Goal: Task Accomplishment & Management: Use online tool/utility

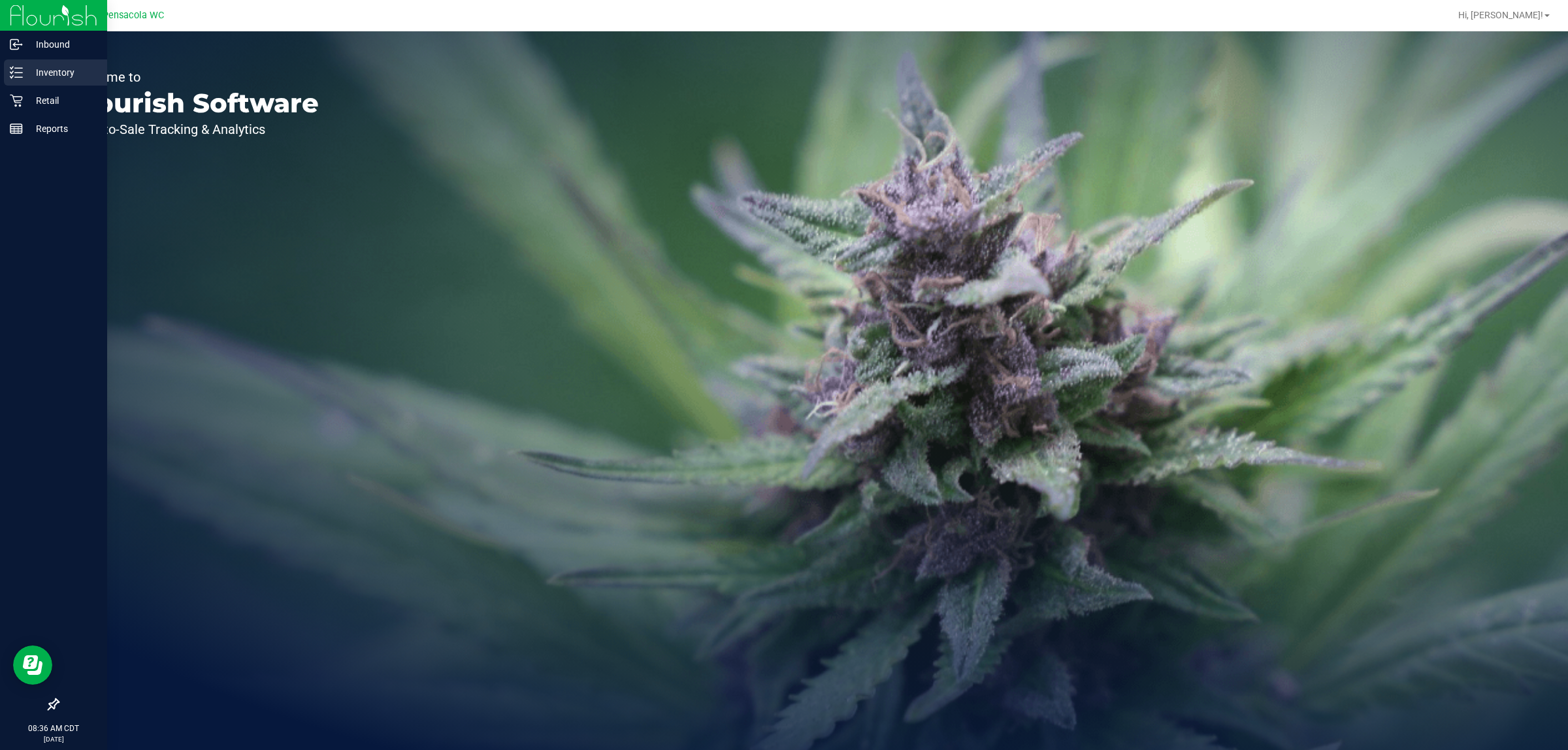
click at [77, 74] on p "Inventory" at bounding box center [62, 72] width 78 height 16
click at [53, 100] on p "Retail" at bounding box center [62, 100] width 78 height 16
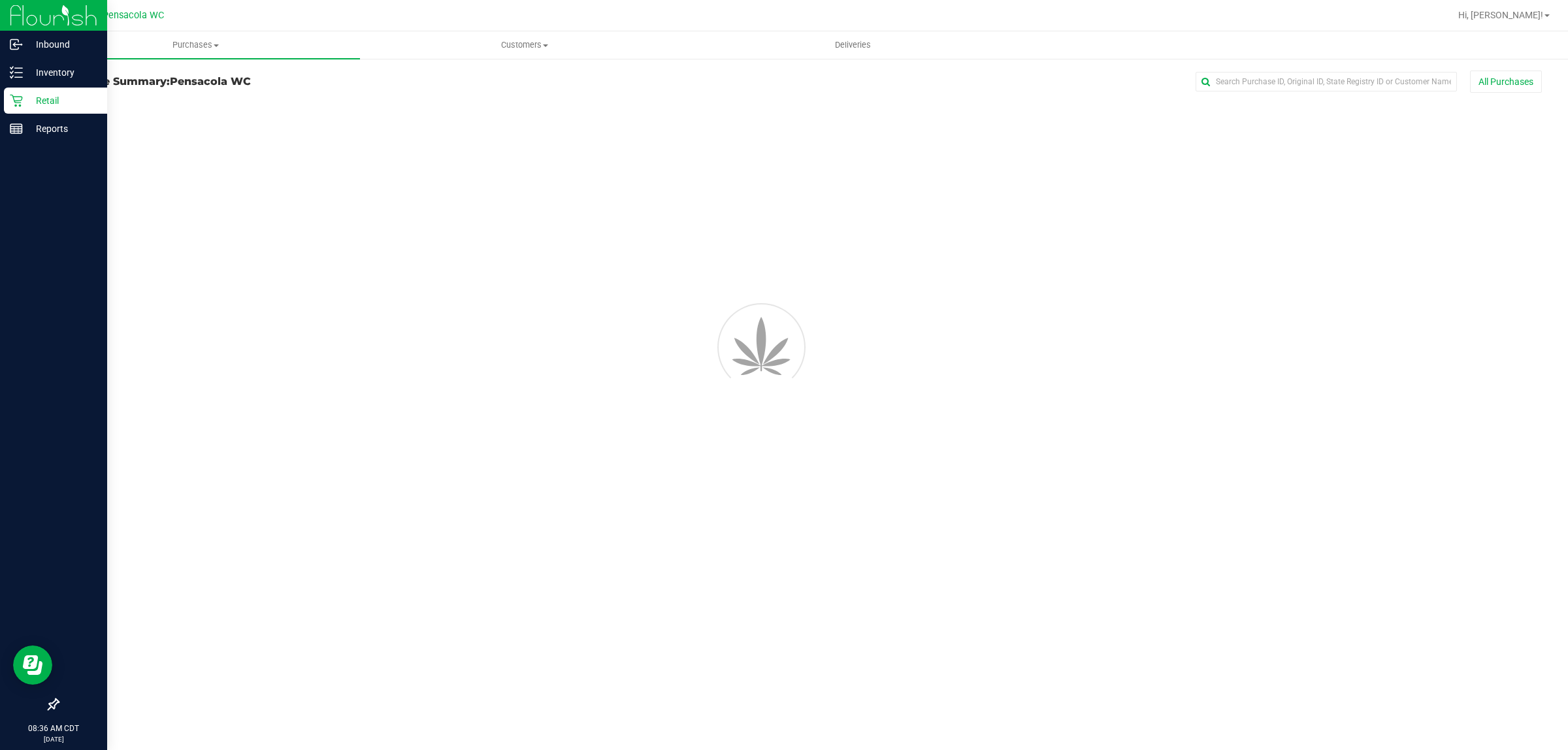
click at [53, 100] on p "Retail" at bounding box center [62, 100] width 78 height 16
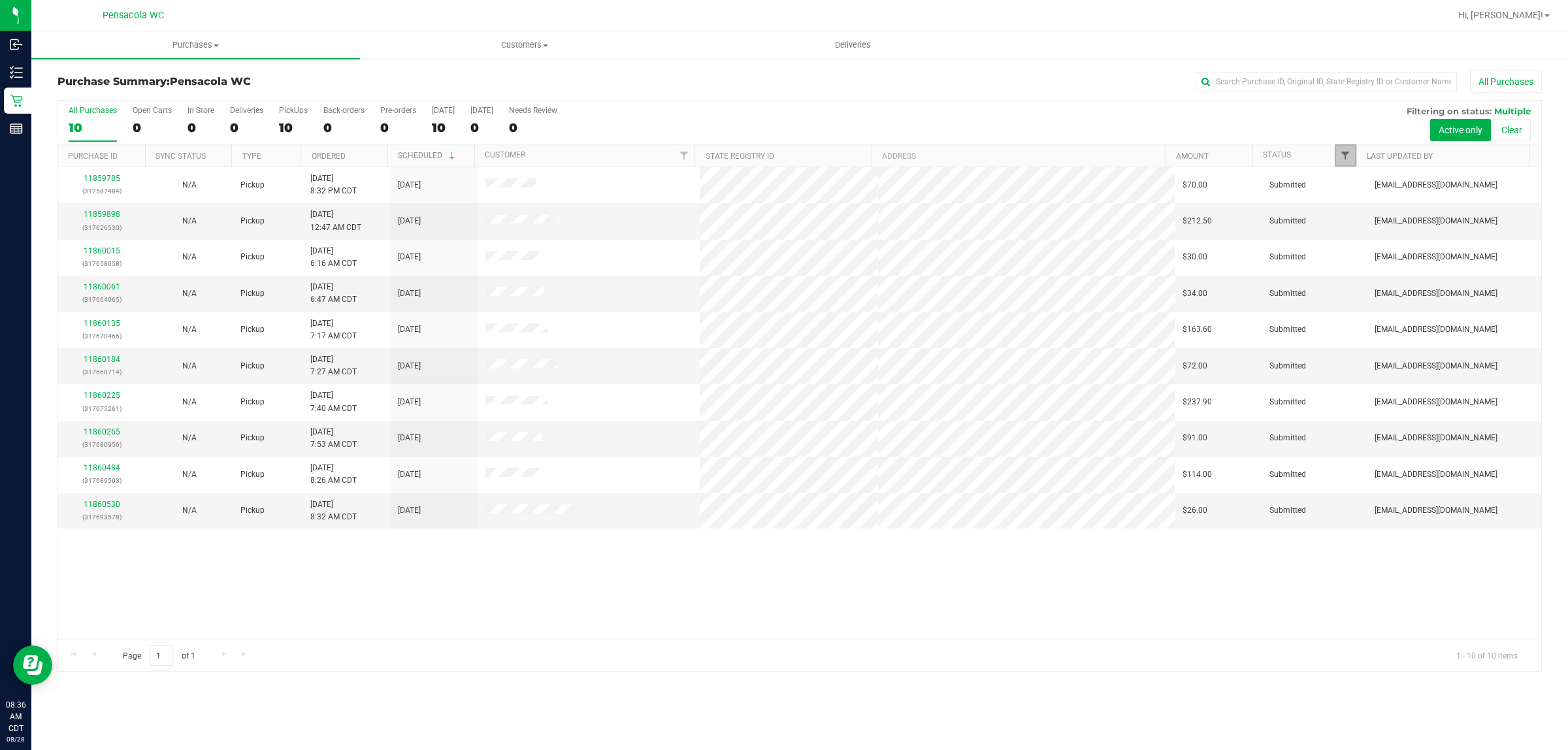
click at [1344, 158] on span "Filter" at bounding box center [1345, 155] width 10 height 10
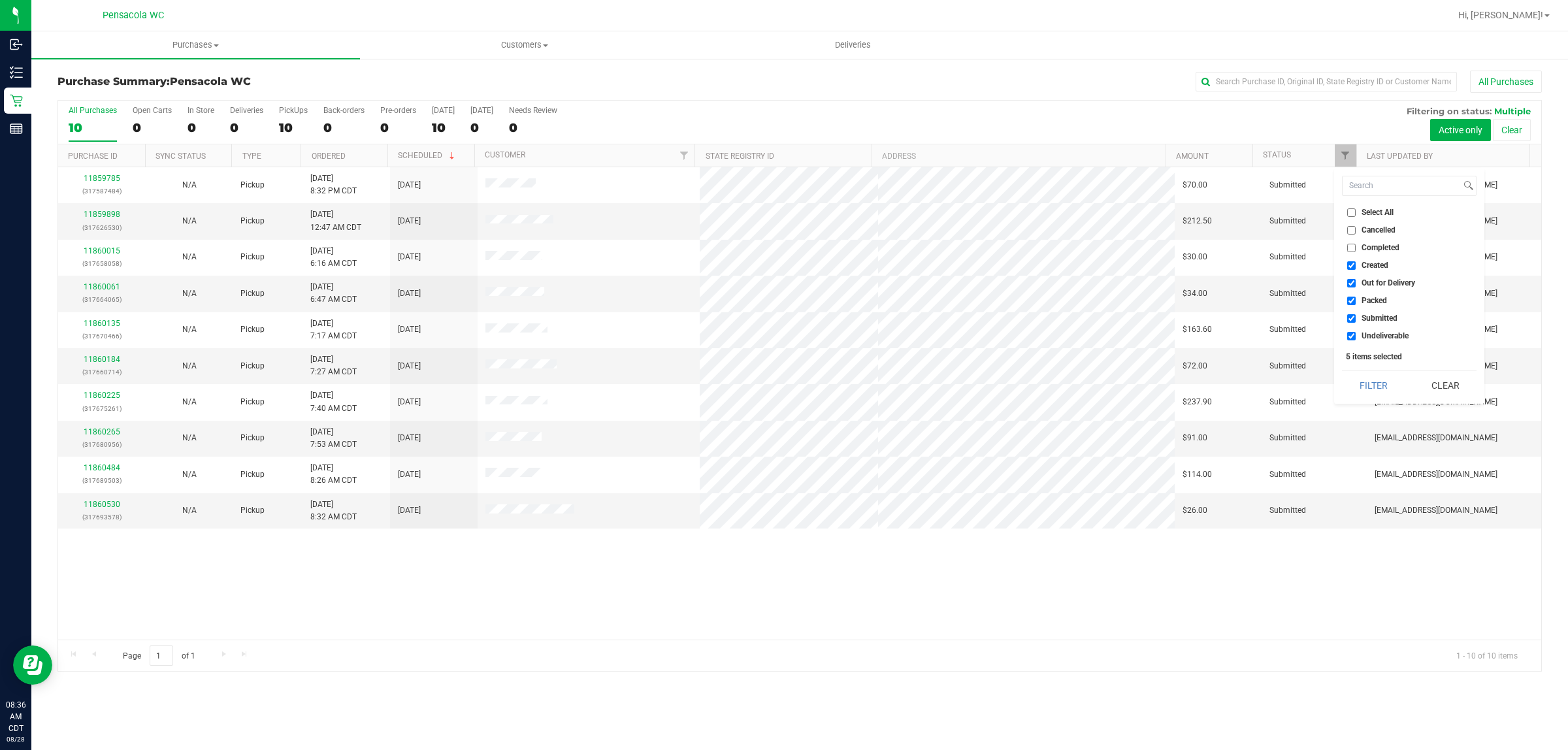
click at [1354, 210] on input "Select All" at bounding box center [1351, 212] width 8 height 8
checkbox input "true"
click at [1354, 210] on input "Select All" at bounding box center [1351, 212] width 8 height 8
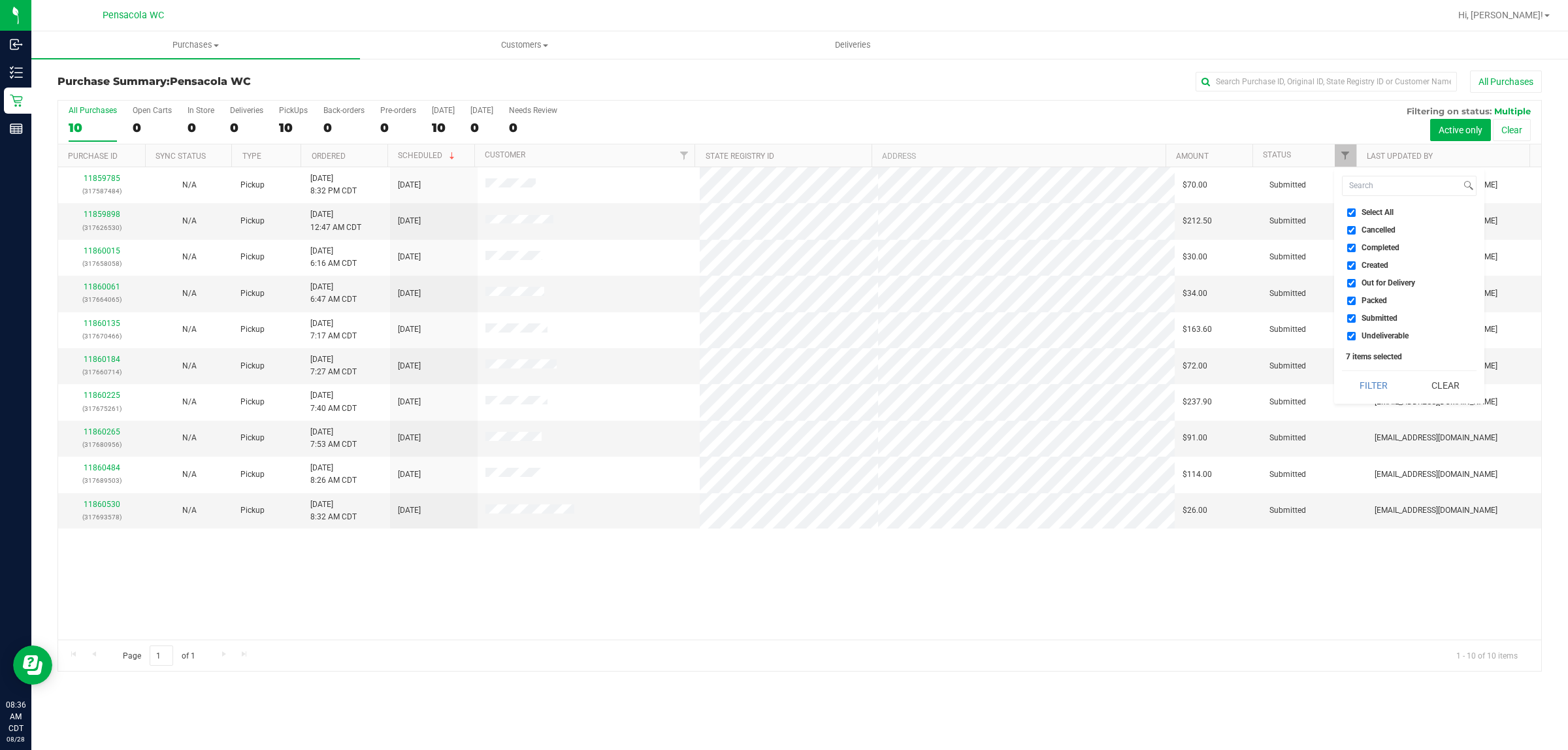
checkbox input "false"
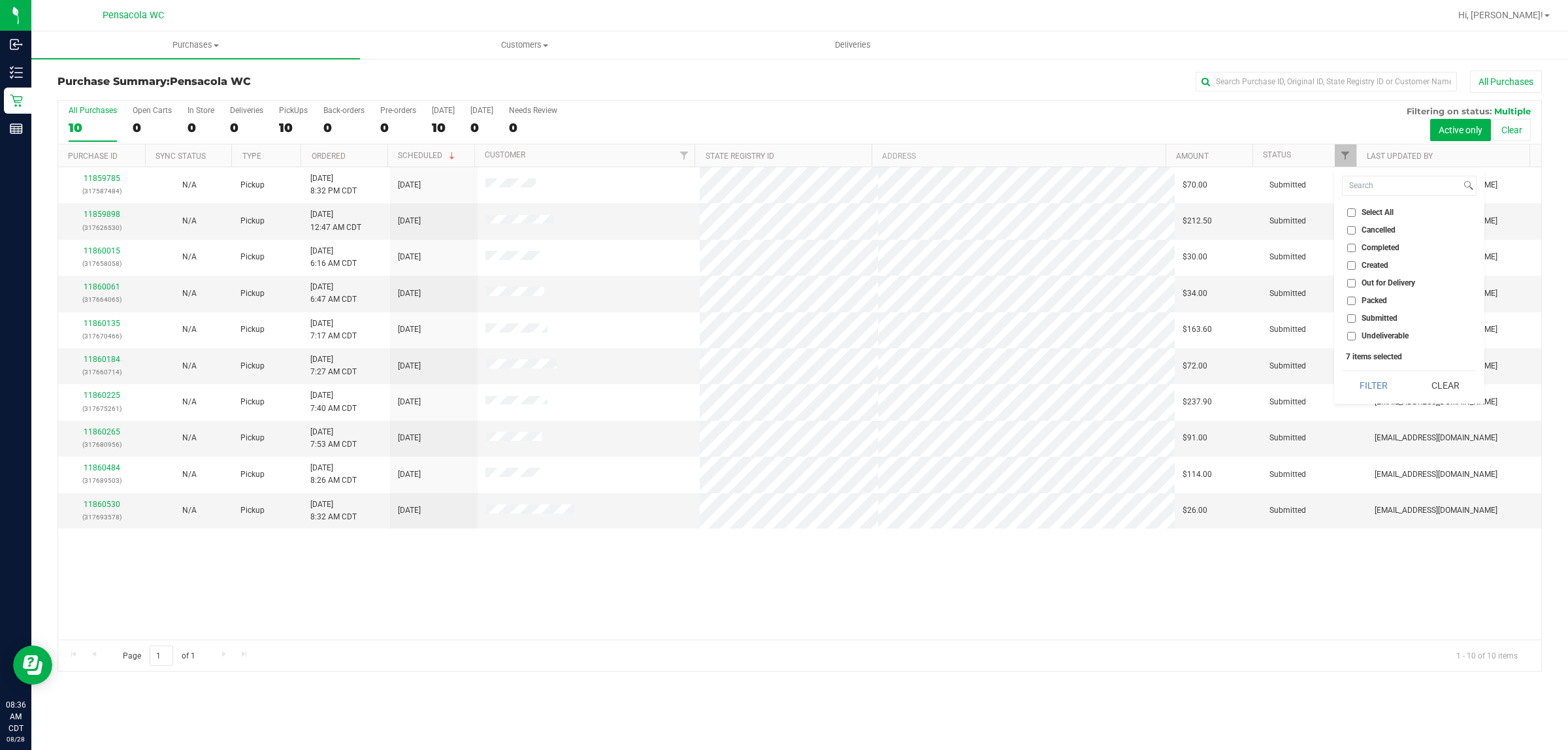
checkbox input "false"
click at [1377, 315] on span "Submitted" at bounding box center [1380, 318] width 36 height 8
click at [1356, 315] on input "Submitted" at bounding box center [1351, 318] width 8 height 8
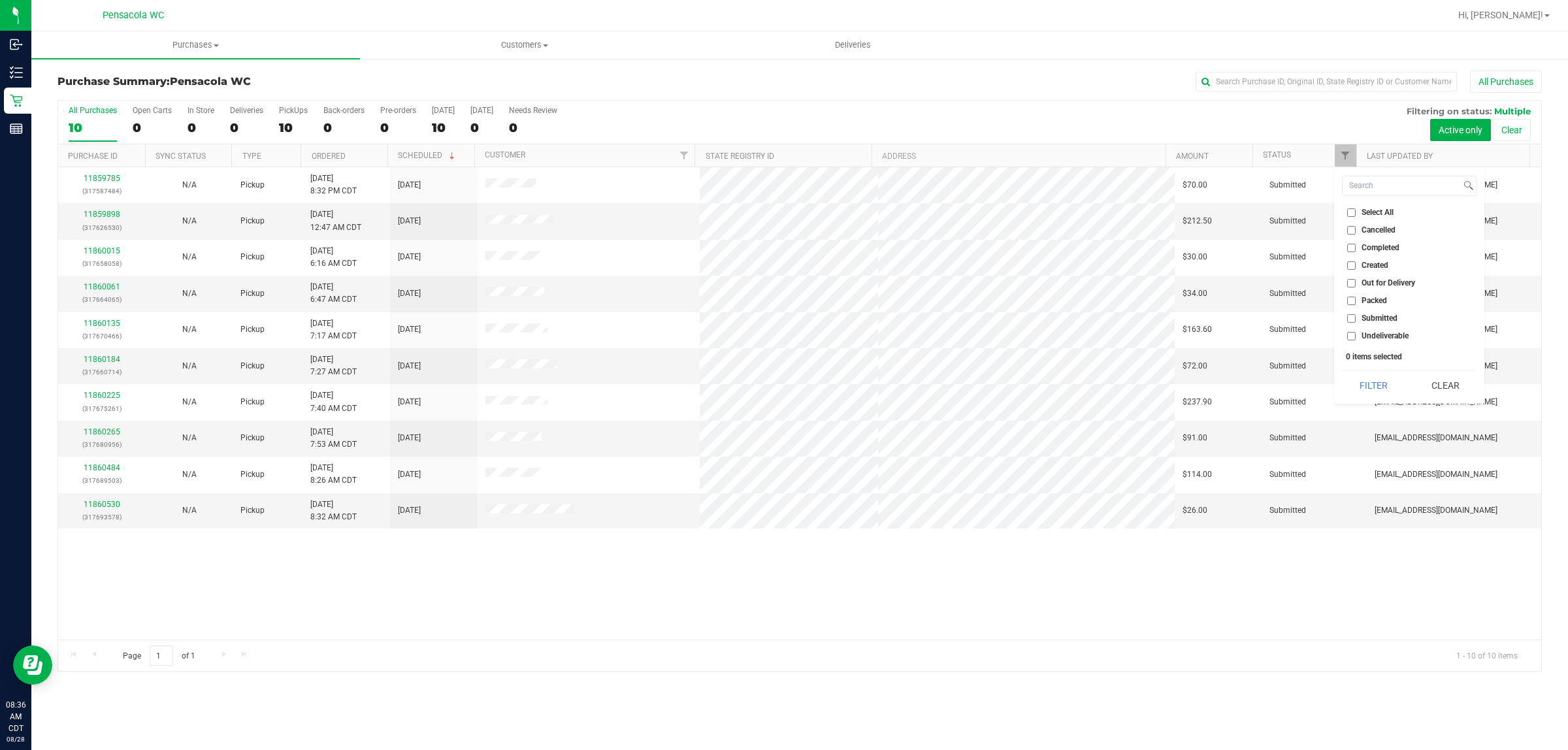
checkbox input "true"
click at [1380, 390] on button "Filter" at bounding box center [1374, 385] width 63 height 29
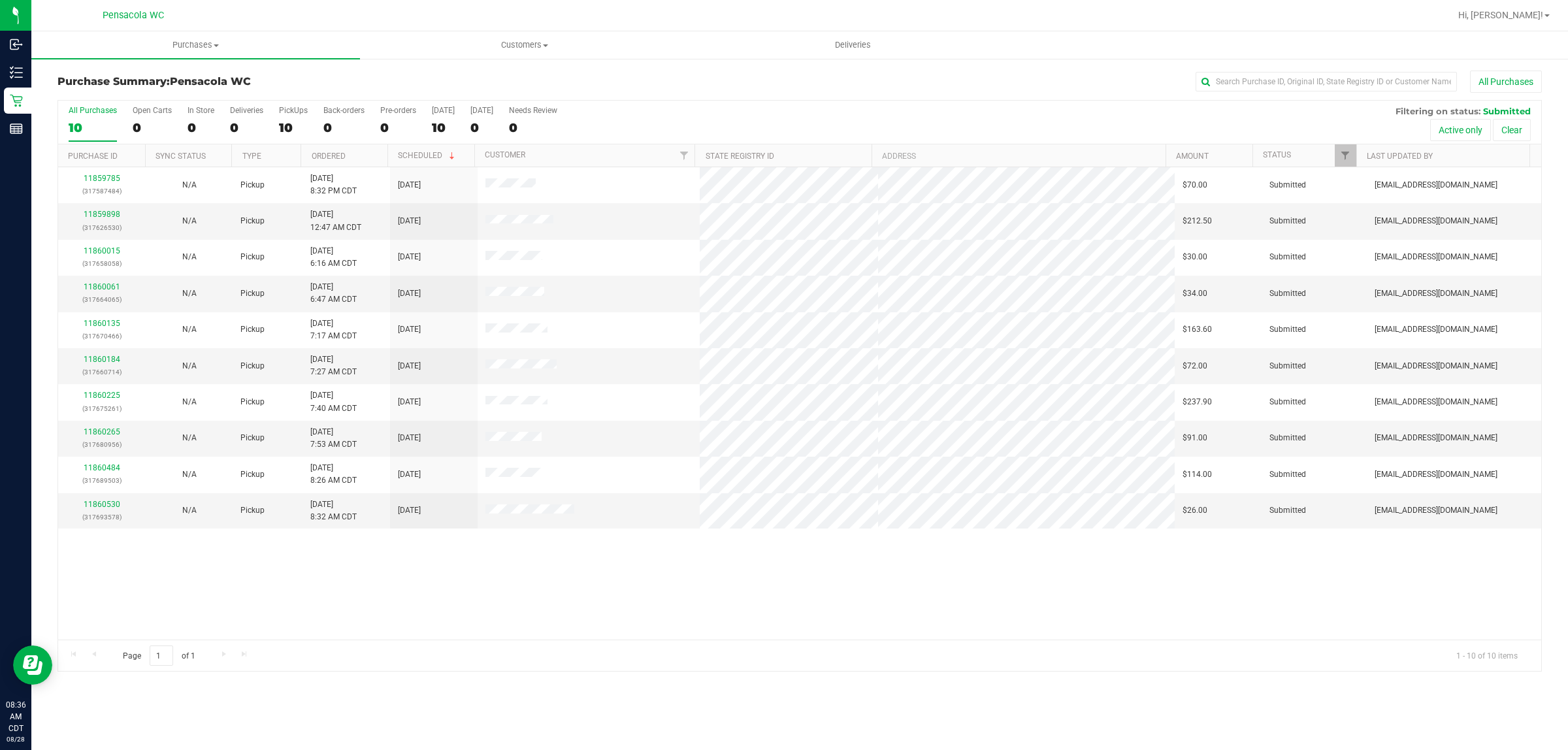
click at [379, 161] on th "Ordered" at bounding box center [344, 156] width 87 height 23
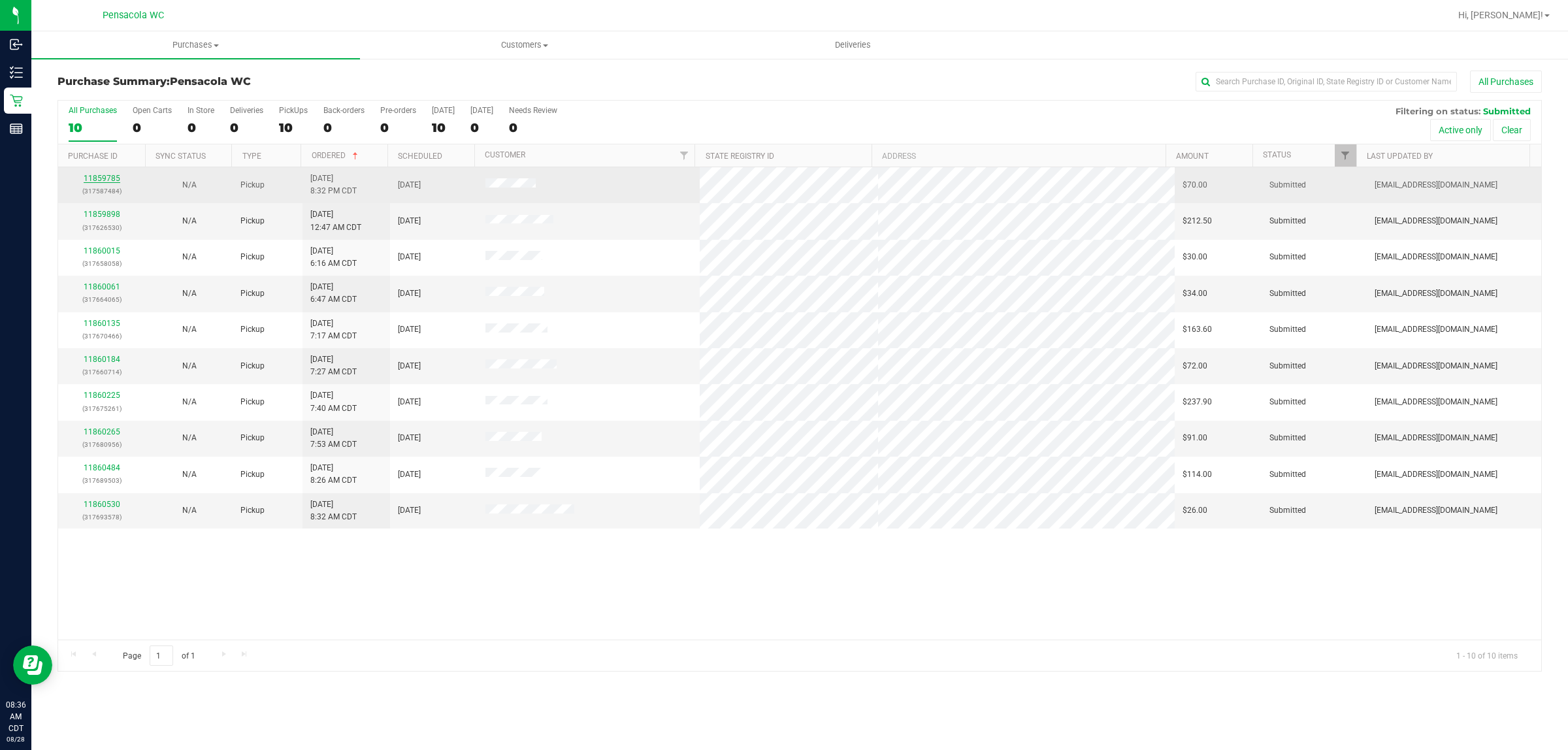
click at [111, 182] on link "11859785" at bounding box center [102, 178] width 37 height 9
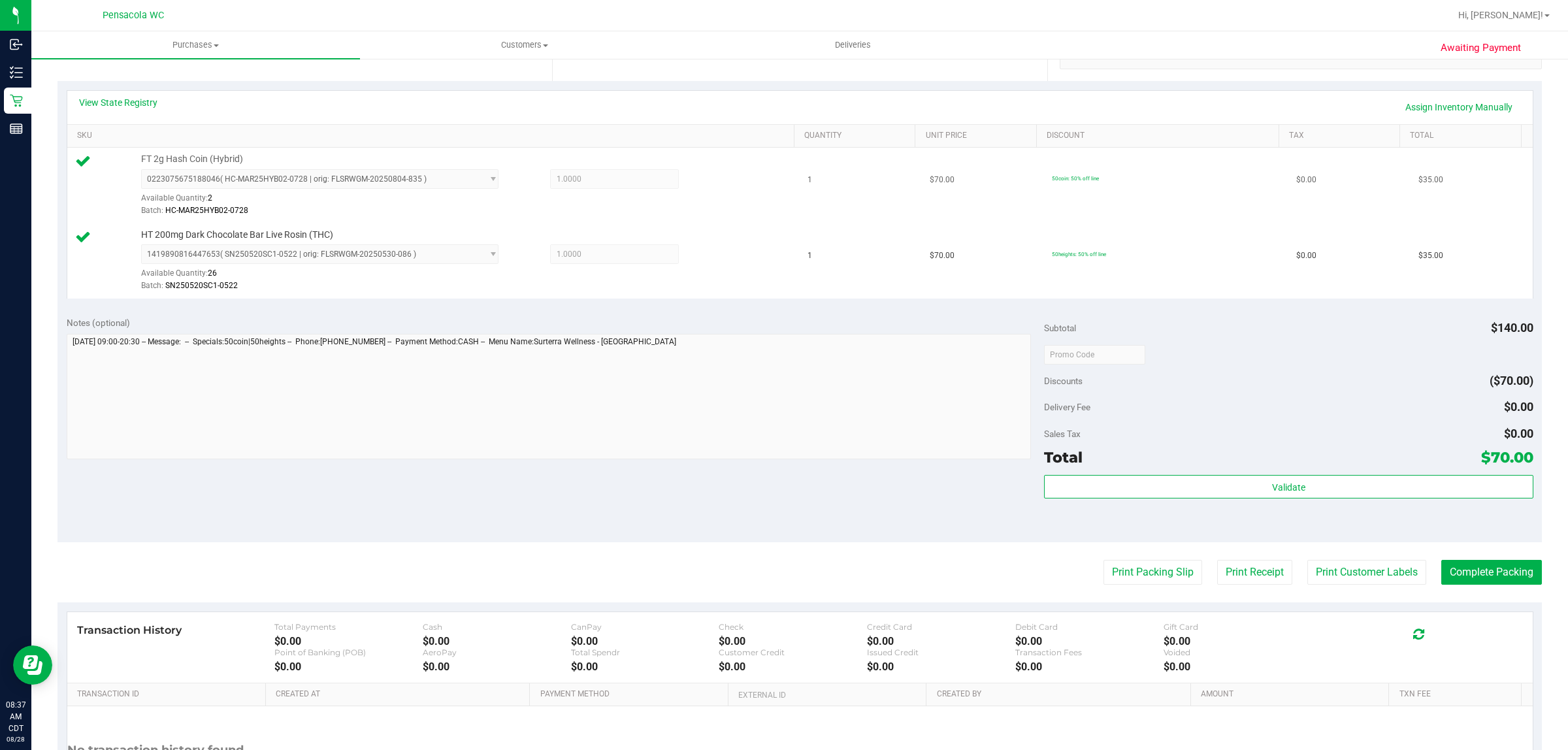
scroll to position [327, 0]
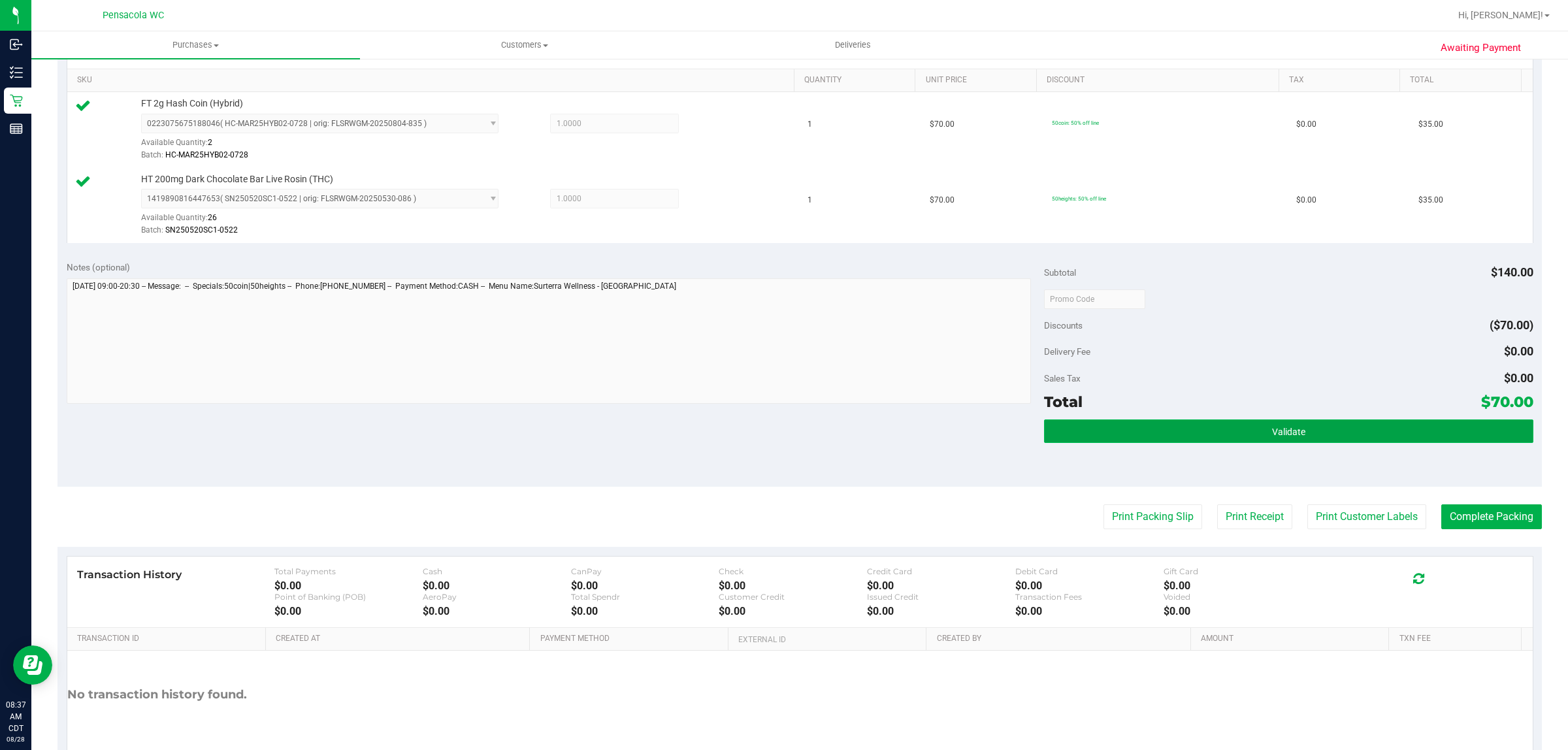
click at [1294, 436] on span "Validate" at bounding box center [1289, 432] width 33 height 10
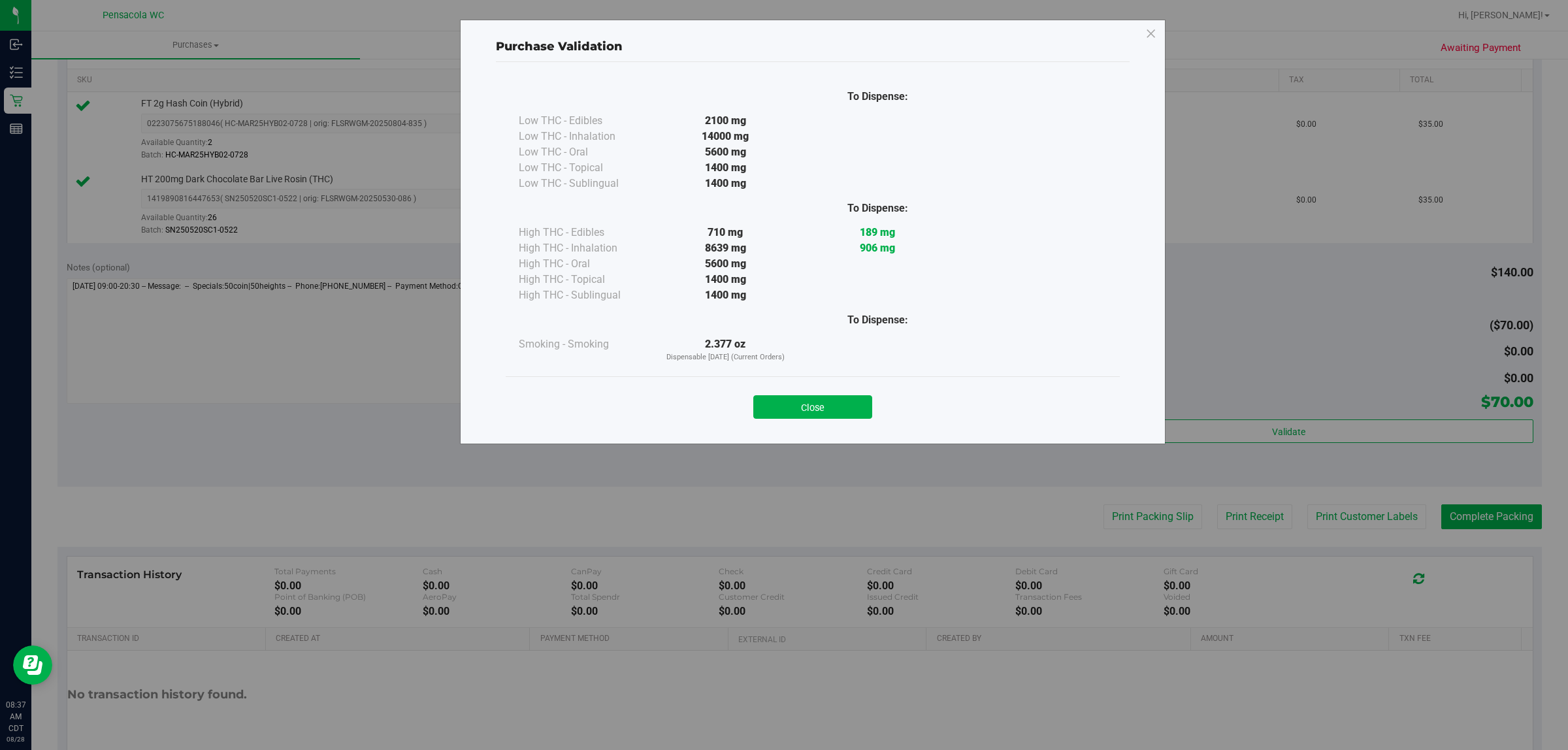
drag, startPoint x: 808, startPoint y: 391, endPoint x: 812, endPoint y: 449, distance: 58.1
click at [810, 422] on div "Close" at bounding box center [813, 403] width 614 height 53
click at [830, 417] on button "Close" at bounding box center [813, 407] width 119 height 24
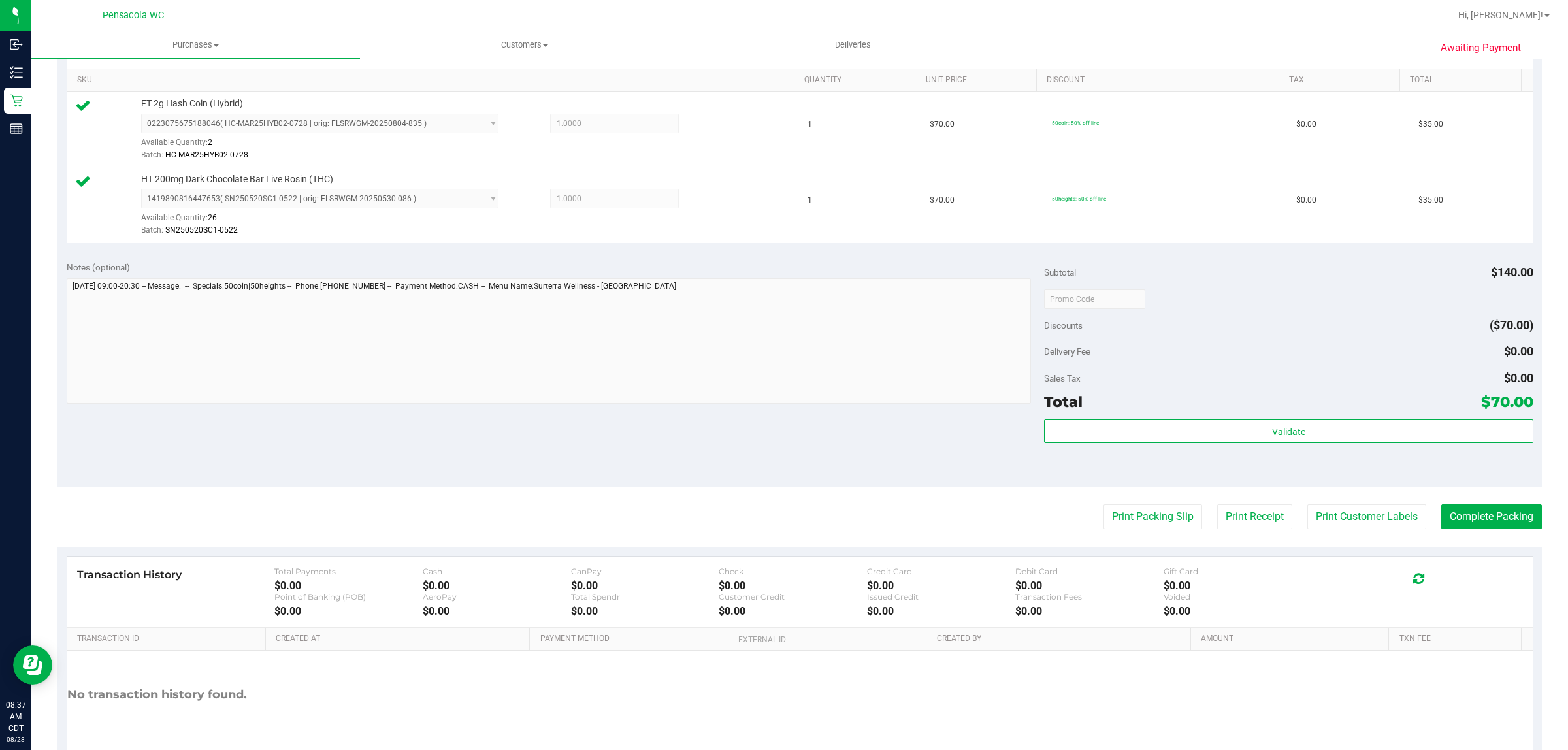
click at [1147, 533] on purchase-details "Back Edit Purchase Cancel Purchase View Profile # 11859785 BioTrack ID: - Submi…" at bounding box center [800, 268] width 1485 height 1048
click at [1140, 528] on button "Print Packing Slip" at bounding box center [1153, 517] width 99 height 25
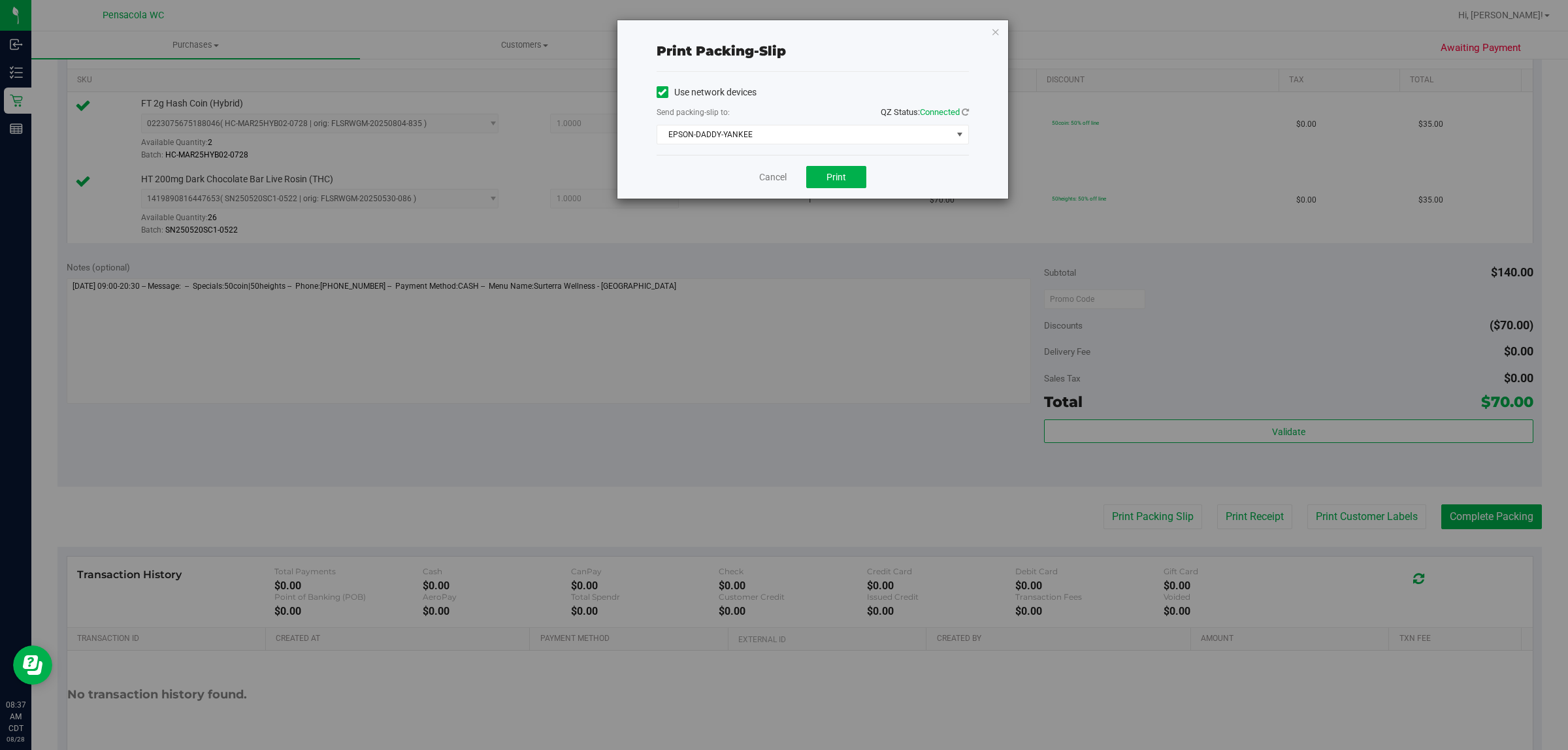
click at [834, 119] on div "Send packing-slip to: QZ Status: Connected" at bounding box center [812, 113] width 312 height 17
click at [831, 138] on span "EPSON-DADDY-YANKEE" at bounding box center [805, 134] width 295 height 18
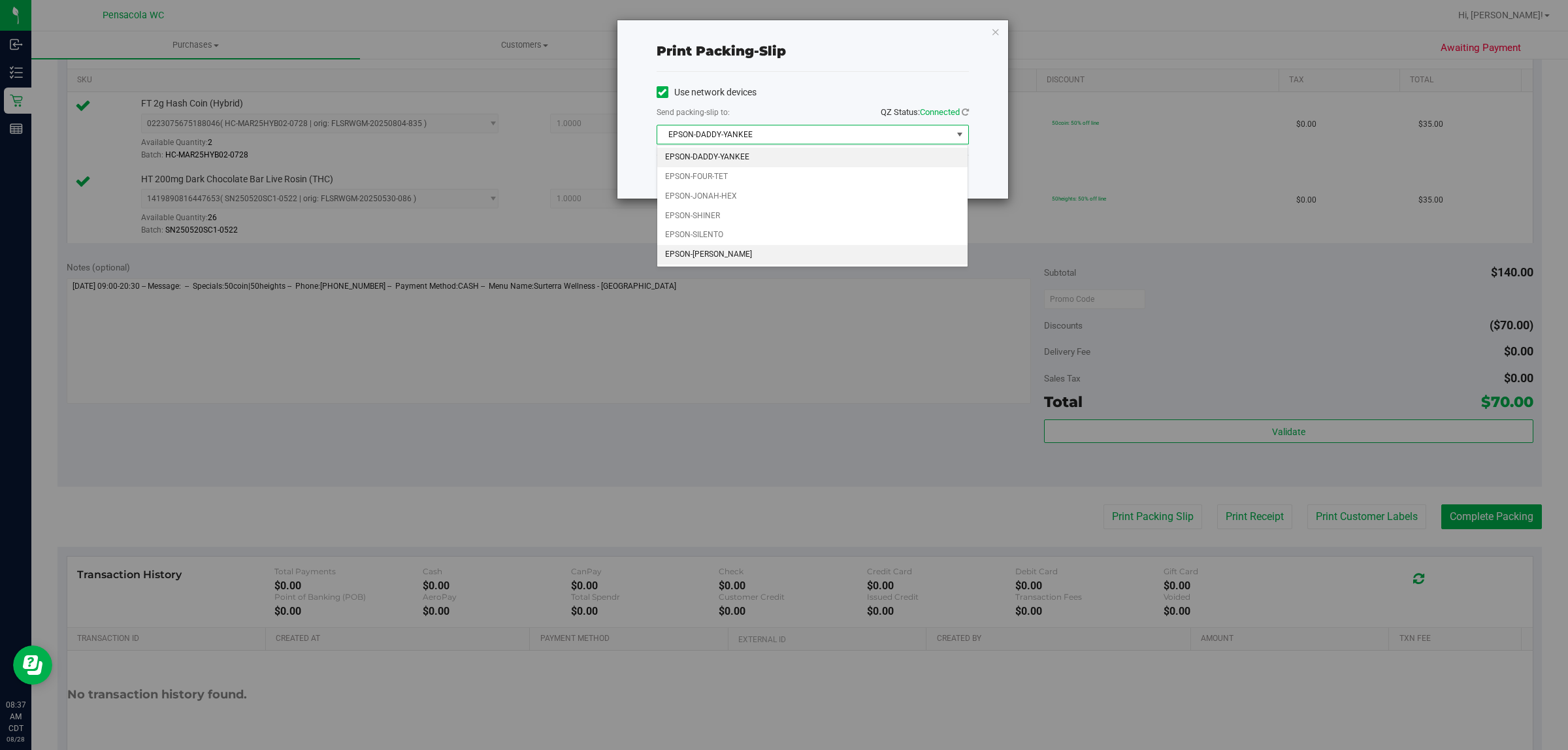
drag, startPoint x: 769, startPoint y: 252, endPoint x: 782, endPoint y: 236, distance: 20.6
click at [769, 253] on li "EPSON-[PERSON_NAME]" at bounding box center [813, 255] width 311 height 19
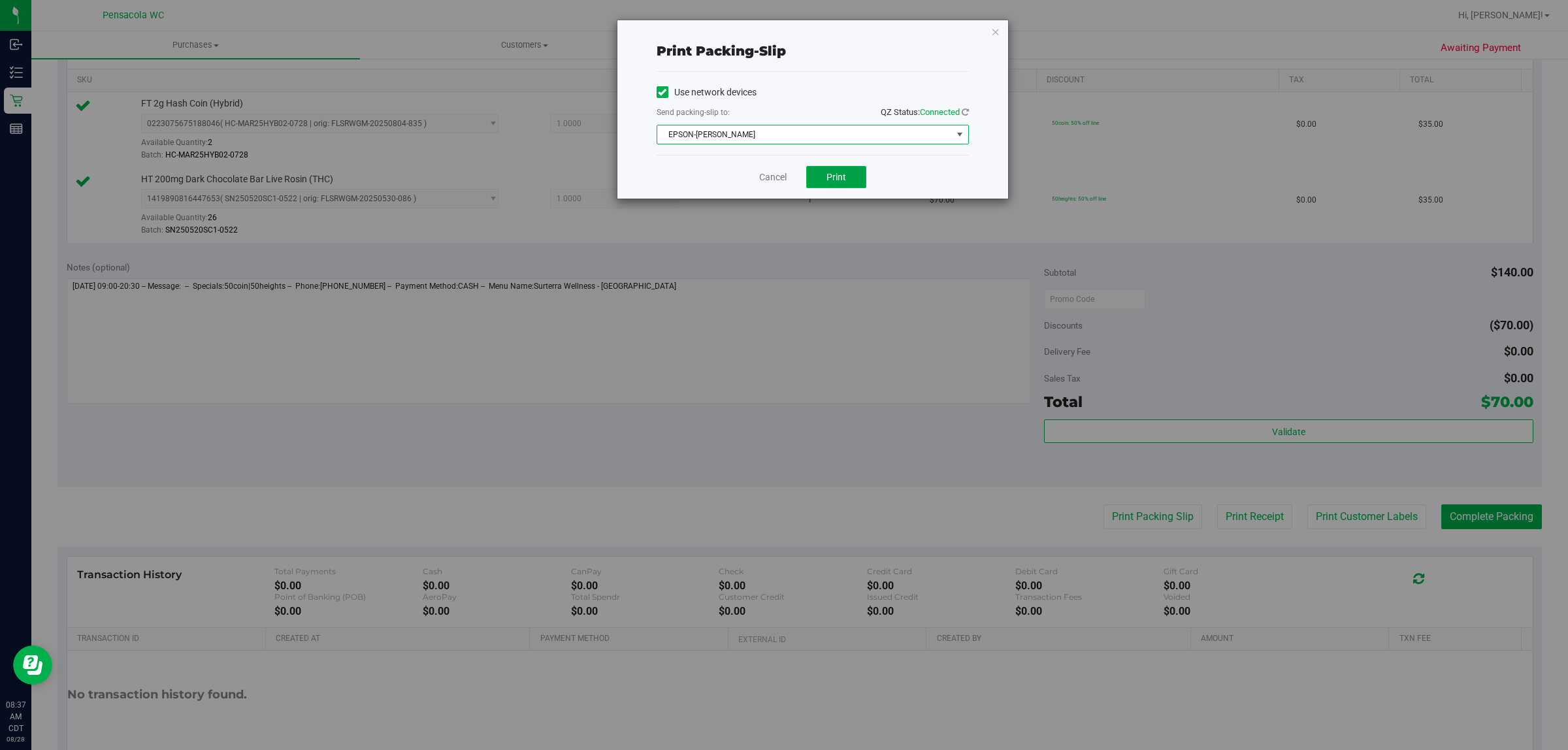
click at [851, 184] on button "Print" at bounding box center [836, 177] width 60 height 22
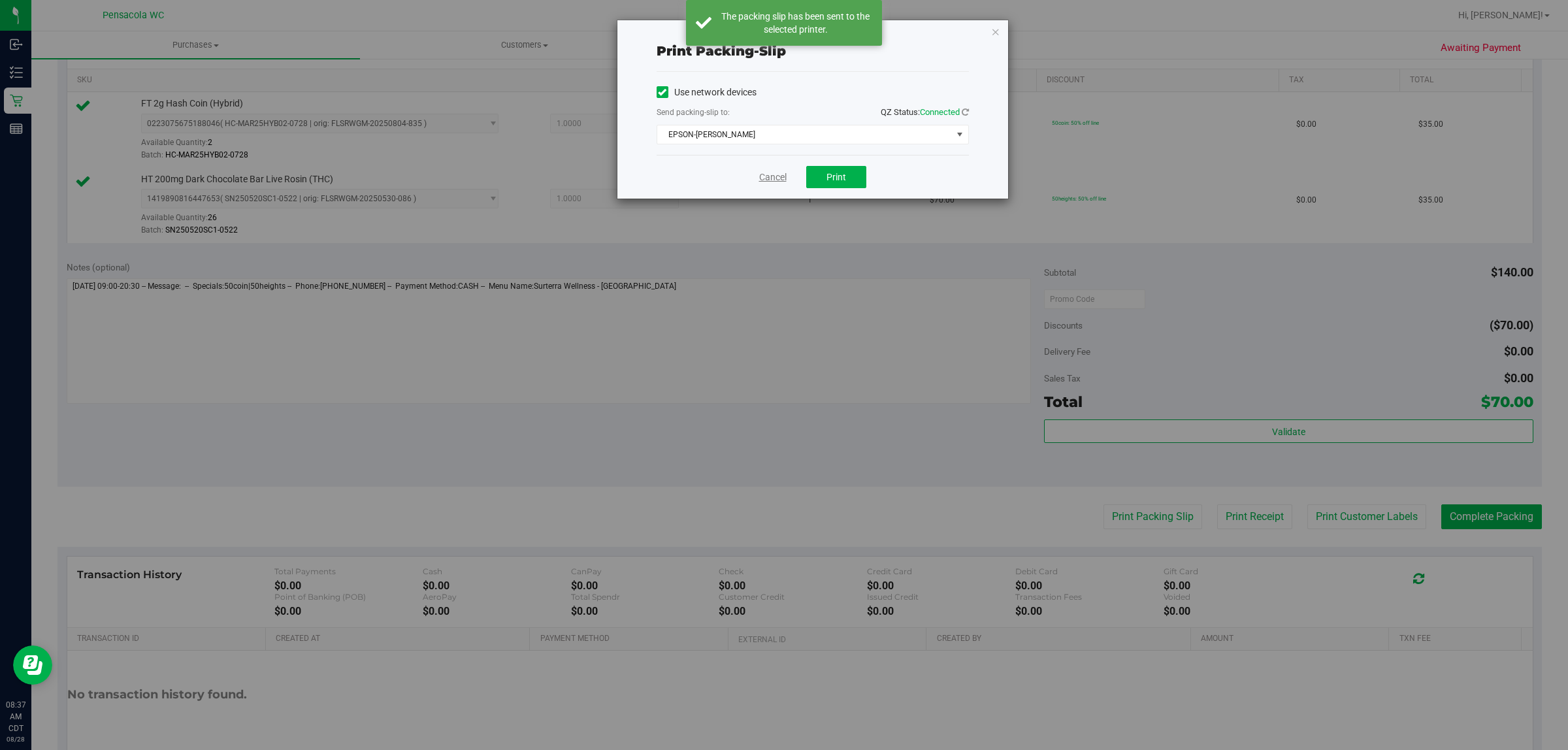
click at [776, 177] on link "Cancel" at bounding box center [773, 177] width 28 height 14
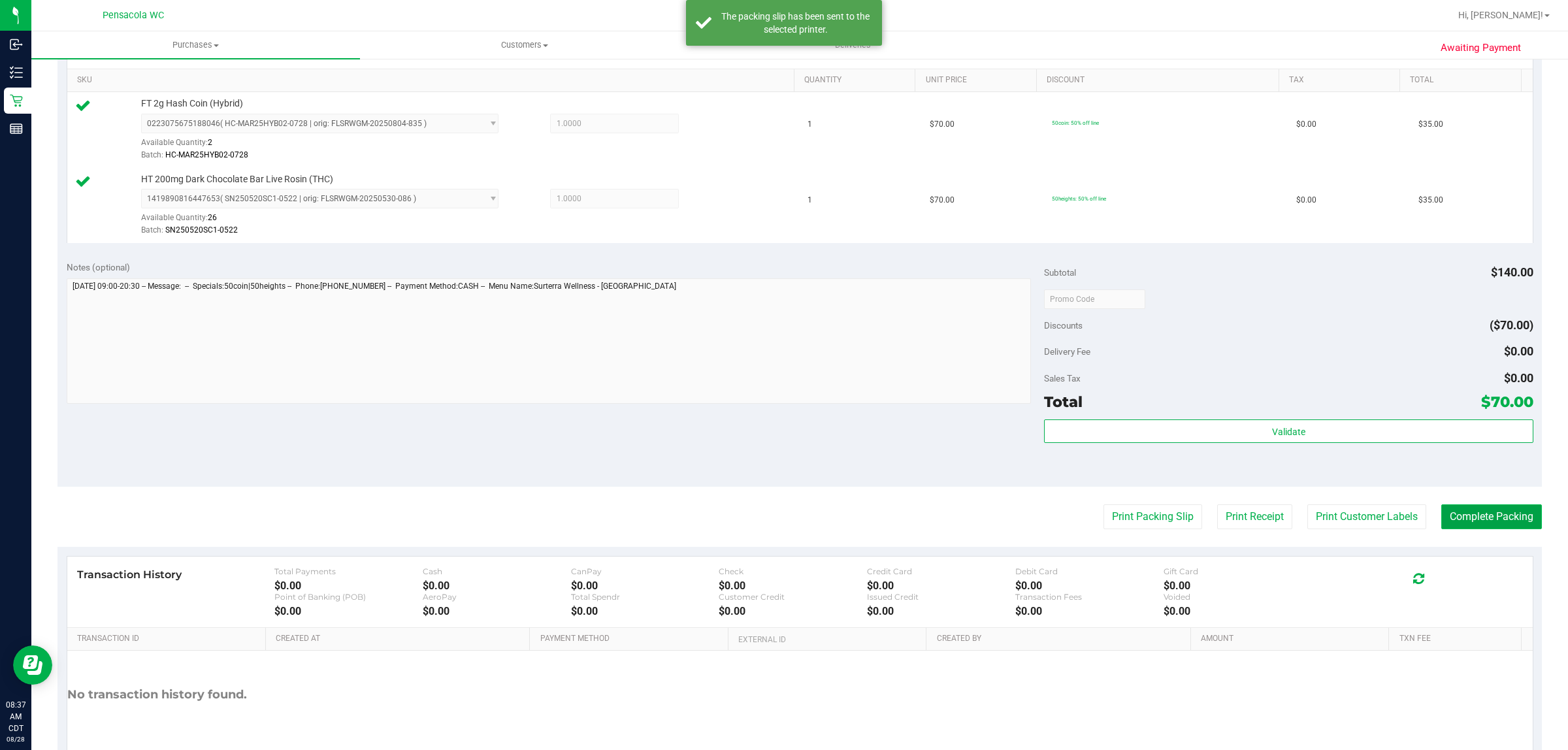
click at [1473, 517] on button "Complete Packing" at bounding box center [1491, 517] width 100 height 25
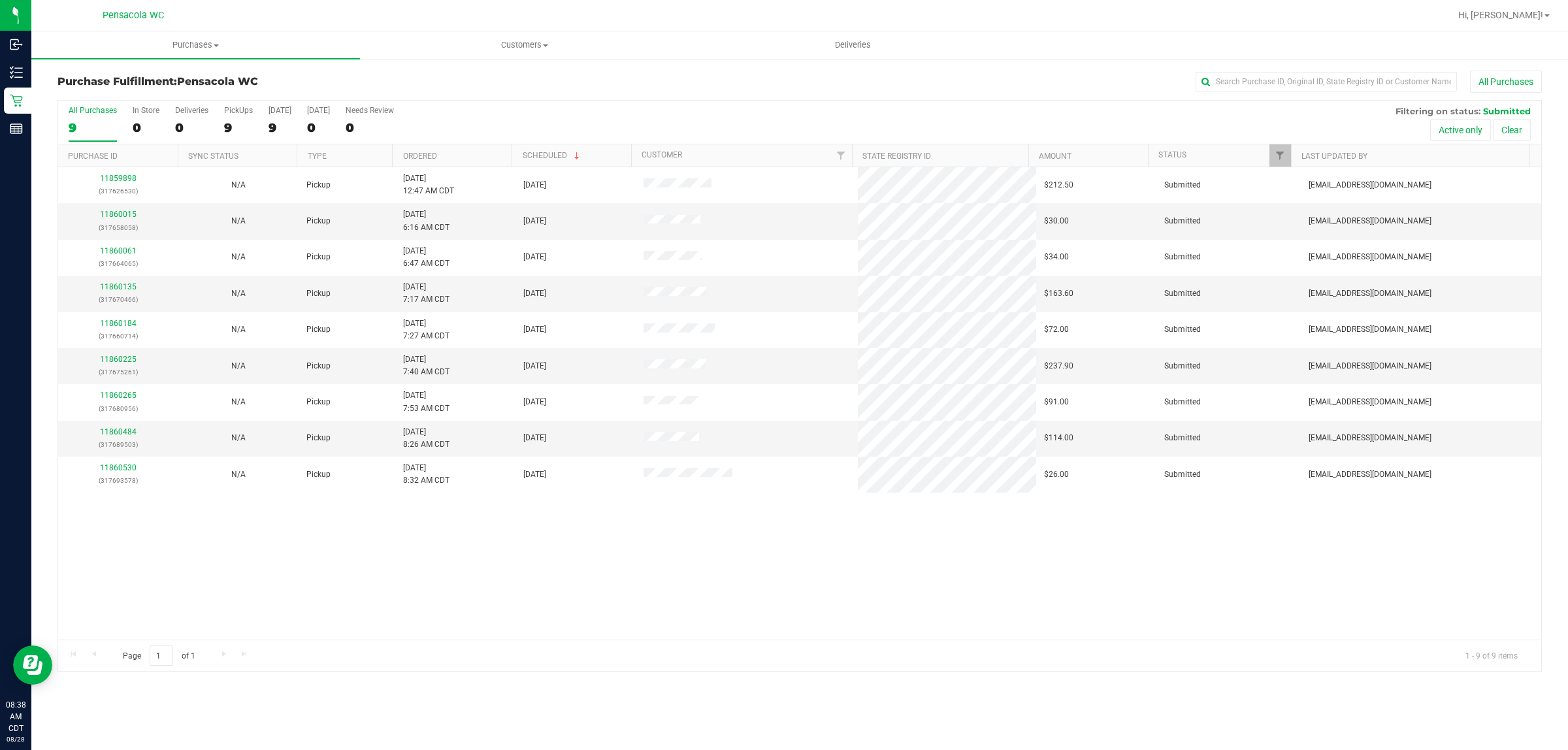
click at [462, 147] on th "Ordered" at bounding box center [452, 156] width 120 height 23
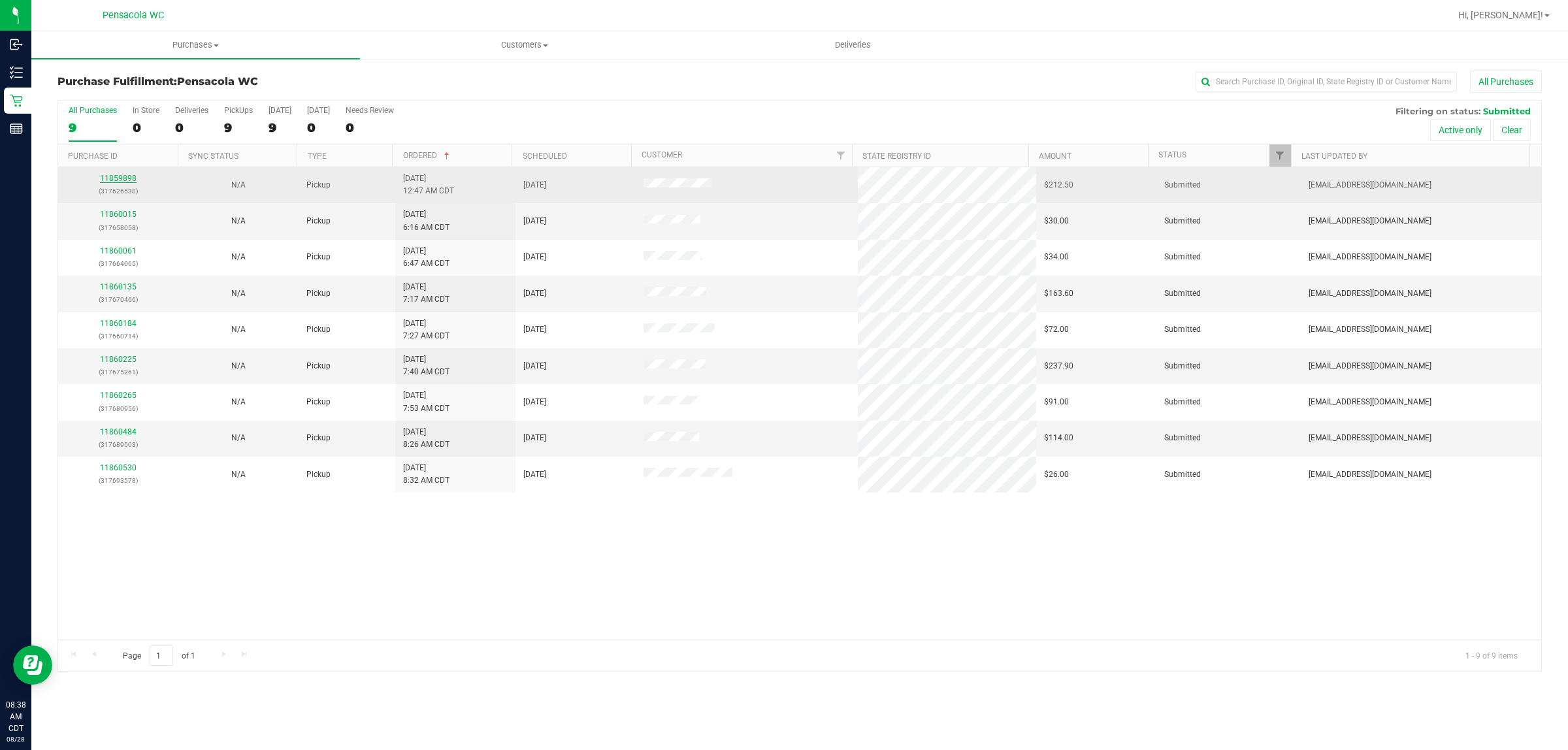
click at [103, 180] on link "11859898" at bounding box center [118, 178] width 37 height 9
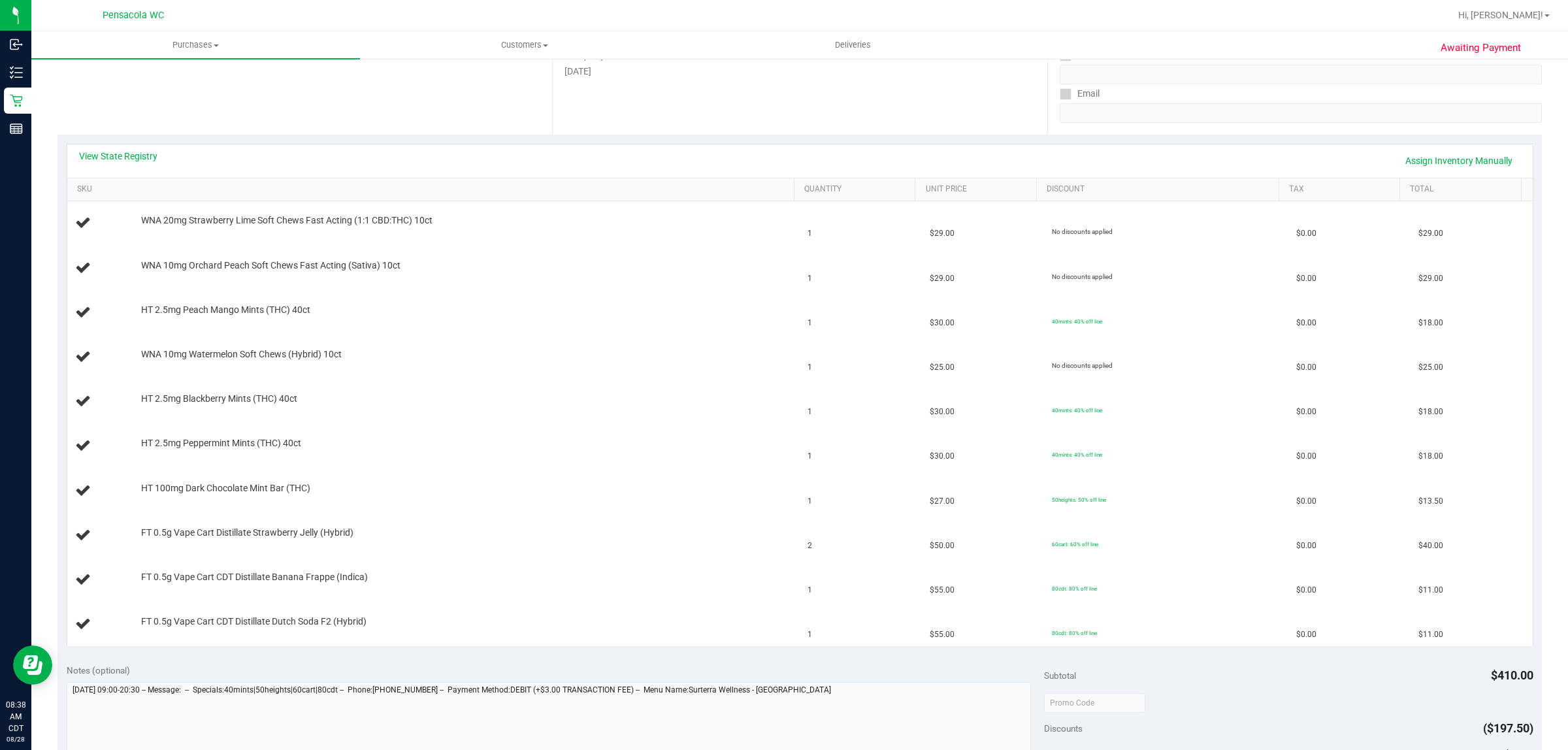
scroll to position [217, 0]
click at [108, 194] on link "SKU" at bounding box center [432, 190] width 712 height 10
click at [111, 157] on link "View State Registry" at bounding box center [118, 157] width 78 height 13
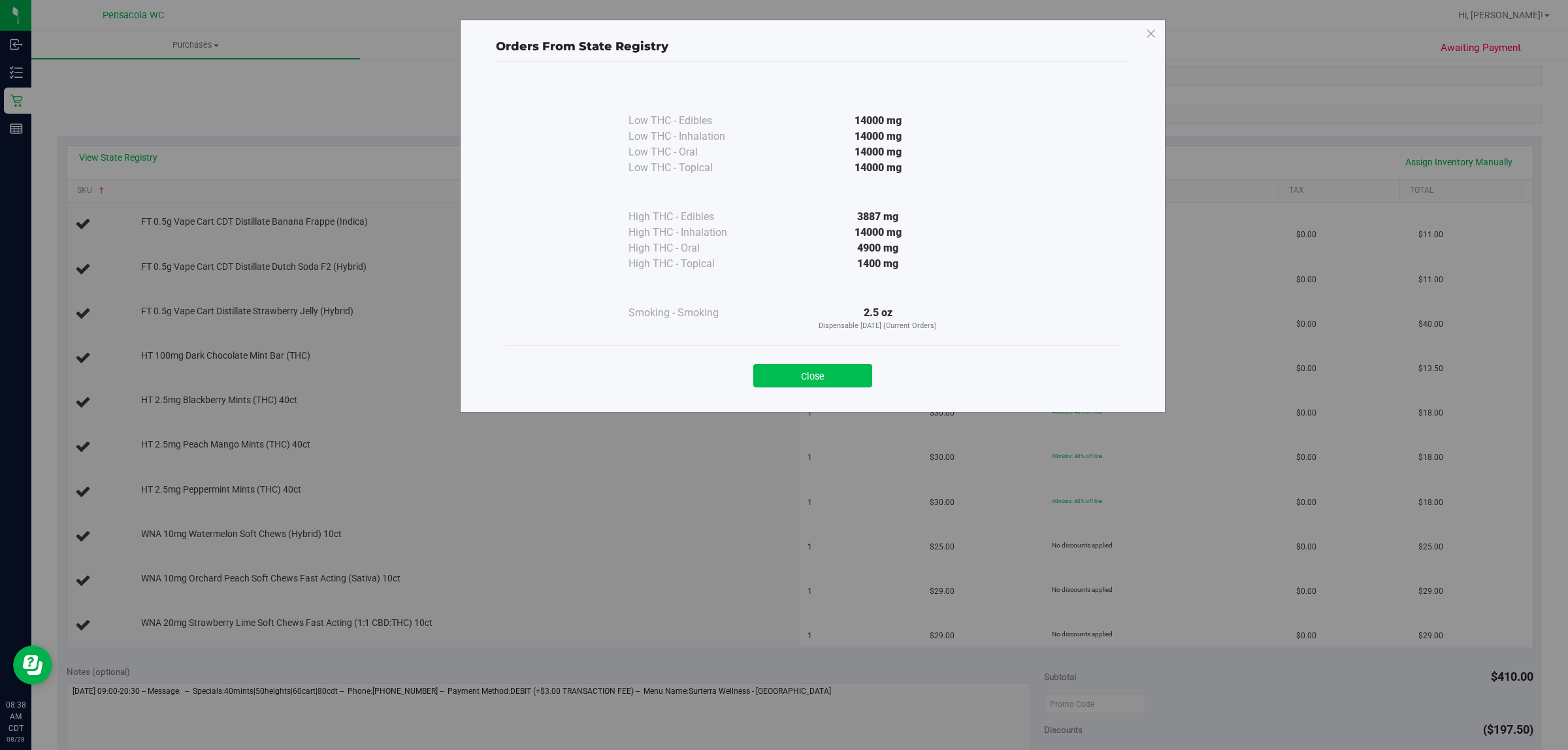
click at [796, 376] on button "Close" at bounding box center [813, 376] width 119 height 24
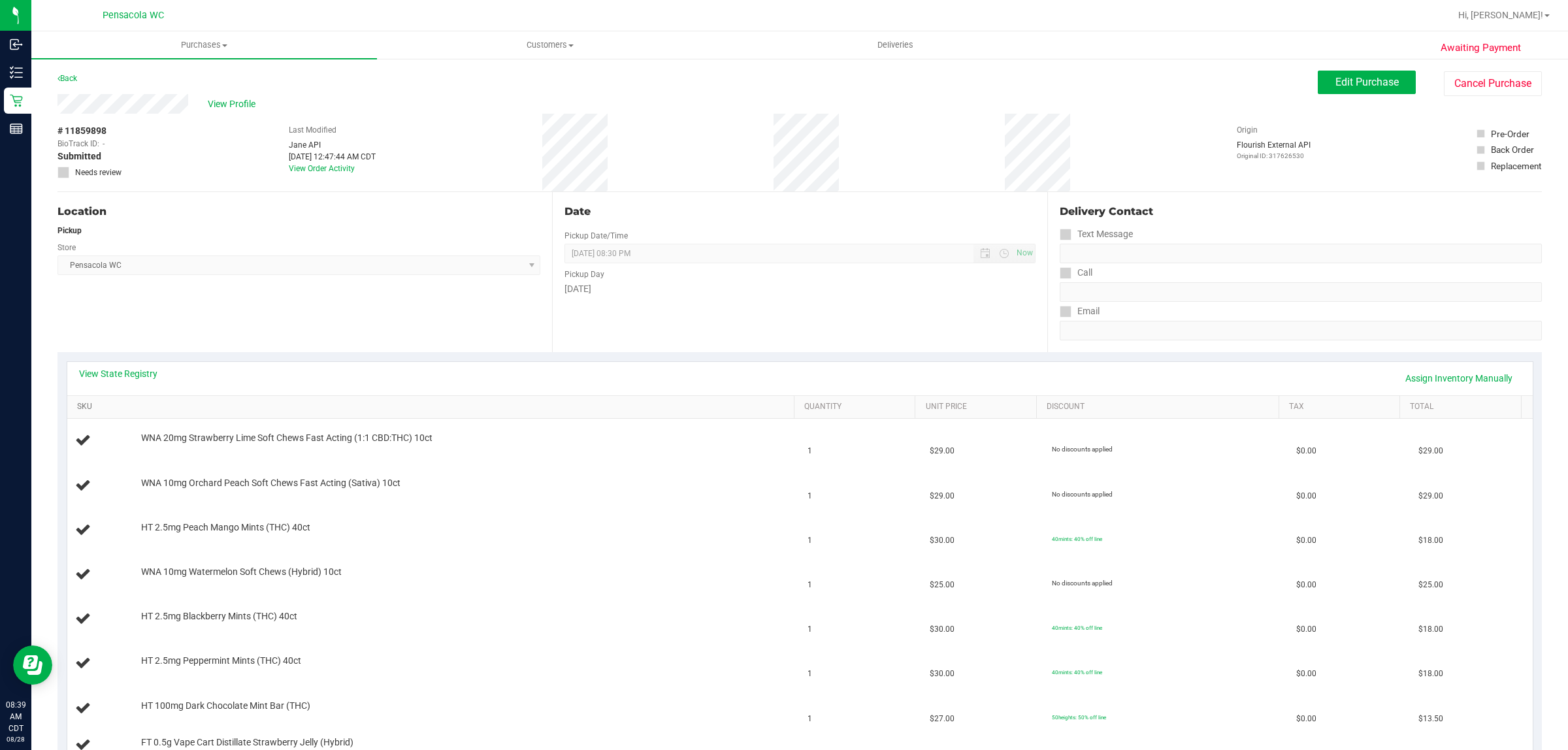
click at [122, 406] on link "SKU" at bounding box center [432, 407] width 712 height 10
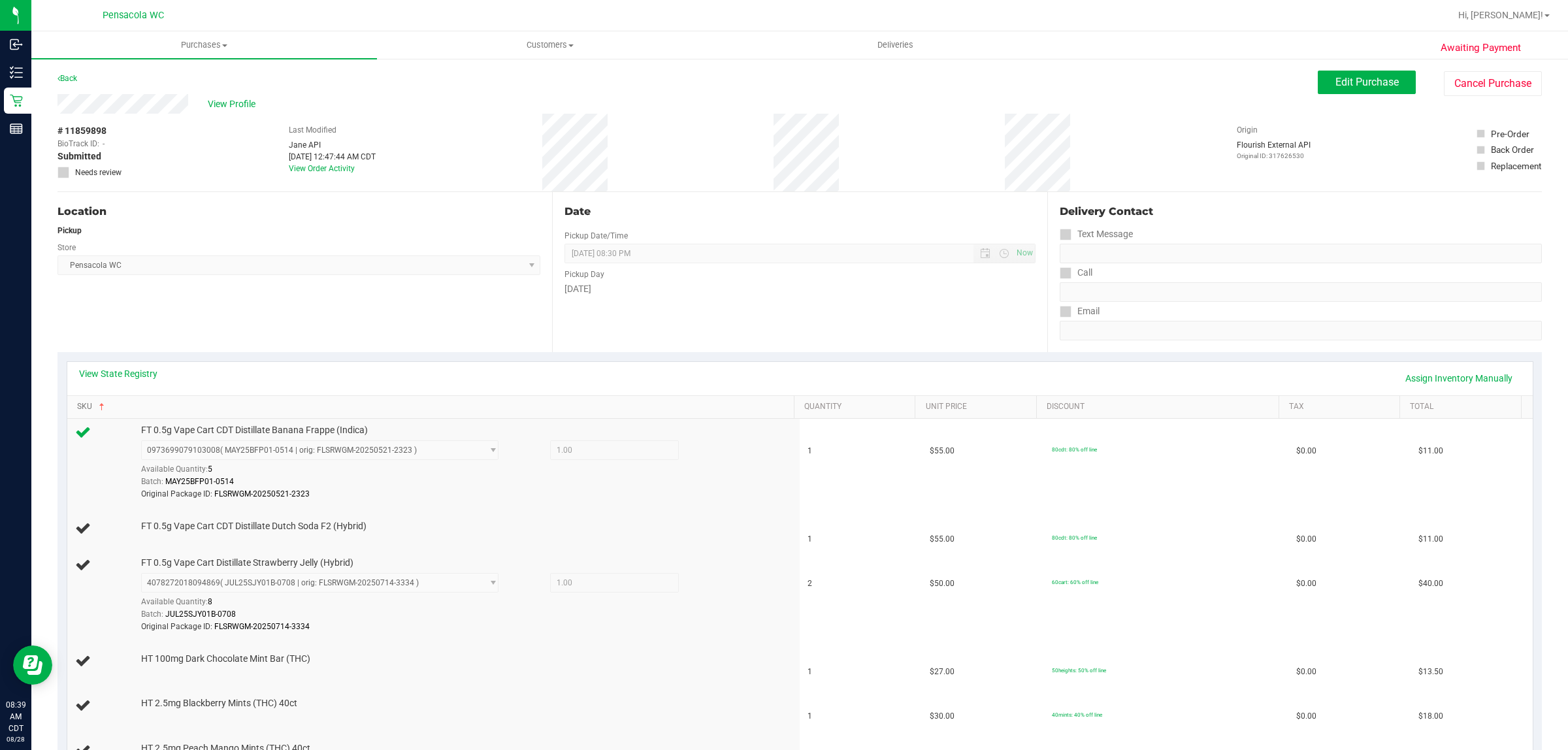
click at [77, 402] on link "SKU" at bounding box center [432, 407] width 712 height 10
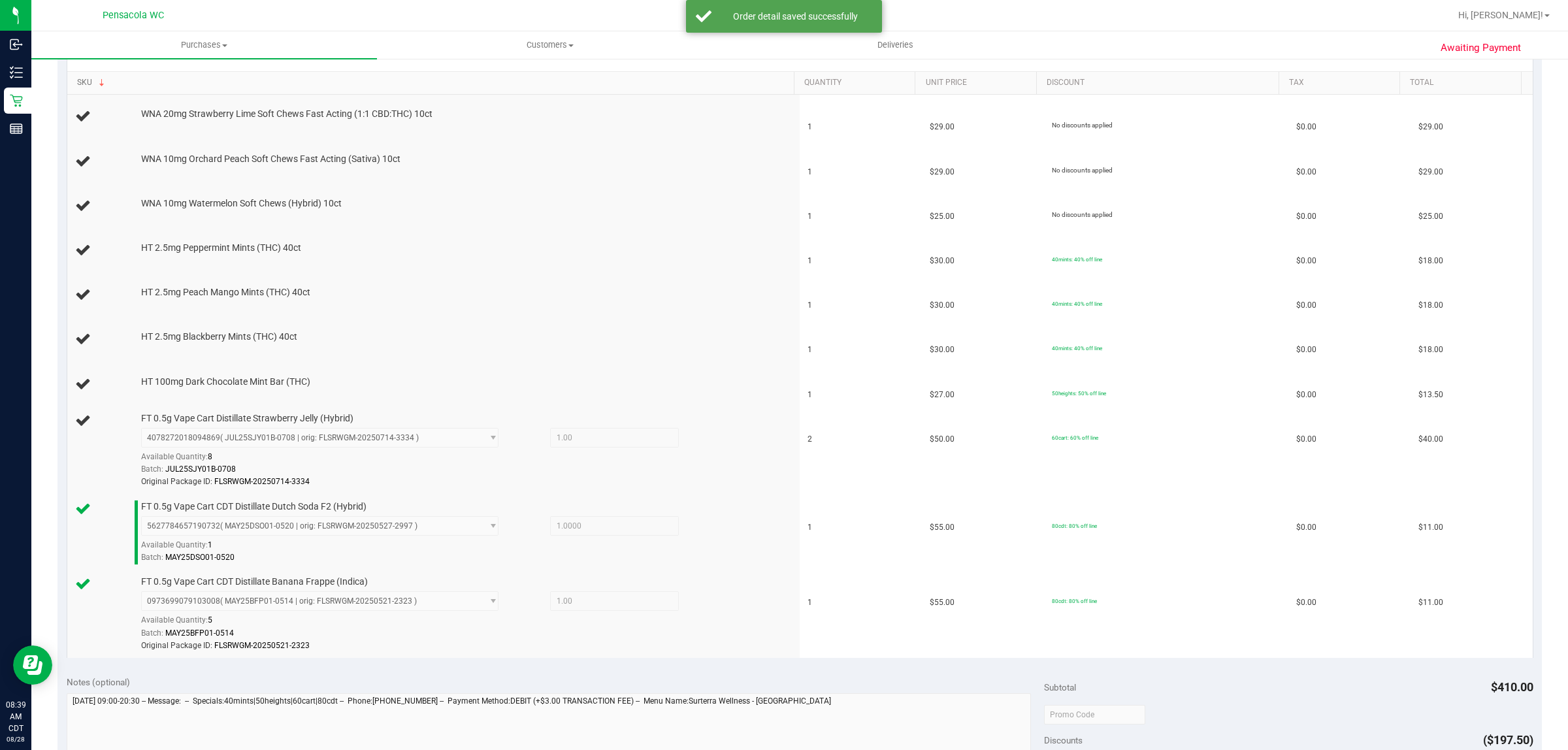
scroll to position [323, 0]
click at [77, 78] on link "SKU" at bounding box center [432, 83] width 712 height 10
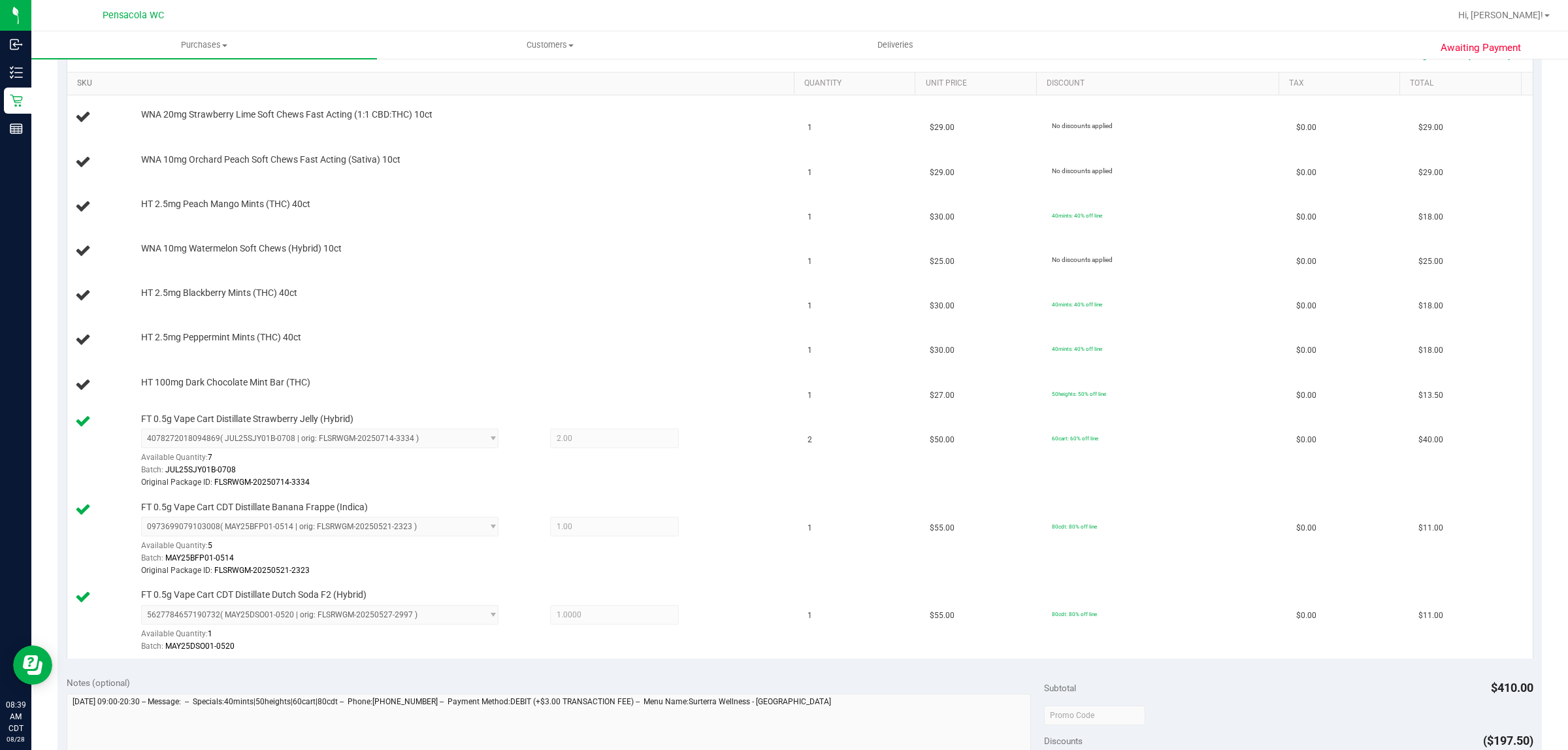
click at [77, 78] on link "SKU" at bounding box center [432, 83] width 712 height 10
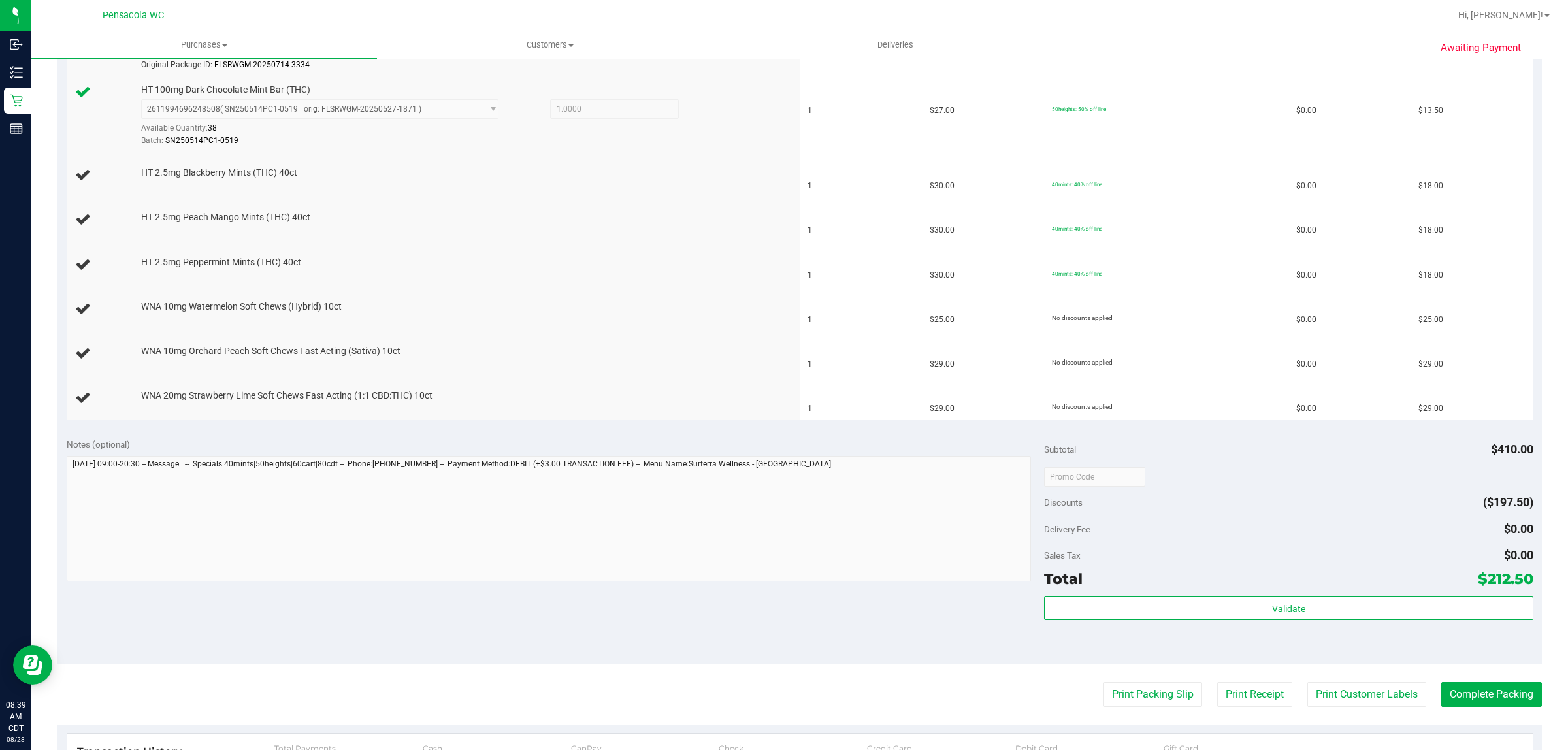
scroll to position [602, 0]
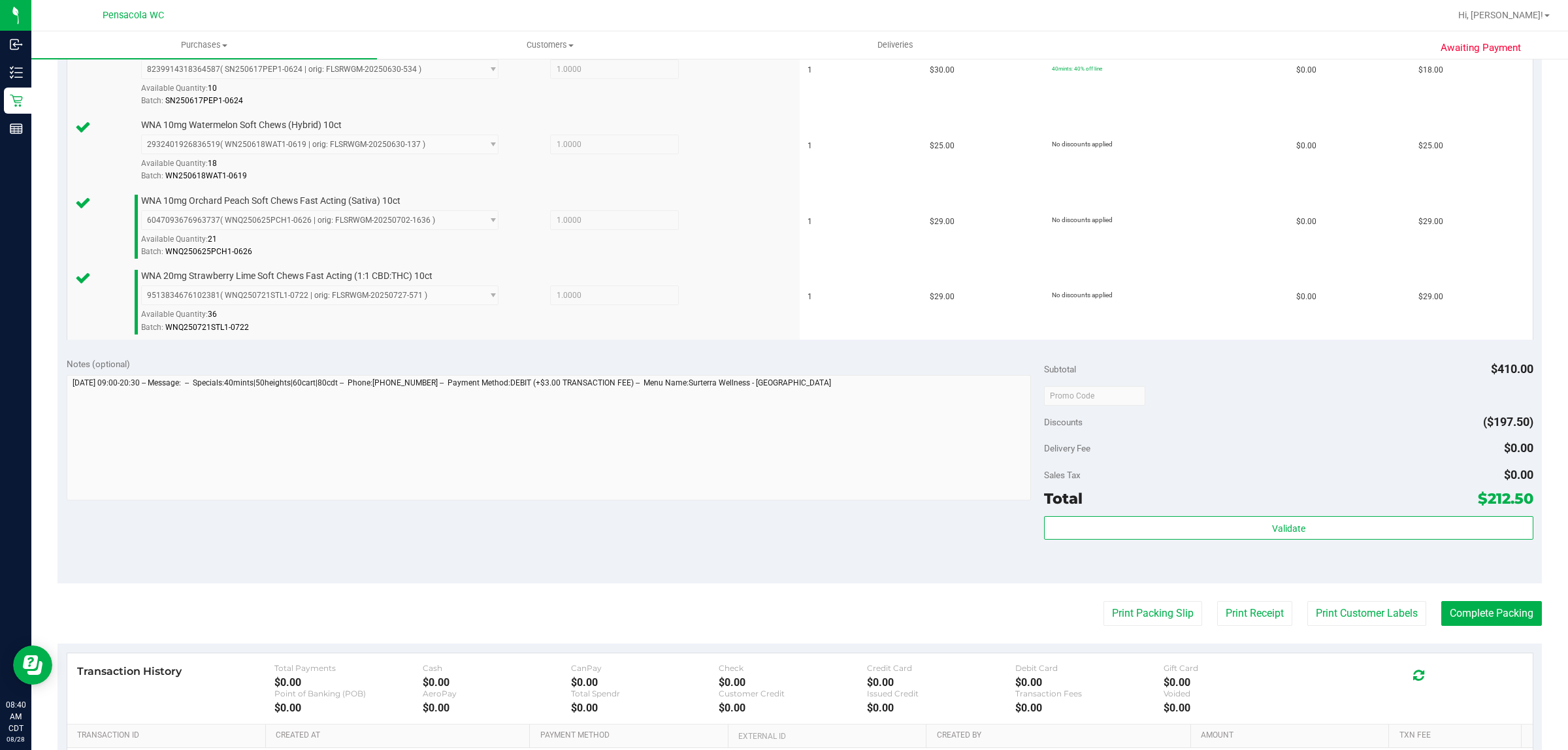
scroll to position [974, 0]
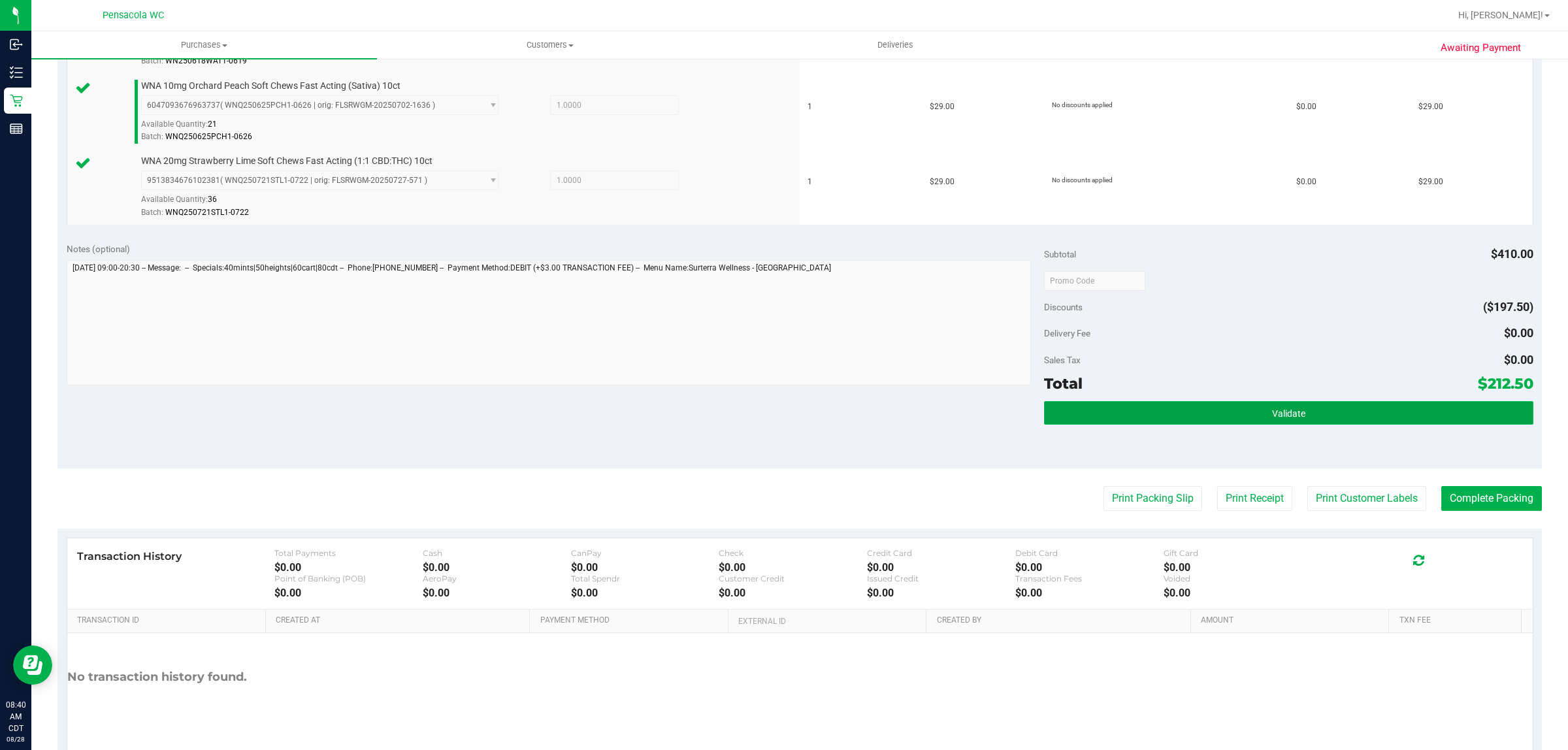
click at [1325, 422] on button "Validate" at bounding box center [1288, 413] width 489 height 24
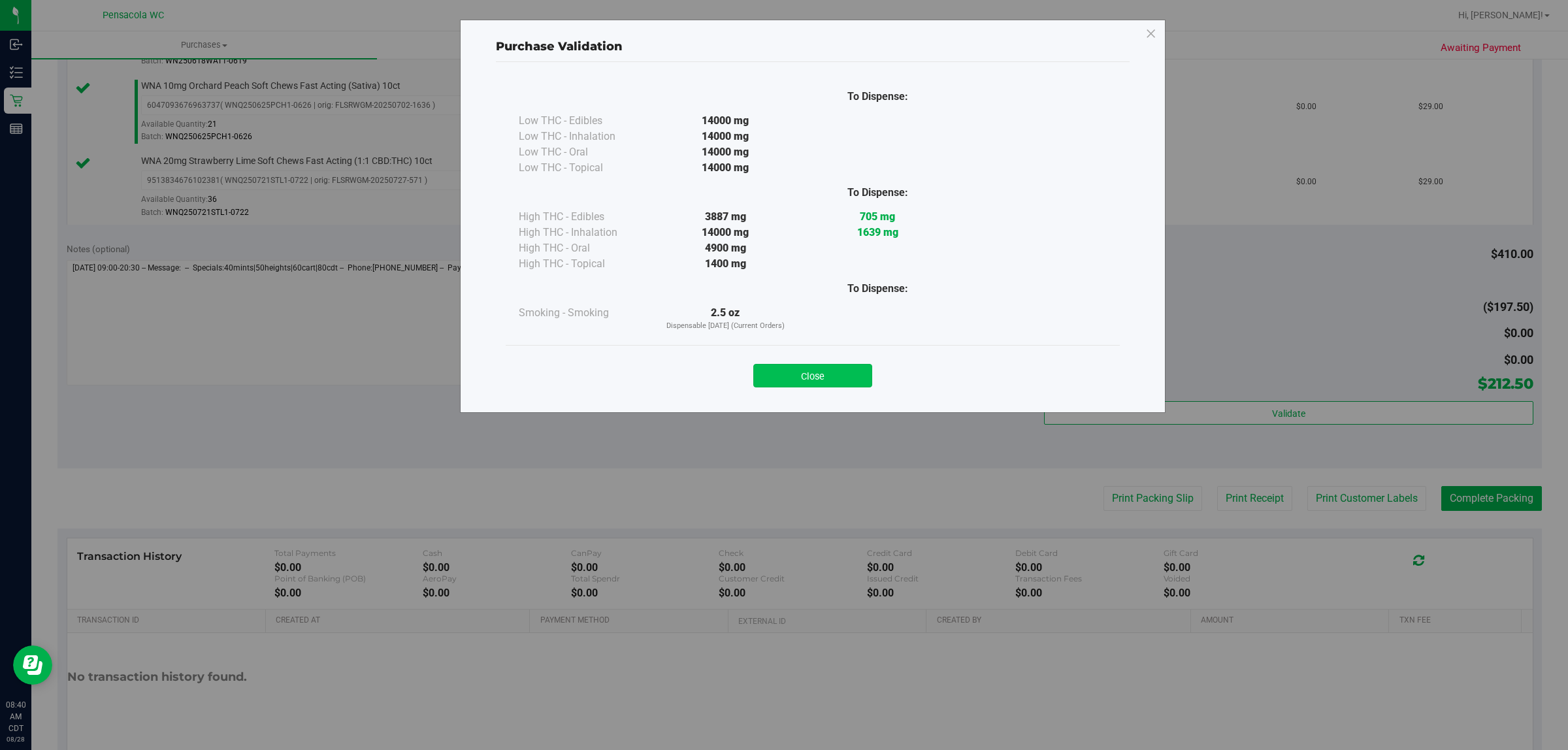
click at [828, 383] on button "Close" at bounding box center [813, 376] width 119 height 24
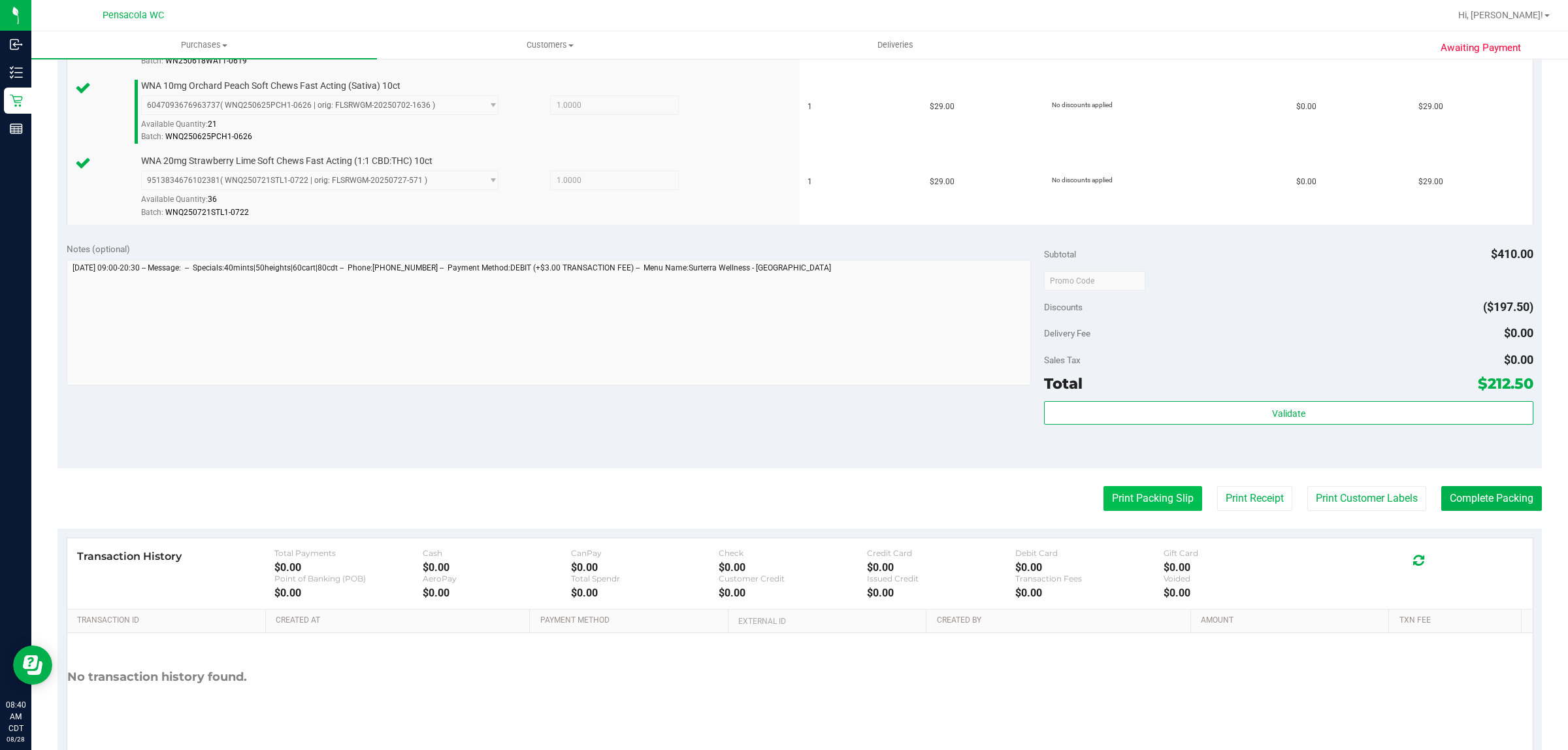
click at [1154, 503] on button "Print Packing Slip" at bounding box center [1153, 499] width 99 height 25
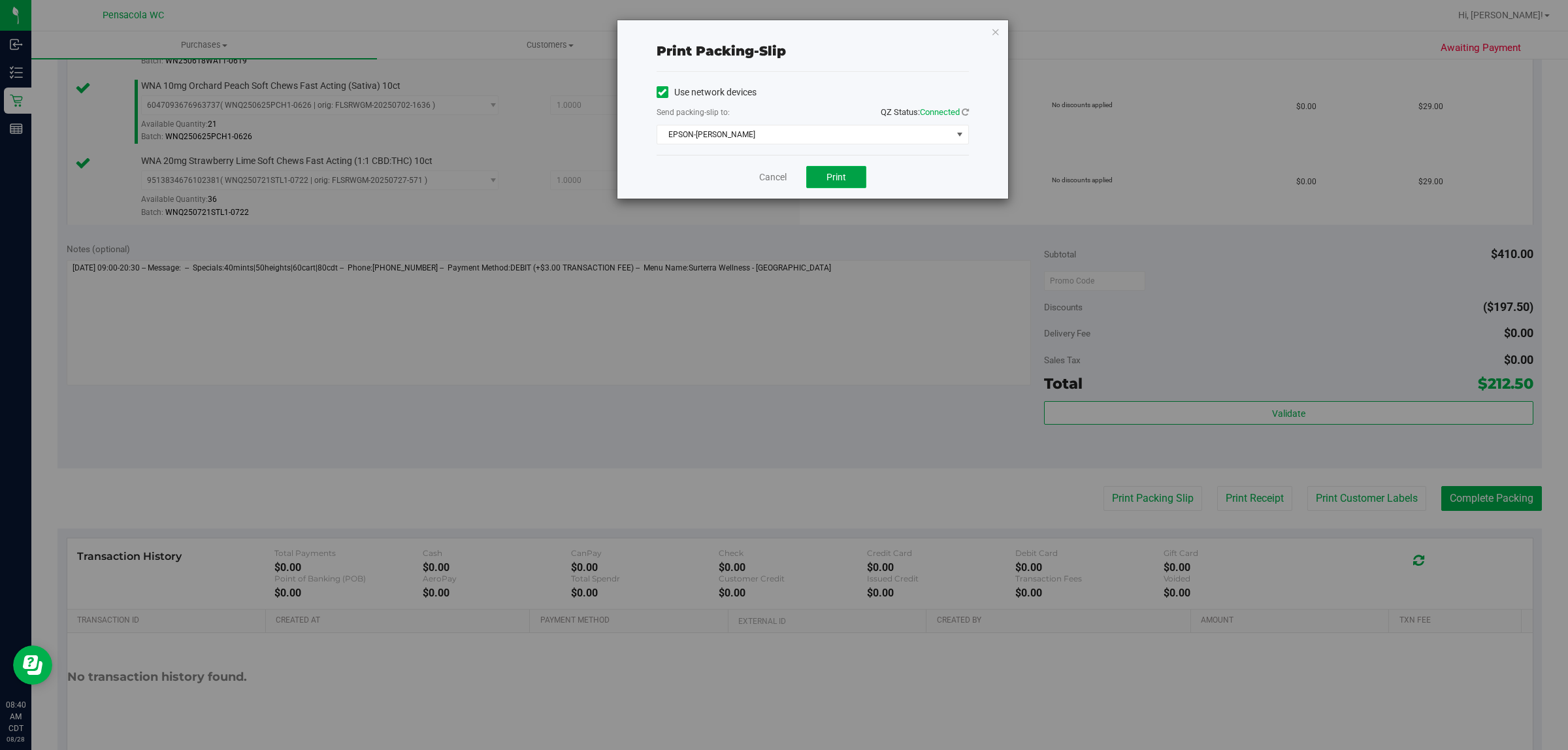
click at [857, 185] on button "Print" at bounding box center [836, 177] width 60 height 22
click at [778, 182] on link "Cancel" at bounding box center [773, 177] width 28 height 14
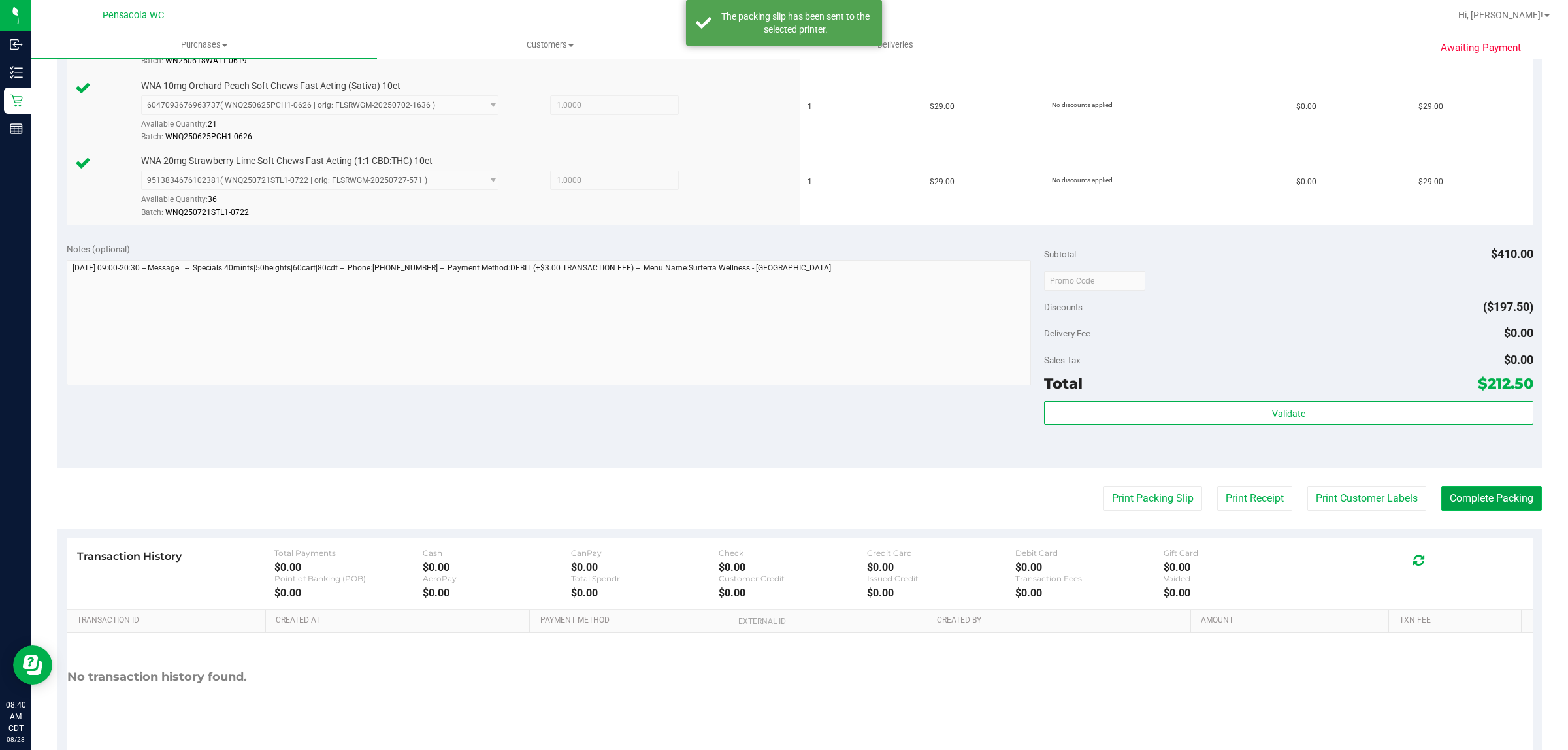
click at [1524, 511] on button "Complete Packing" at bounding box center [1491, 499] width 100 height 25
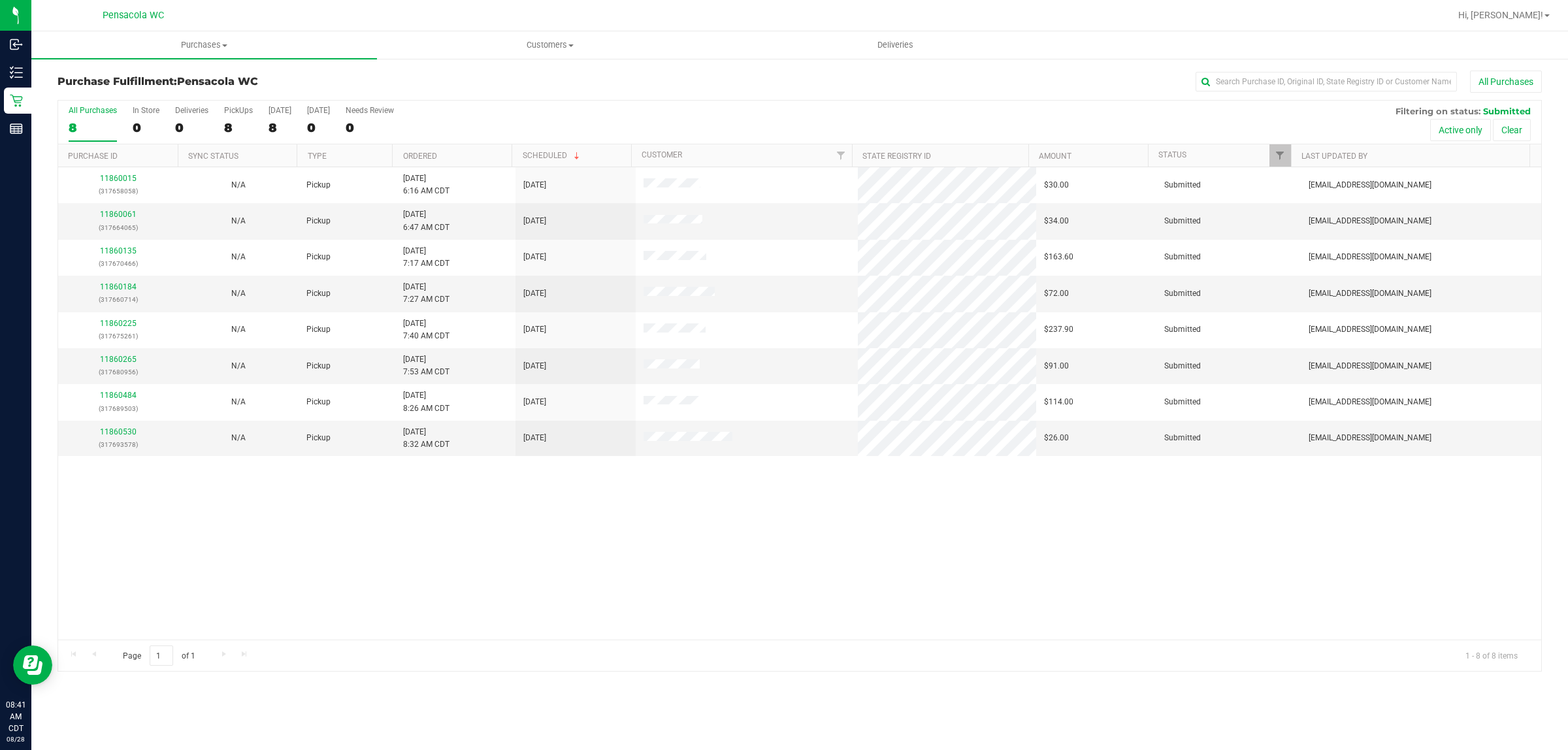
click at [459, 147] on th "Ordered" at bounding box center [452, 156] width 120 height 23
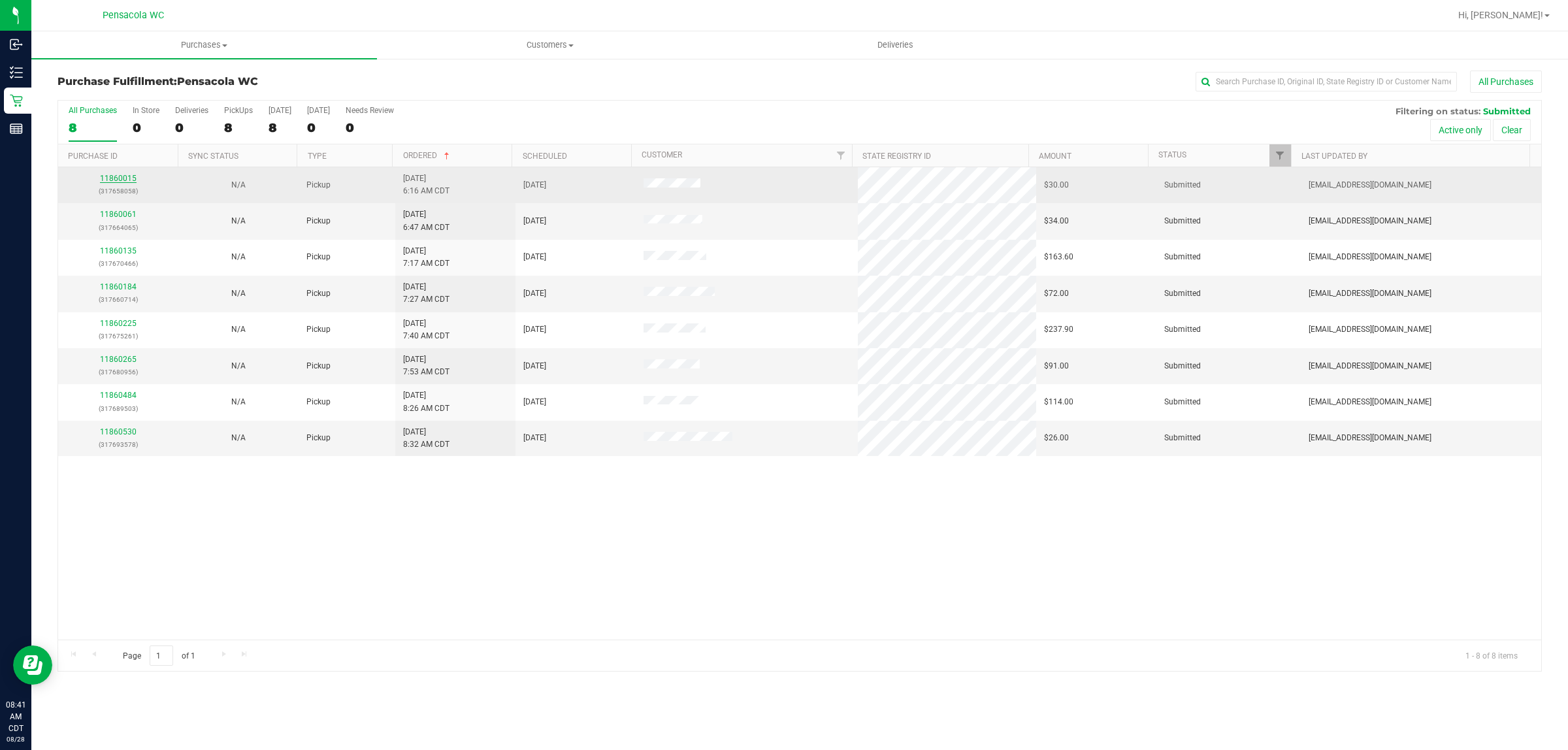
click at [127, 175] on link "11860015" at bounding box center [118, 178] width 37 height 9
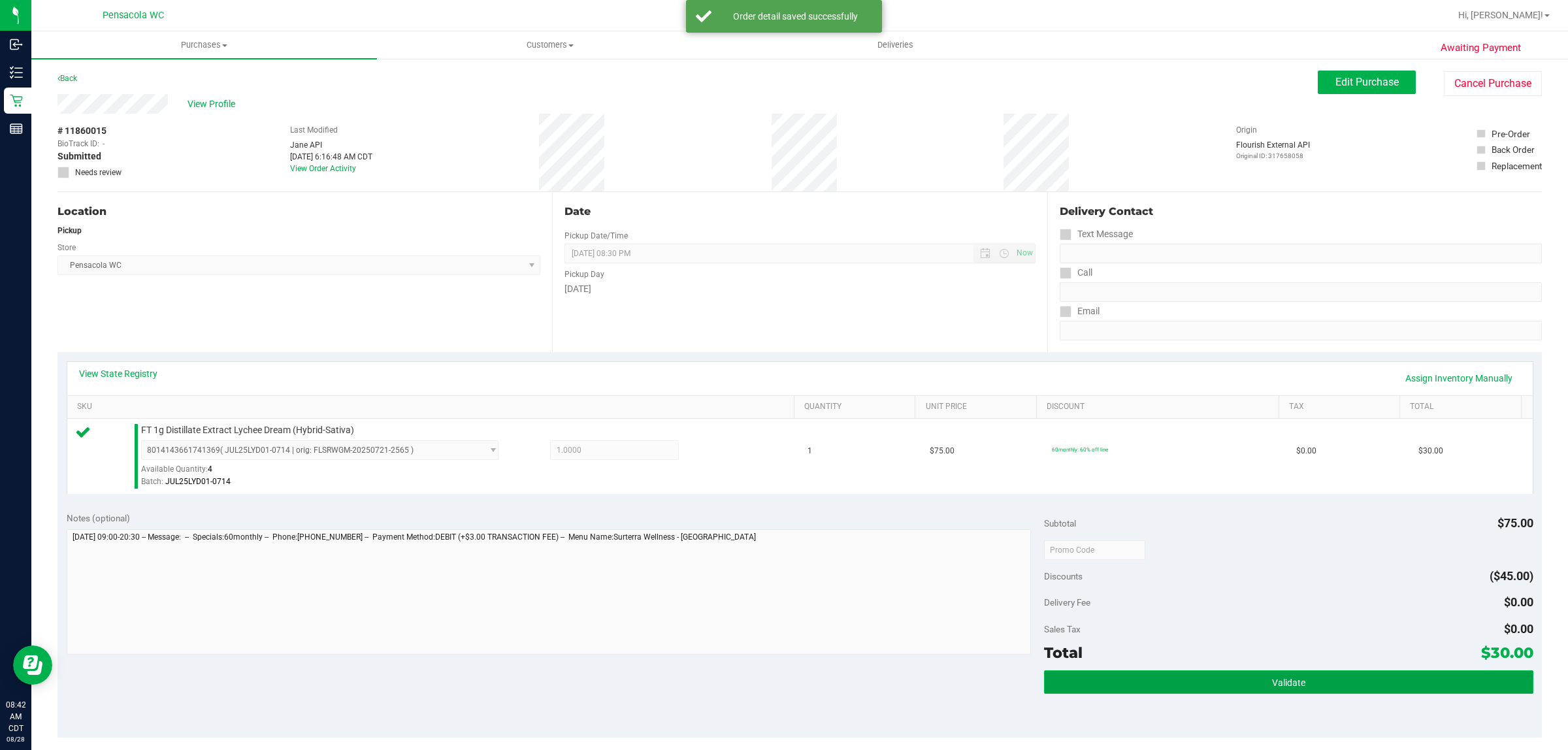
click at [1219, 670] on button "Validate" at bounding box center [1288, 682] width 489 height 24
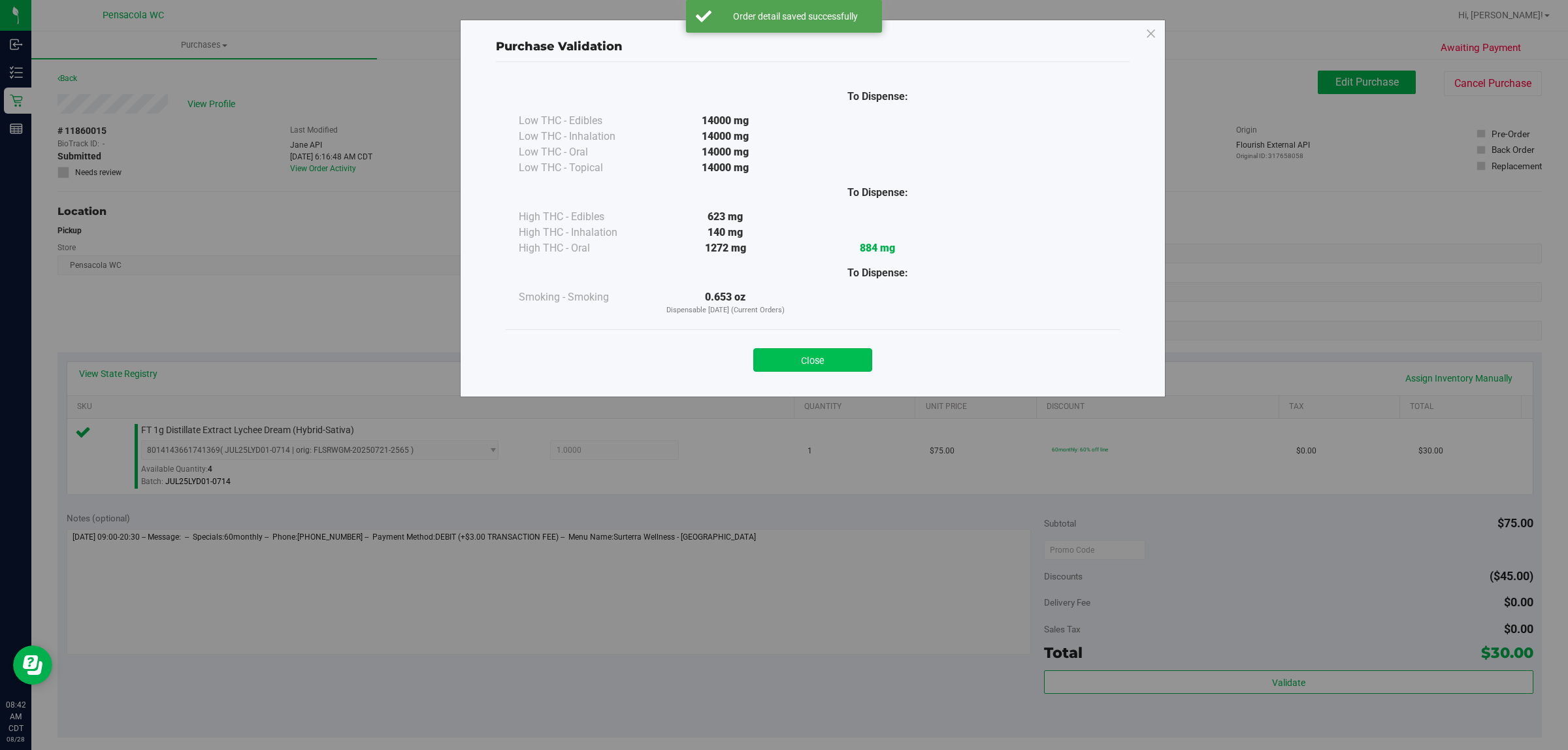
click at [810, 360] on button "Close" at bounding box center [813, 360] width 119 height 24
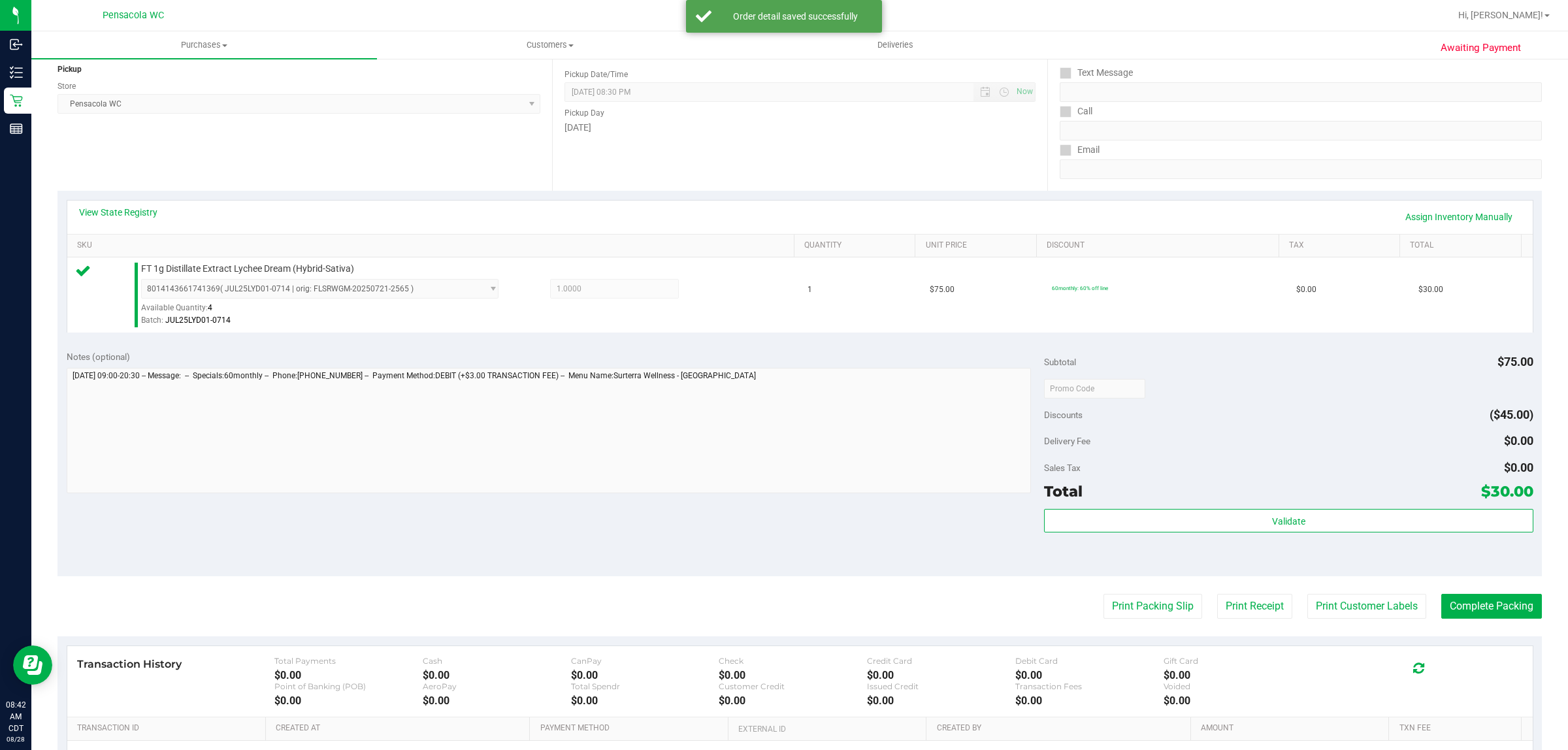
scroll to position [230, 0]
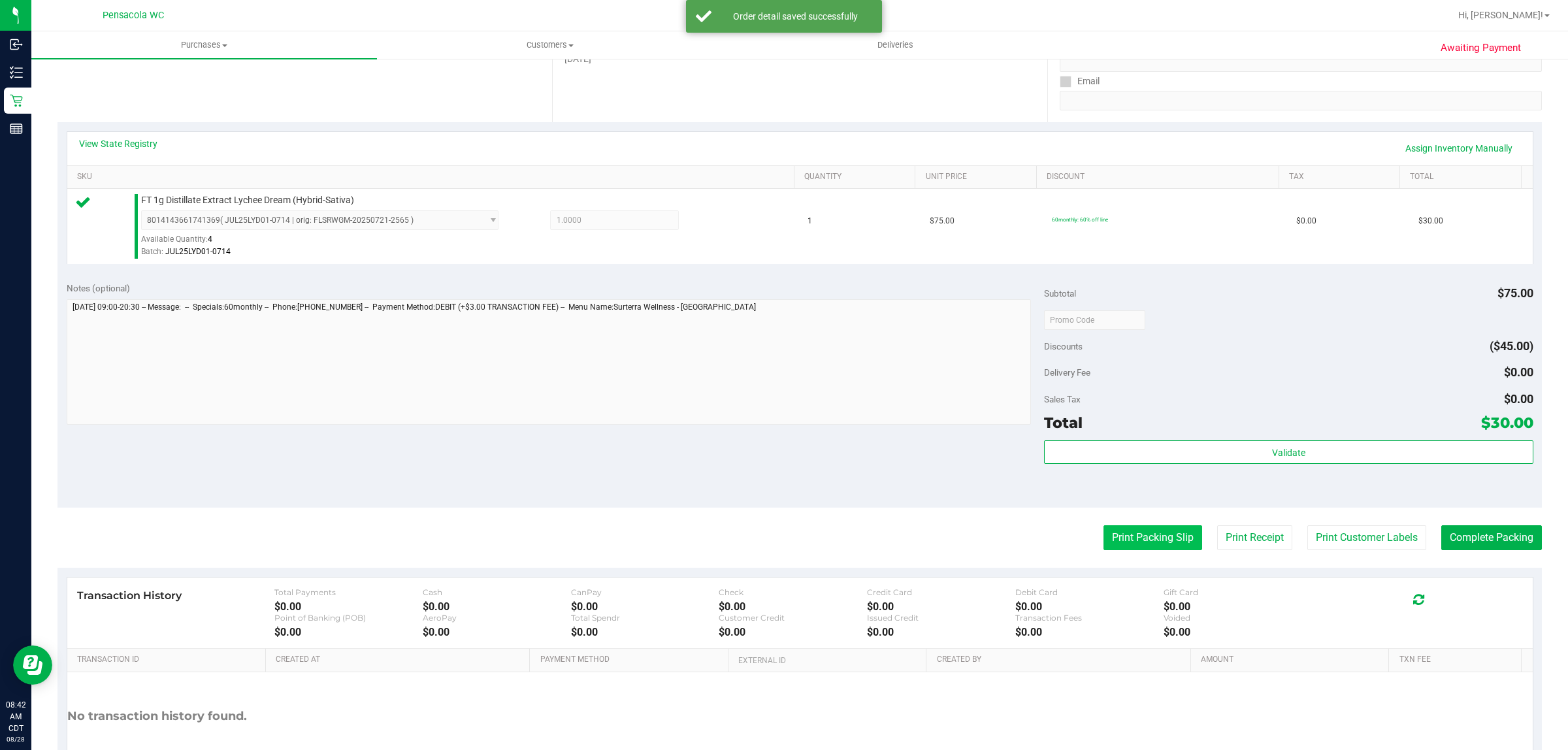
click at [1145, 536] on button "Print Packing Slip" at bounding box center [1153, 538] width 99 height 25
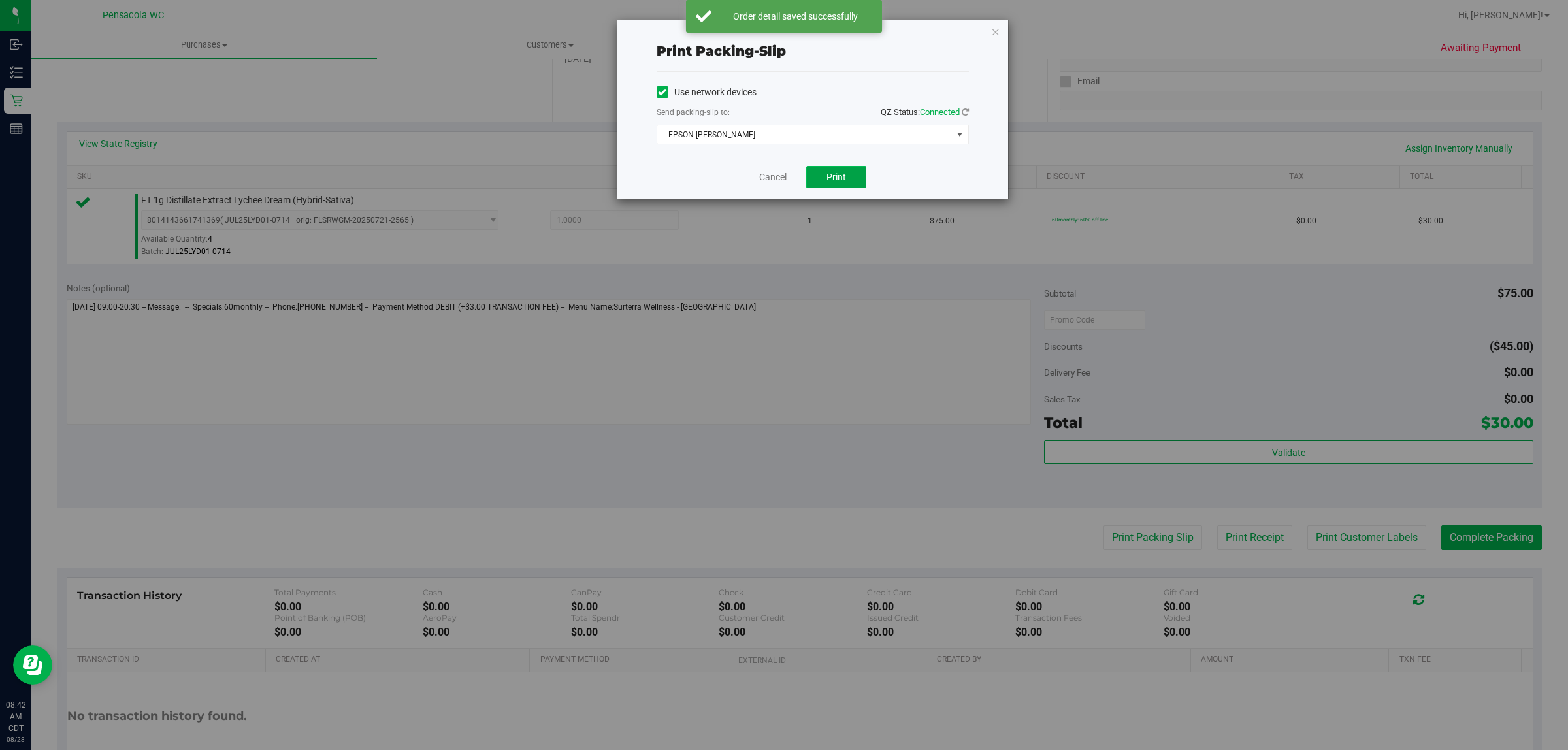
click at [828, 171] on button "Print" at bounding box center [836, 177] width 60 height 22
click at [779, 180] on link "Cancel" at bounding box center [773, 177] width 28 height 14
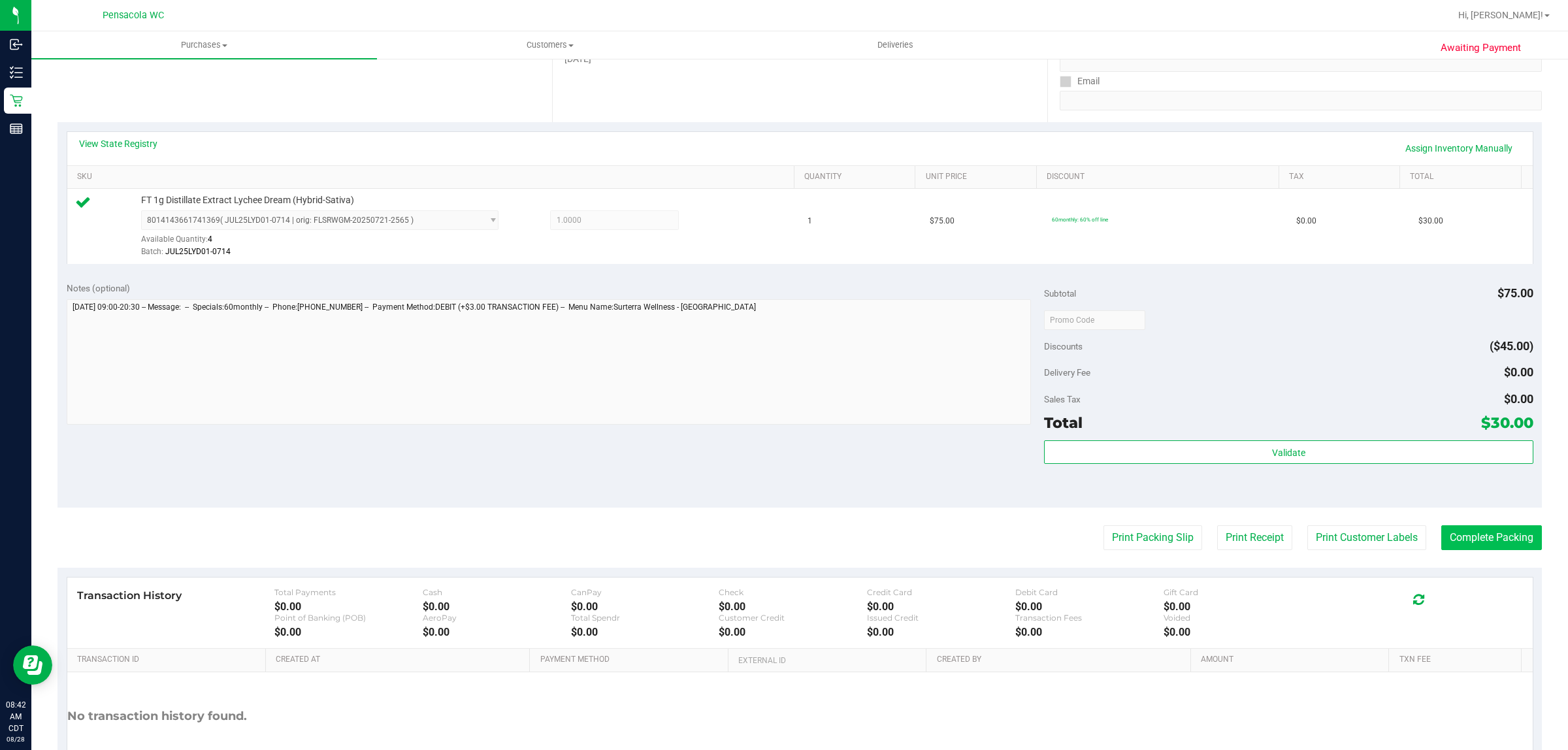
click at [1471, 536] on button "Complete Packing" at bounding box center [1491, 538] width 100 height 25
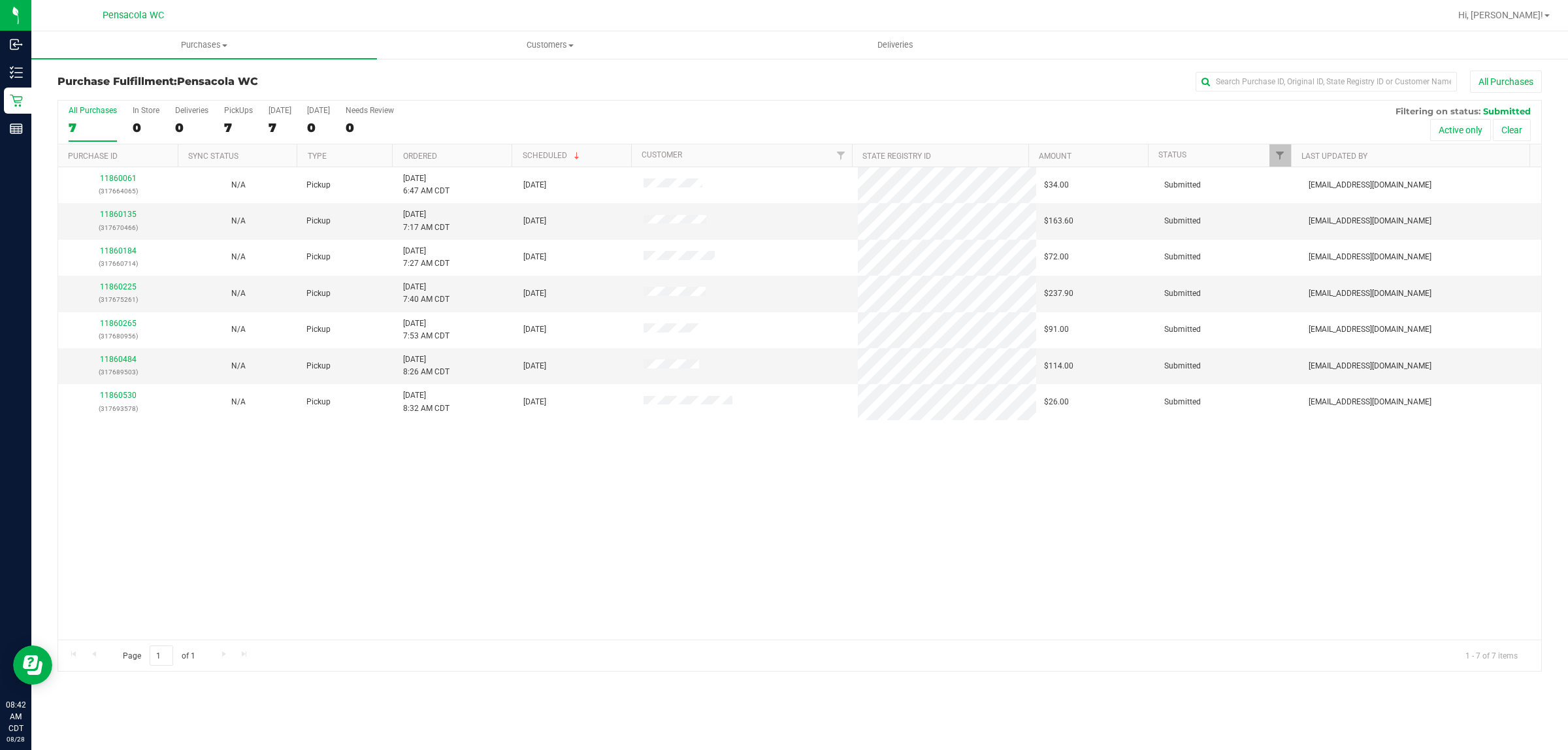
click at [450, 142] on div "All Purchases 7 In Store 0 Deliveries 0 PickUps 7 [DATE] 7 [DATE] 0 Needs Revie…" at bounding box center [800, 122] width 1484 height 44
click at [468, 158] on th "Ordered" at bounding box center [452, 156] width 120 height 23
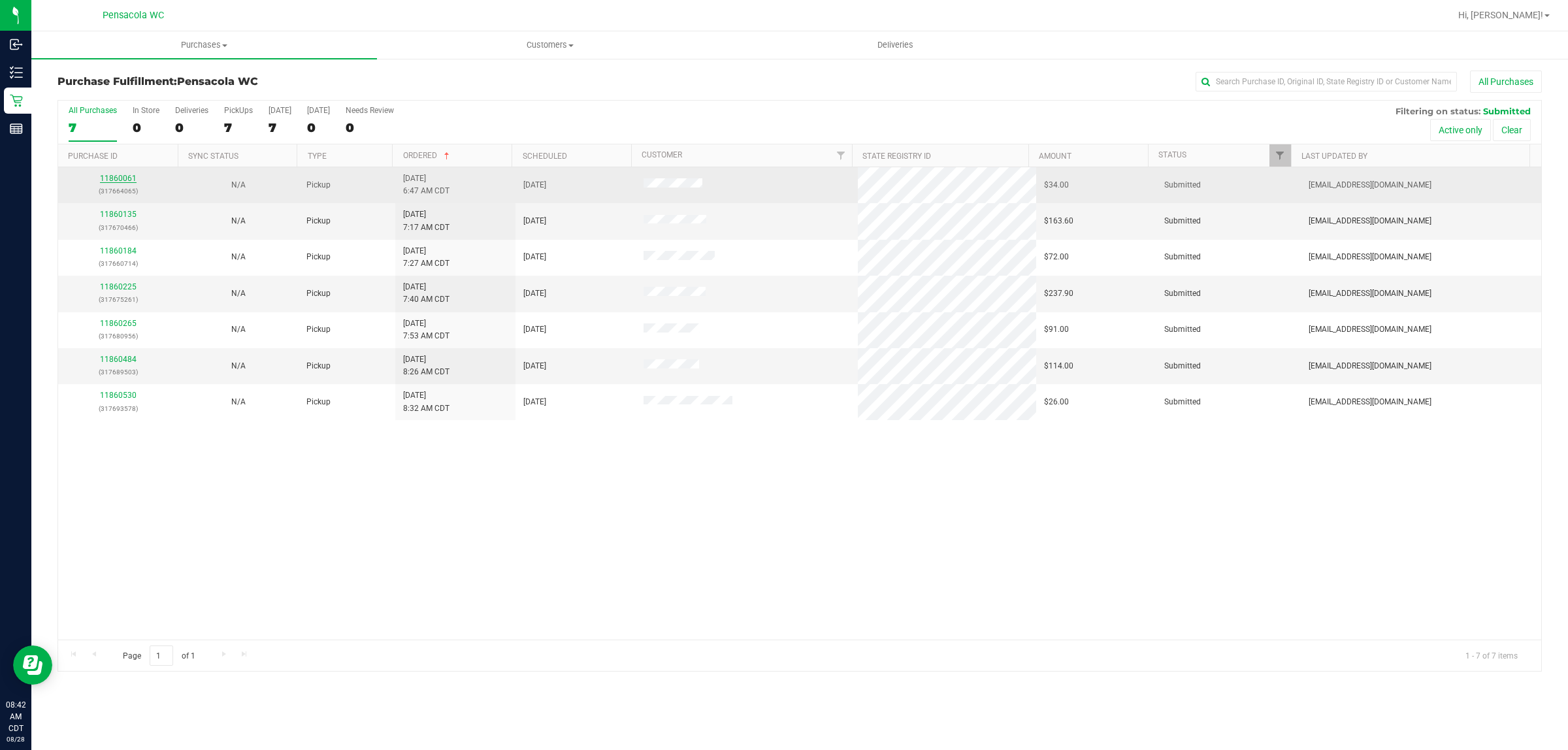
click at [119, 180] on link "11860061" at bounding box center [118, 178] width 37 height 9
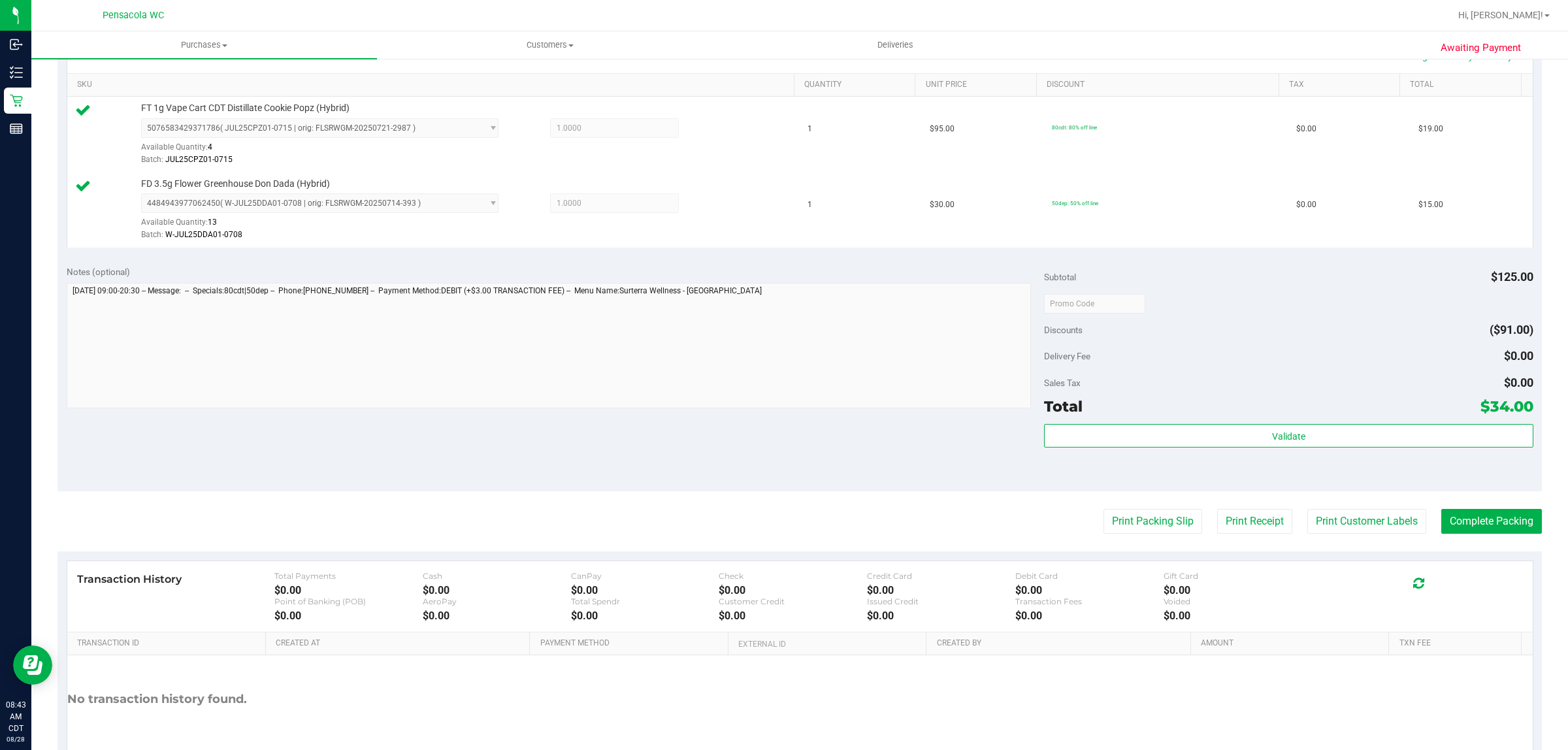
scroll to position [380, 0]
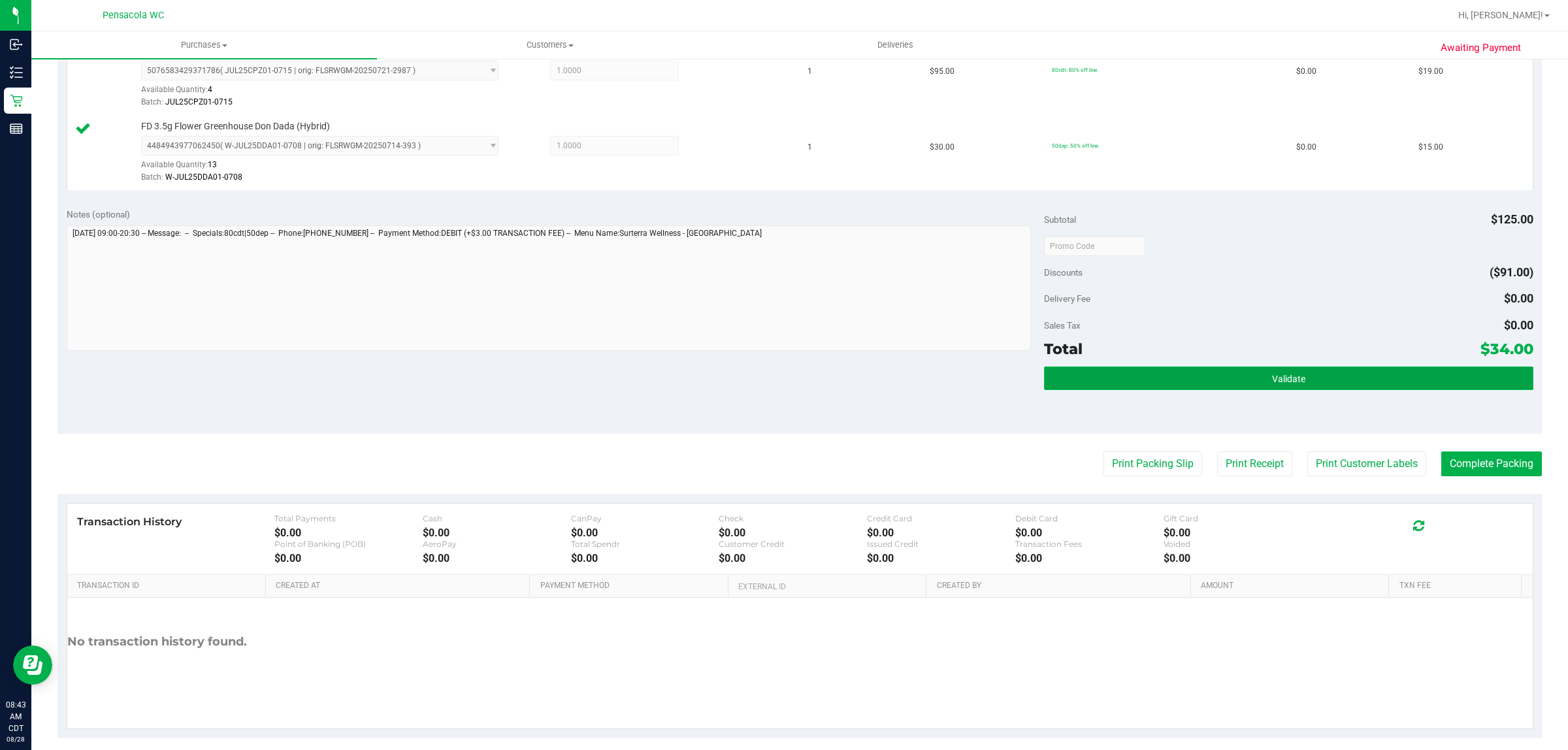
click at [1098, 387] on button "Validate" at bounding box center [1288, 378] width 489 height 24
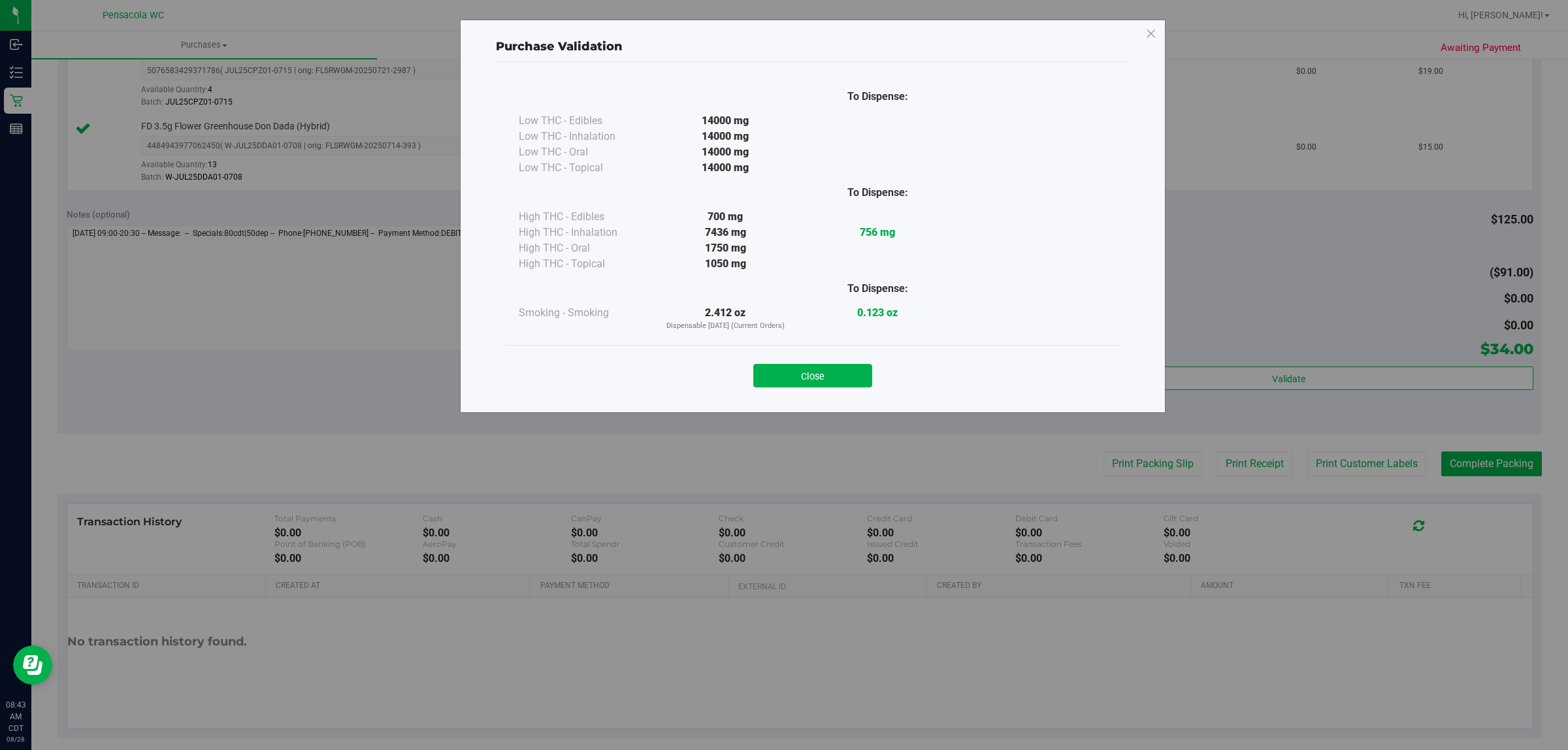
click at [775, 330] on p "Dispensable [DATE] (Current Orders)" at bounding box center [726, 327] width 152 height 11
click at [765, 368] on button "Close" at bounding box center [813, 376] width 119 height 24
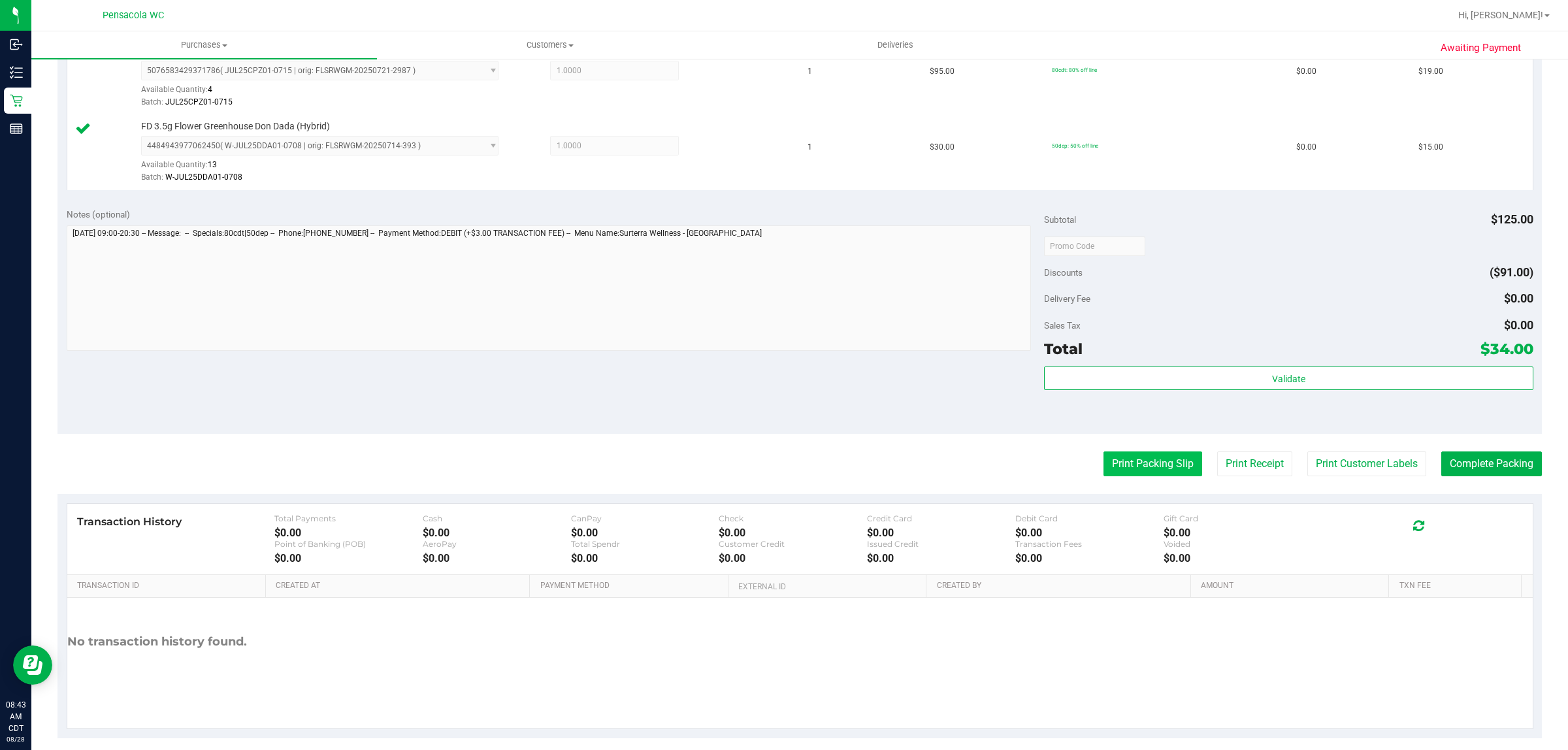
click at [1104, 464] on button "Print Packing Slip" at bounding box center [1153, 464] width 99 height 25
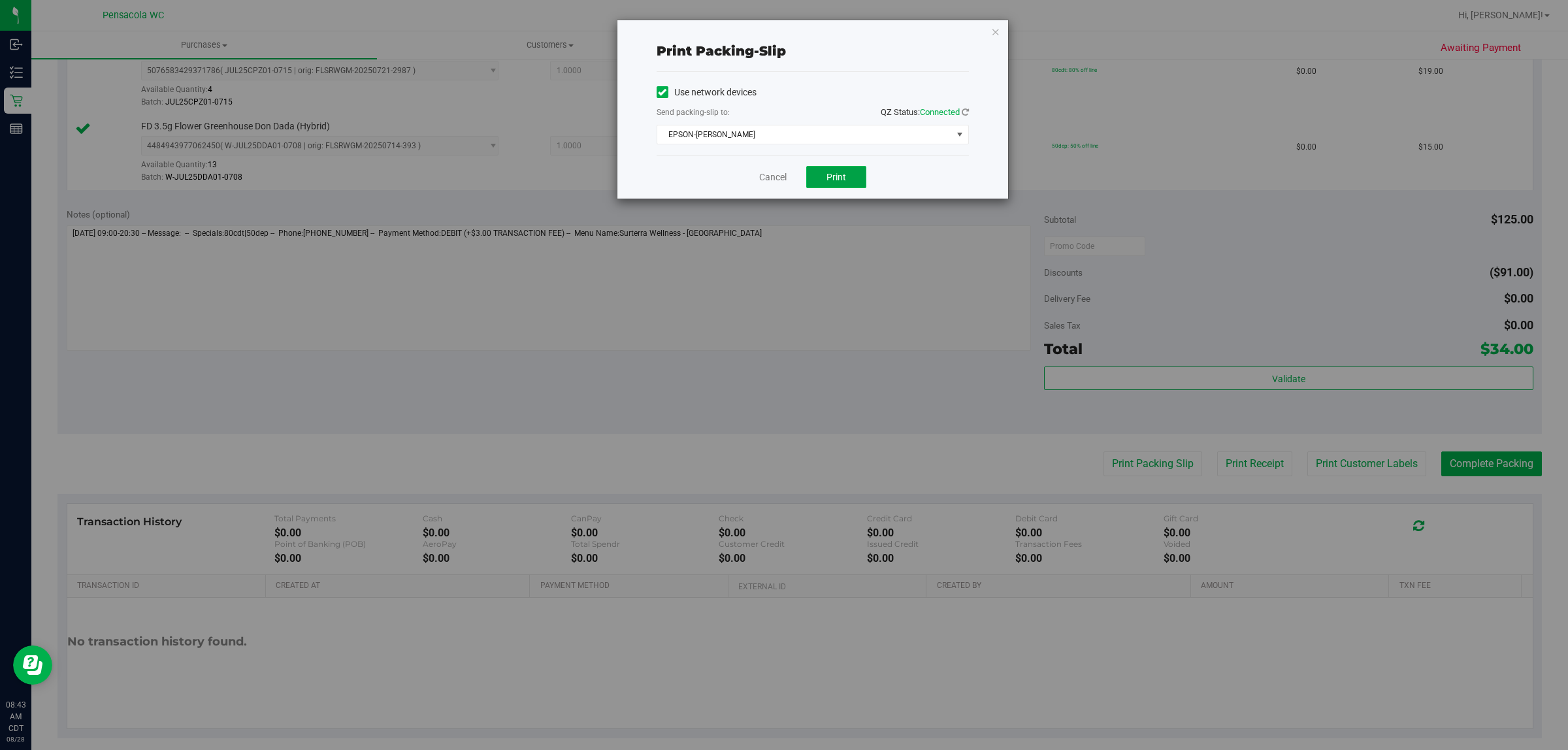
click at [817, 174] on button "Print" at bounding box center [836, 177] width 60 height 22
click at [775, 178] on link "Cancel" at bounding box center [773, 177] width 28 height 14
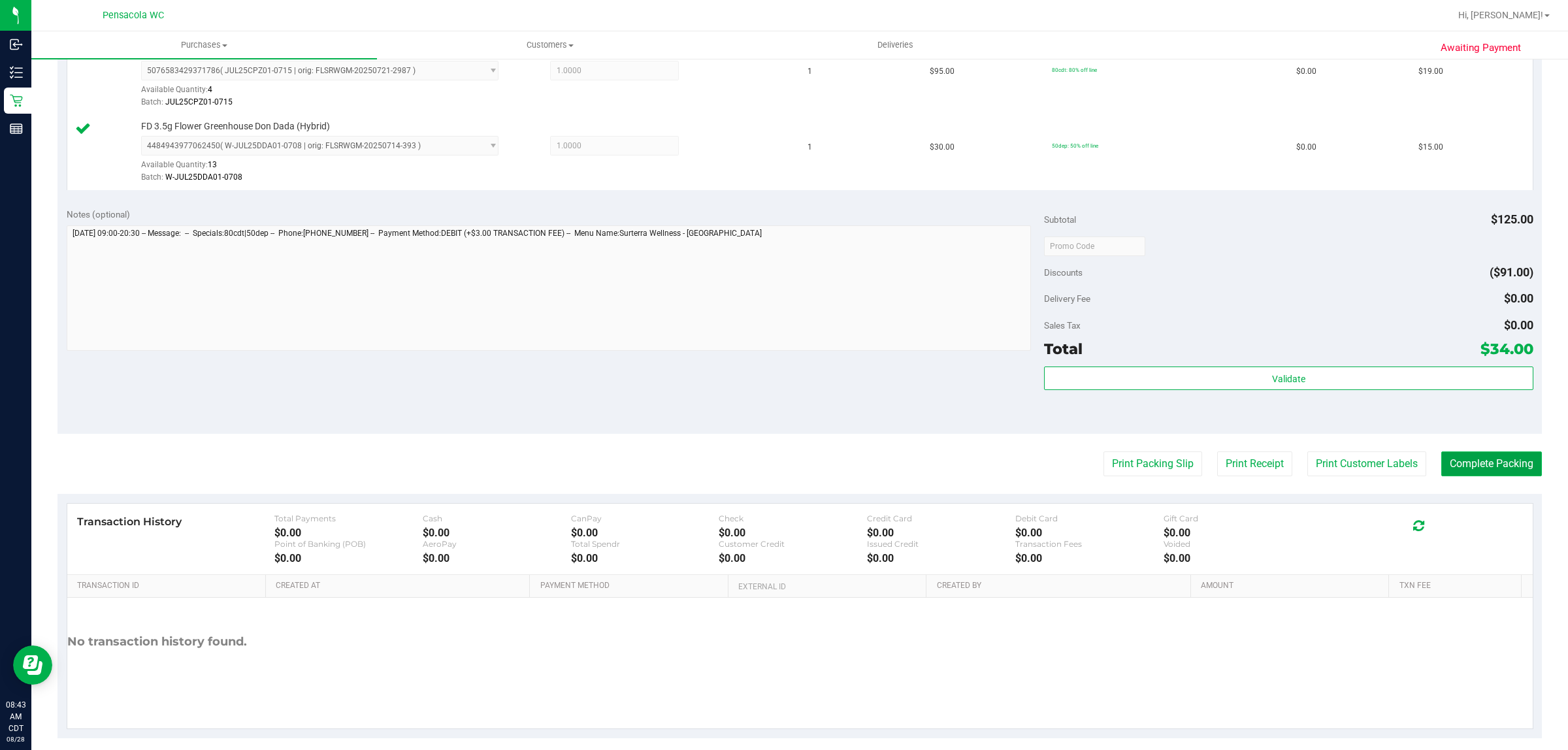
click at [1475, 466] on button "Complete Packing" at bounding box center [1491, 464] width 100 height 25
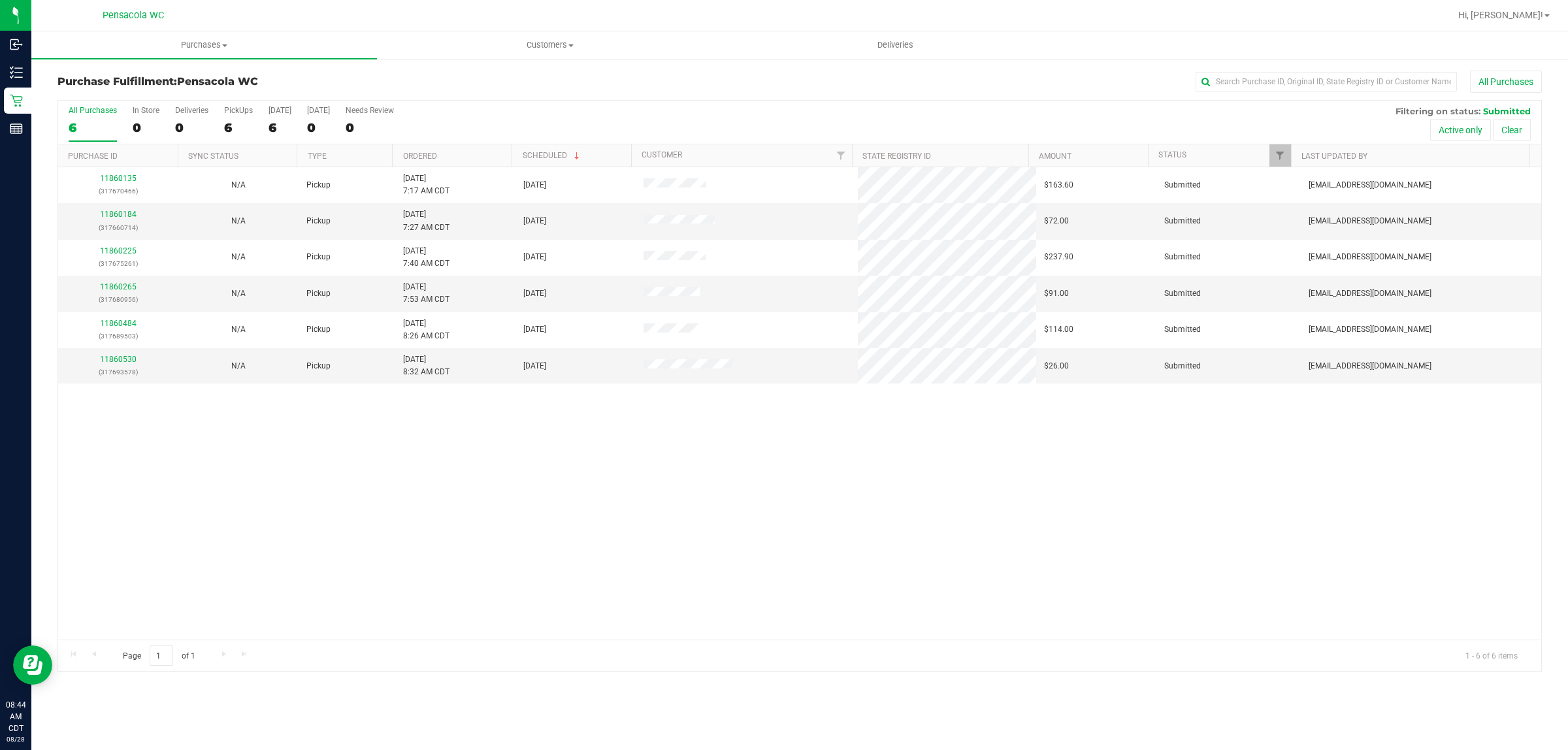
click at [471, 146] on th "Ordered" at bounding box center [452, 156] width 120 height 23
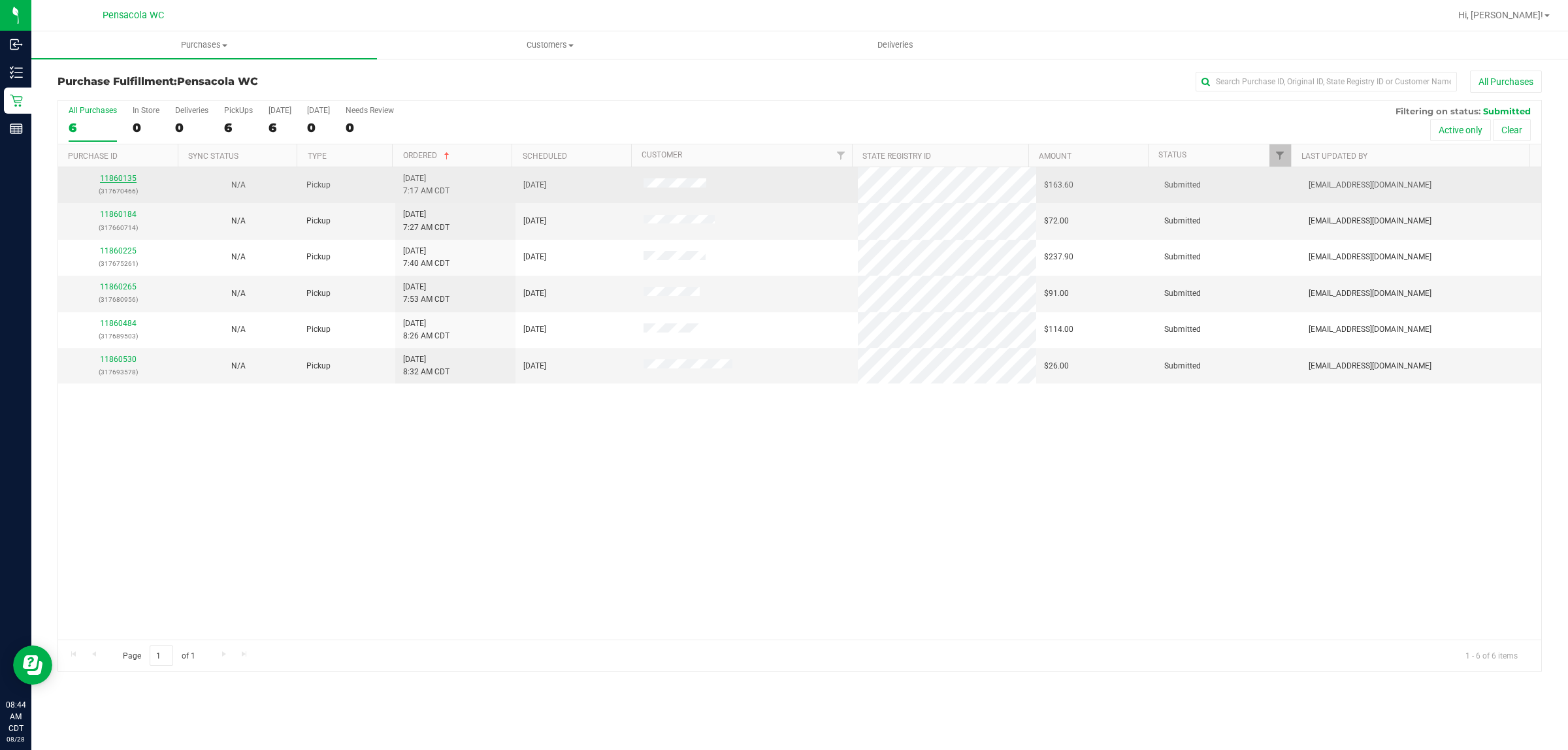
click at [108, 183] on link "11860135" at bounding box center [118, 178] width 37 height 9
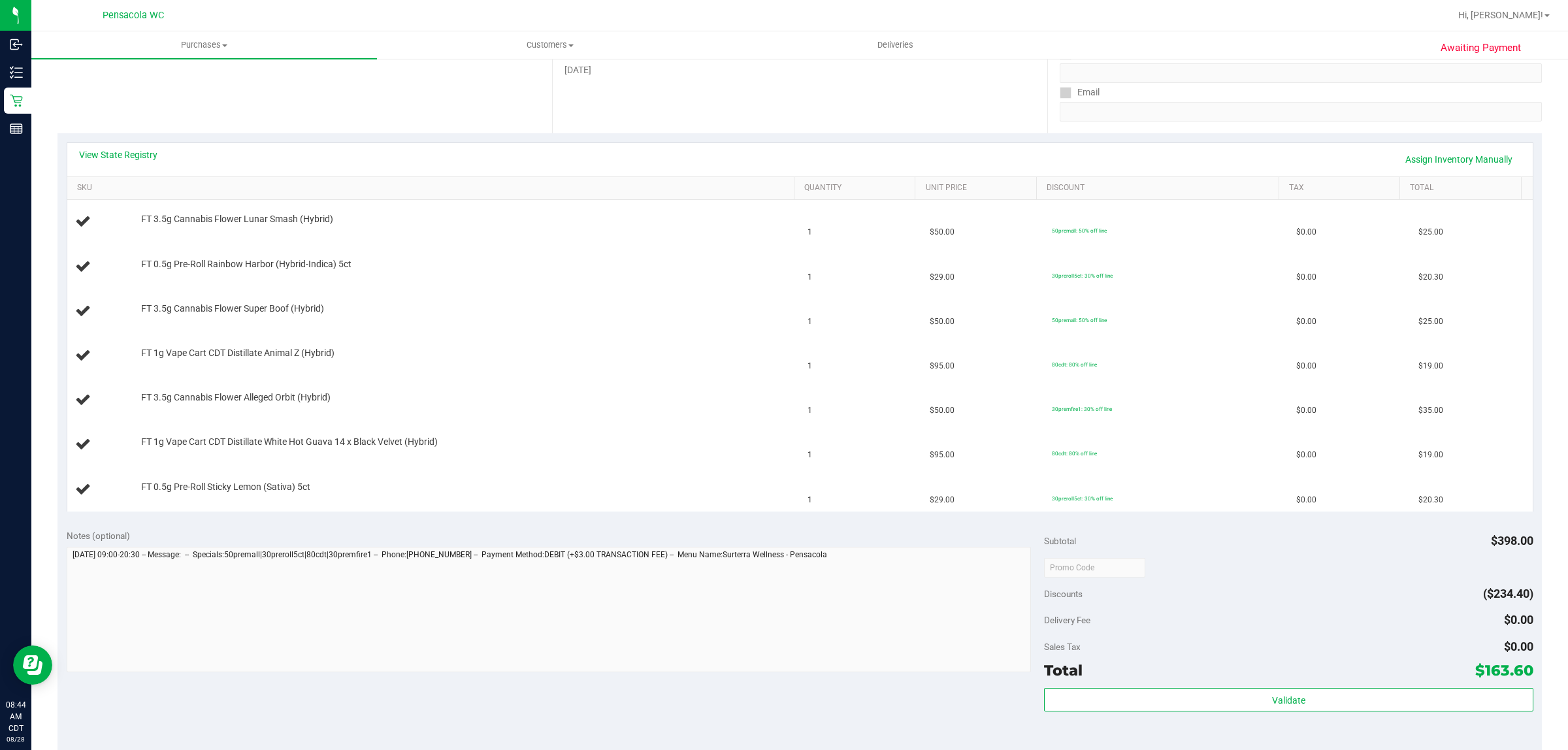
scroll to position [217, 0]
click at [93, 152] on link "View State Registry" at bounding box center [118, 156] width 78 height 13
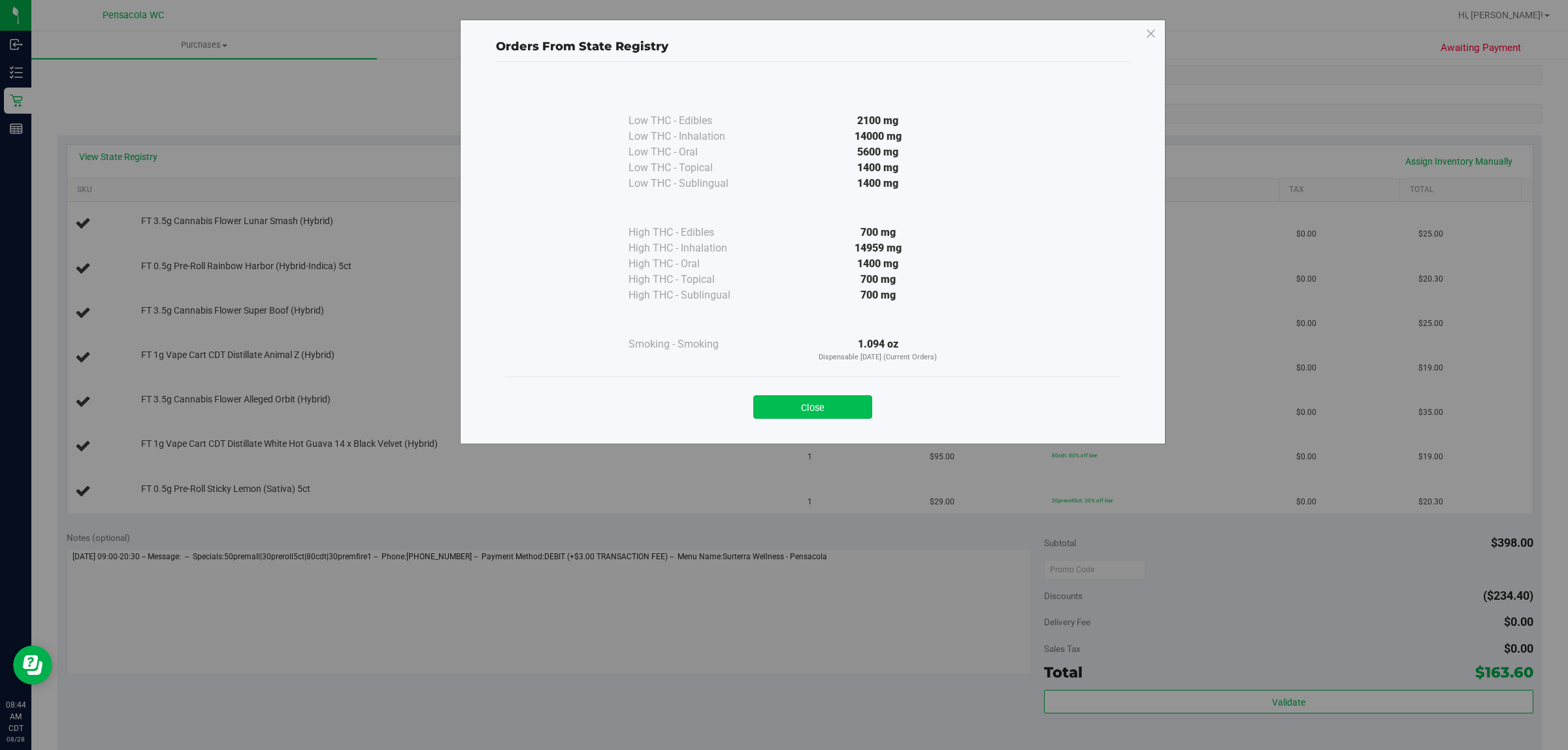
click at [809, 396] on button "Close" at bounding box center [813, 407] width 119 height 24
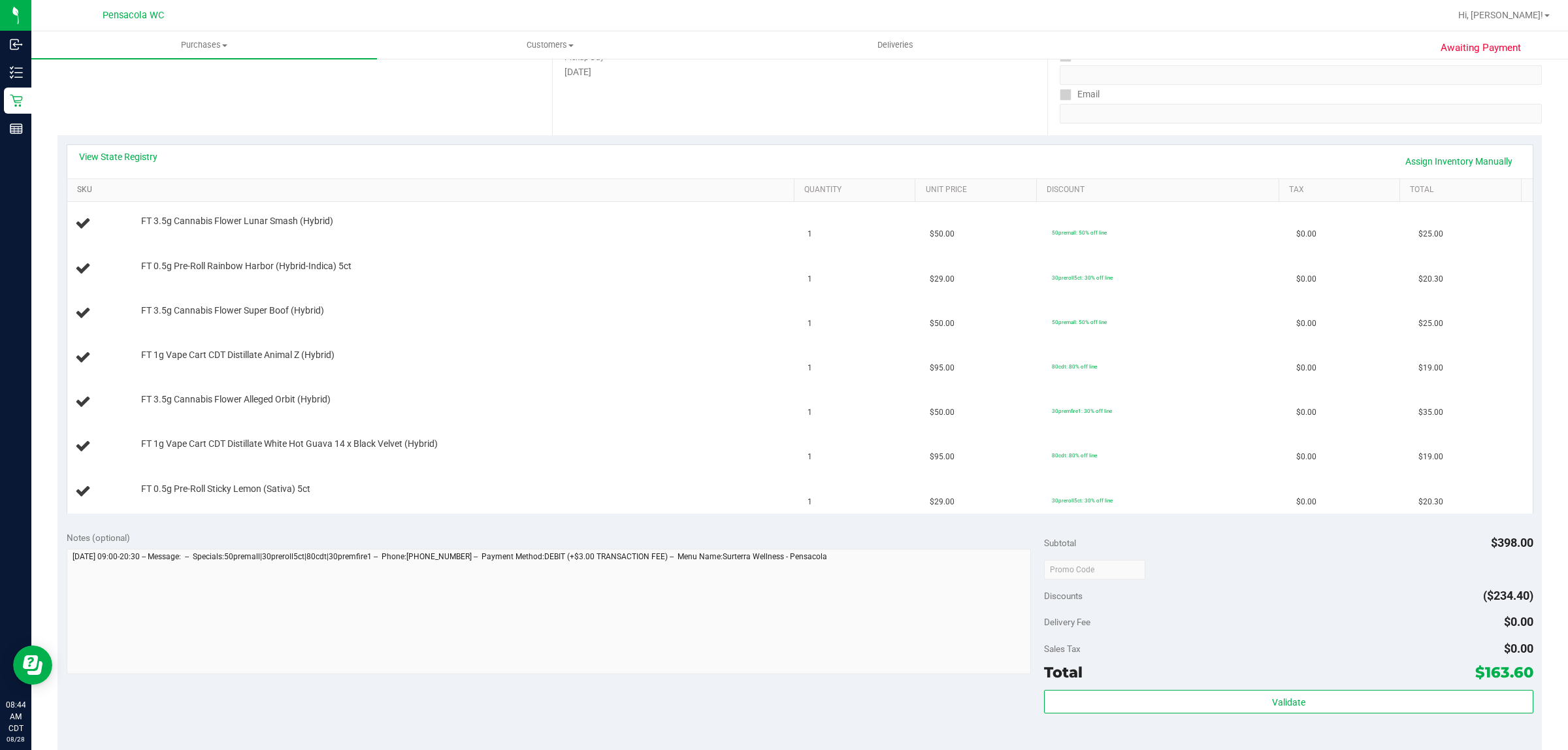
click at [151, 188] on link "SKU" at bounding box center [432, 190] width 712 height 10
click at [77, 185] on link "SKU" at bounding box center [432, 190] width 712 height 10
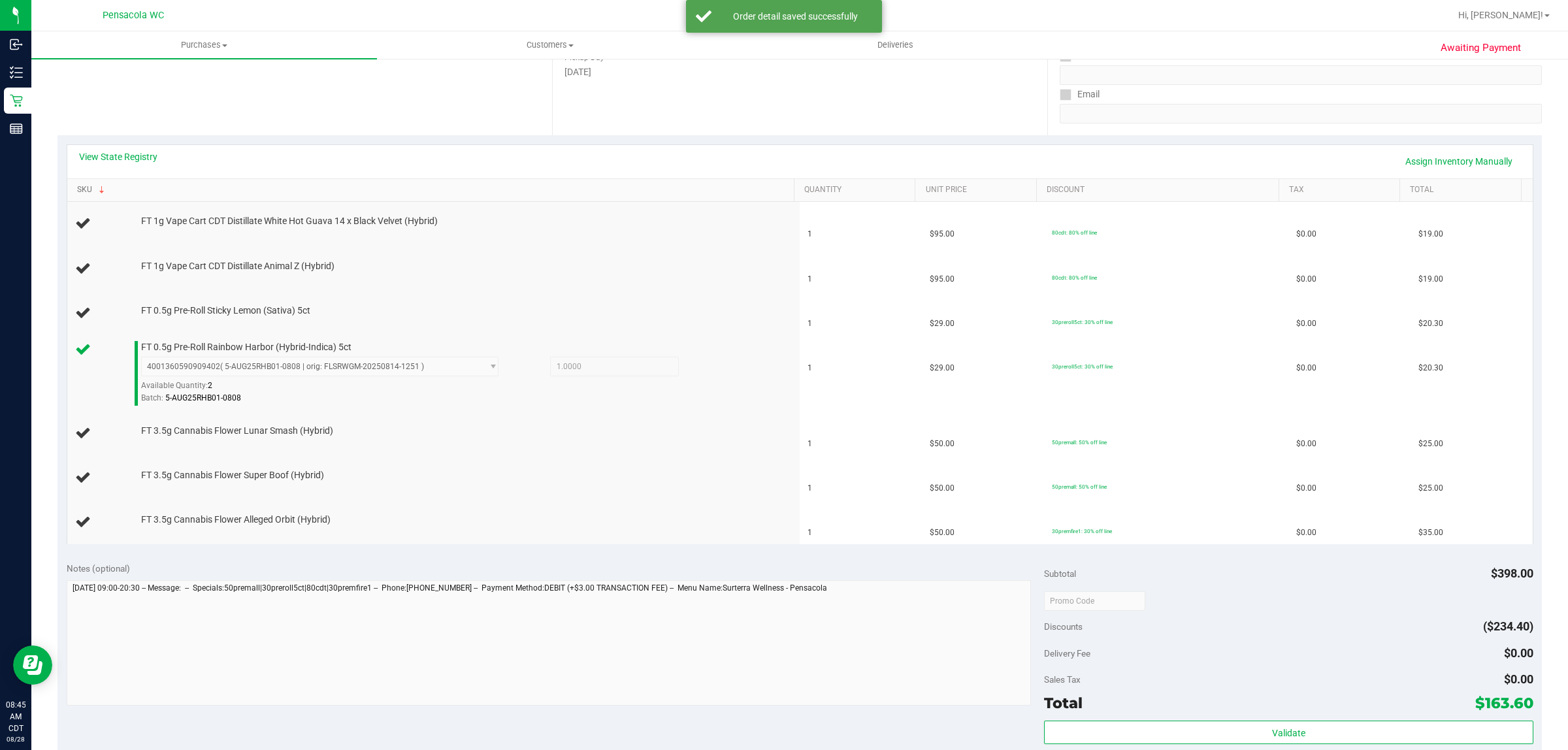
click at [77, 185] on link "SKU" at bounding box center [432, 190] width 712 height 10
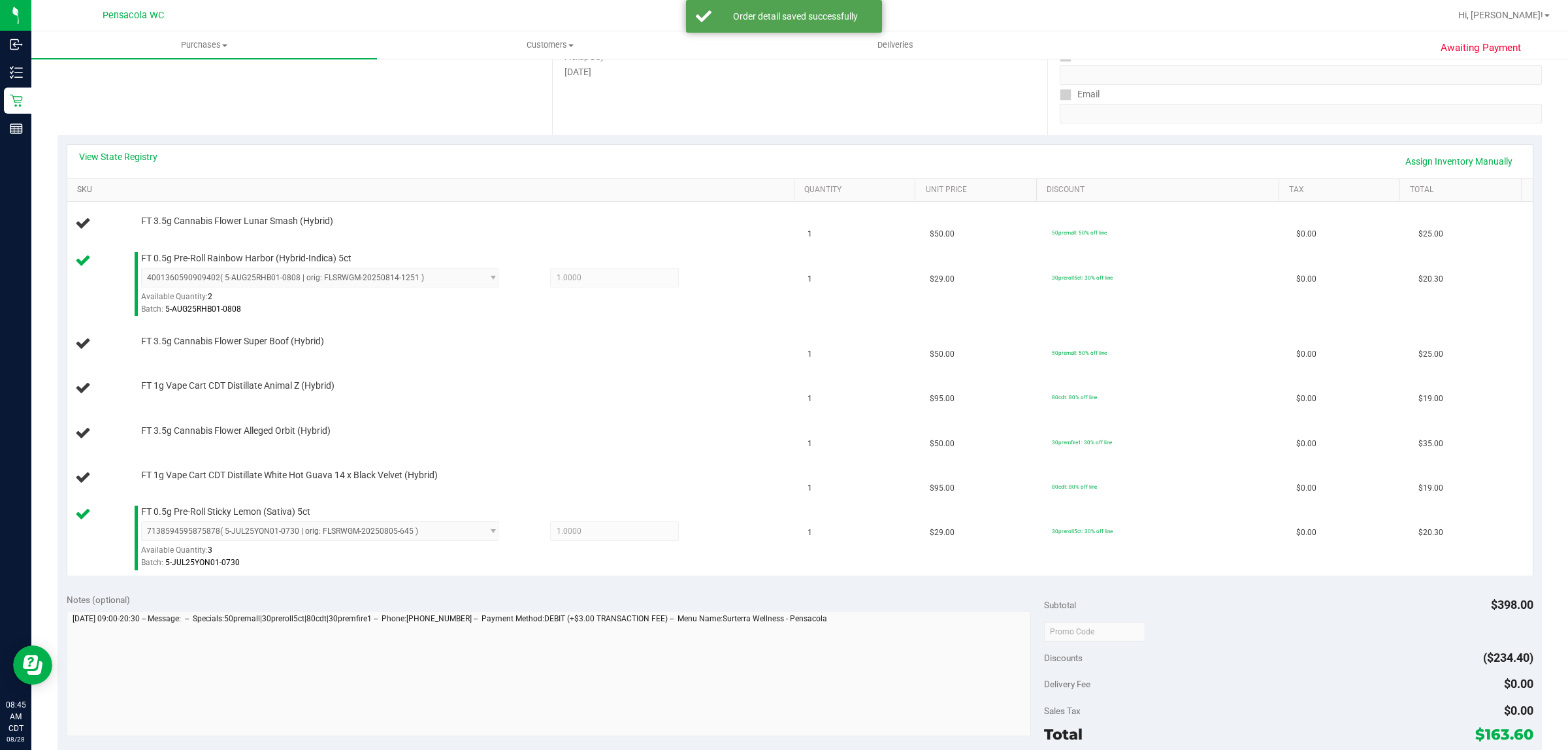
click at [77, 185] on link "SKU" at bounding box center [432, 190] width 712 height 10
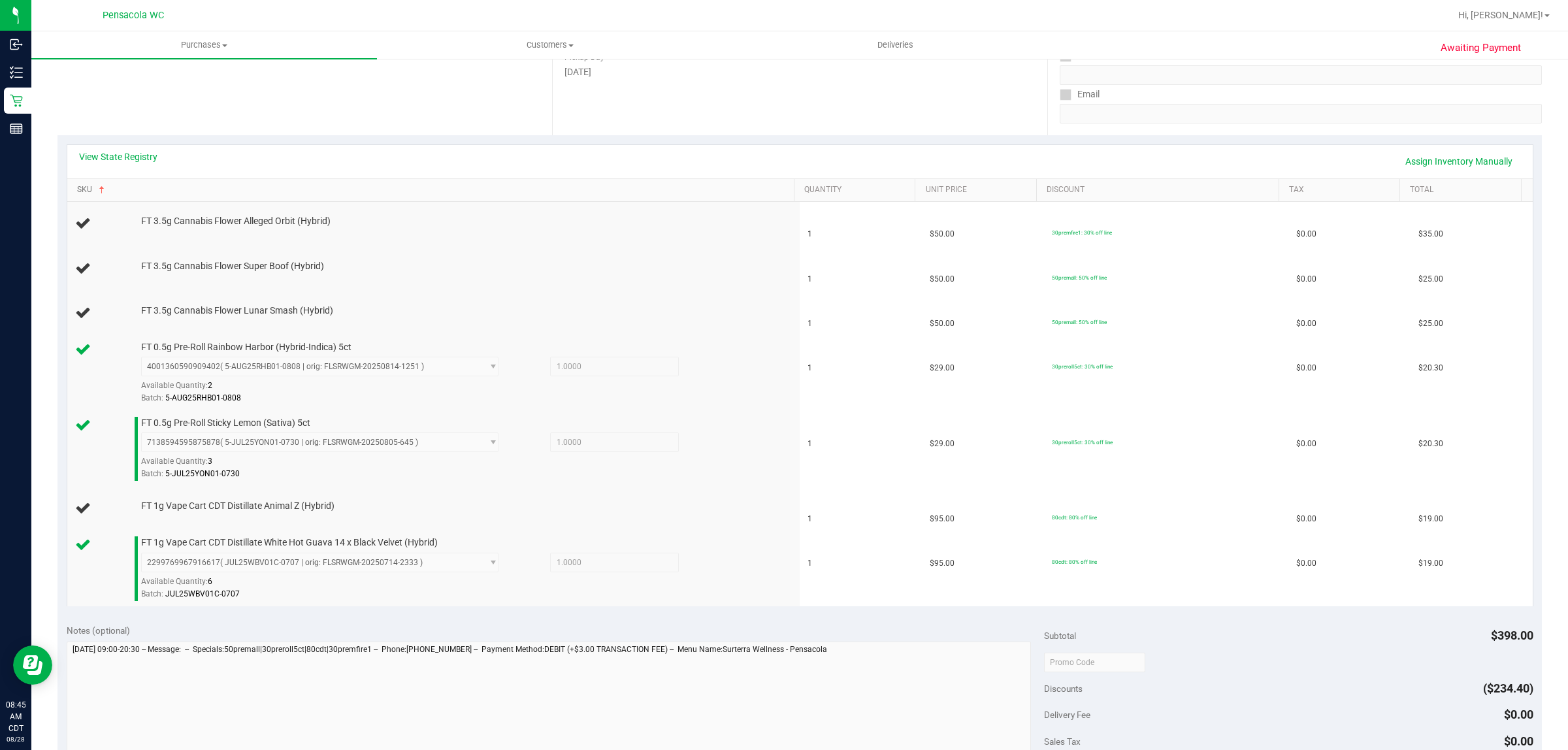
click at [77, 185] on link "SKU" at bounding box center [432, 190] width 712 height 10
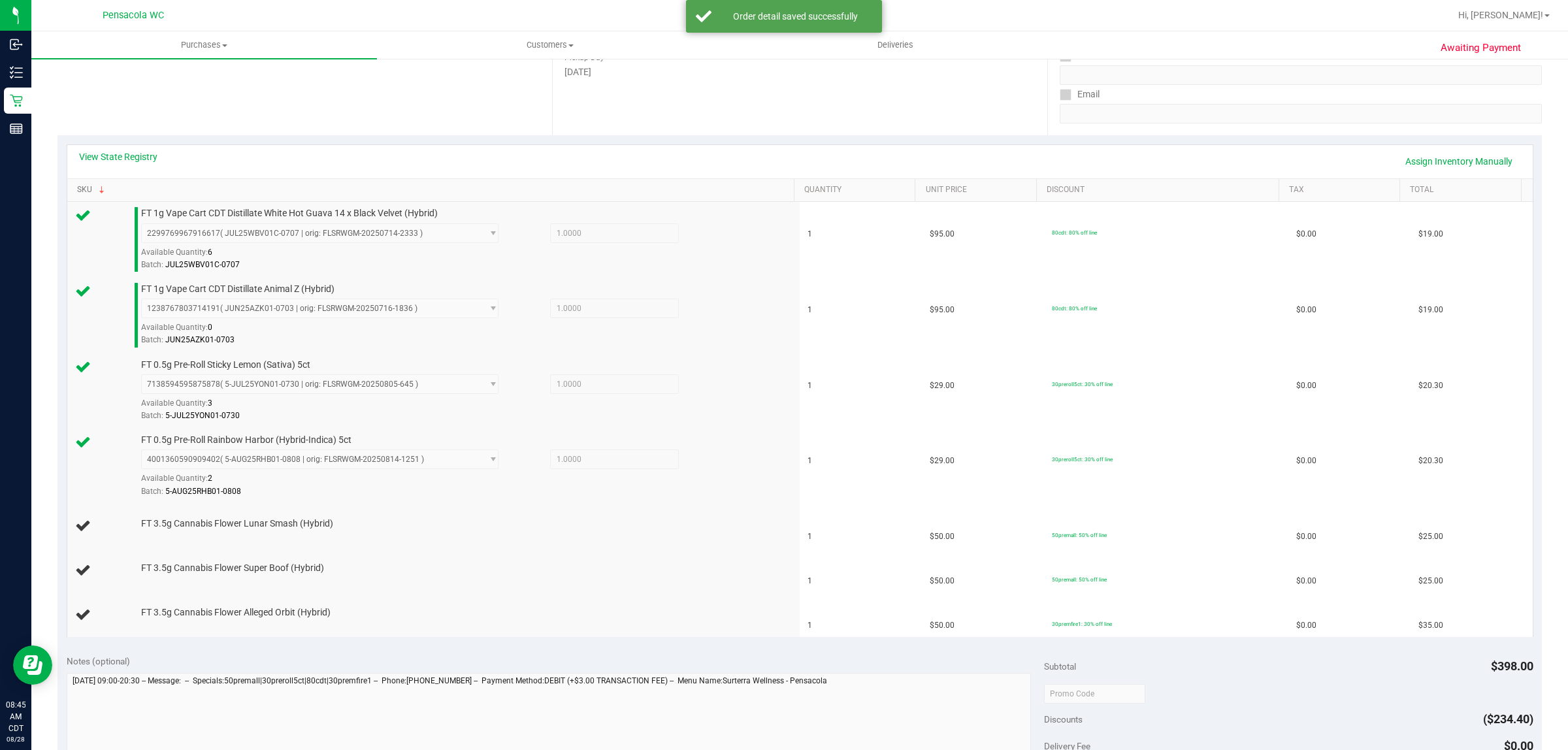
click at [77, 185] on link "SKU" at bounding box center [432, 190] width 712 height 10
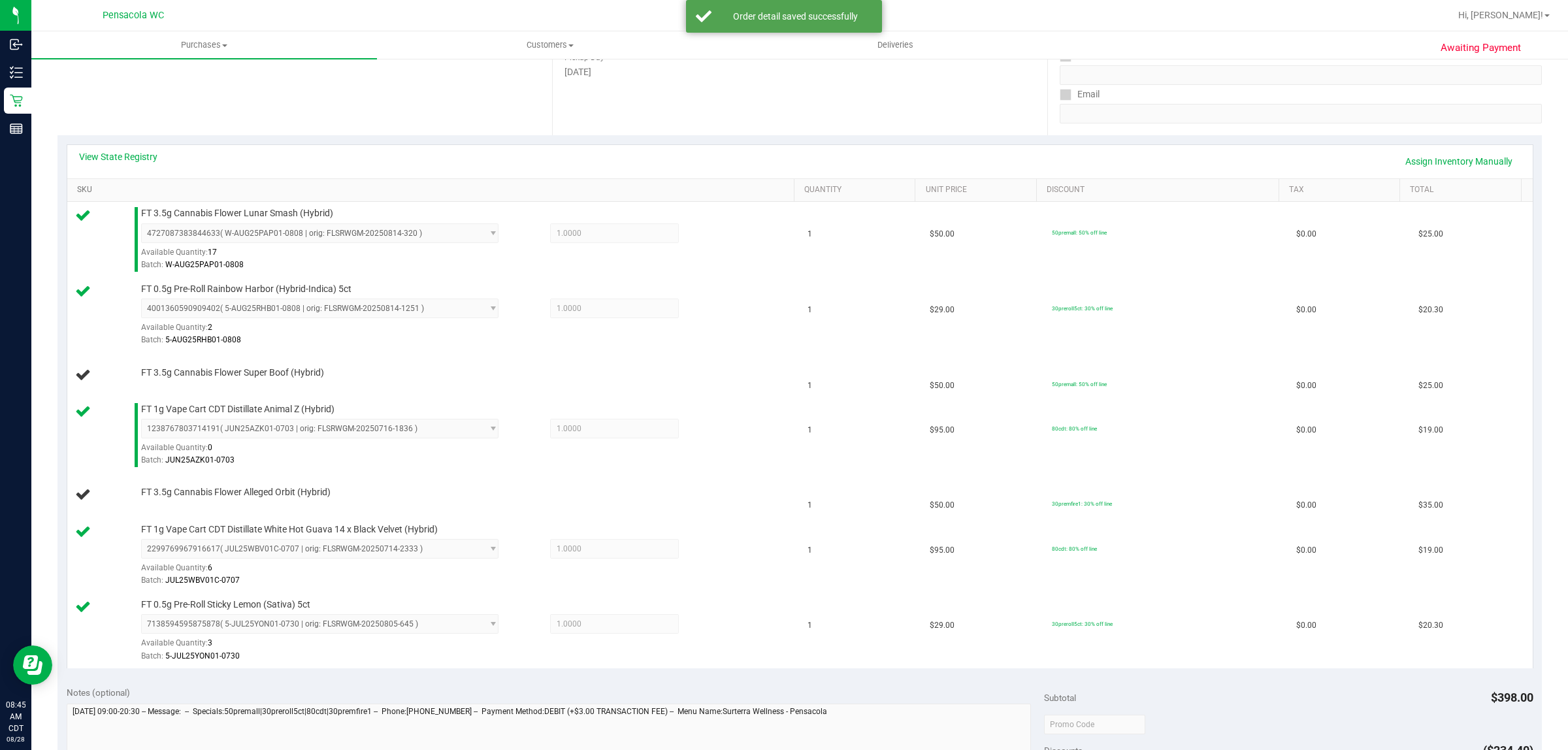
click at [77, 185] on link "SKU" at bounding box center [432, 190] width 712 height 10
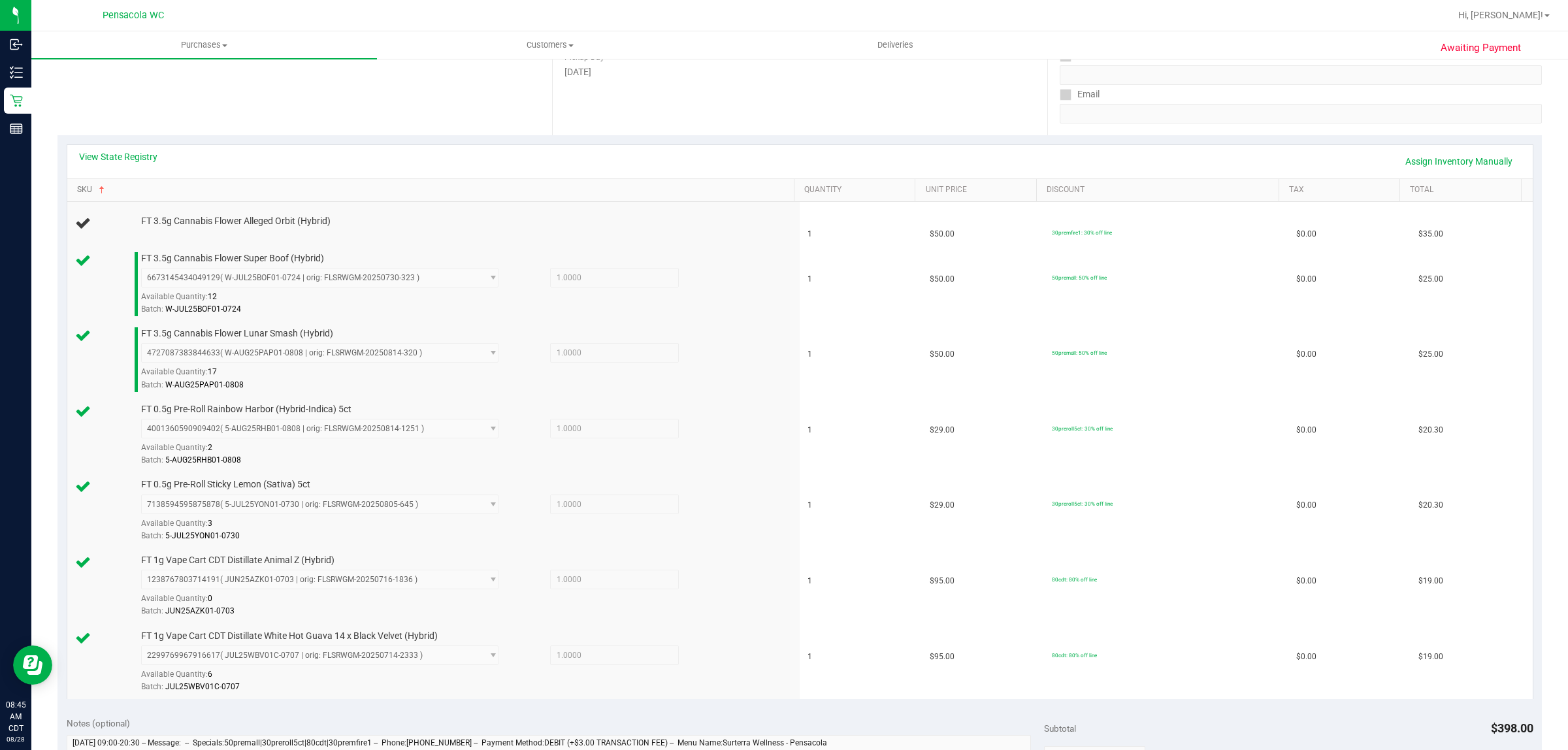
click at [77, 185] on link "SKU" at bounding box center [432, 190] width 712 height 10
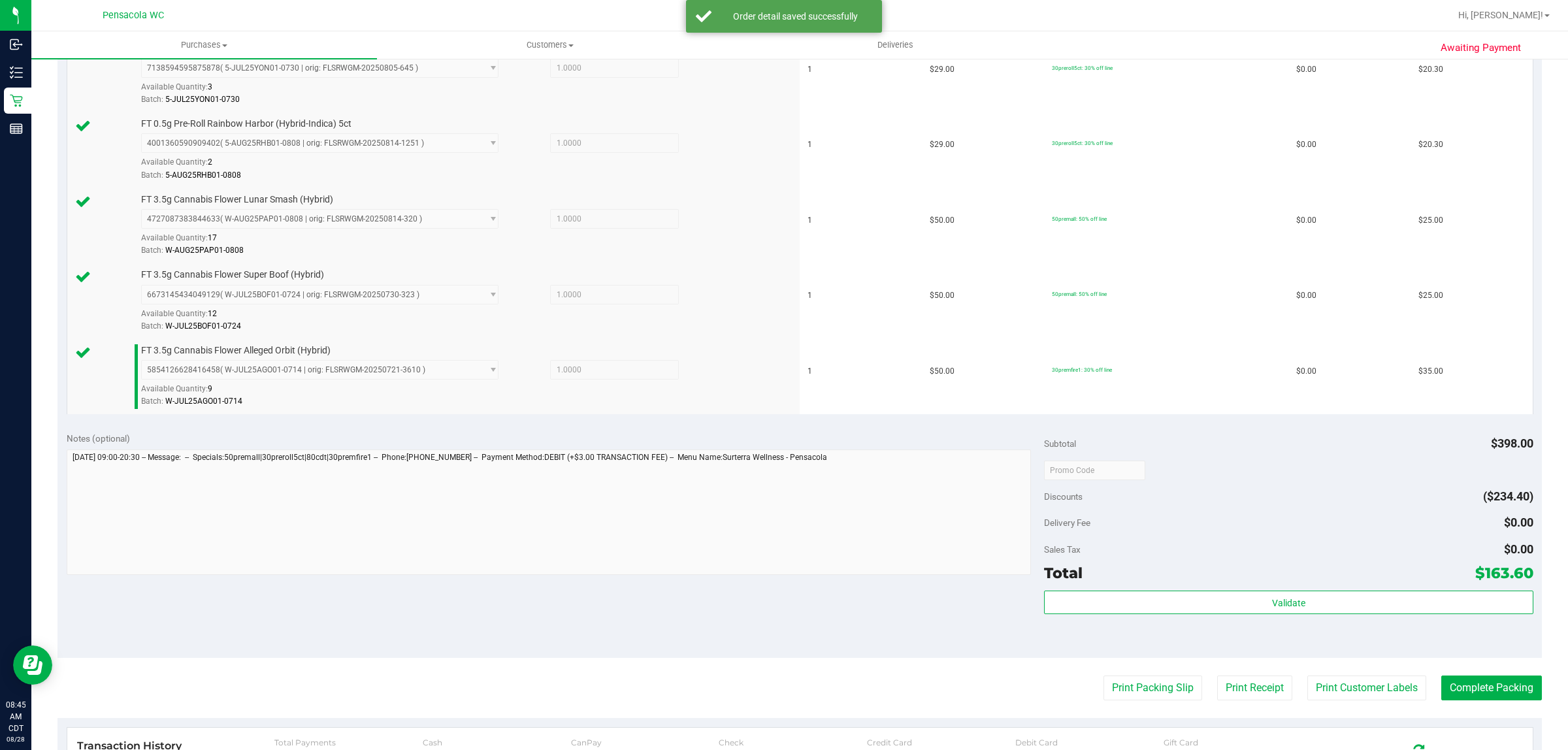
scroll to position [594, 0]
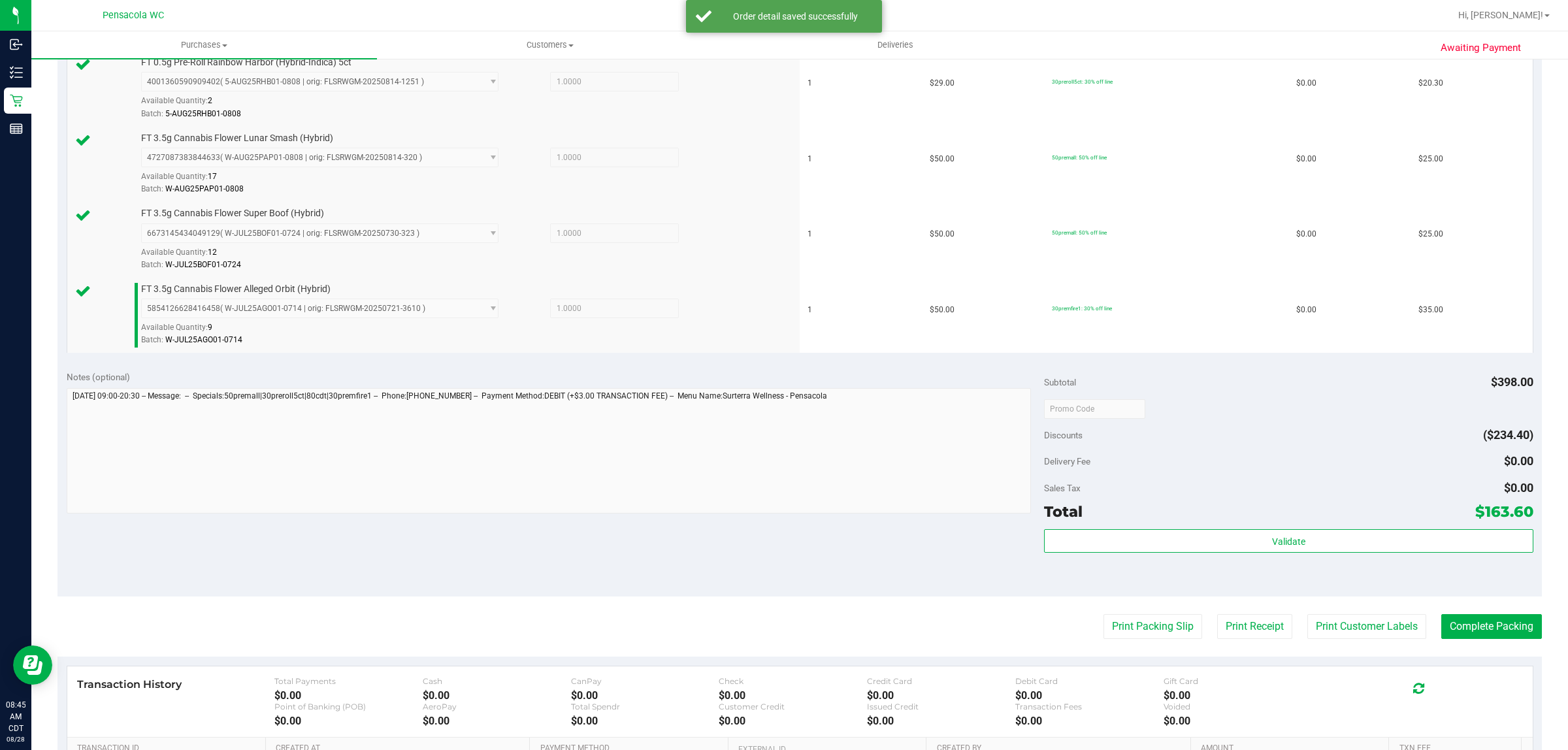
click at [1314, 569] on div "Validate" at bounding box center [1288, 558] width 489 height 59
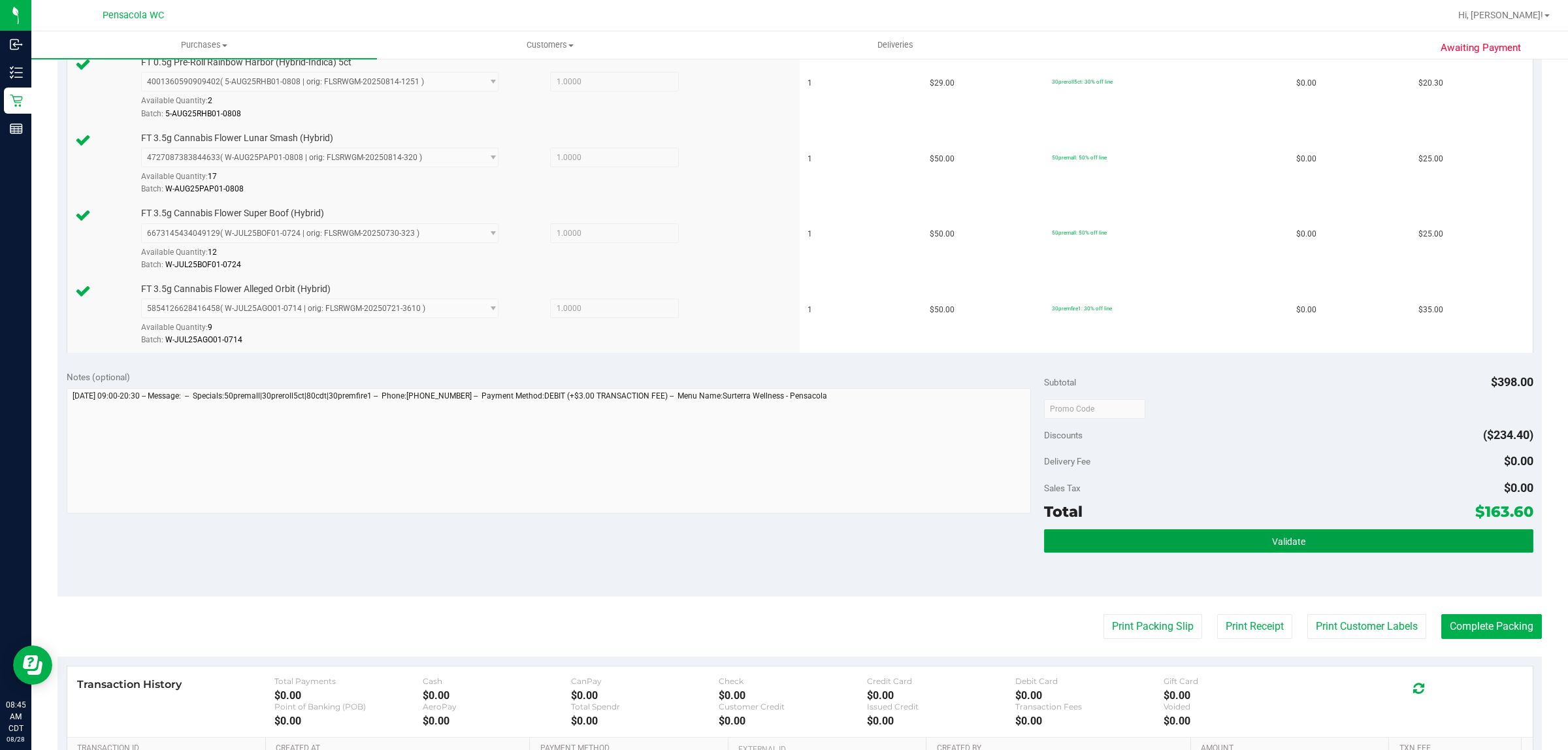
click at [1331, 536] on button "Validate" at bounding box center [1288, 541] width 489 height 24
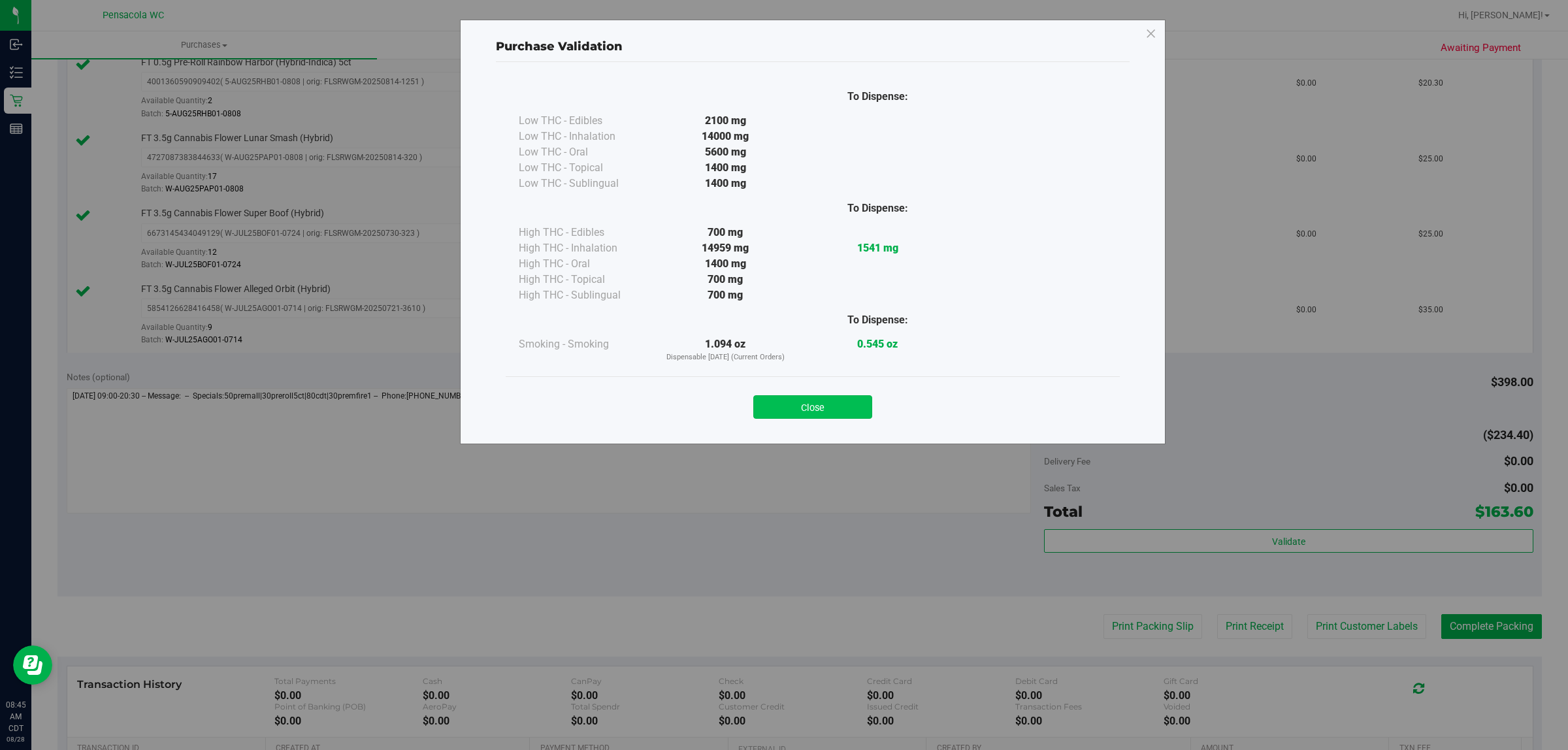
click at [814, 410] on button "Close" at bounding box center [813, 407] width 119 height 24
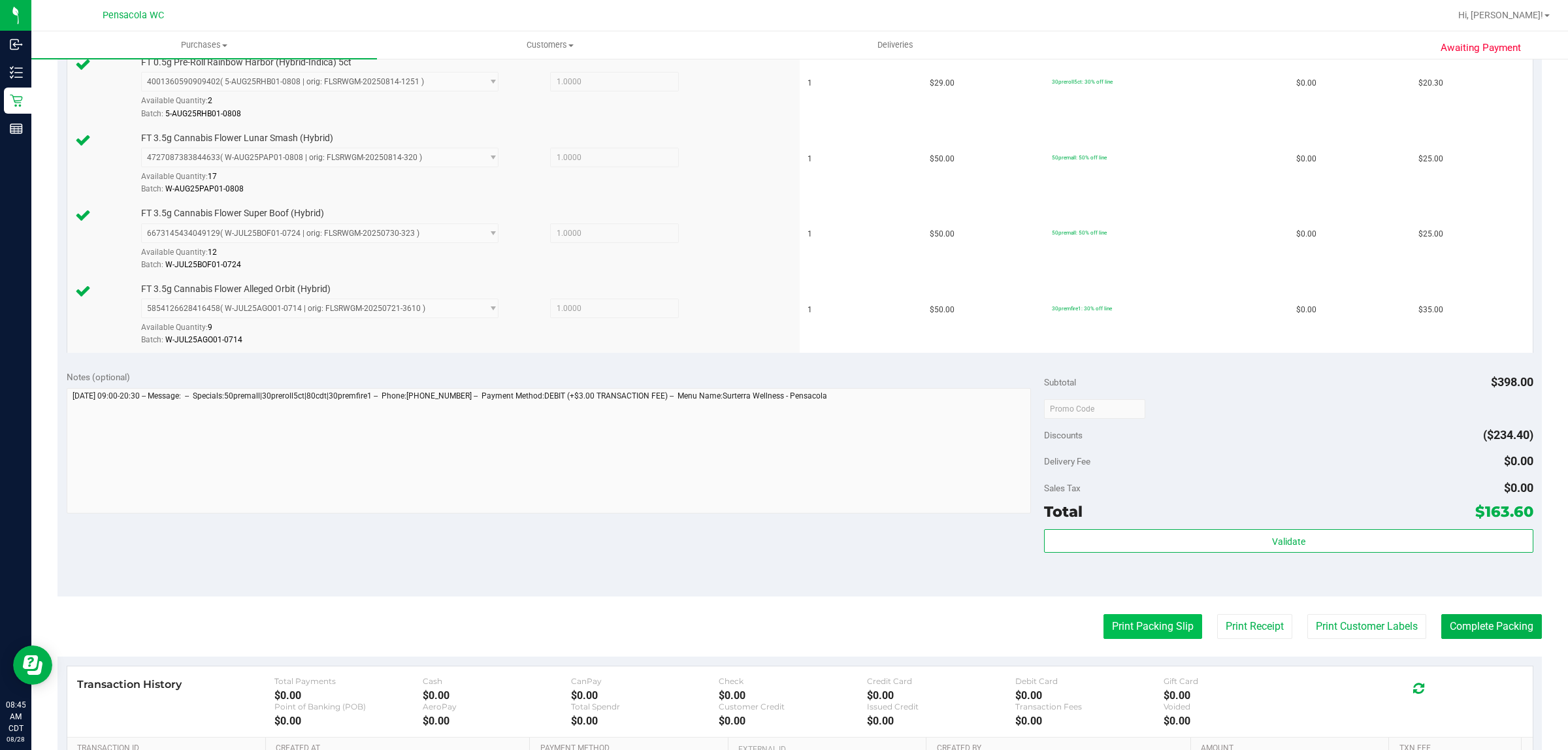
click at [1129, 626] on button "Print Packing Slip" at bounding box center [1153, 627] width 99 height 25
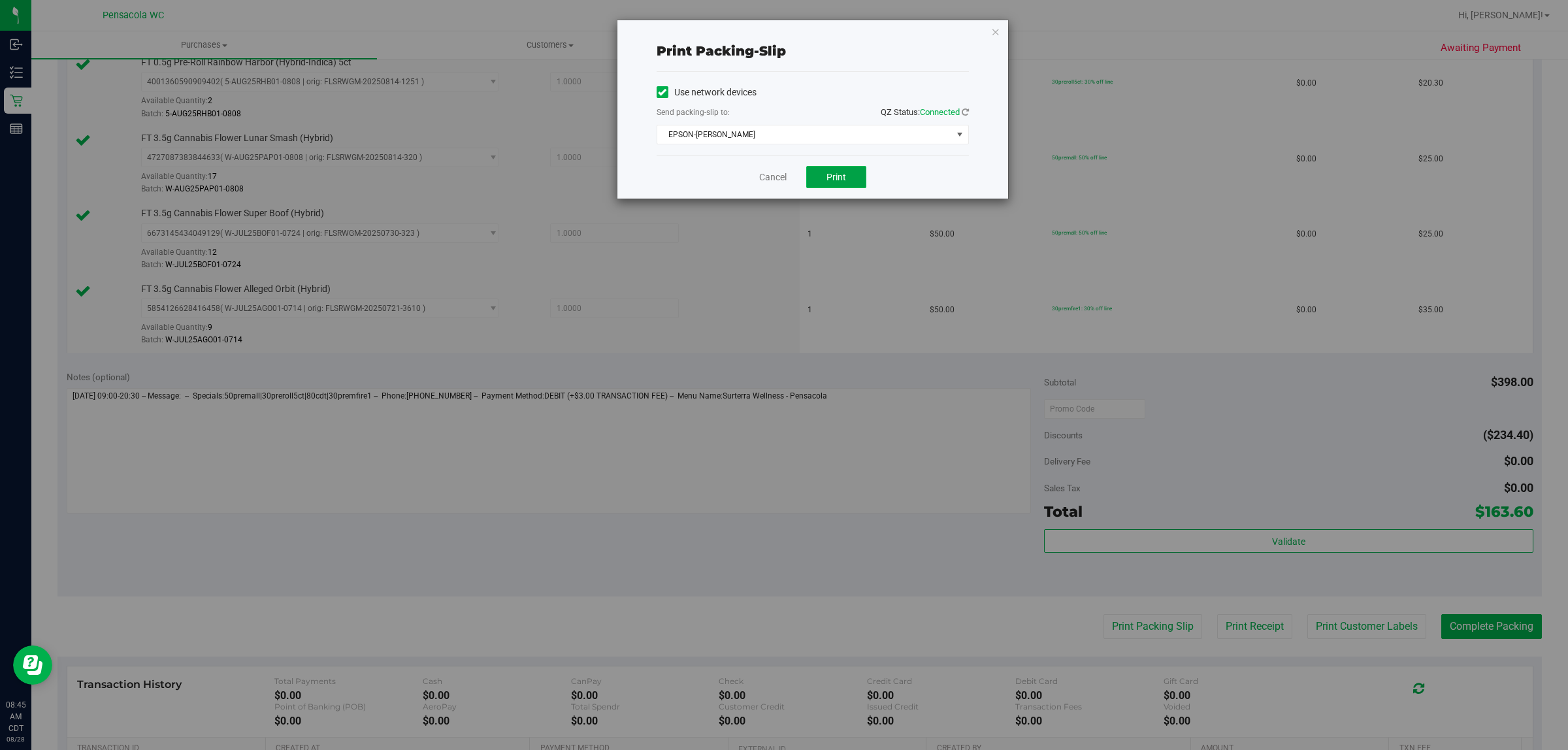
click at [858, 186] on button "Print" at bounding box center [836, 177] width 60 height 22
click at [780, 181] on link "Cancel" at bounding box center [773, 177] width 28 height 14
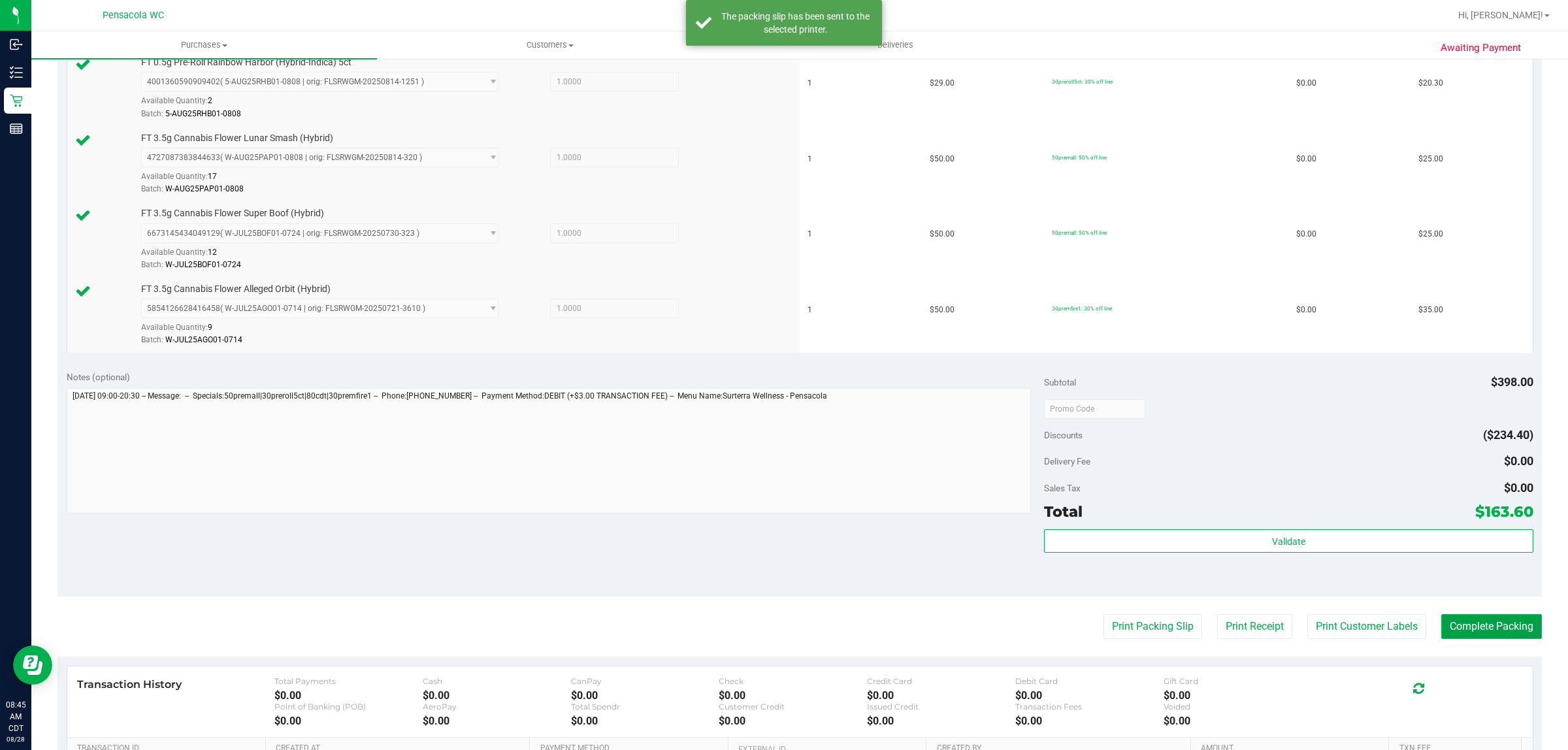
click at [1492, 629] on button "Complete Packing" at bounding box center [1491, 627] width 100 height 25
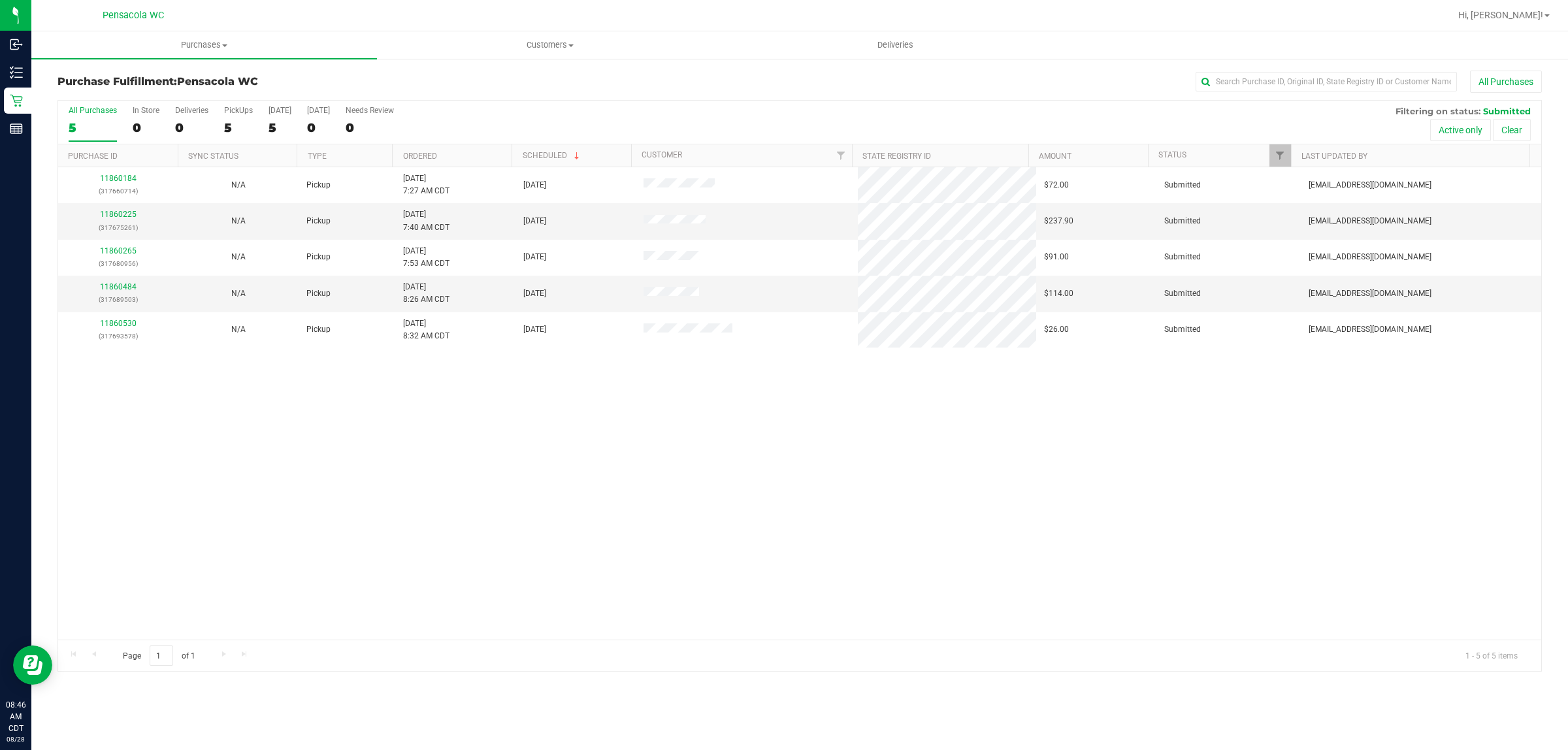
click at [459, 156] on th "Ordered" at bounding box center [452, 156] width 120 height 23
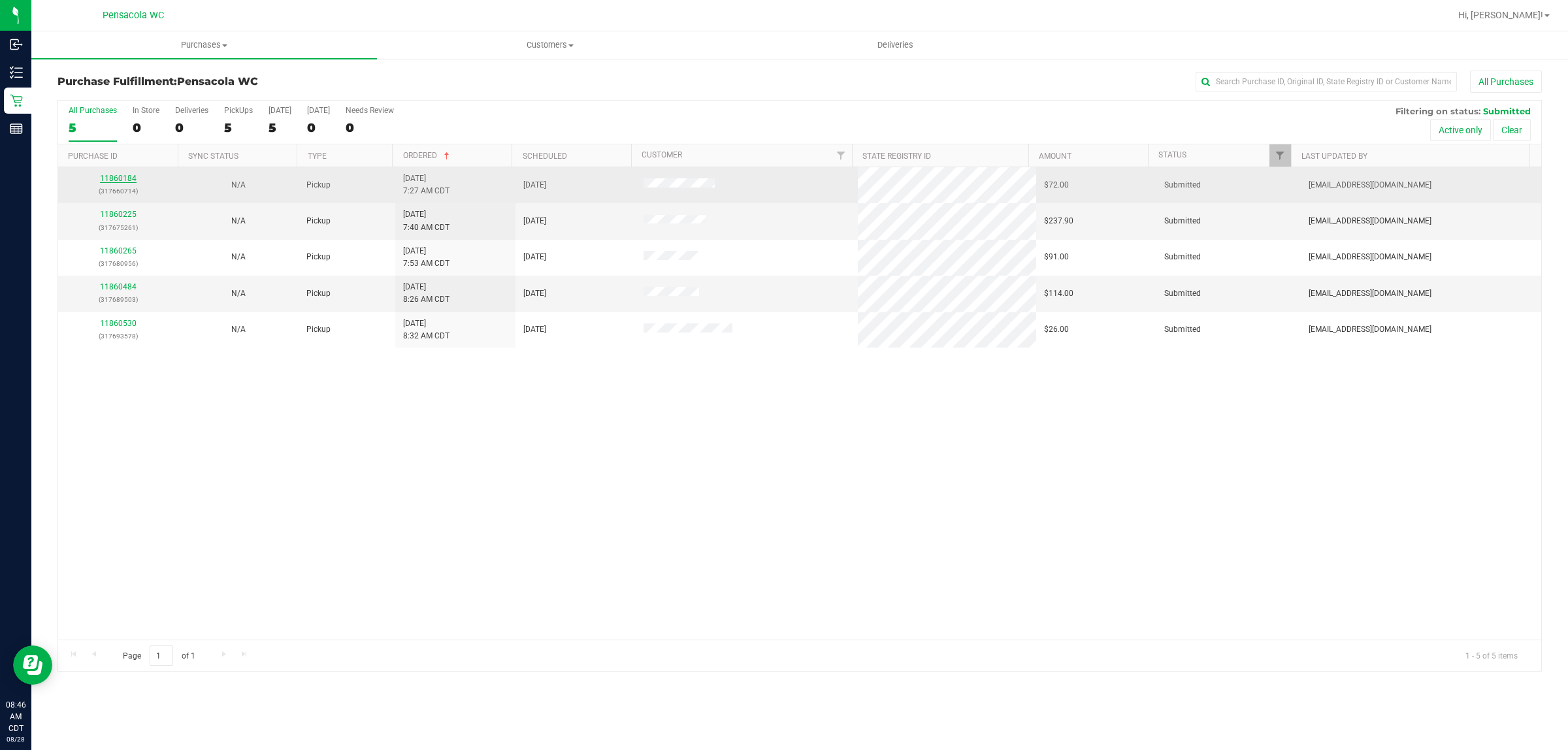
click at [116, 181] on link "11860184" at bounding box center [118, 178] width 37 height 9
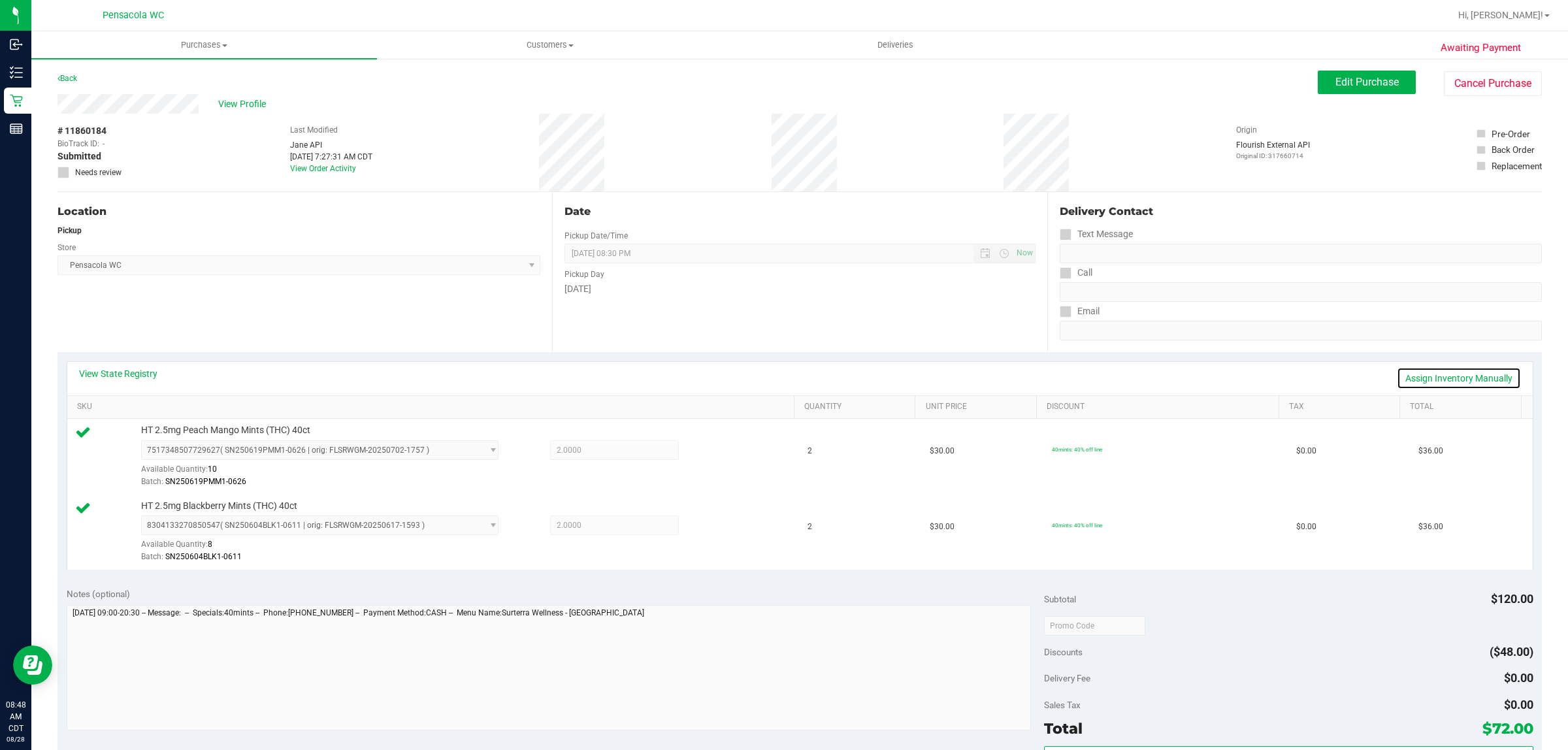
click at [1471, 370] on link "Assign Inventory Manually" at bounding box center [1459, 378] width 124 height 22
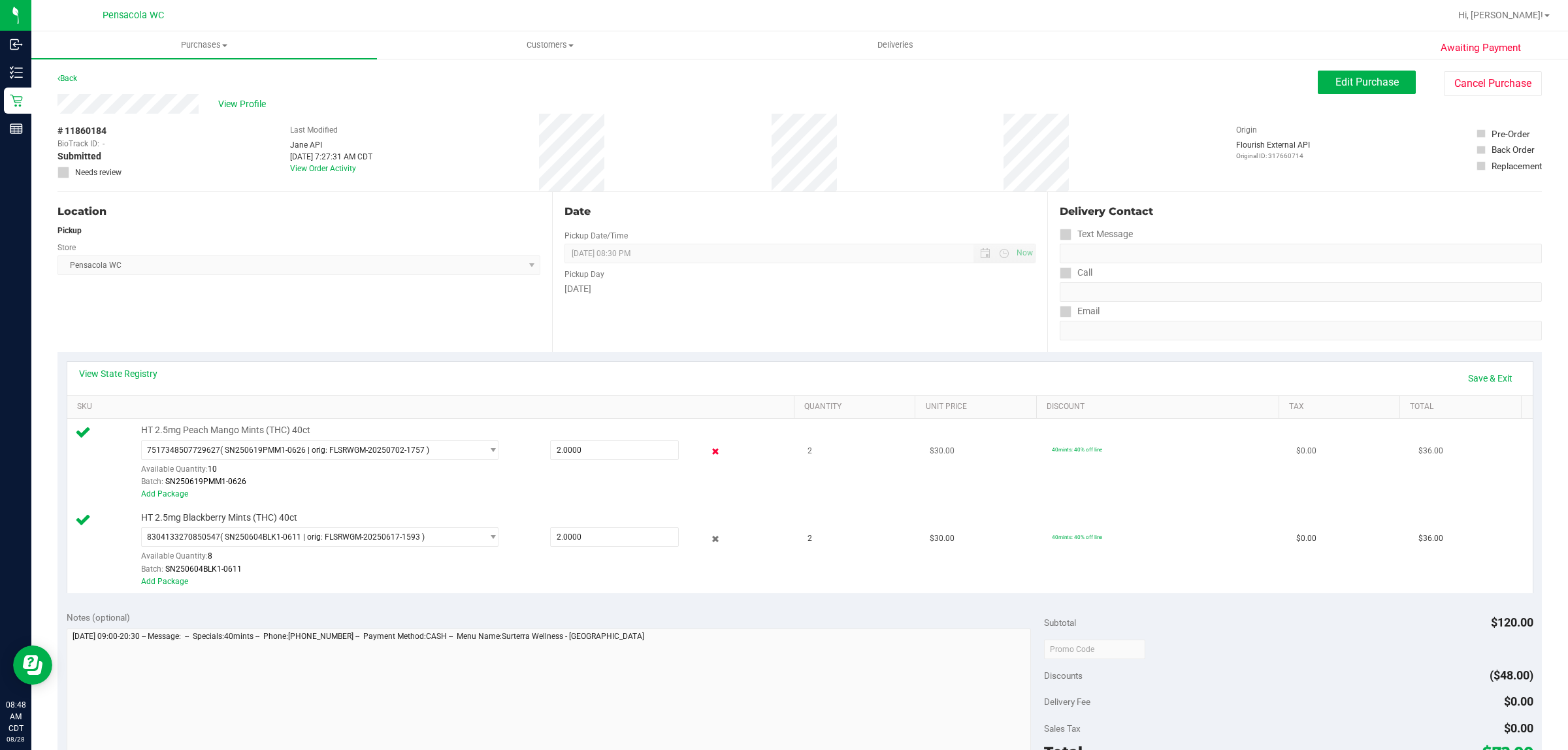
click at [709, 452] on icon at bounding box center [716, 452] width 14 height 15
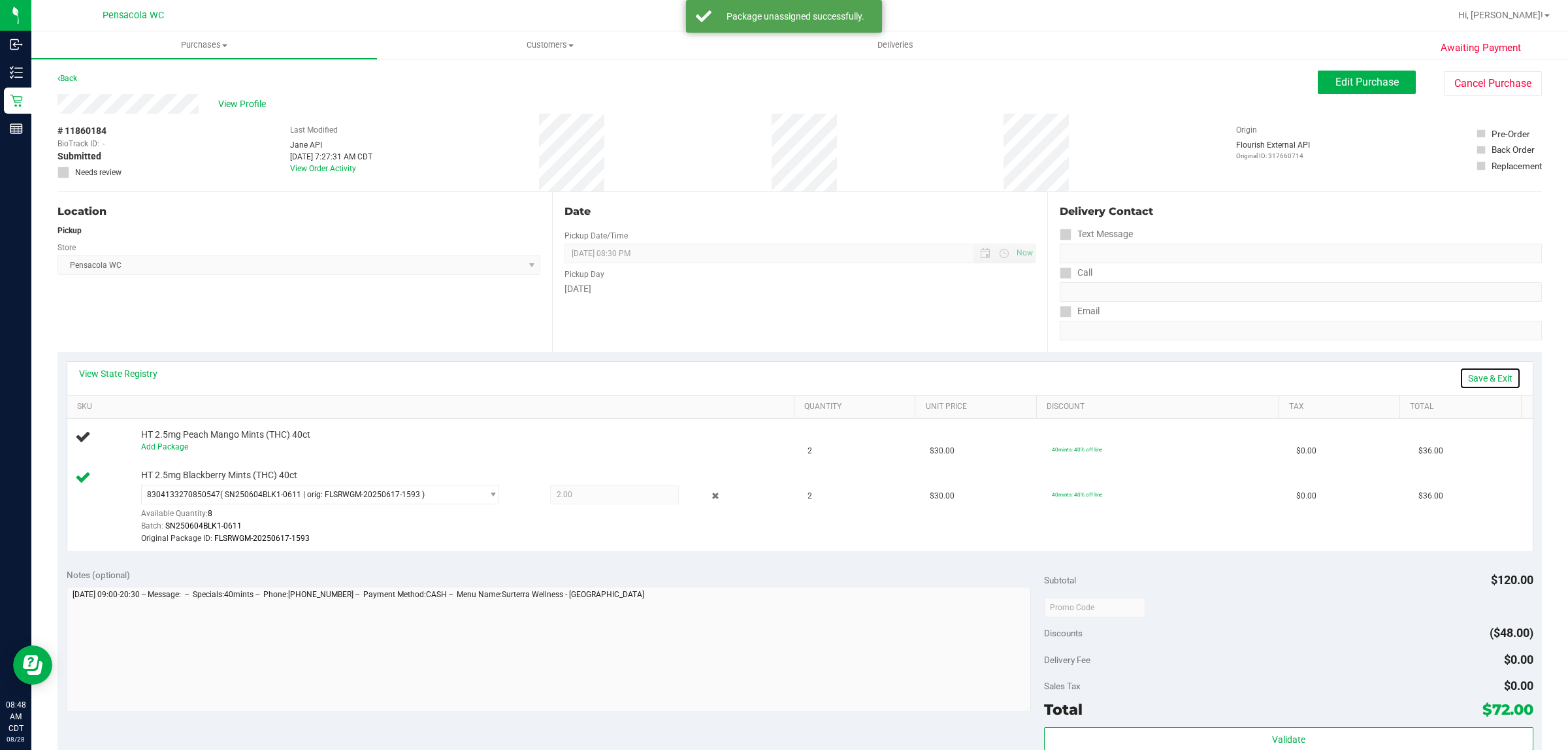
click at [1479, 374] on link "Save & Exit" at bounding box center [1490, 378] width 62 height 22
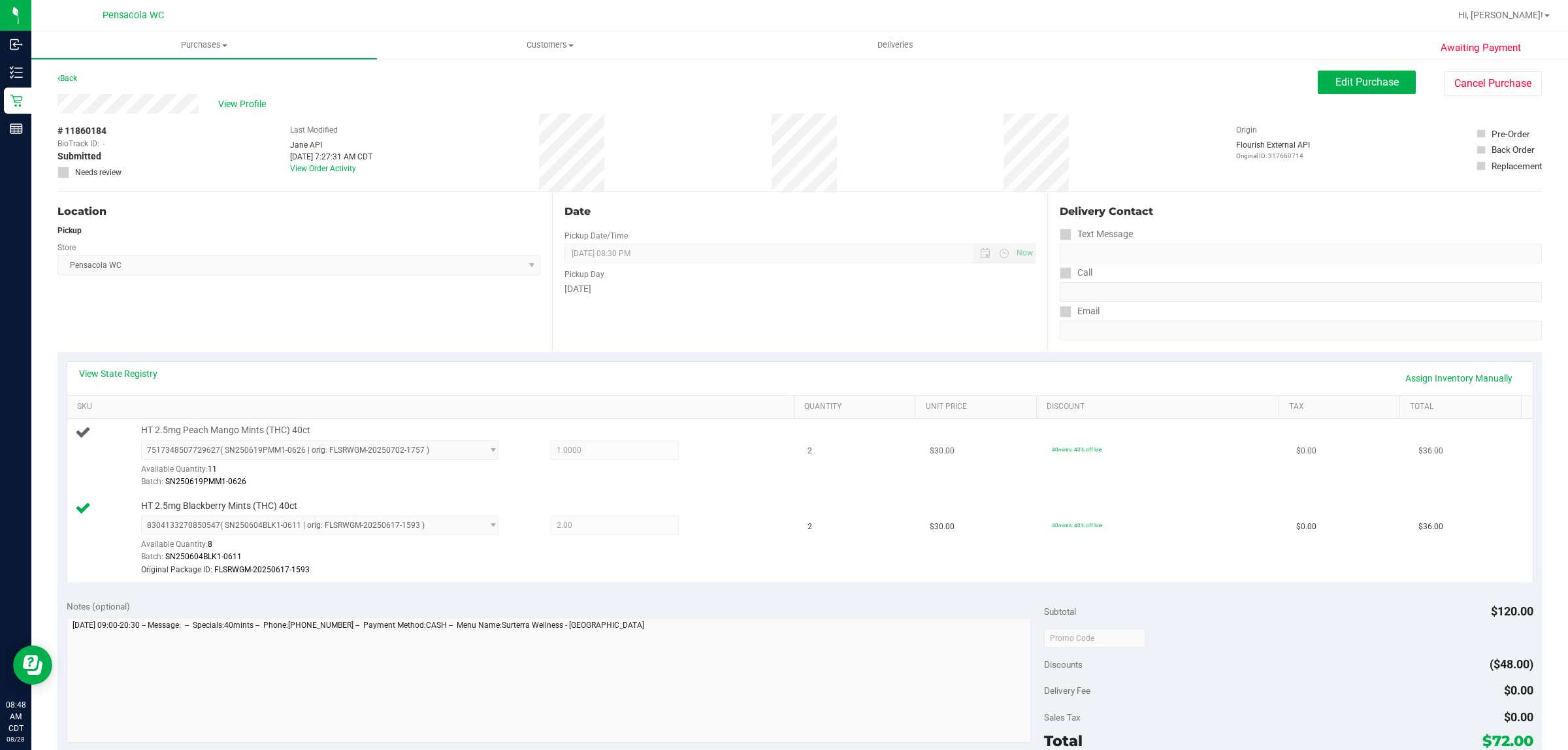
click at [742, 488] on div at bounding box center [464, 488] width 646 height 1
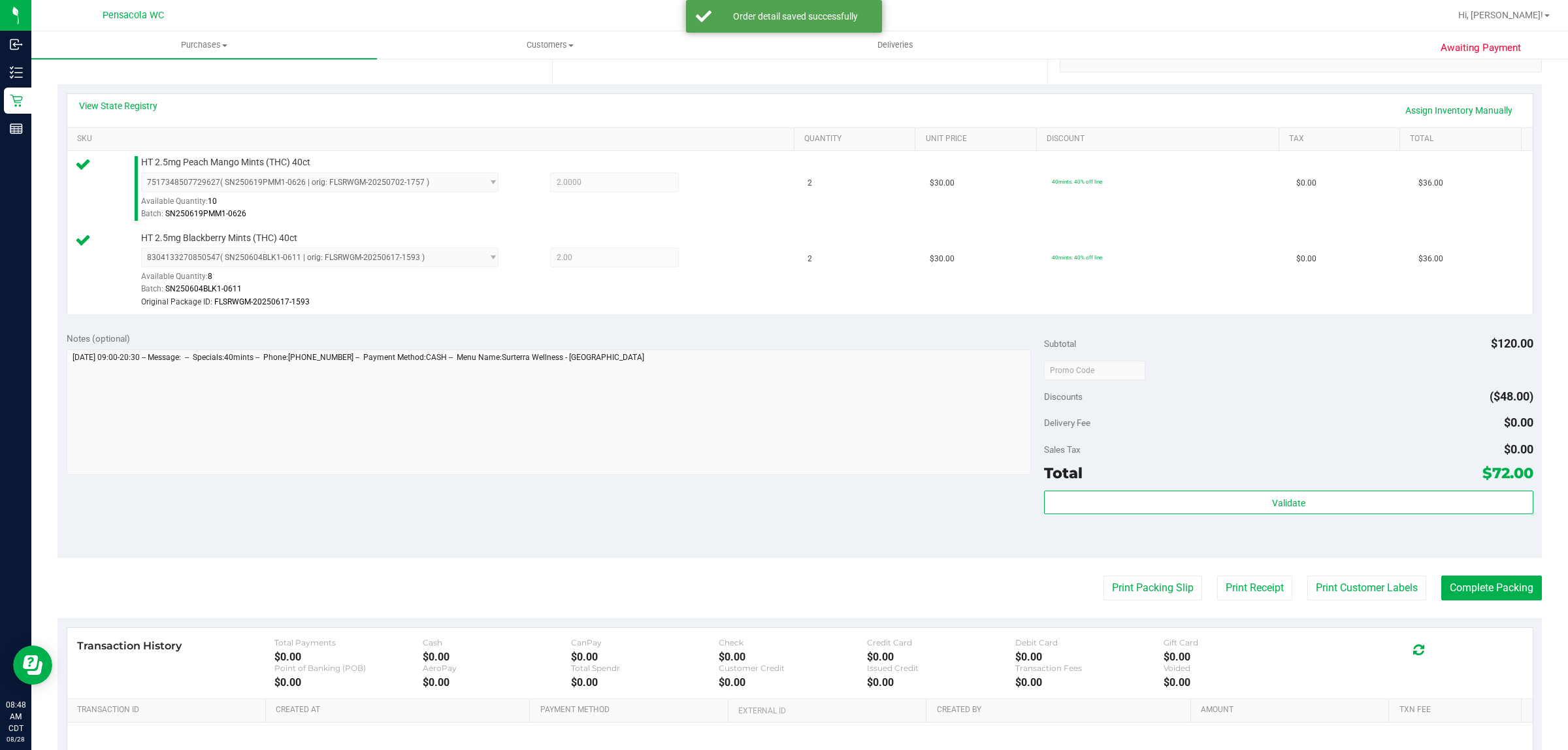
scroll to position [268, 0]
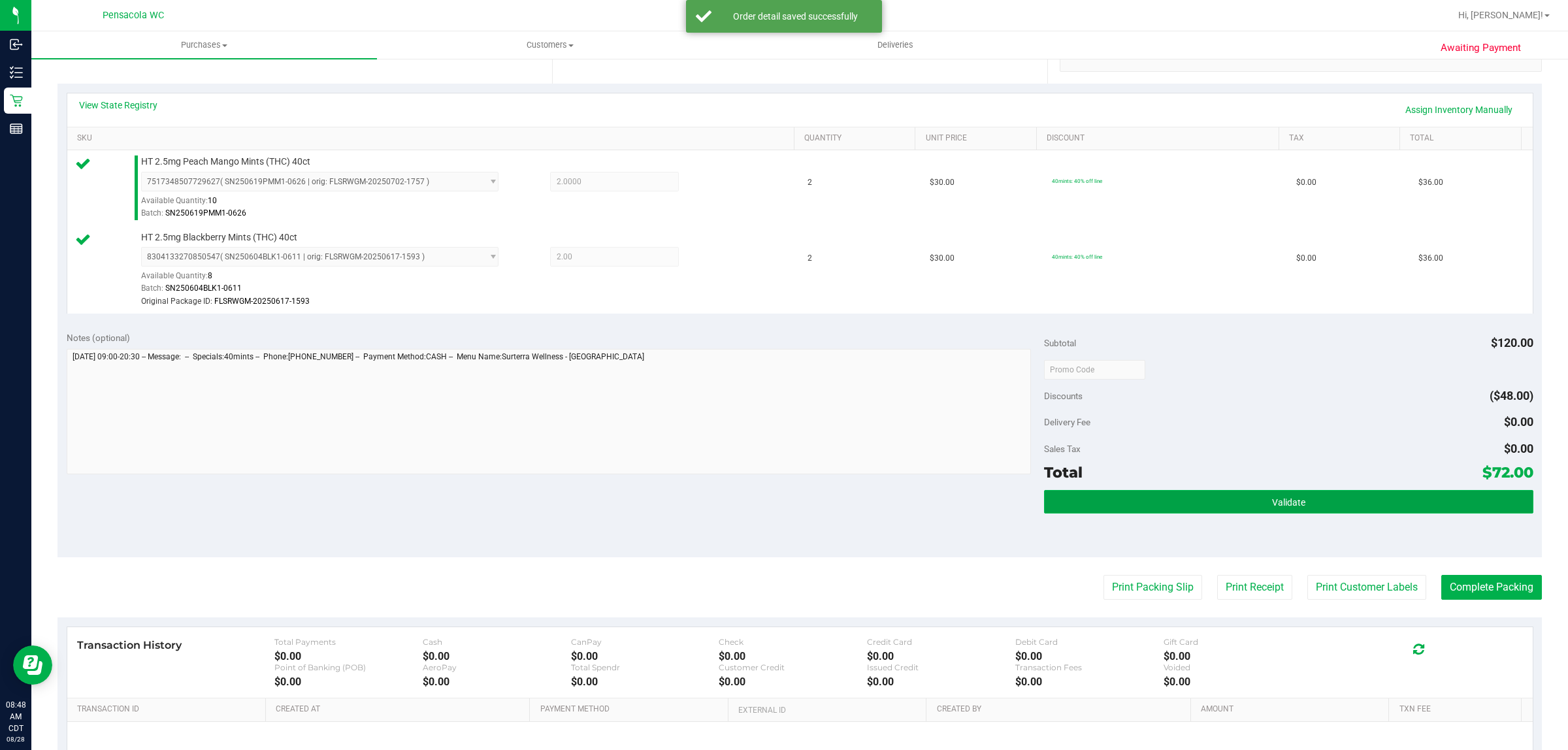
click at [1338, 513] on button "Validate" at bounding box center [1288, 502] width 489 height 24
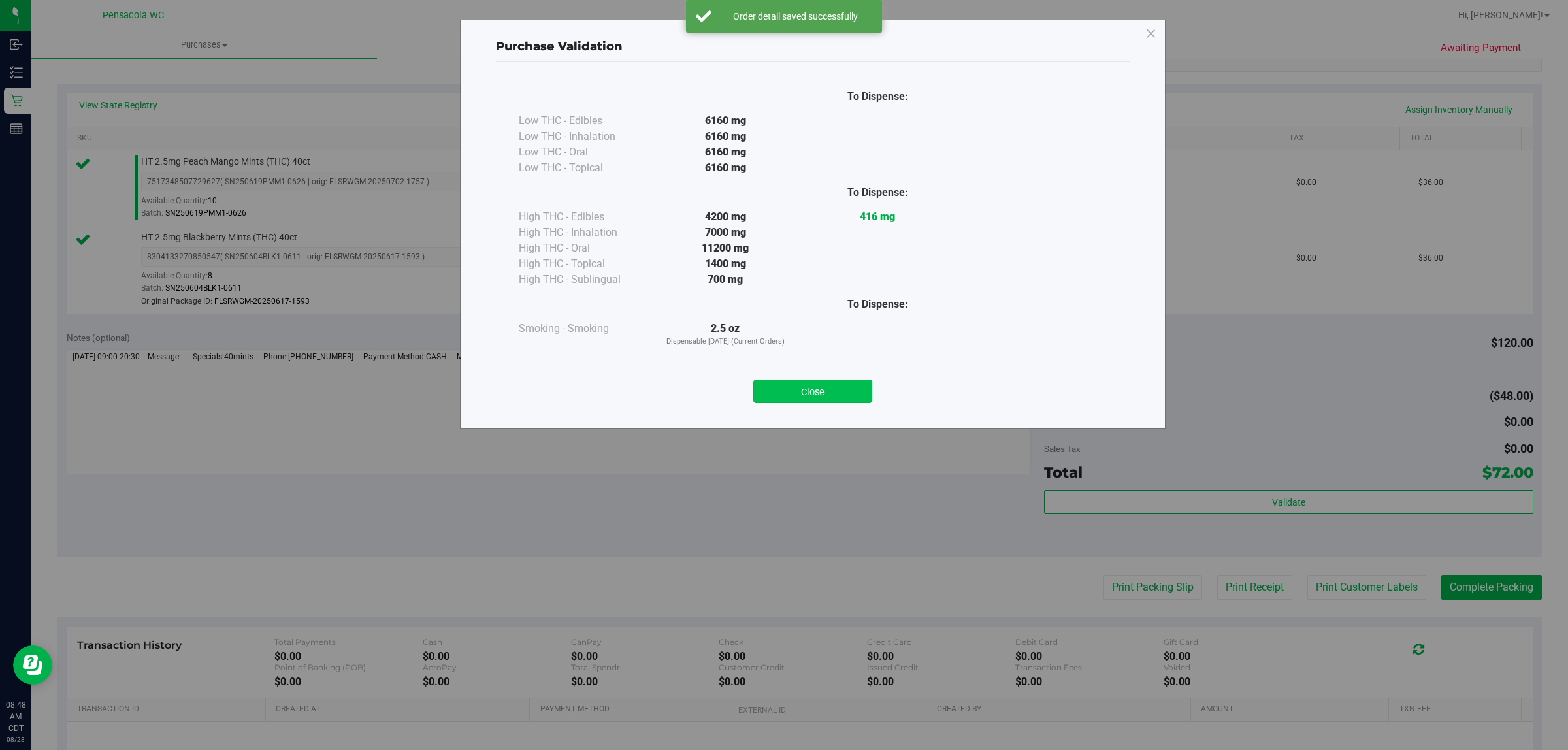
click at [839, 397] on button "Close" at bounding box center [813, 392] width 119 height 24
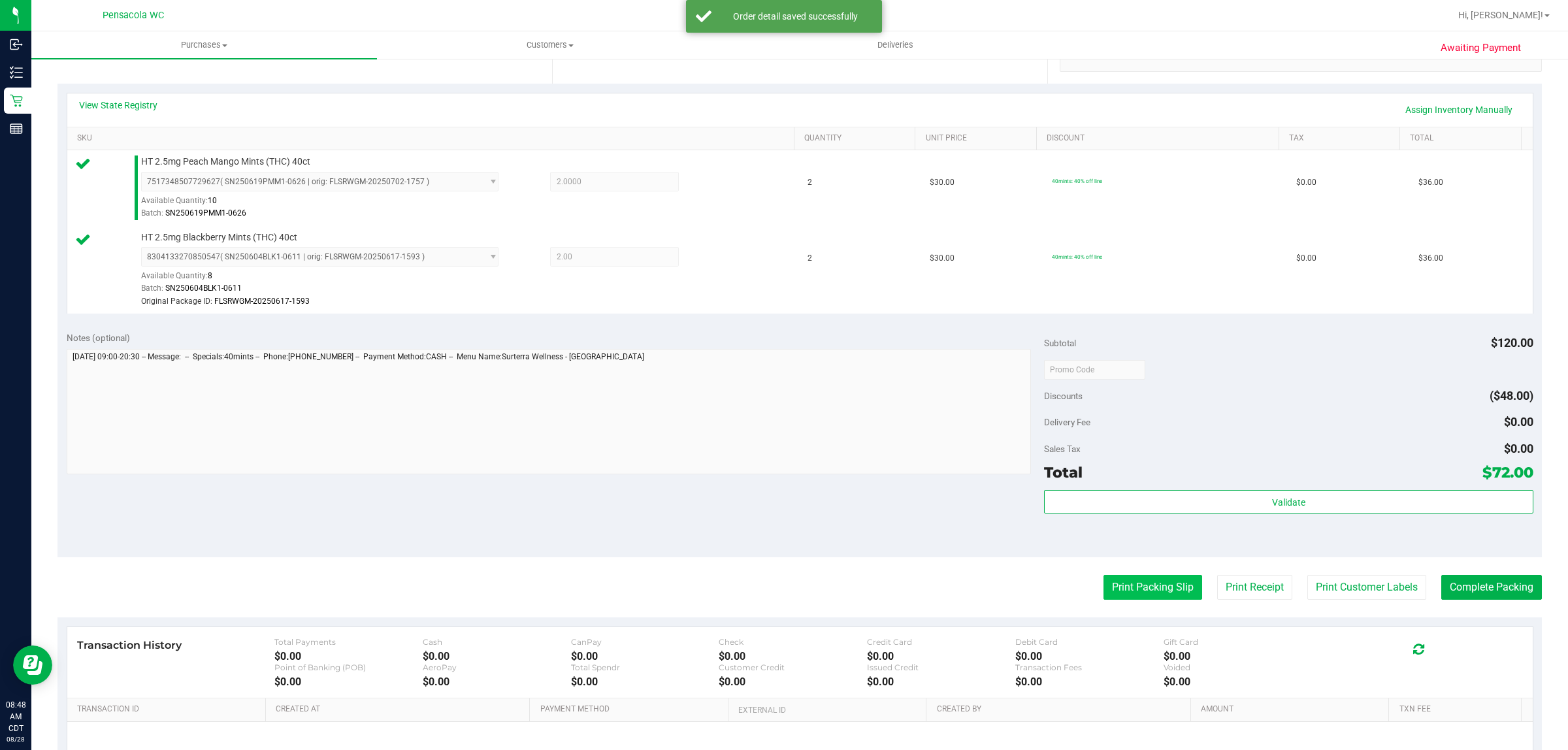
click at [1134, 581] on button "Print Packing Slip" at bounding box center [1153, 587] width 99 height 25
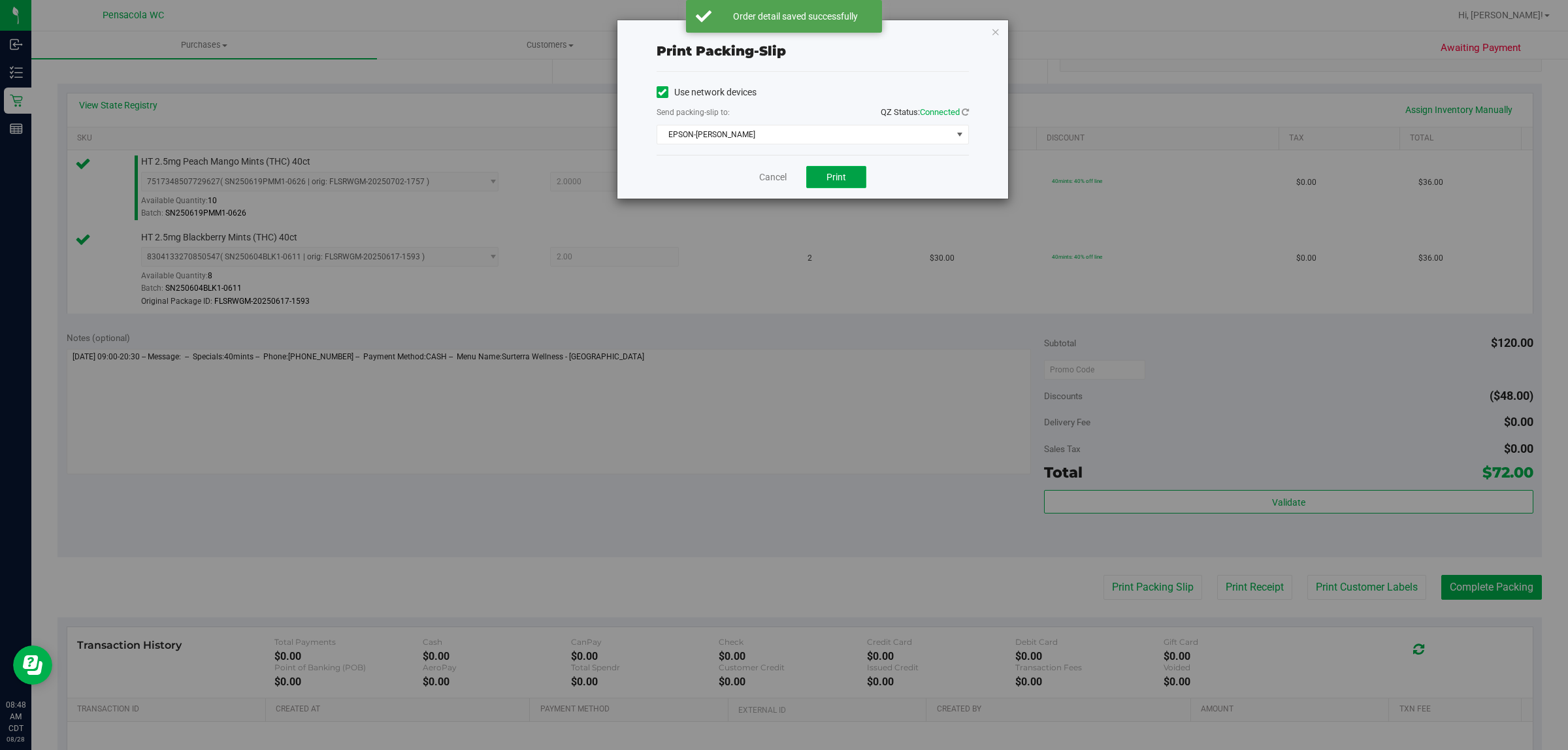
click at [850, 182] on button "Print" at bounding box center [836, 177] width 60 height 22
click at [772, 171] on link "Cancel" at bounding box center [773, 177] width 28 height 14
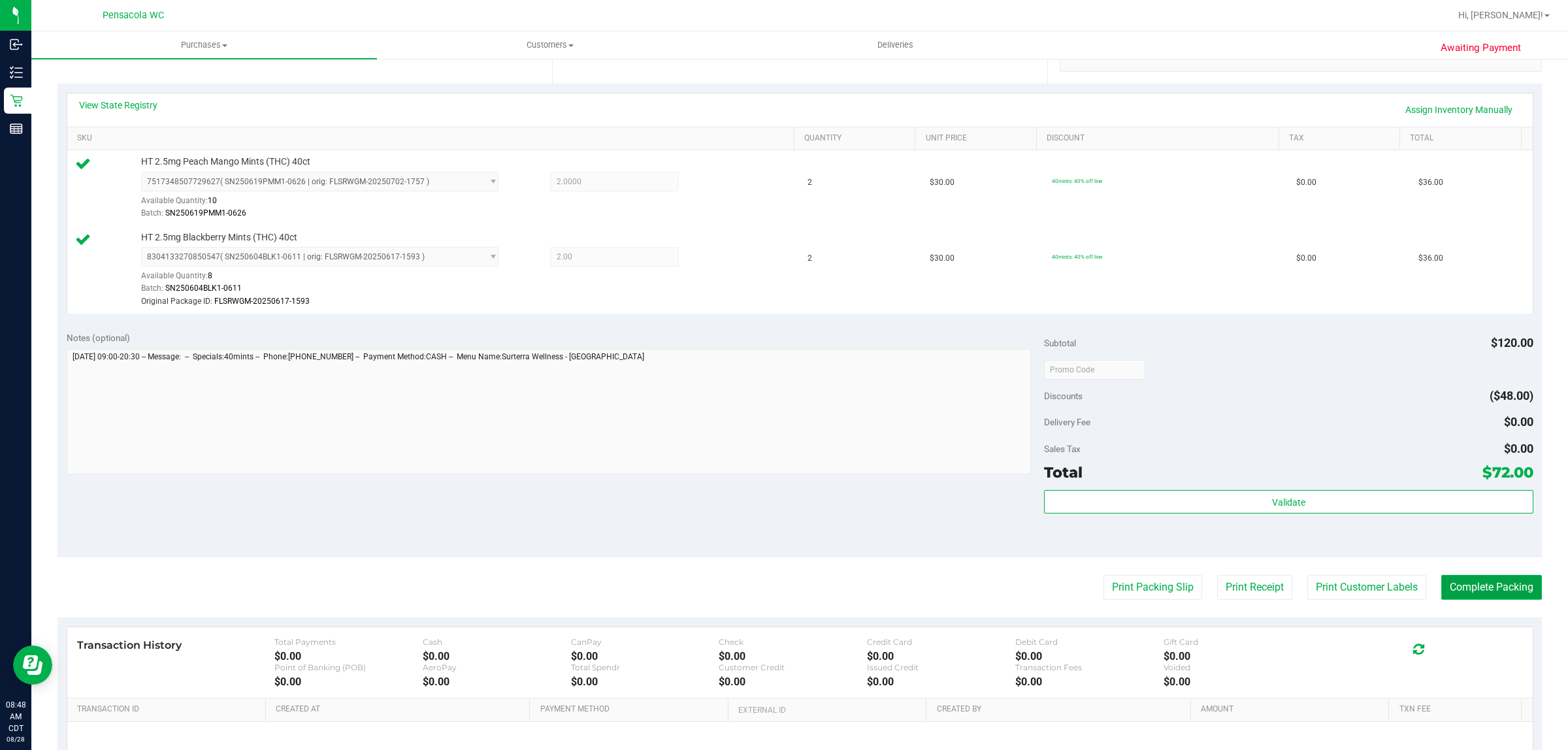
click at [1513, 599] on button "Complete Packing" at bounding box center [1491, 587] width 100 height 25
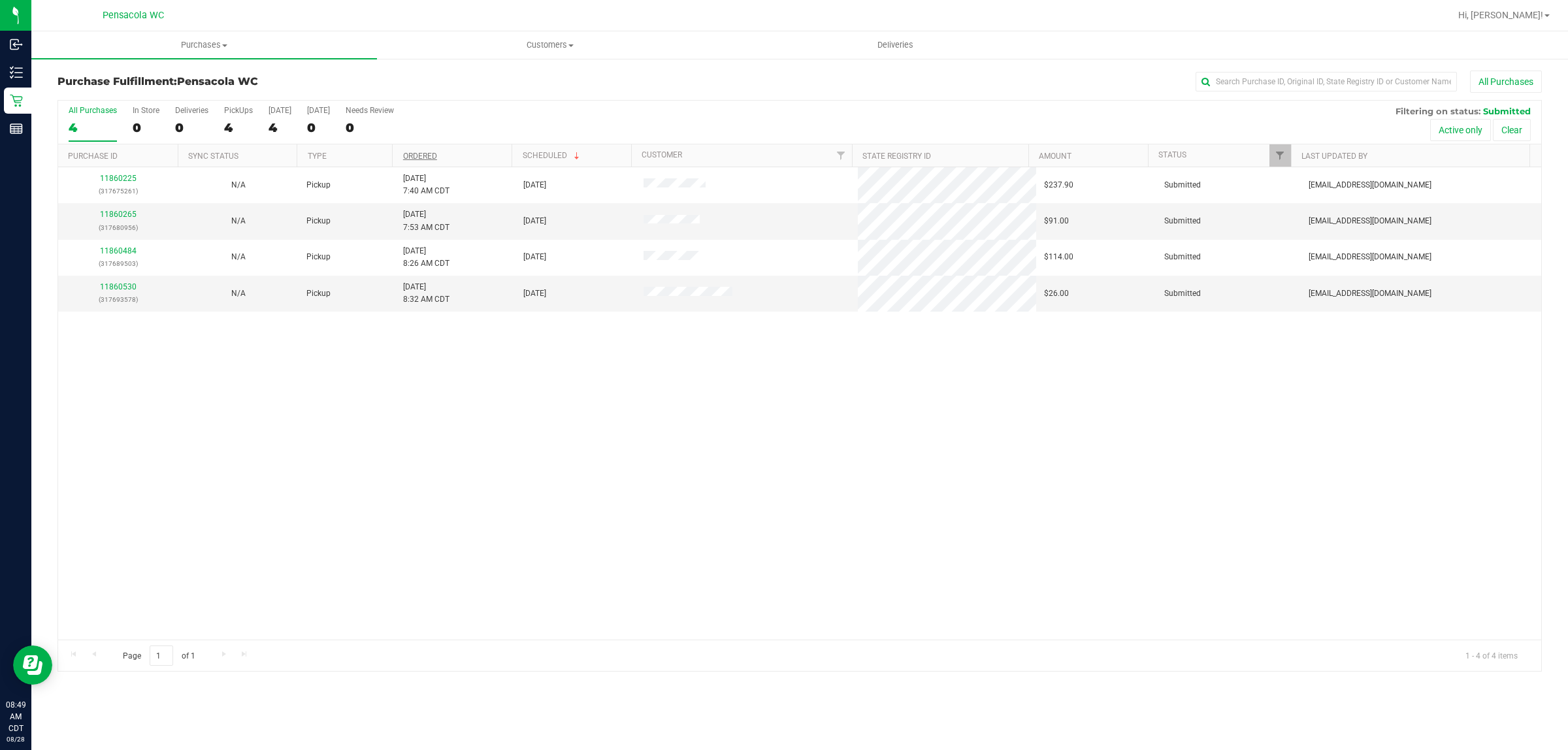
click at [432, 157] on link "Ordered" at bounding box center [420, 156] width 34 height 9
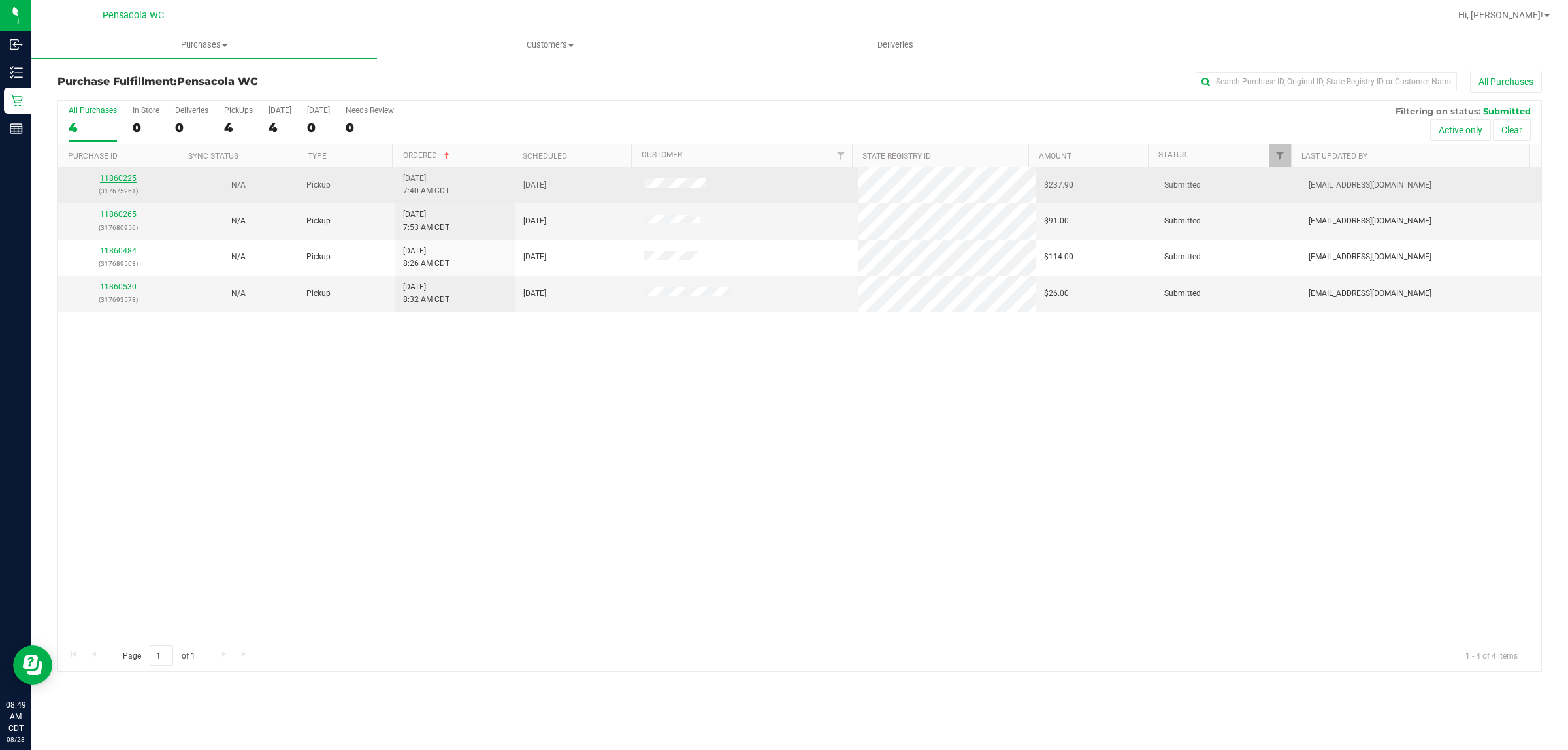
click at [109, 181] on link "11860225" at bounding box center [118, 178] width 37 height 9
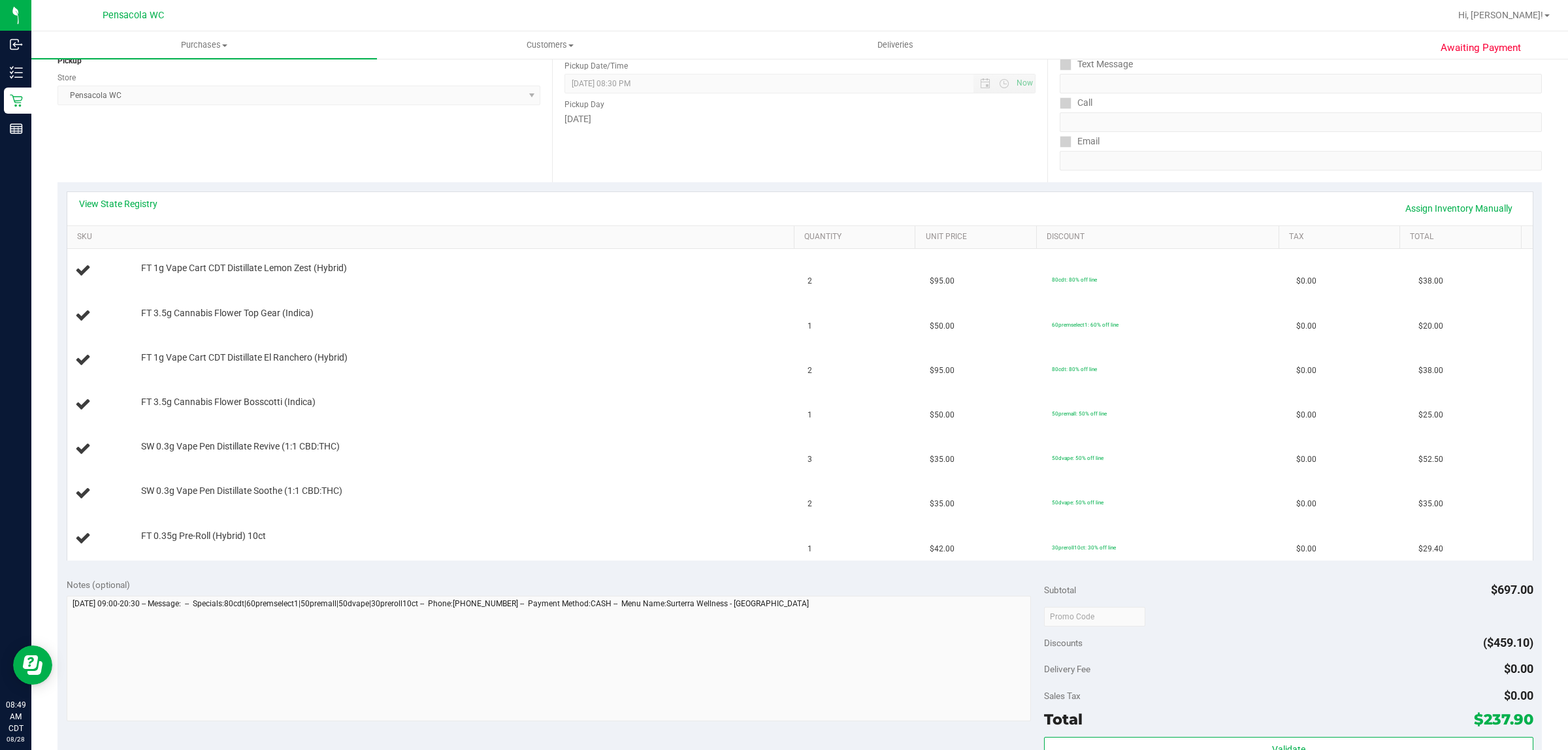
scroll to position [168, 0]
click at [129, 204] on link "View State Registry" at bounding box center [118, 205] width 78 height 13
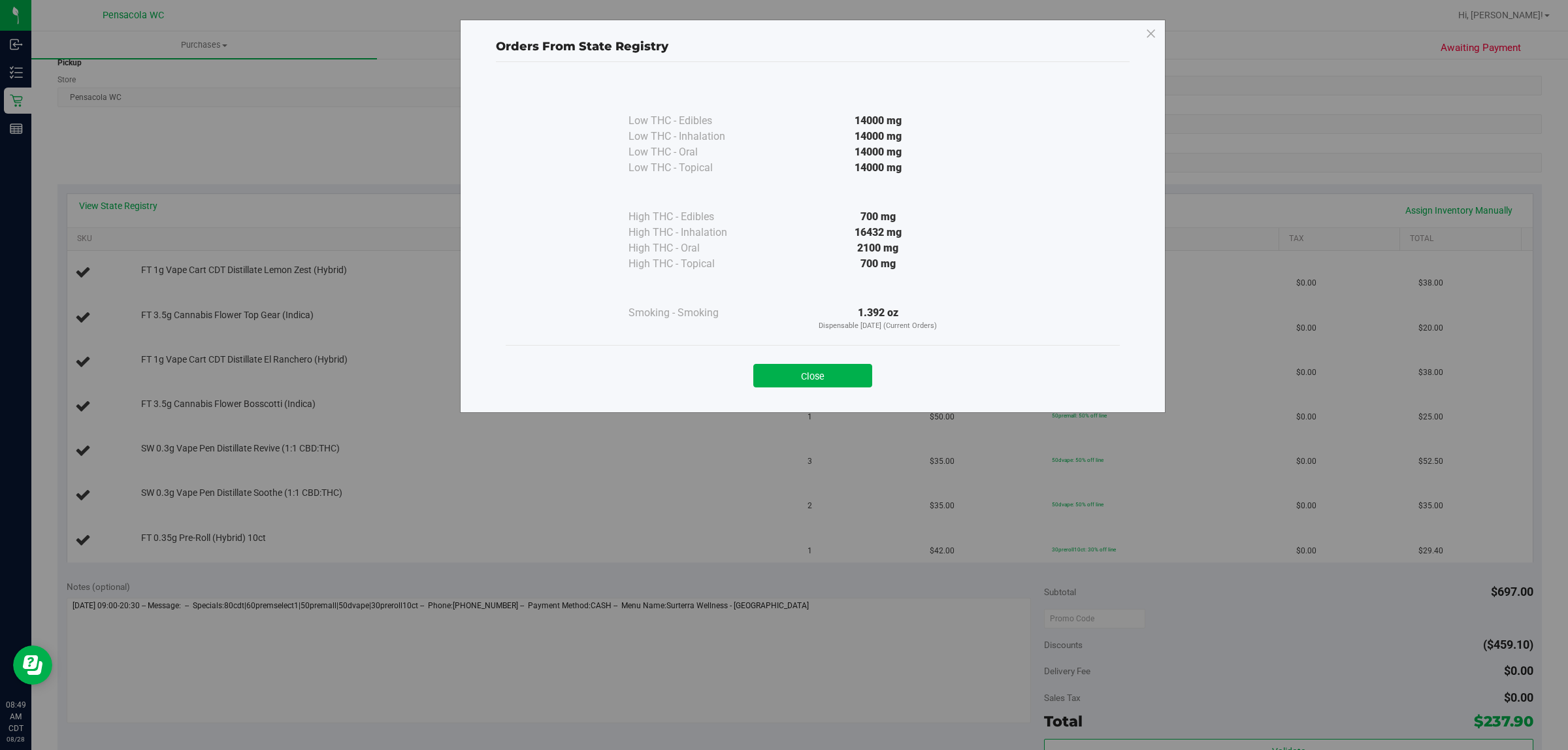
click at [833, 403] on div "Orders From State Registry Low THC - Edibles 14000 mg" at bounding box center [813, 216] width 706 height 393
click at [802, 383] on button "Close" at bounding box center [813, 376] width 119 height 24
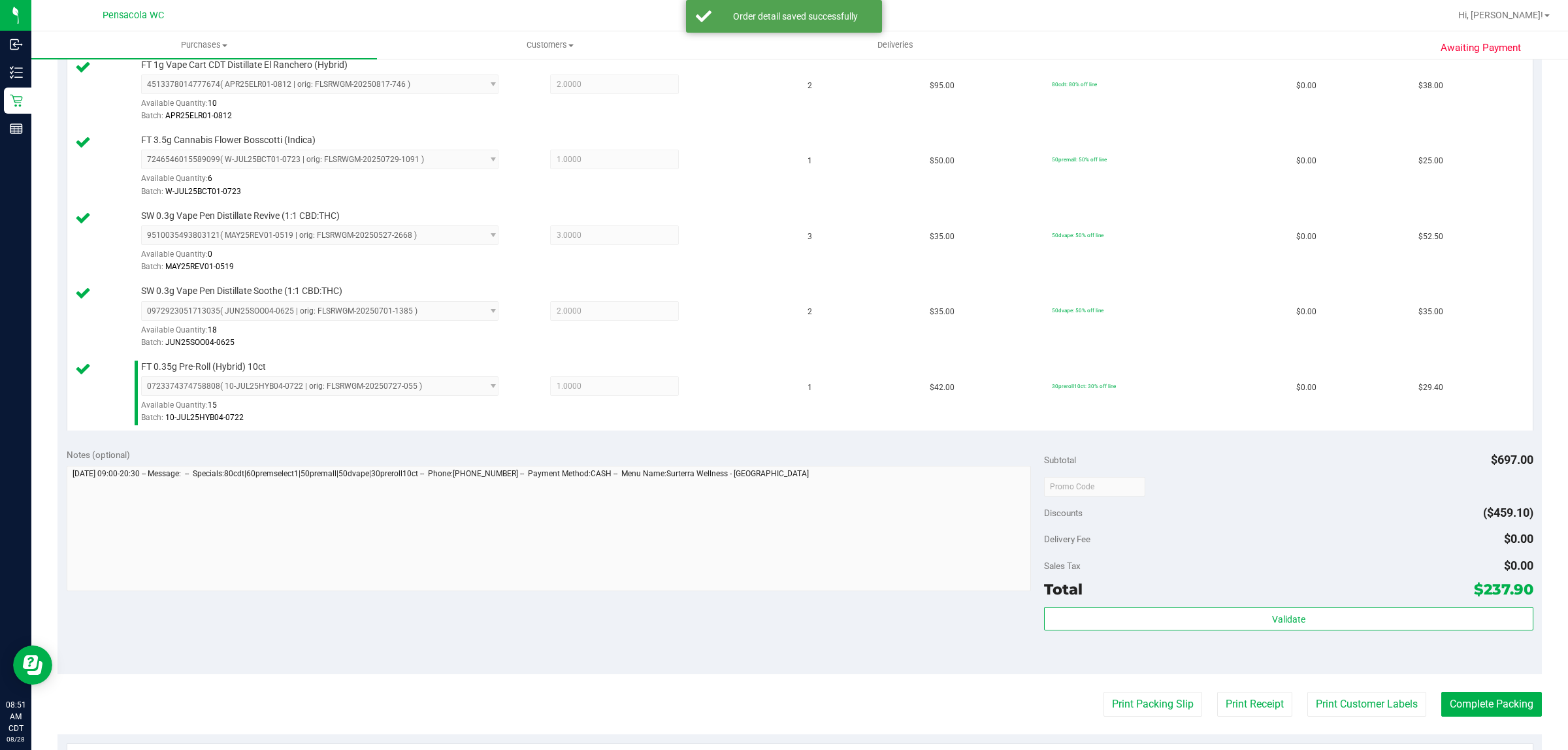
scroll to position [539, 0]
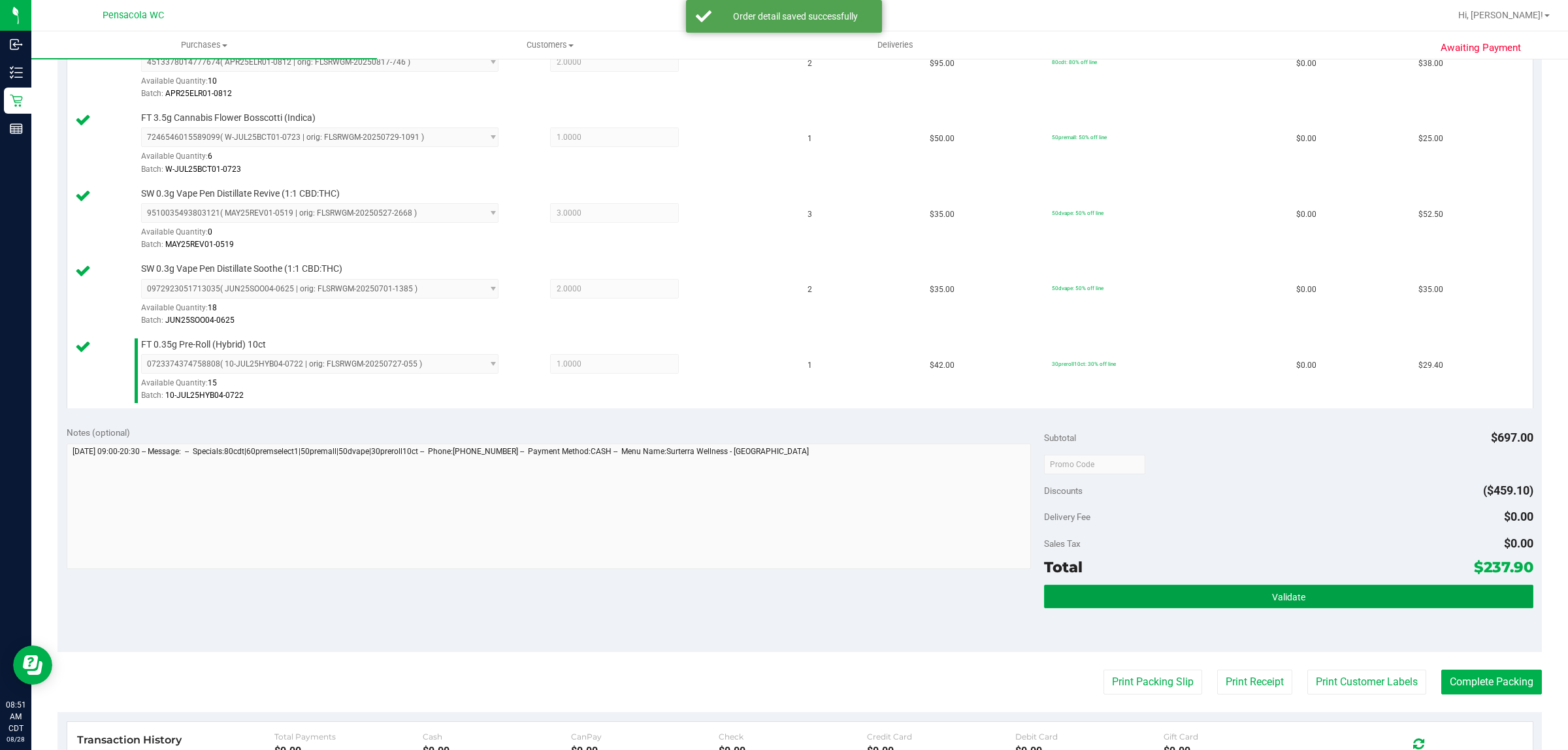
click at [1273, 596] on span "Validate" at bounding box center [1289, 597] width 33 height 10
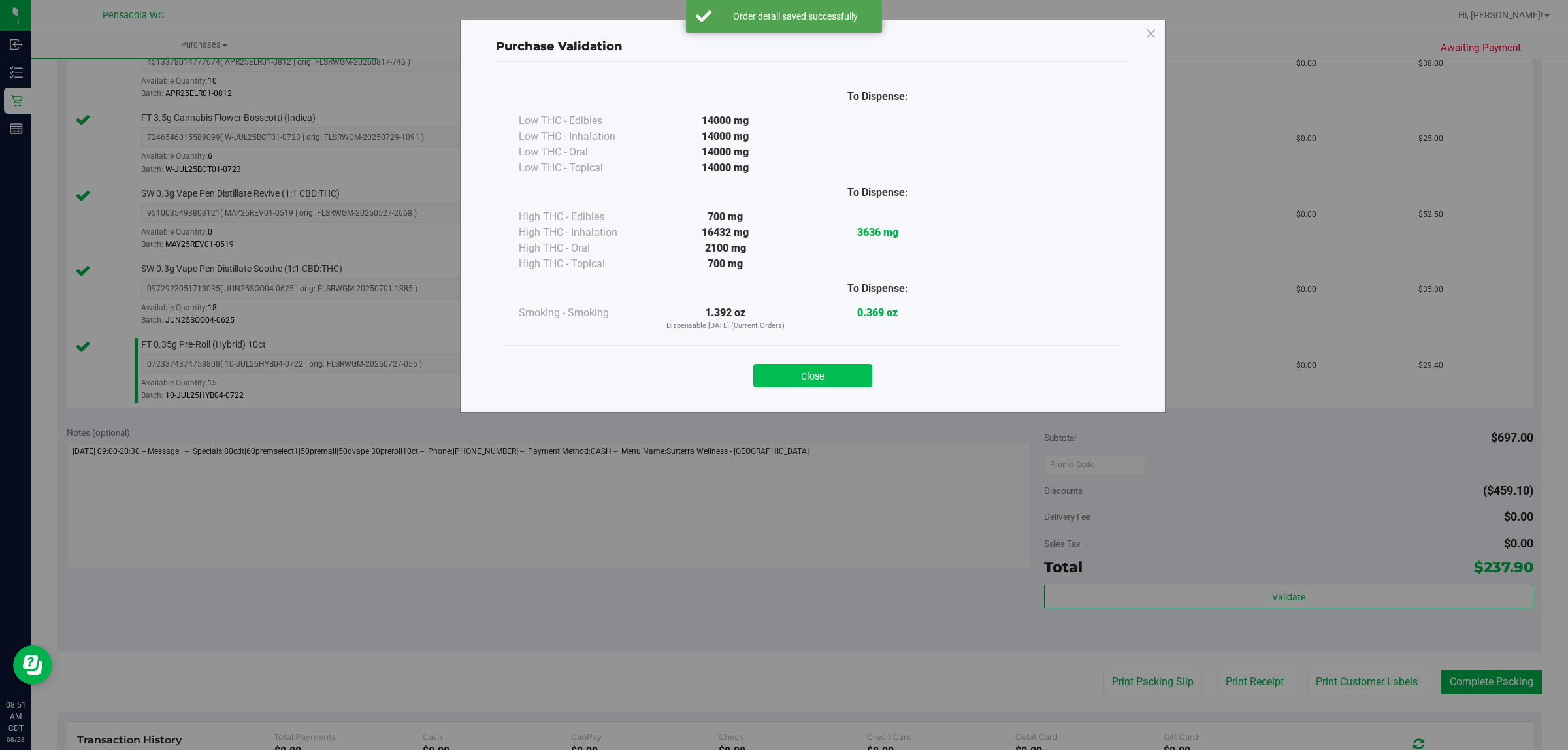
click at [821, 383] on button "Close" at bounding box center [813, 376] width 119 height 24
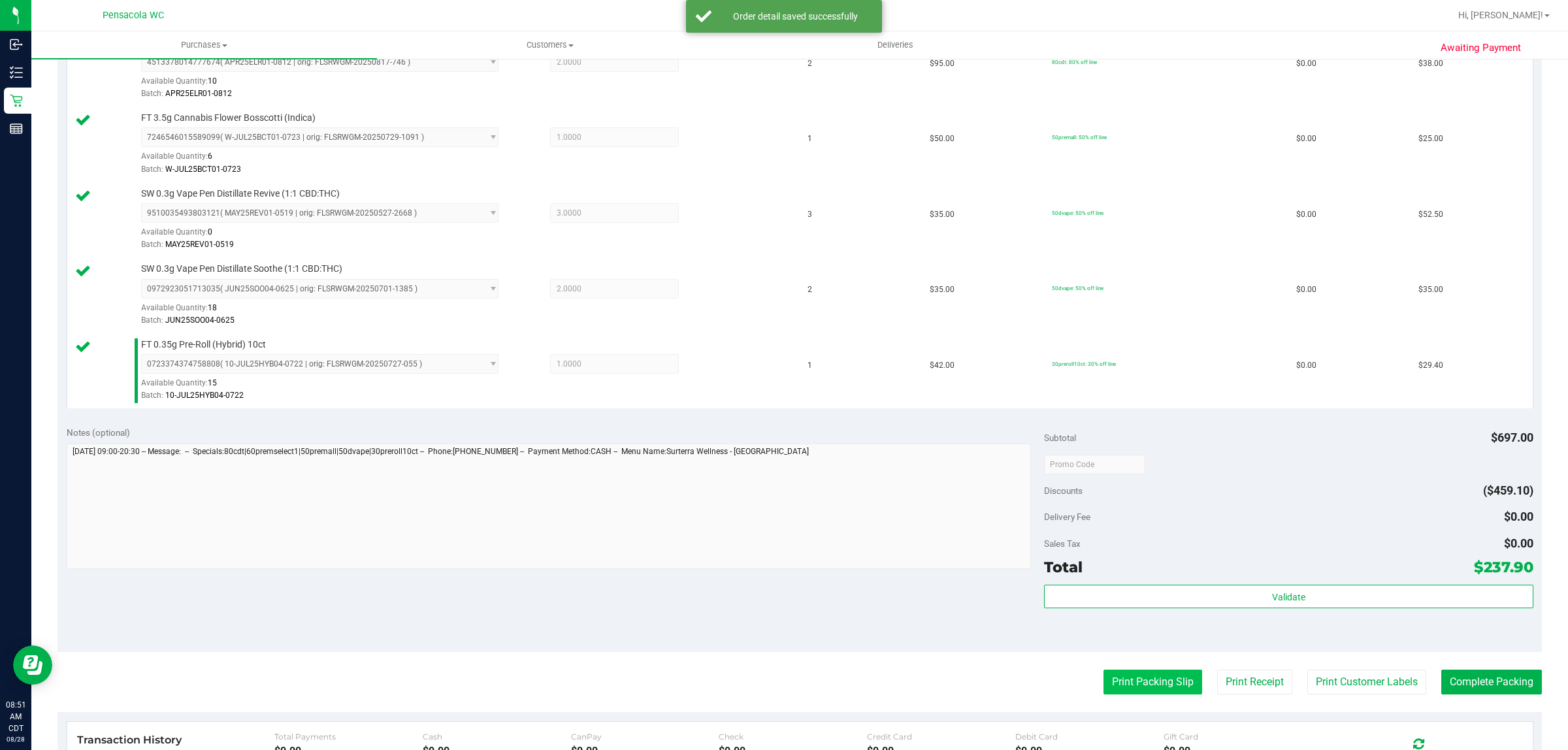
click at [1115, 695] on button "Print Packing Slip" at bounding box center [1153, 682] width 99 height 25
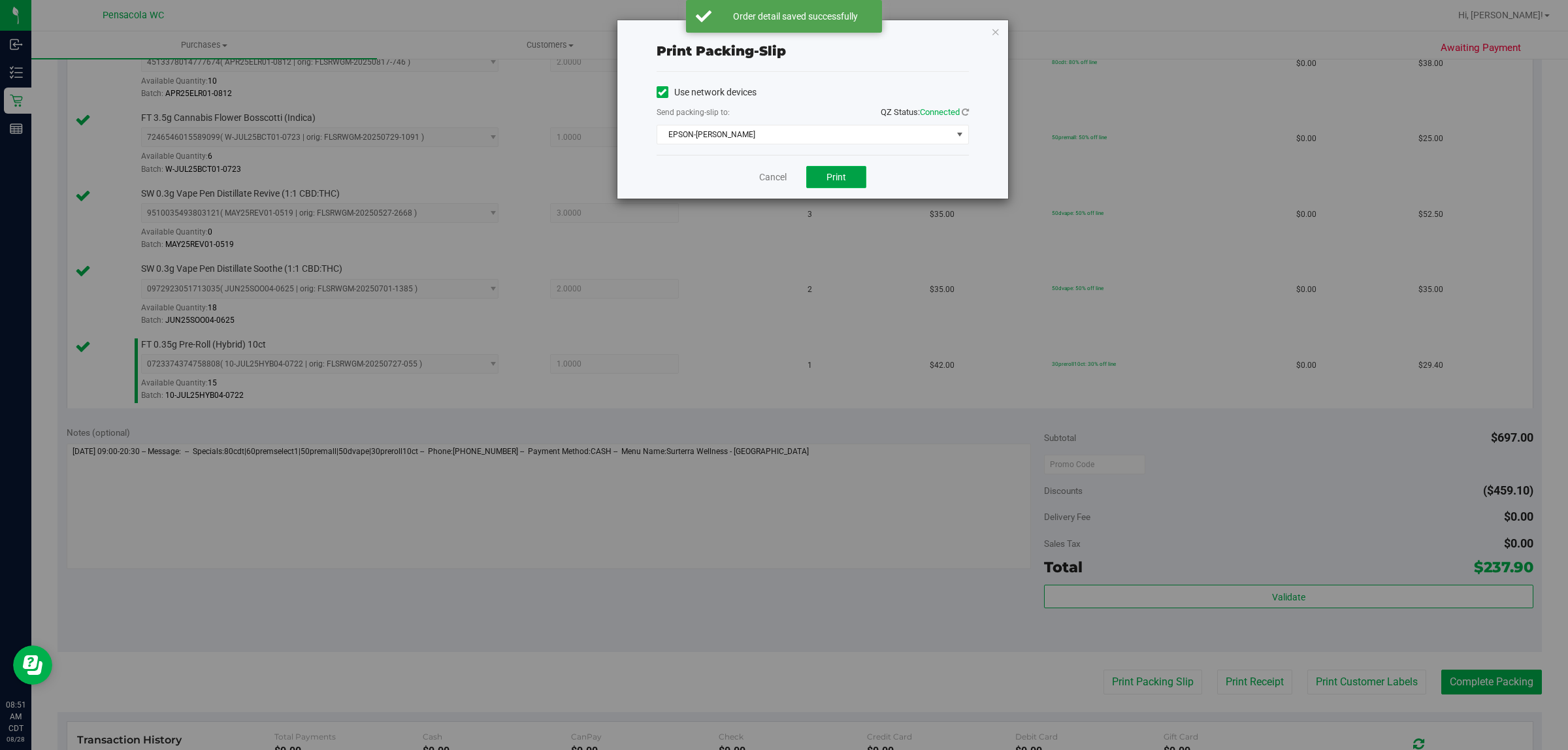
click at [847, 186] on button "Print" at bounding box center [836, 177] width 60 height 22
click at [765, 177] on link "Cancel" at bounding box center [773, 177] width 28 height 14
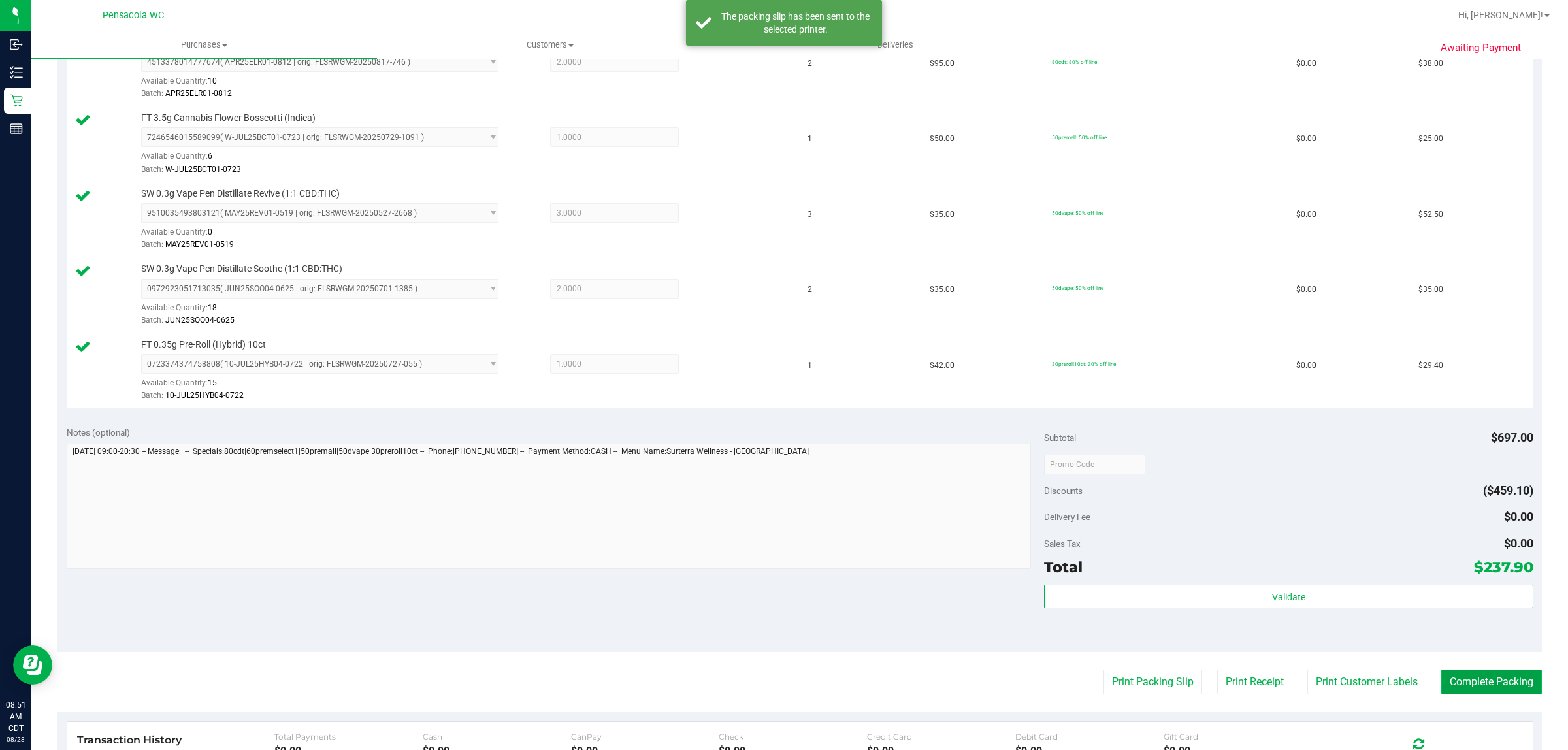
click at [1485, 686] on button "Complete Packing" at bounding box center [1491, 682] width 100 height 25
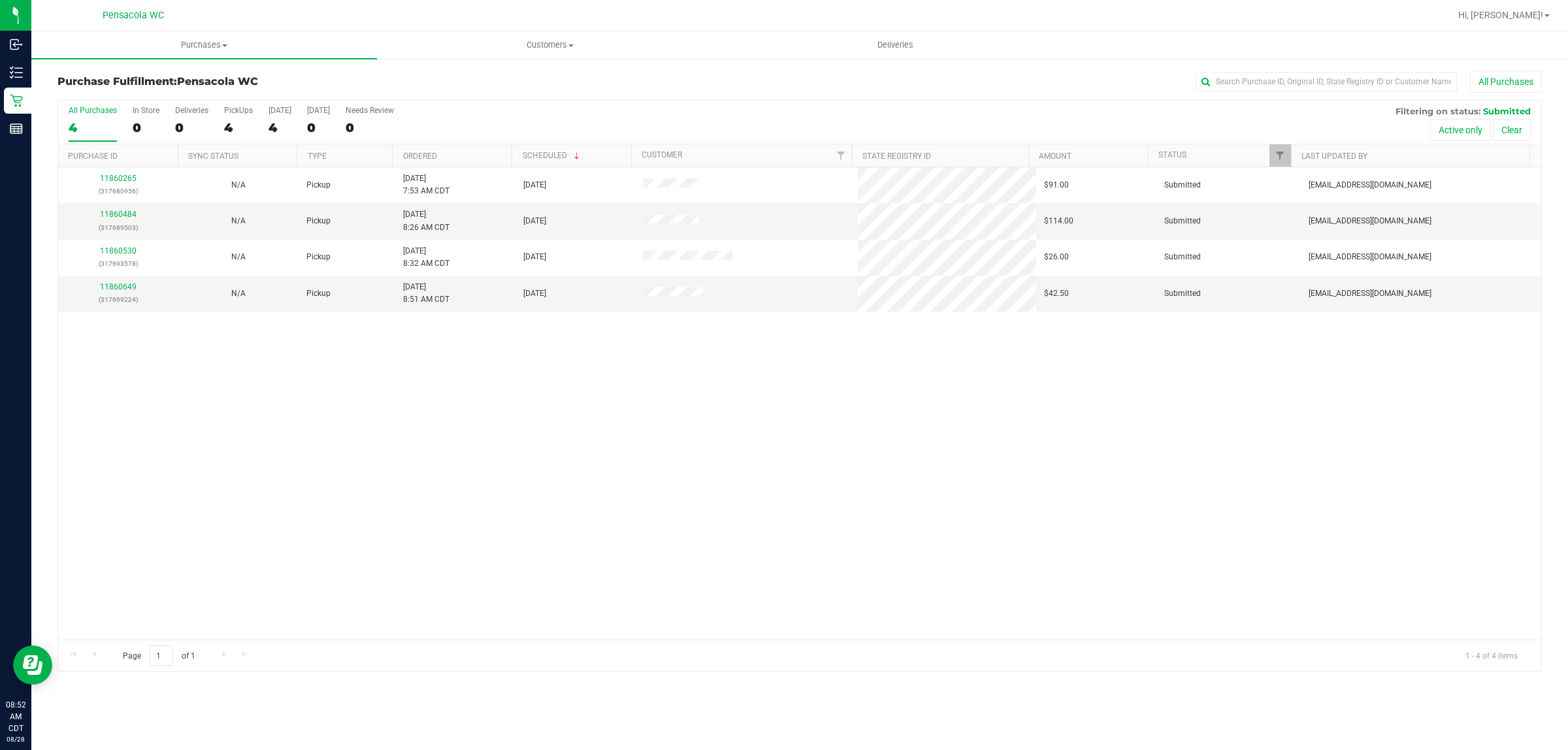
click at [488, 151] on th "Ordered" at bounding box center [452, 156] width 120 height 23
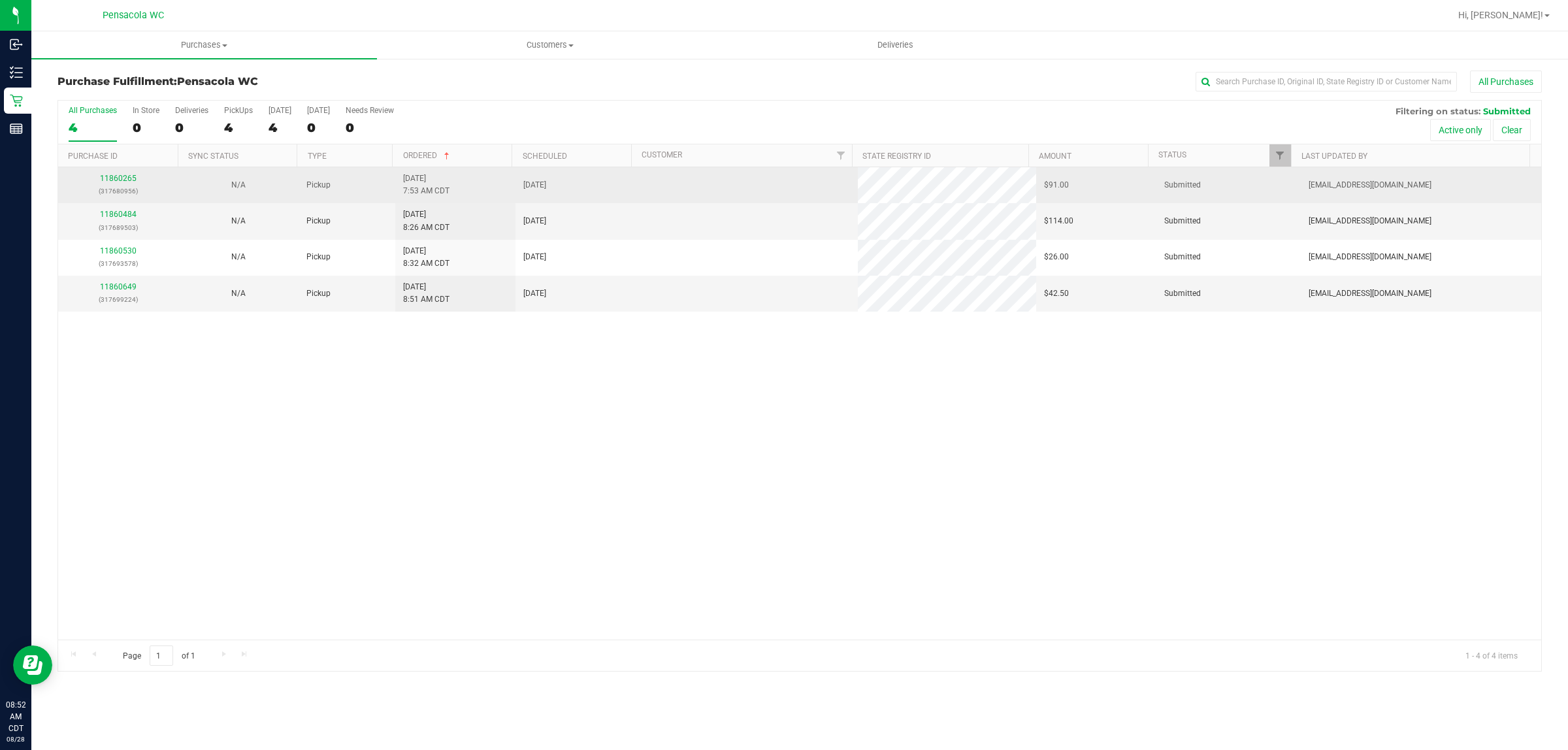
click at [123, 174] on div "11860265 (317680956)" at bounding box center [118, 185] width 104 height 25
click at [118, 180] on link "11860265" at bounding box center [118, 178] width 37 height 9
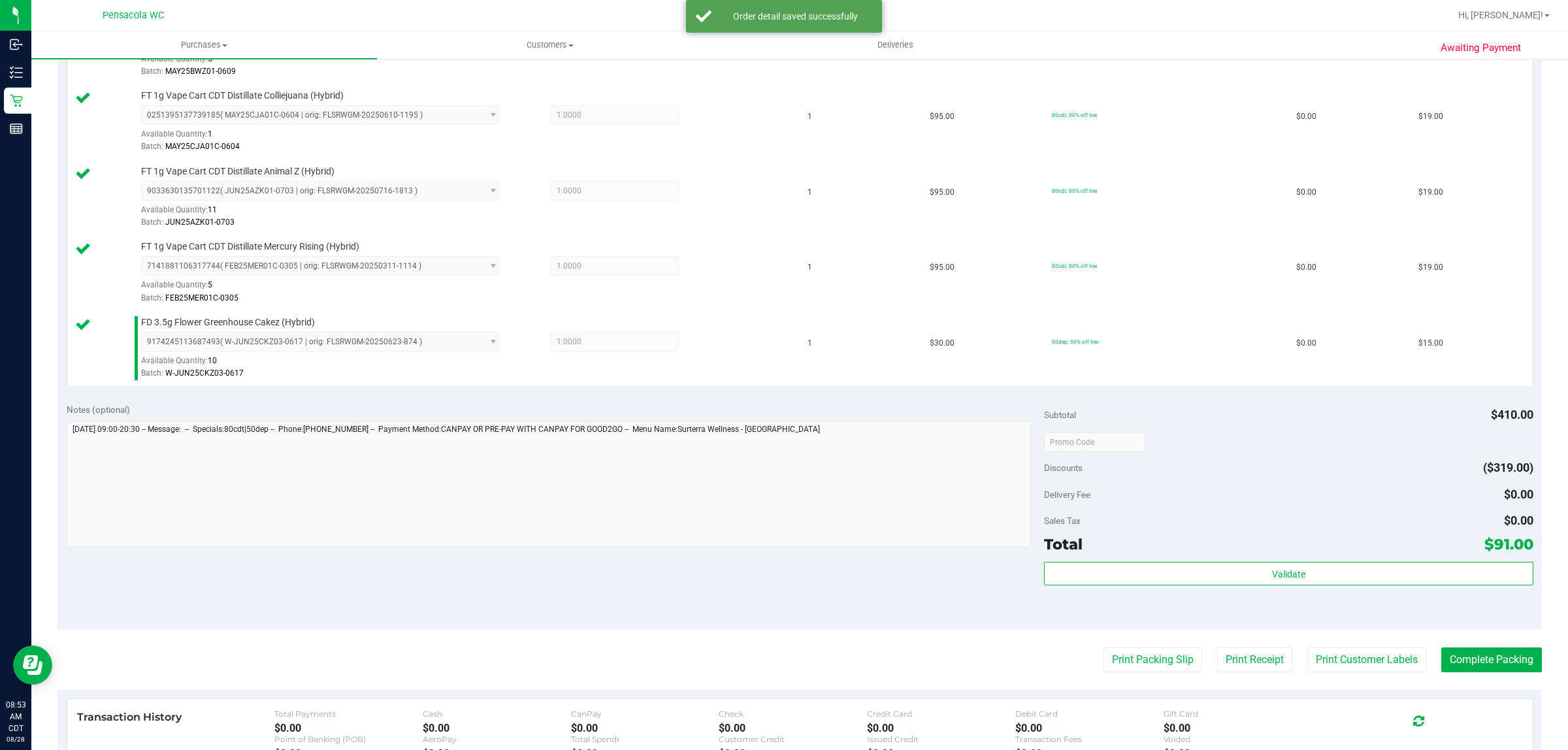
scroll to position [464, 0]
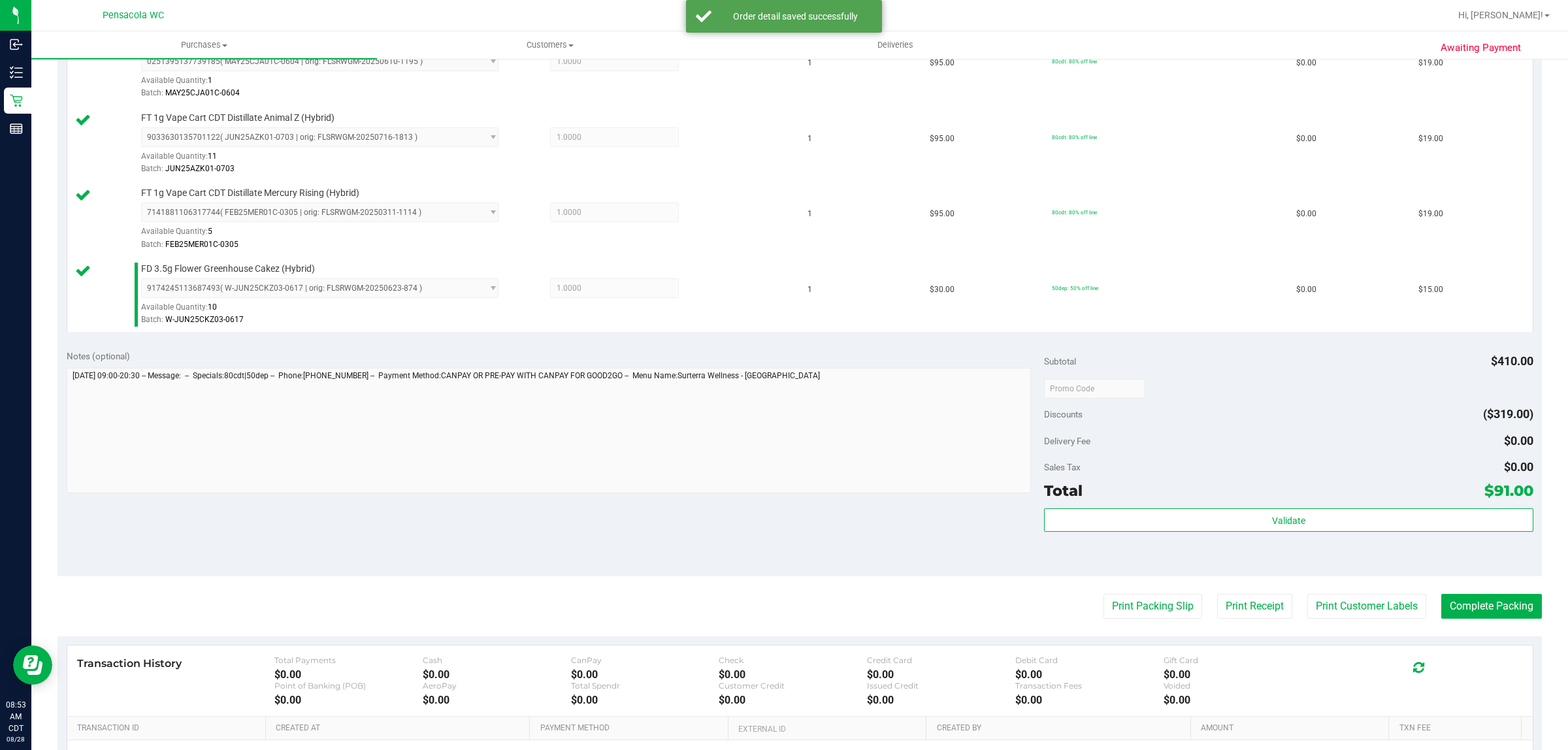
click at [1289, 551] on div "Validate" at bounding box center [1288, 538] width 489 height 59
click at [1301, 532] on button "Validate" at bounding box center [1288, 520] width 489 height 24
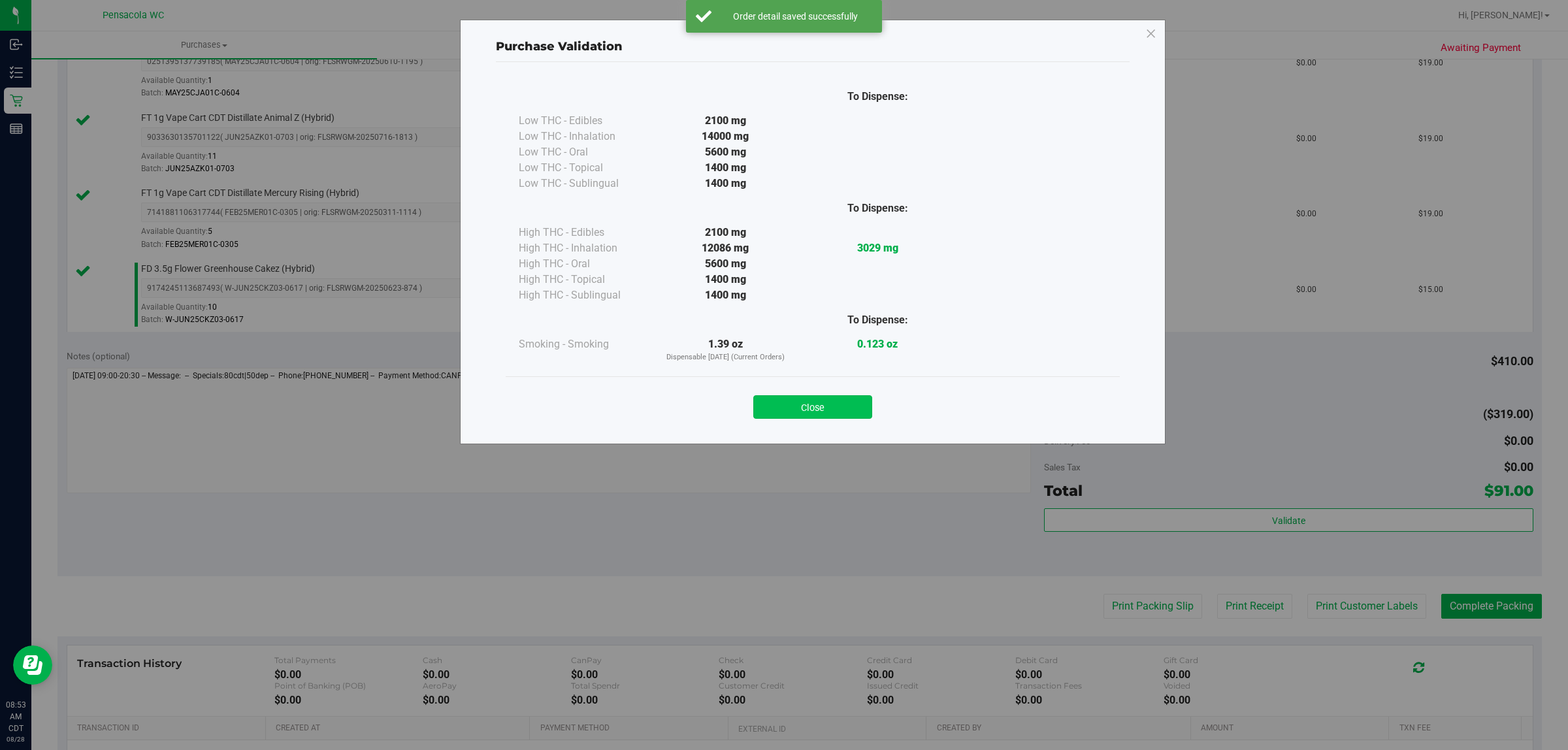
click at [821, 408] on button "Close" at bounding box center [813, 407] width 119 height 24
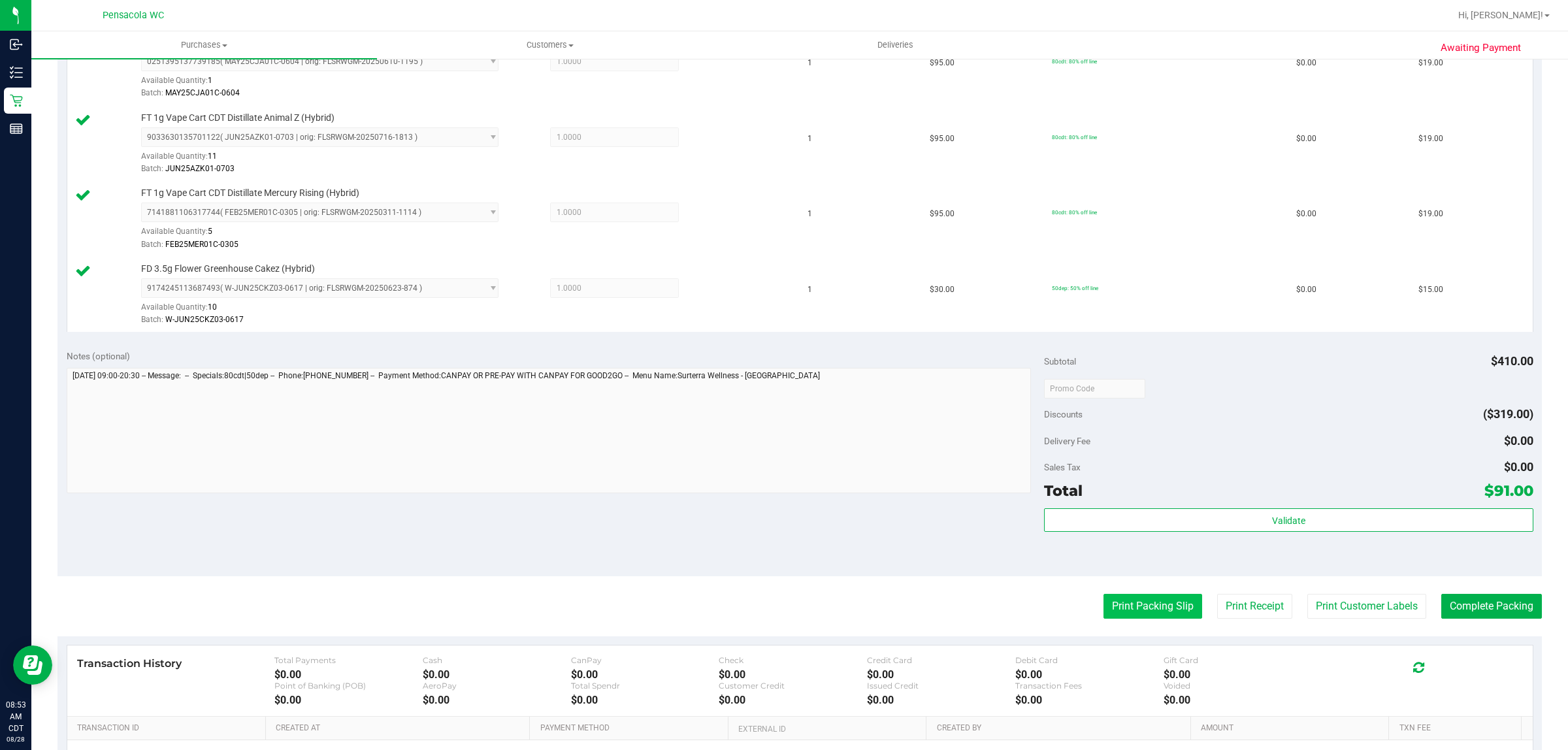
click at [1158, 605] on button "Print Packing Slip" at bounding box center [1153, 606] width 99 height 25
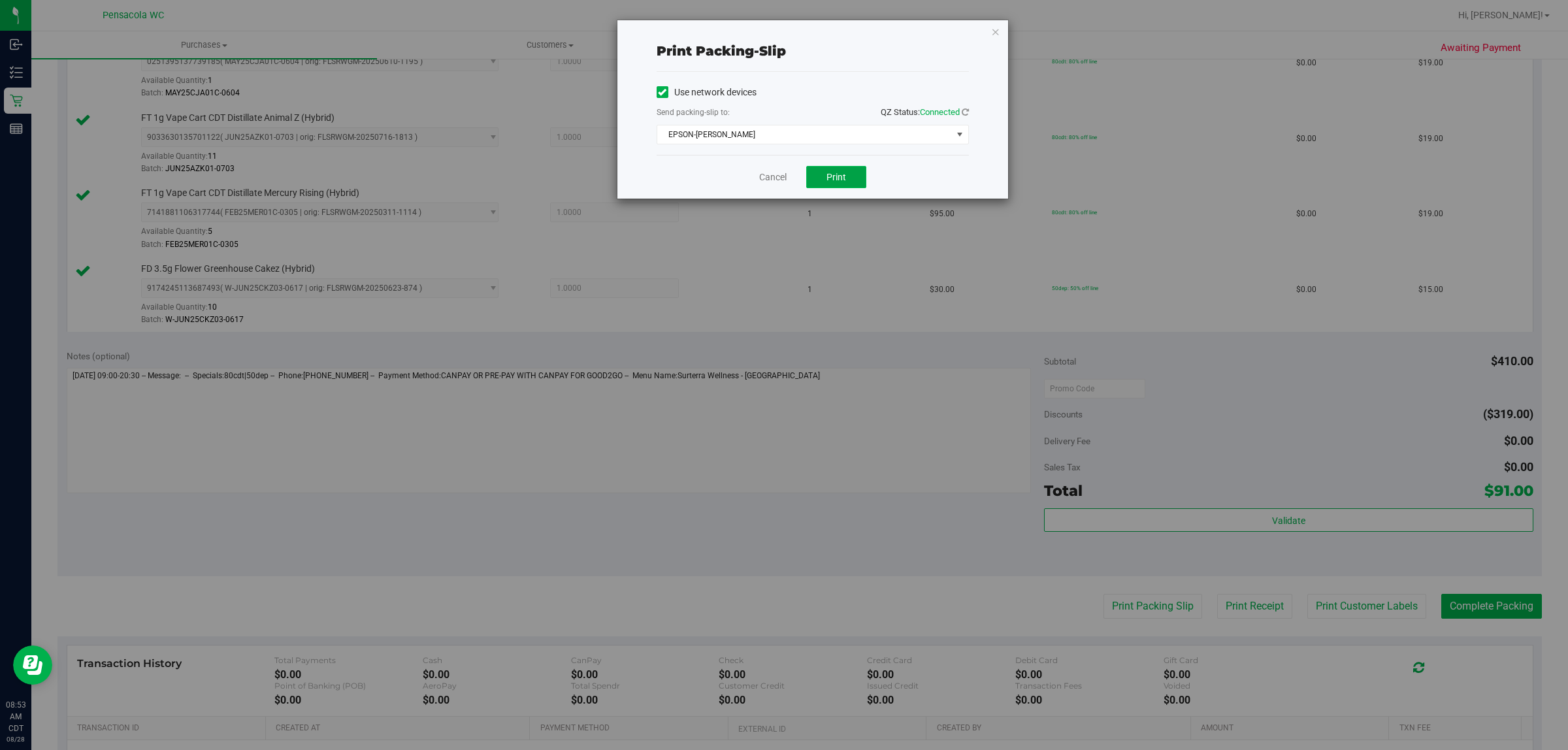
click at [844, 177] on span "Print" at bounding box center [837, 176] width 19 height 10
click at [781, 180] on link "Cancel" at bounding box center [773, 177] width 28 height 14
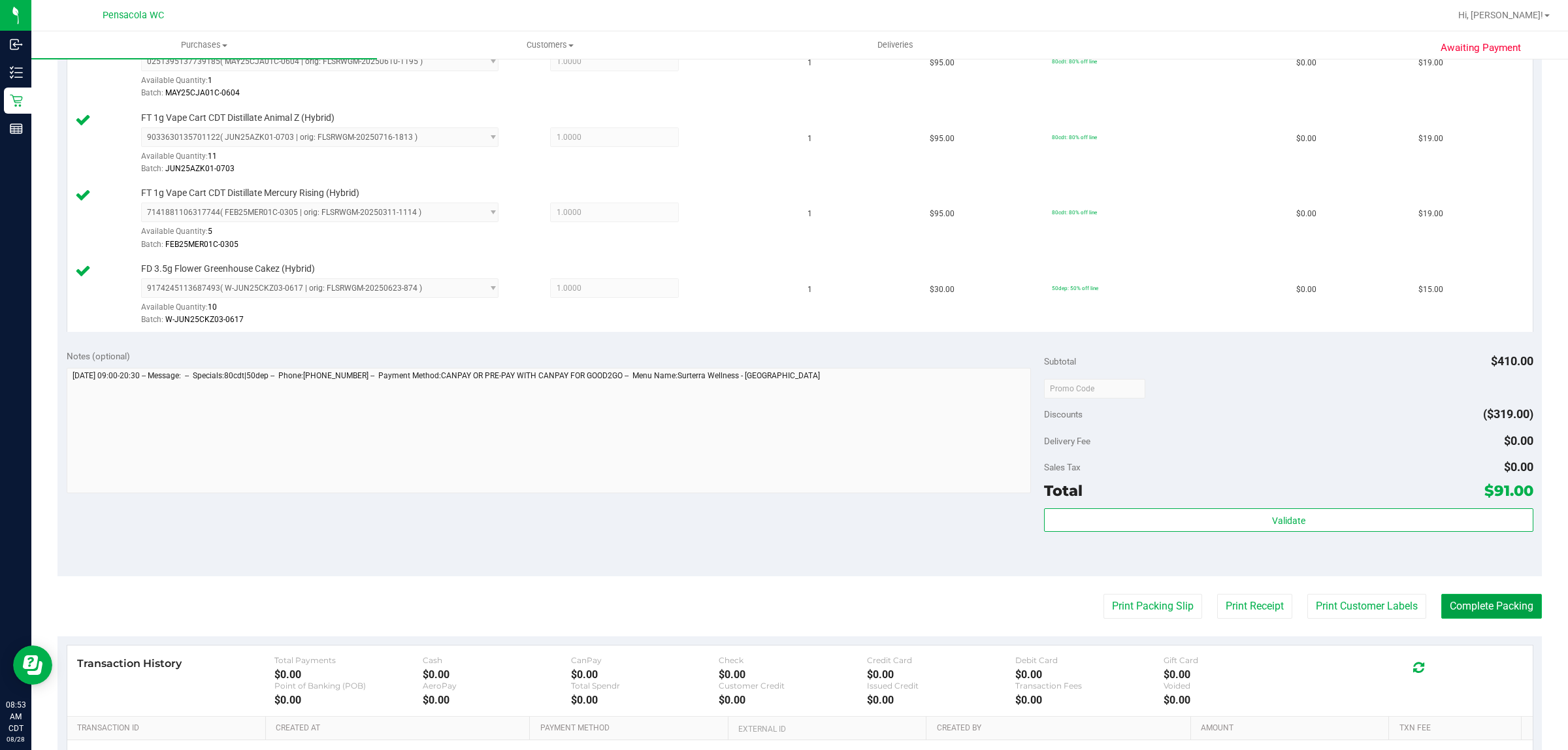
click at [1504, 619] on button "Complete Packing" at bounding box center [1491, 606] width 100 height 25
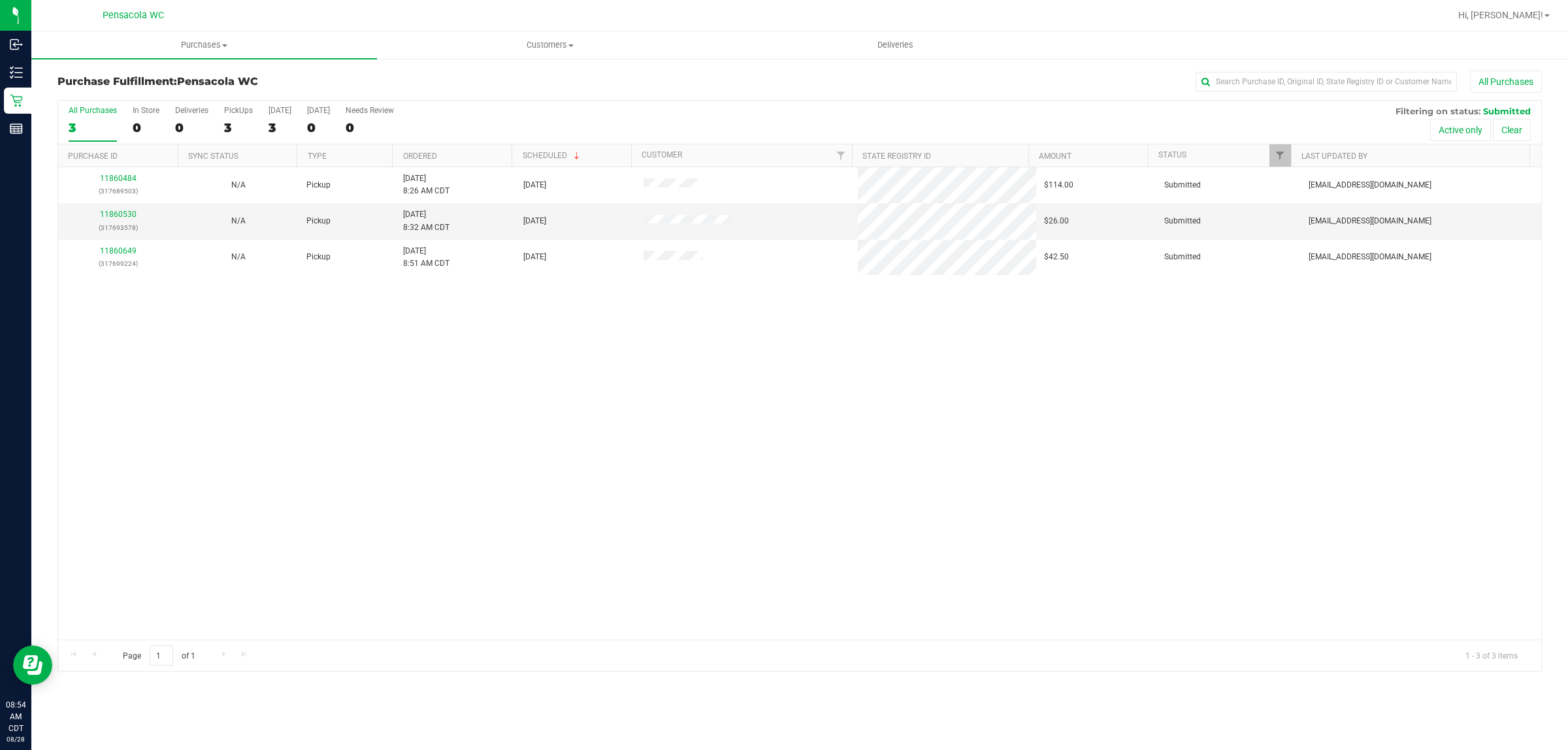
click at [448, 143] on div "All Purchases 3 In Store 0 Deliveries 0 PickUps 3 [DATE] 3 [DATE] 0 Needs Revie…" at bounding box center [800, 122] width 1484 height 44
click at [428, 157] on link "Ordered" at bounding box center [420, 156] width 34 height 9
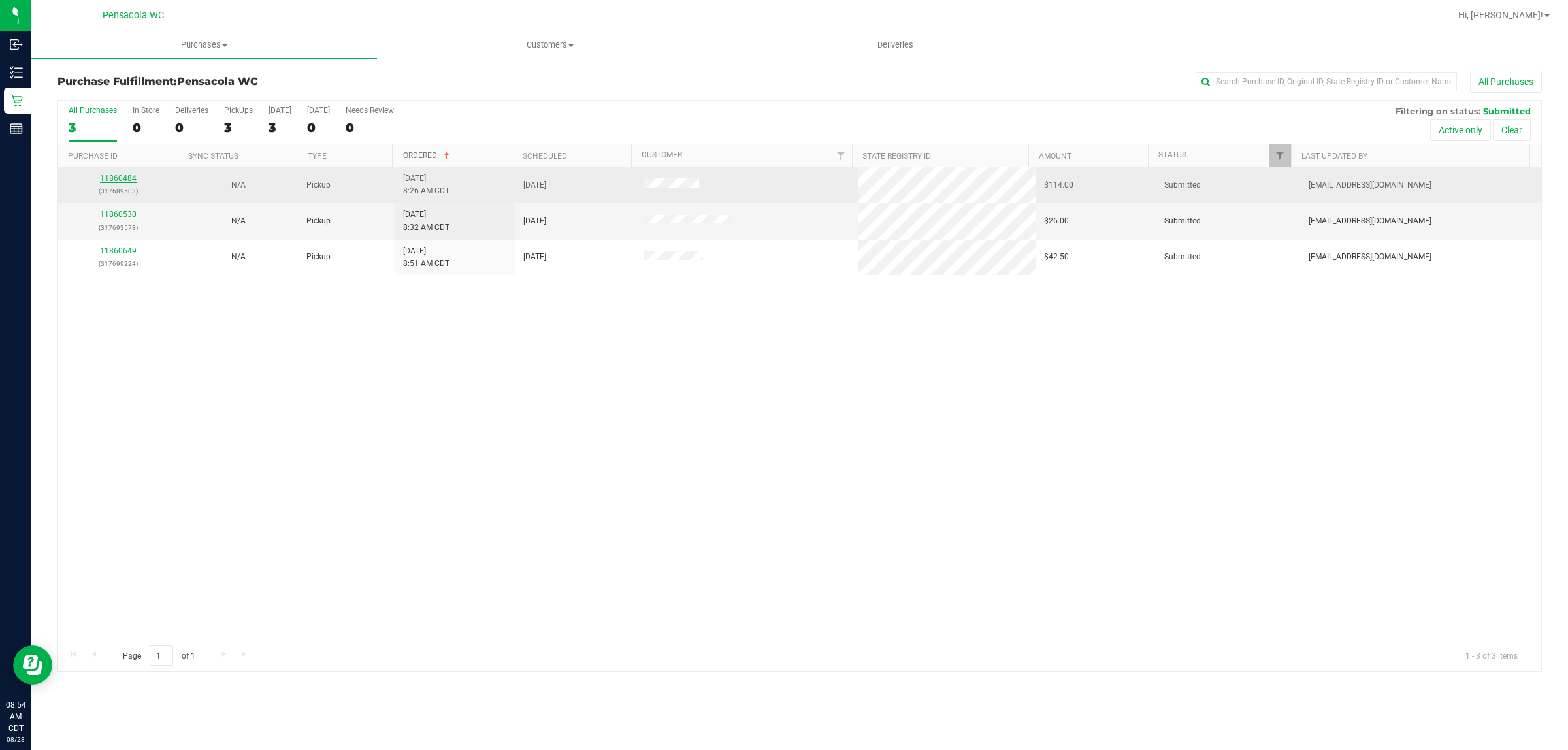
click at [125, 180] on link "11860484" at bounding box center [118, 178] width 37 height 9
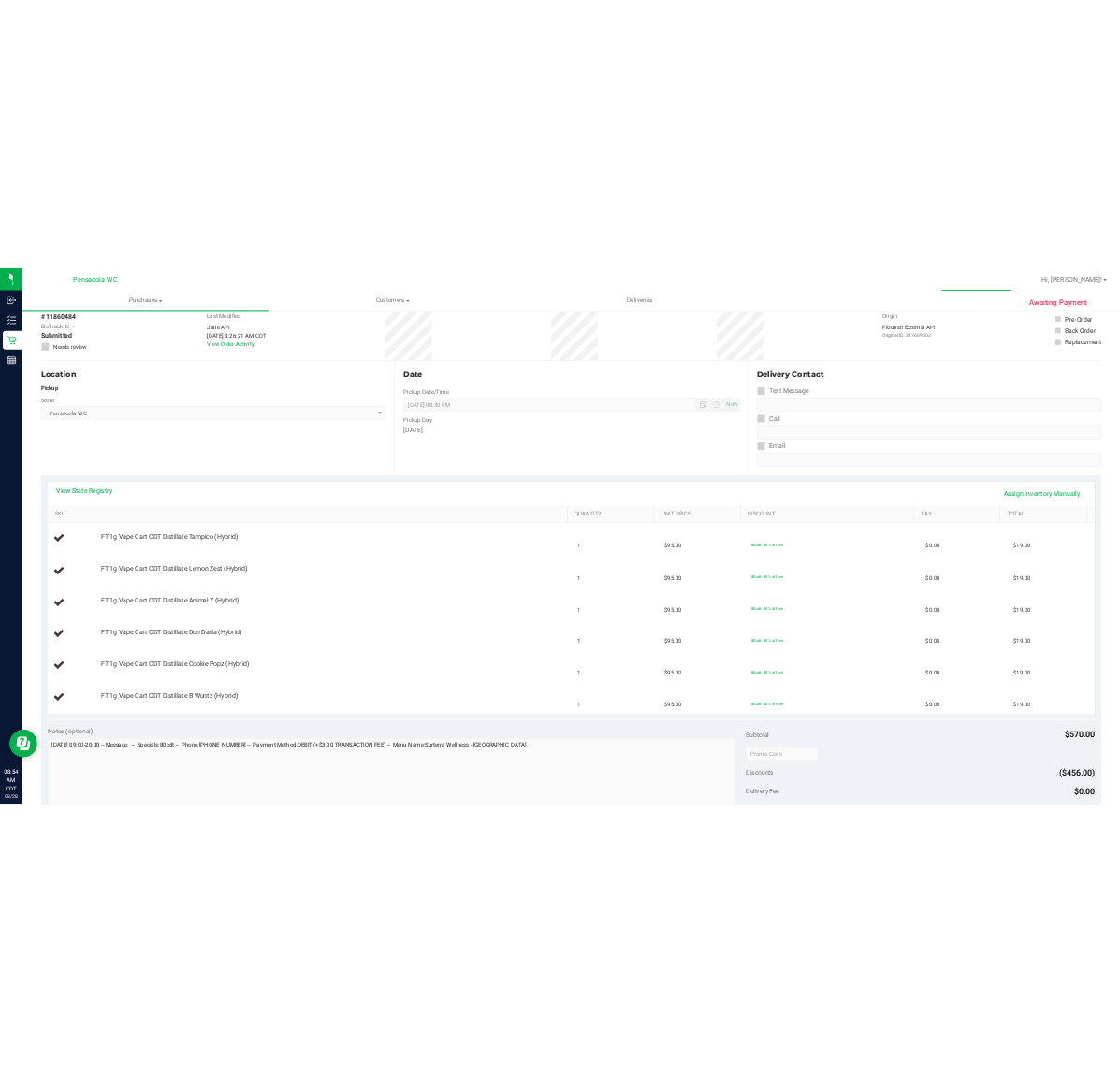
scroll to position [99, 0]
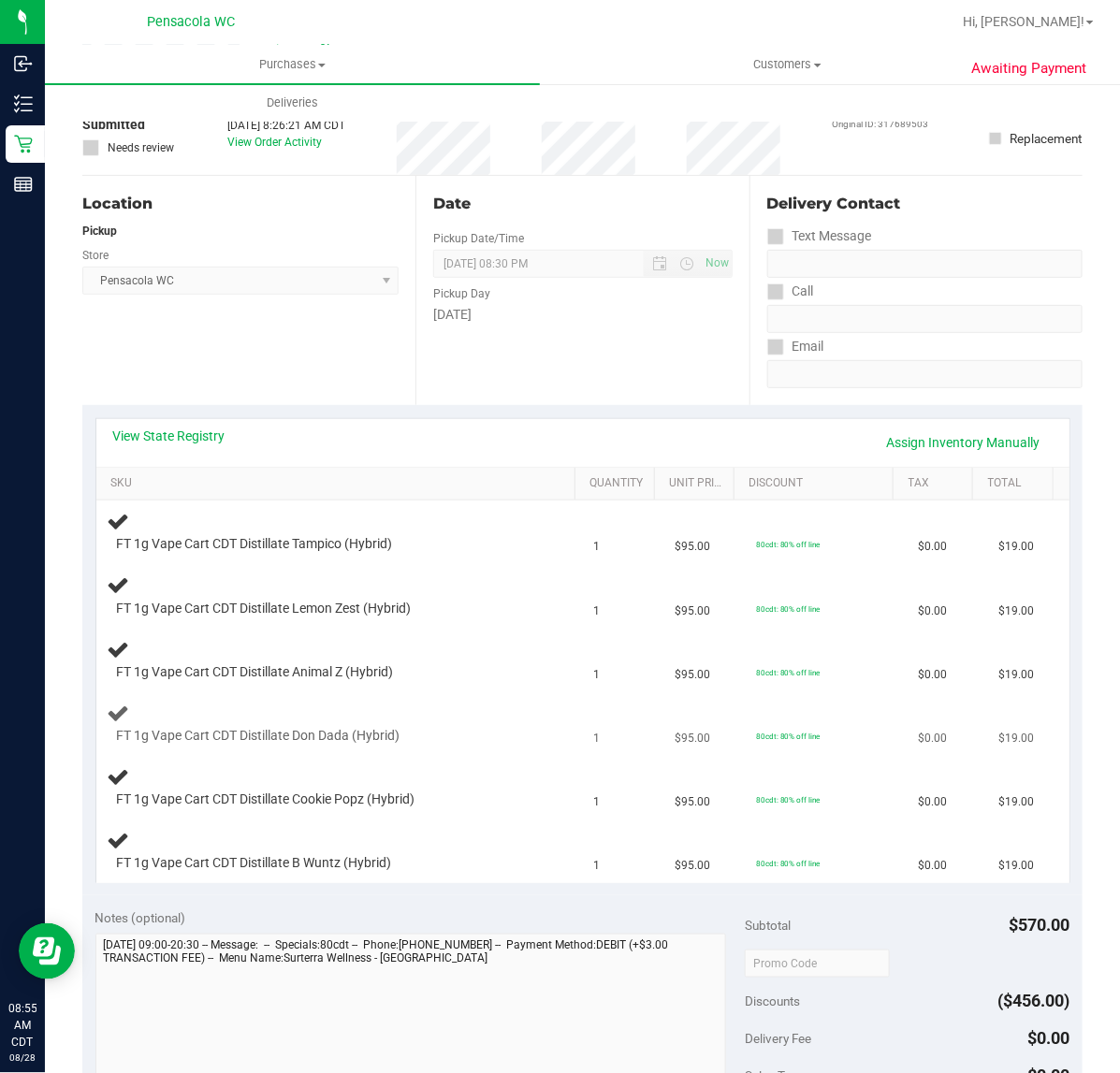
click at [380, 734] on span "FT 1g Vape Cart CDT Distillate Don Dada (Hybrid)" at bounding box center [259, 736] width 283 height 18
click at [391, 731] on span "FT 1g Vape Cart CDT Distillate Don Dada (Hybrid)" at bounding box center [259, 736] width 283 height 18
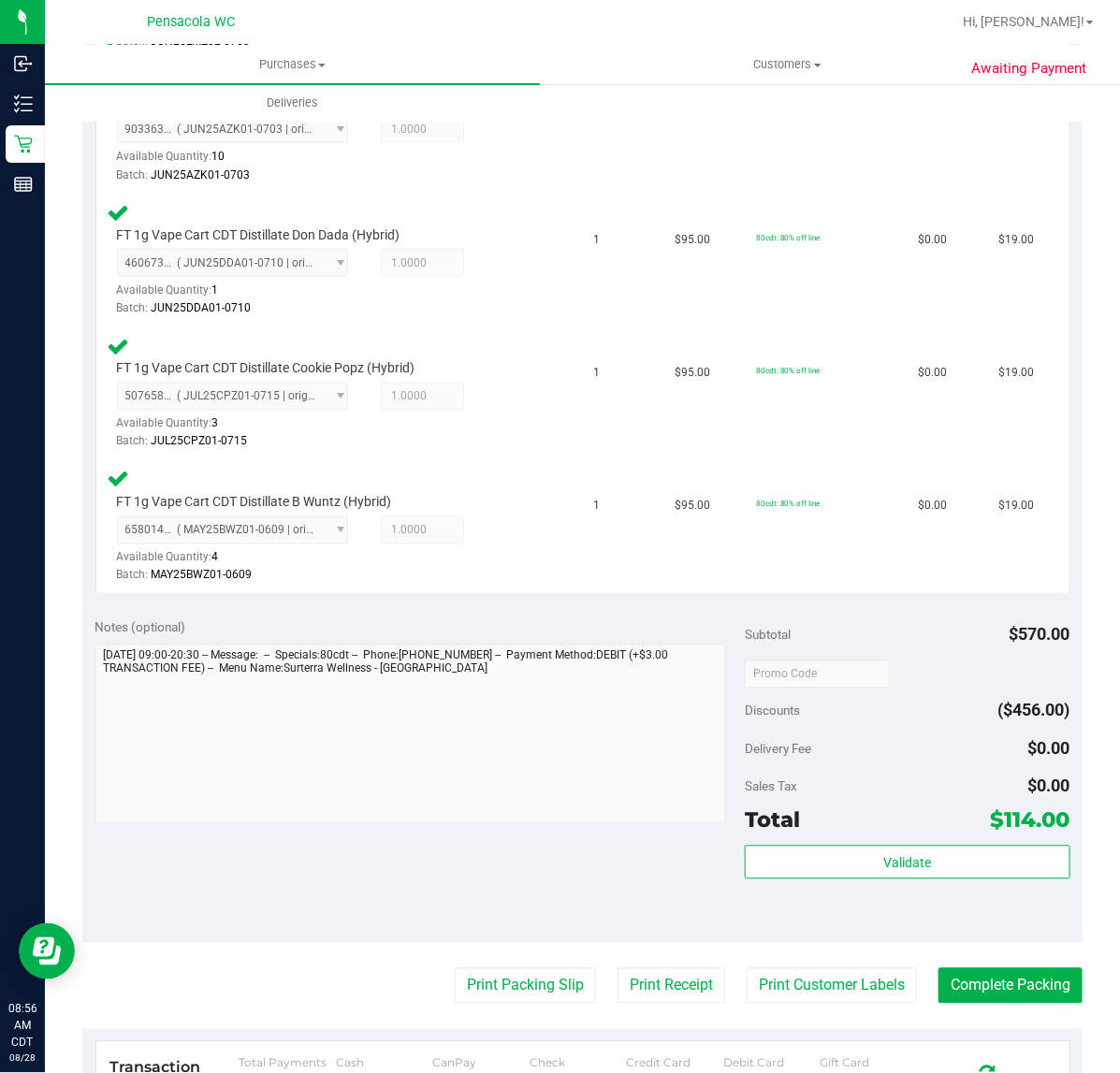
scroll to position [811, 0]
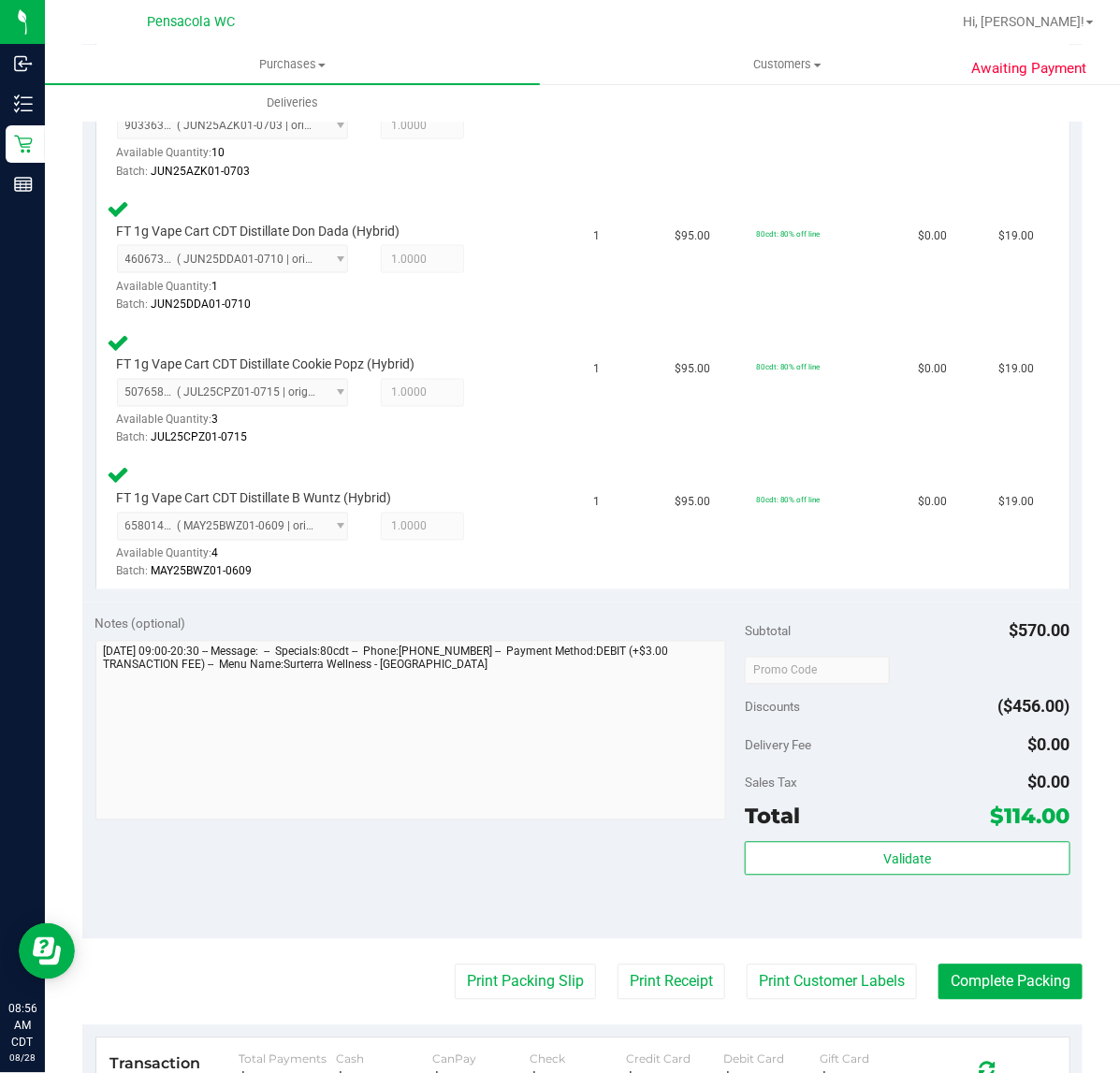
click at [816, 891] on div "Validate" at bounding box center [908, 884] width 325 height 84
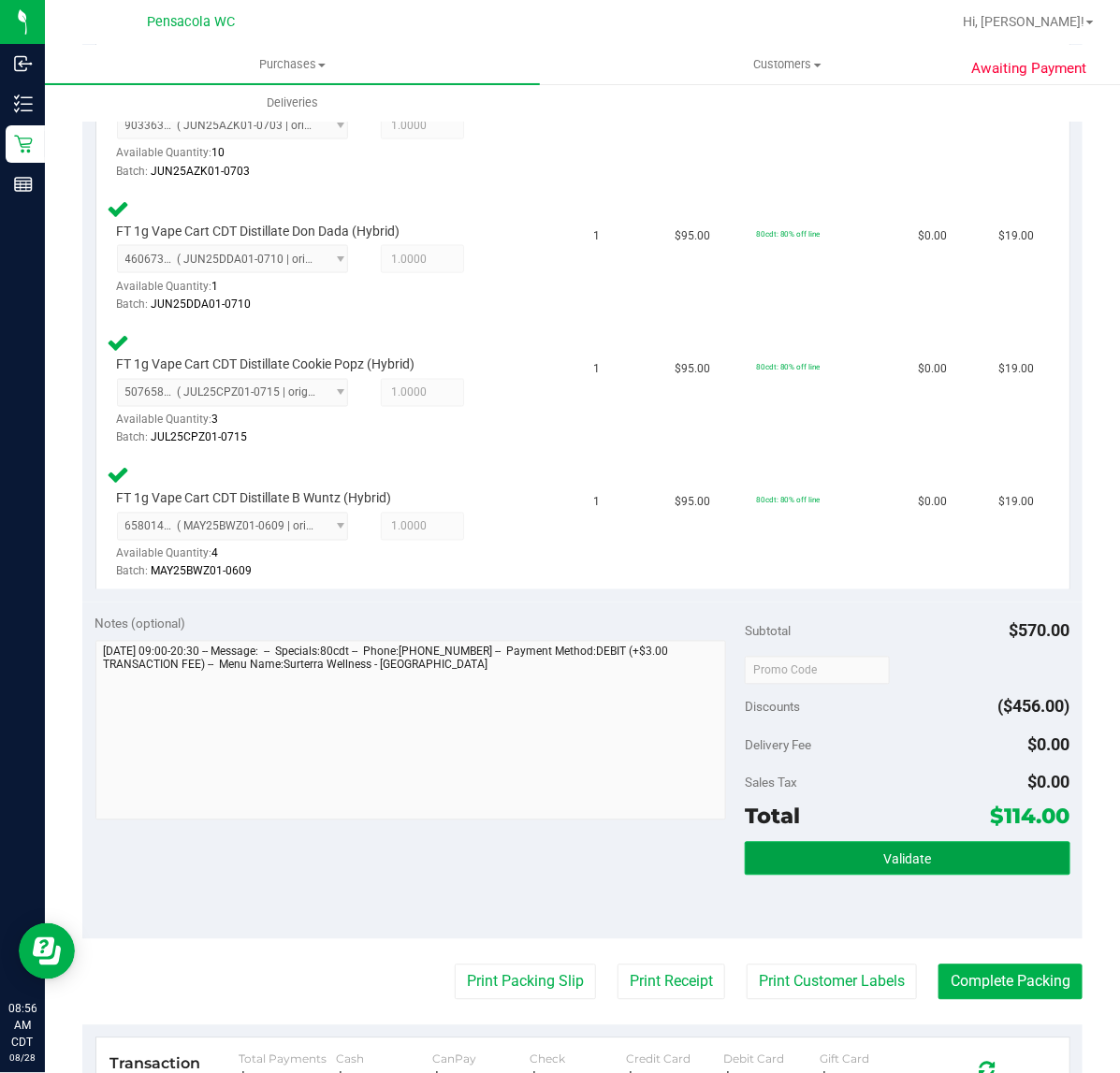
click at [788, 868] on button "Validate" at bounding box center [908, 859] width 325 height 34
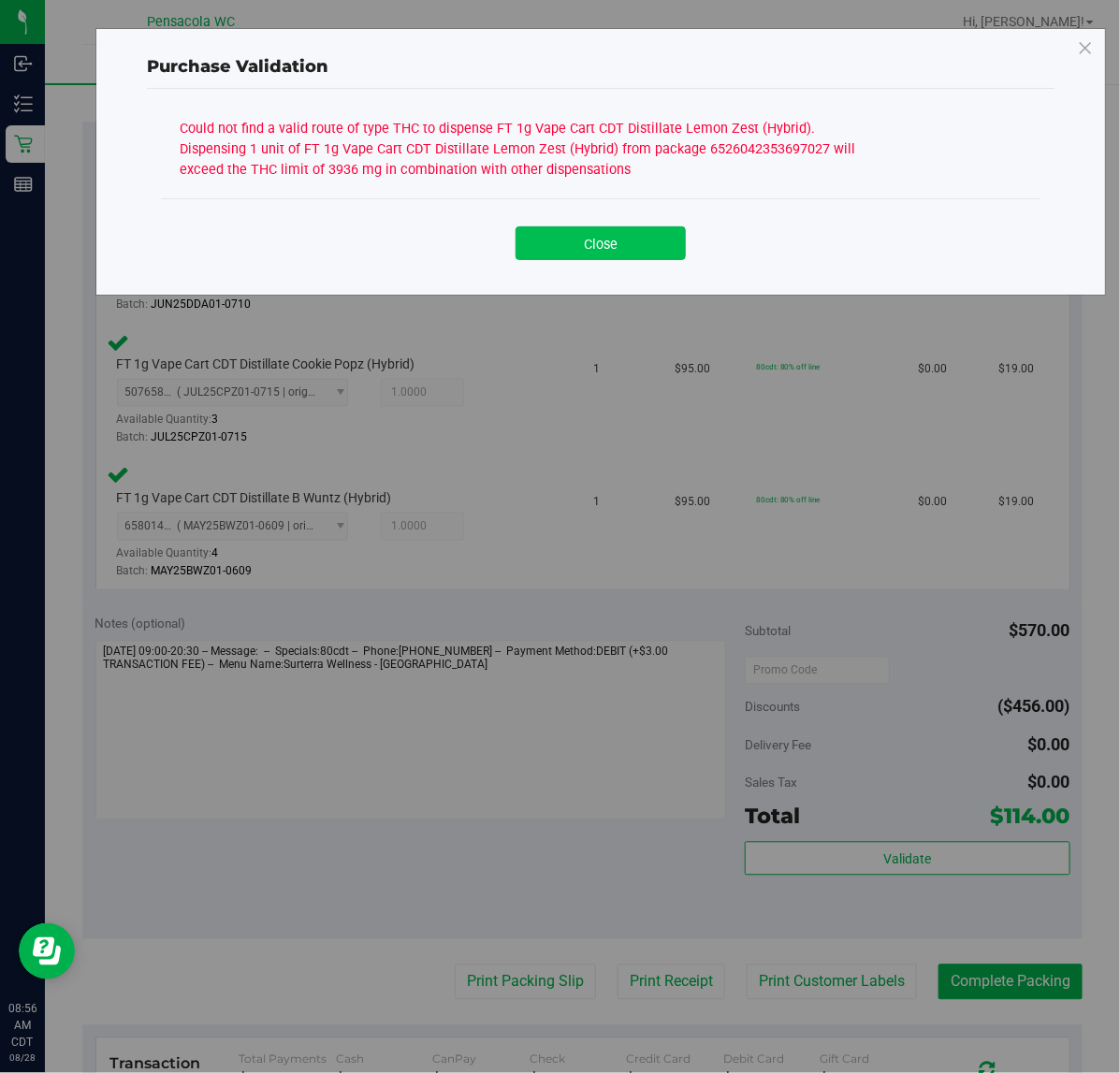
click at [536, 244] on button "Close" at bounding box center [601, 244] width 170 height 34
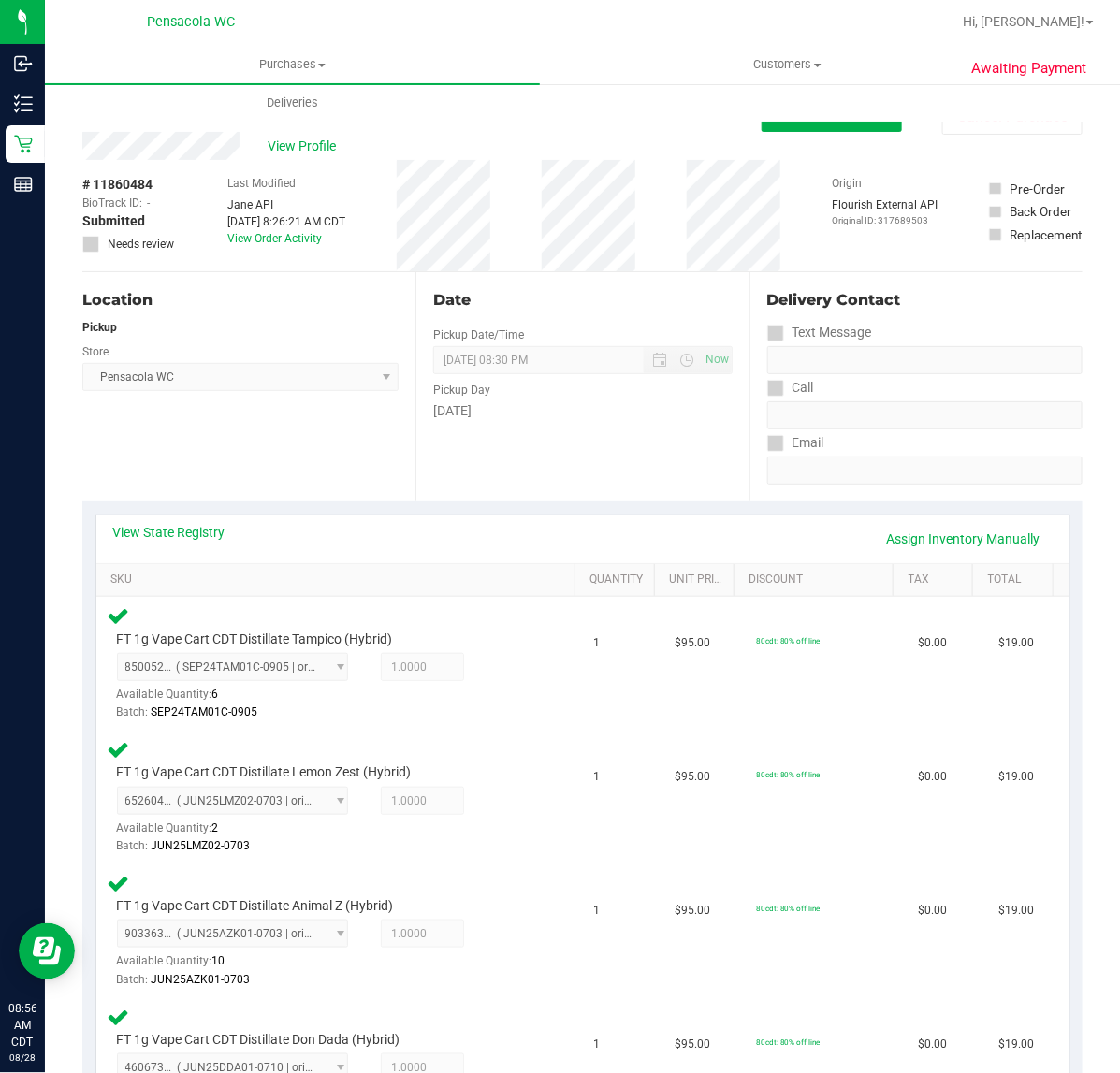
scroll to position [0, 0]
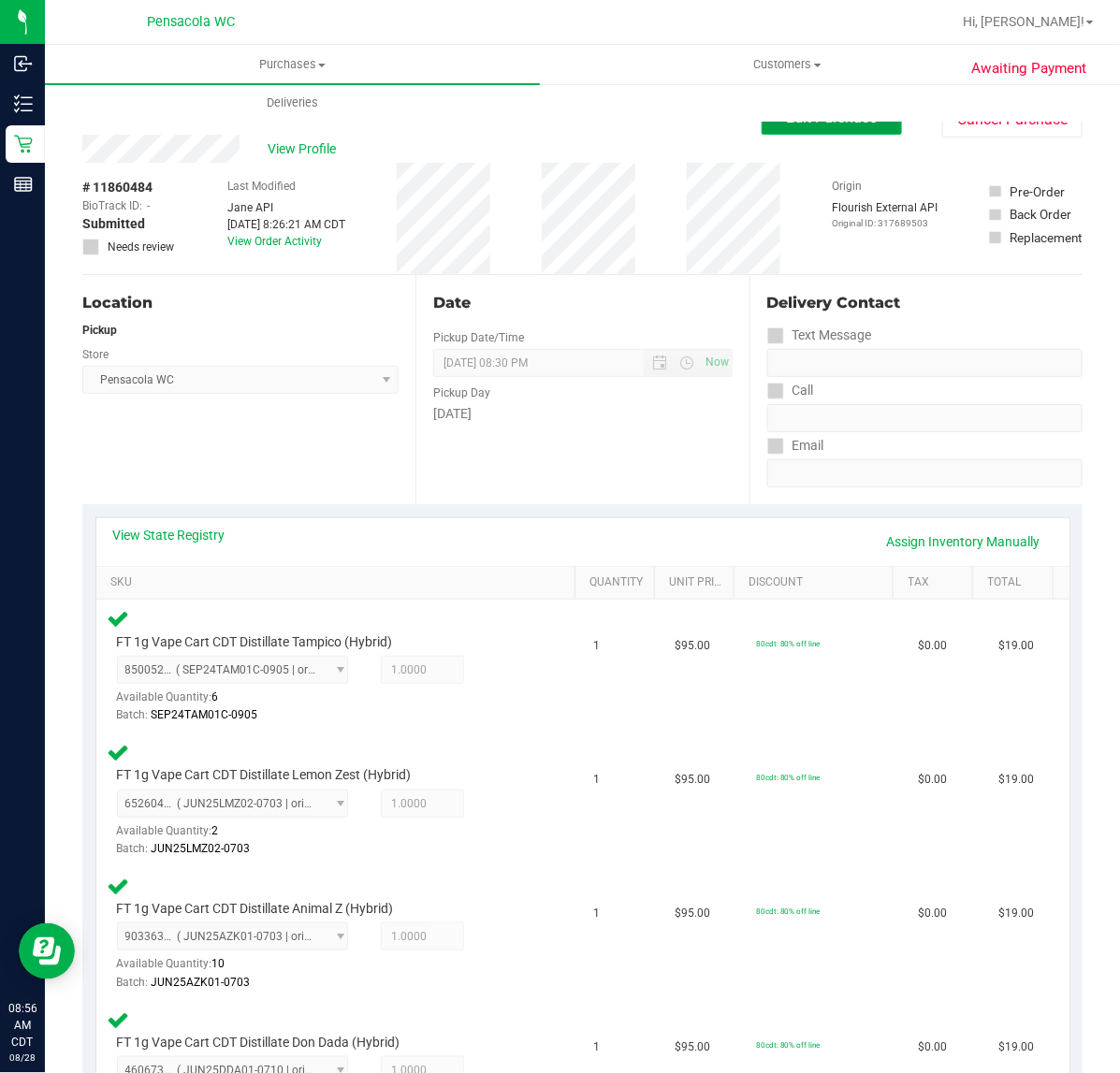
click at [797, 132] on button "Edit Purchase" at bounding box center [833, 118] width 141 height 34
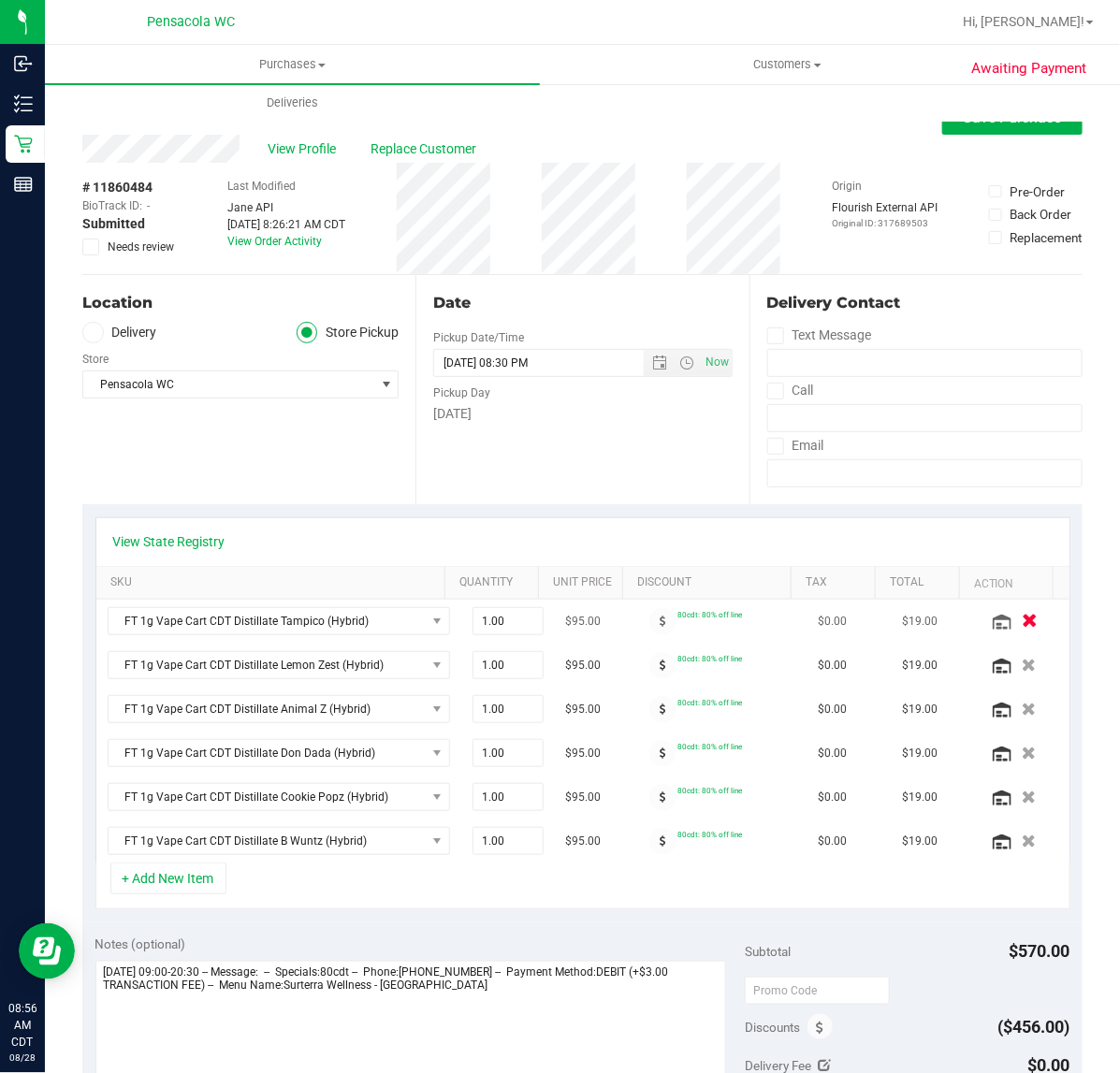
click at [1022, 619] on icon "button" at bounding box center [1030, 621] width 16 height 14
click at [663, 1003] on textarea at bounding box center [410, 1050] width 631 height 179
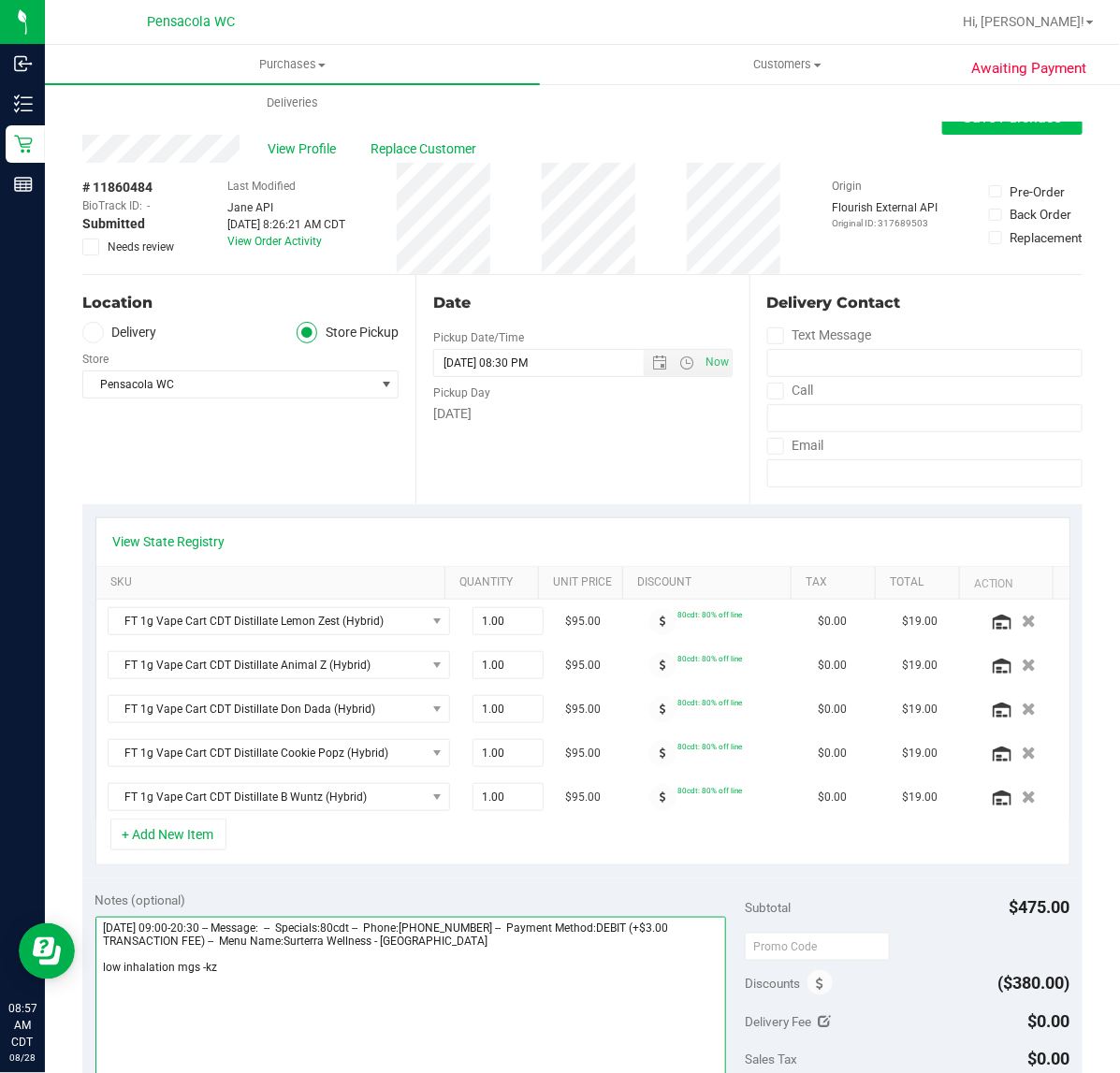
type textarea "[DATE] 09:00-20:30 -- Message: -- Specials:80cdt -- Phone:[PHONE_NUMBER] -- Pay…"
click at [955, 133] on button "Save Purchase" at bounding box center [1013, 118] width 141 height 34
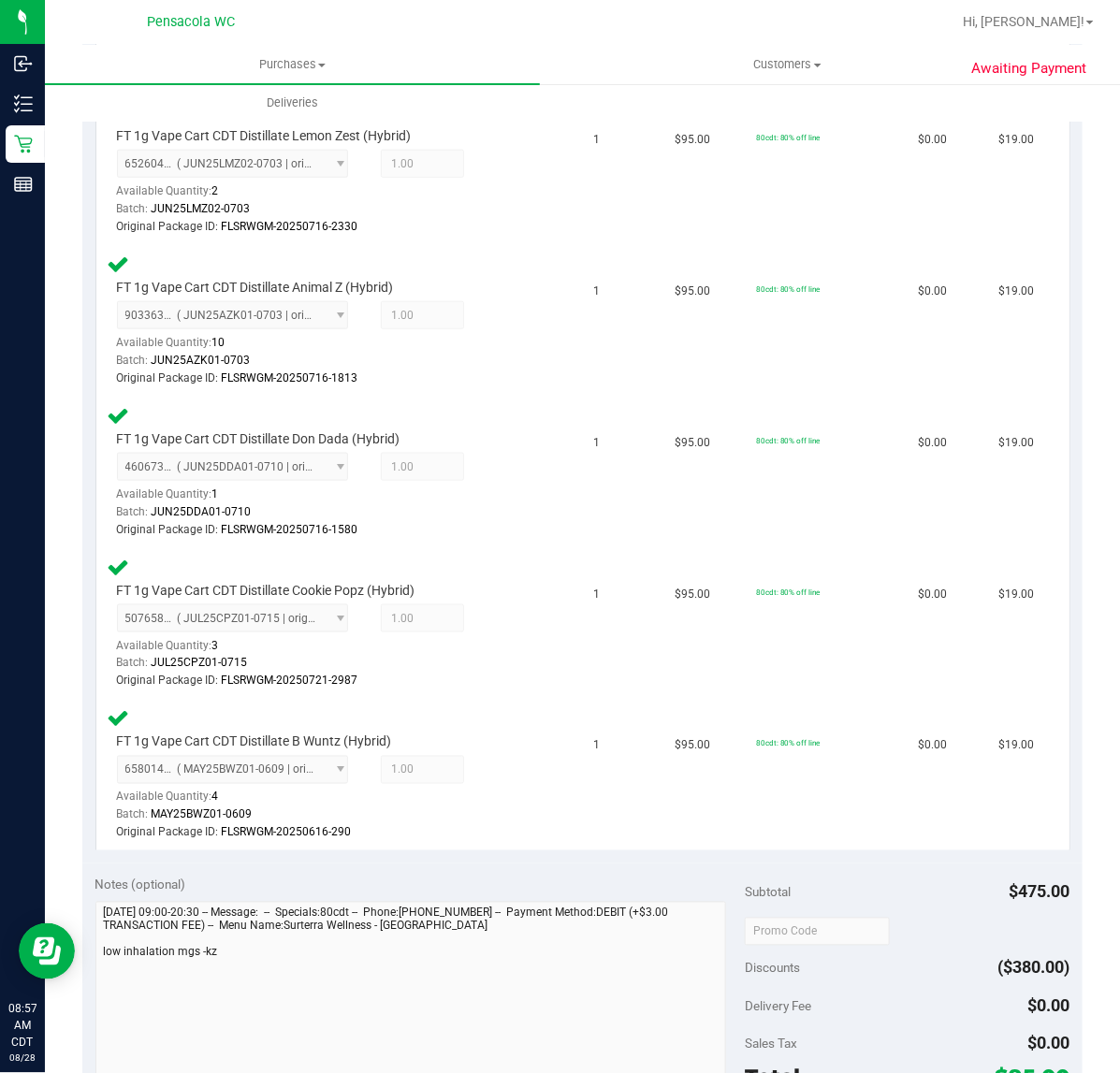
scroll to position [585, 0]
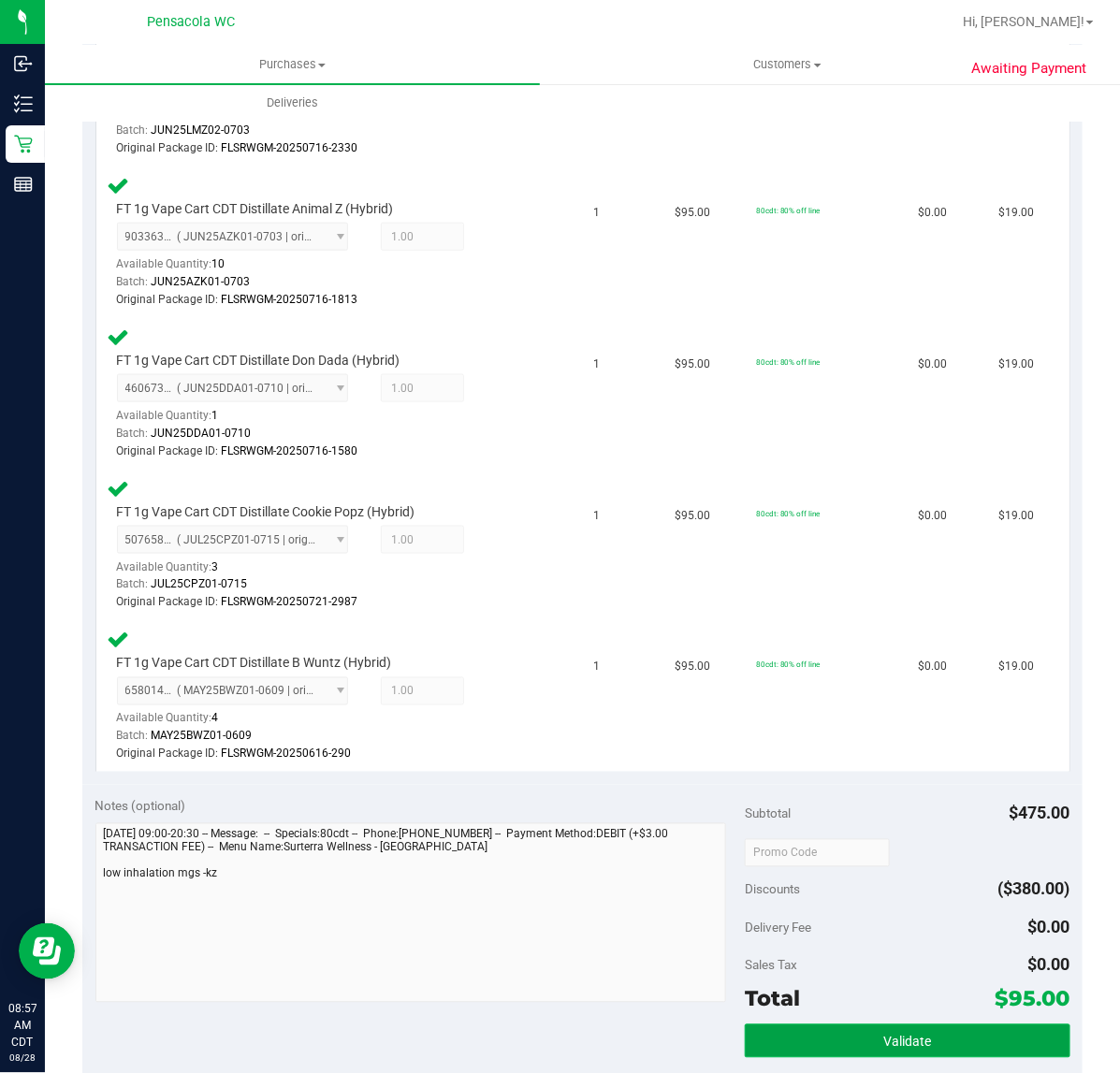
click at [916, 1045] on span "Validate" at bounding box center [907, 1041] width 48 height 15
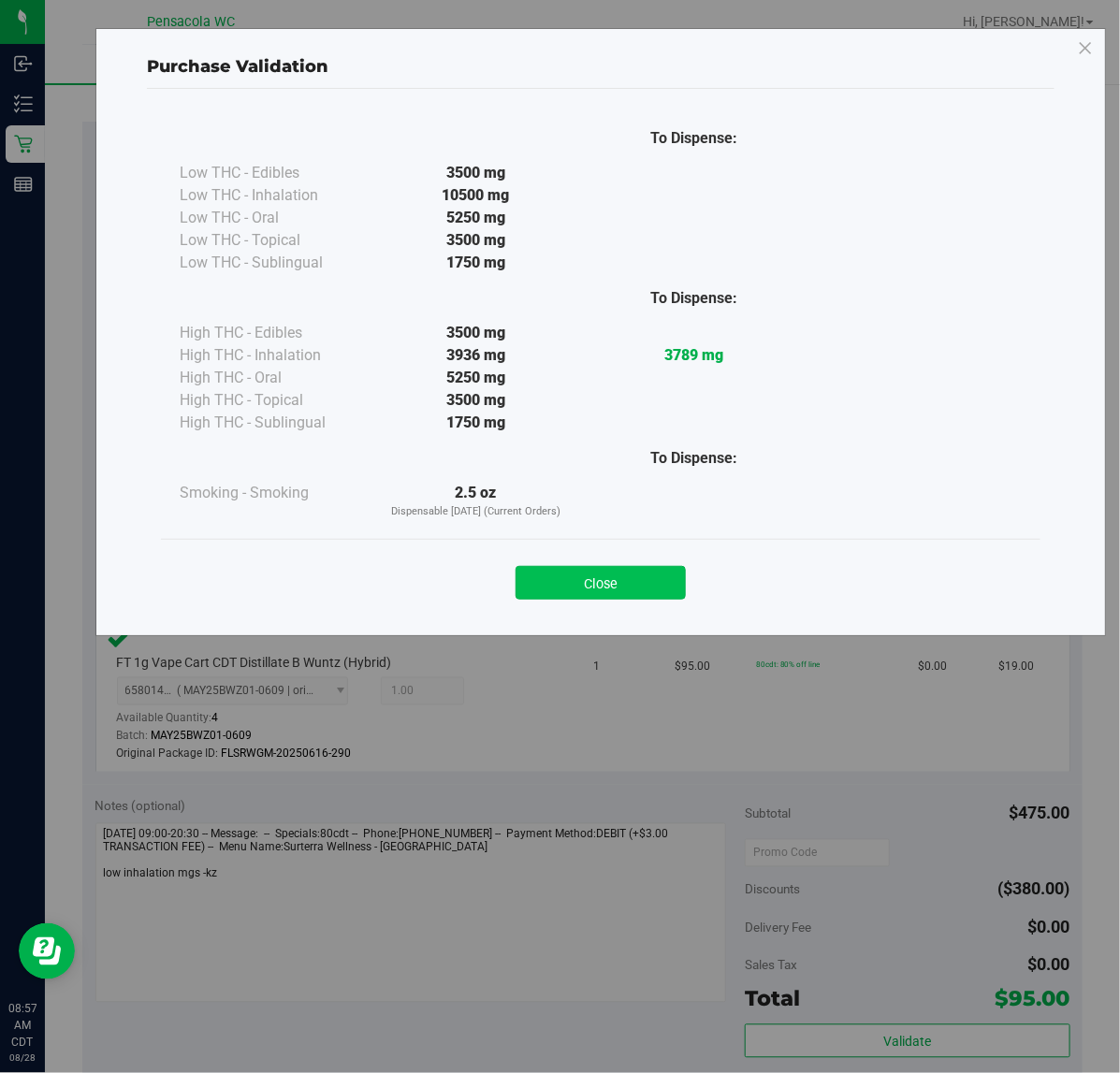
click at [593, 580] on button "Close" at bounding box center [601, 583] width 170 height 34
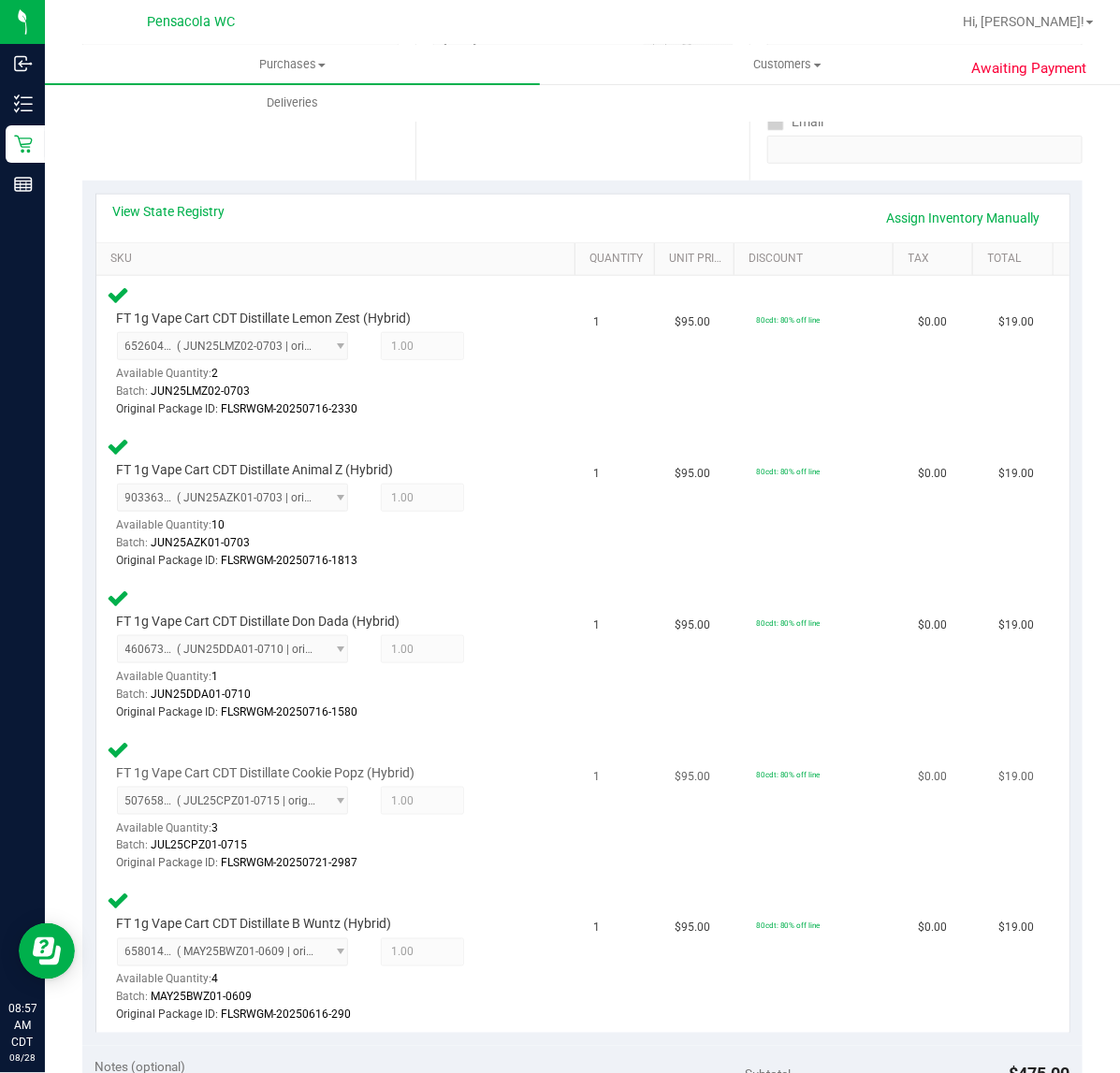
scroll to position [0, 0]
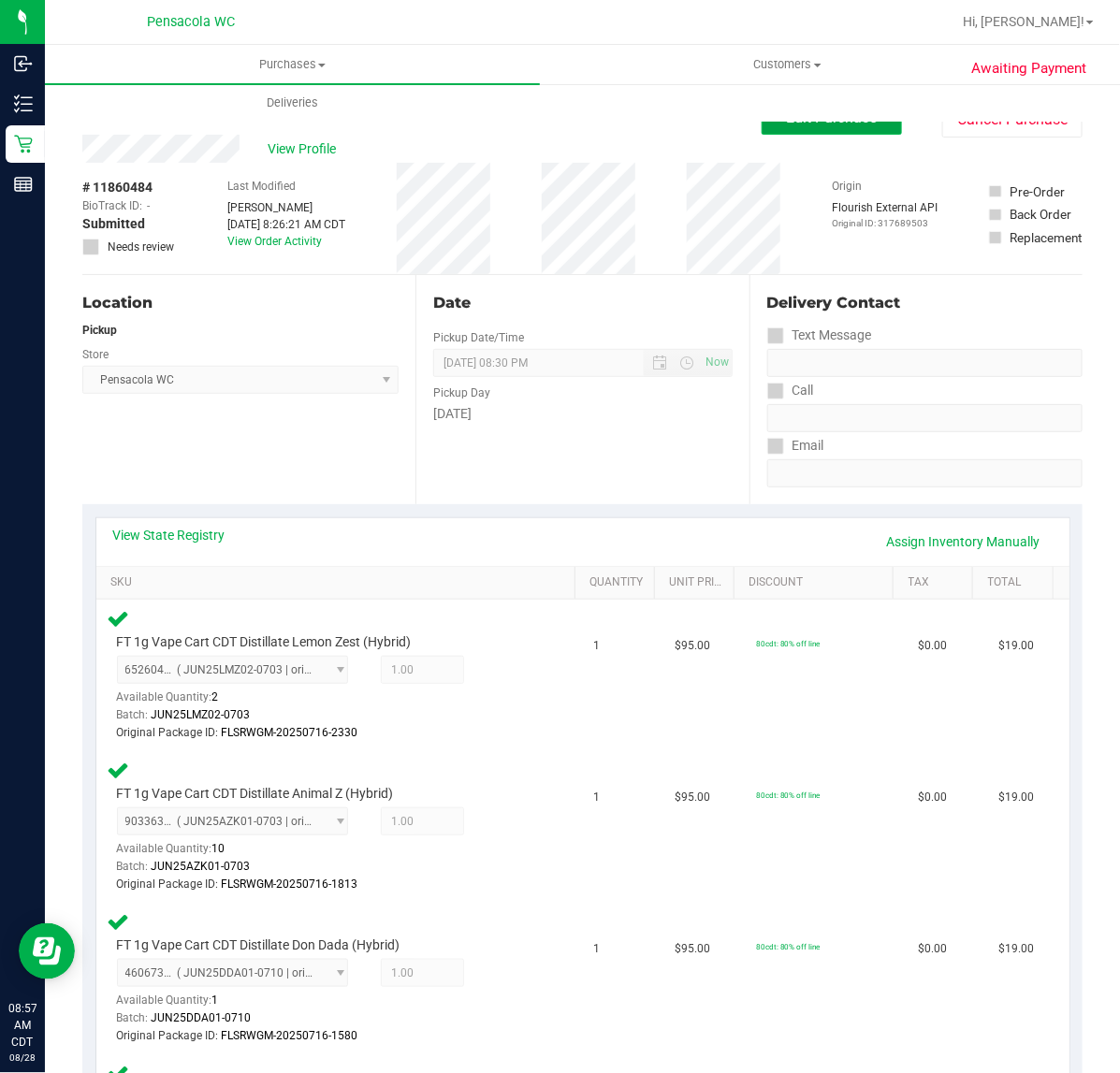
click at [788, 125] on span "Edit Purchase" at bounding box center [833, 118] width 91 height 18
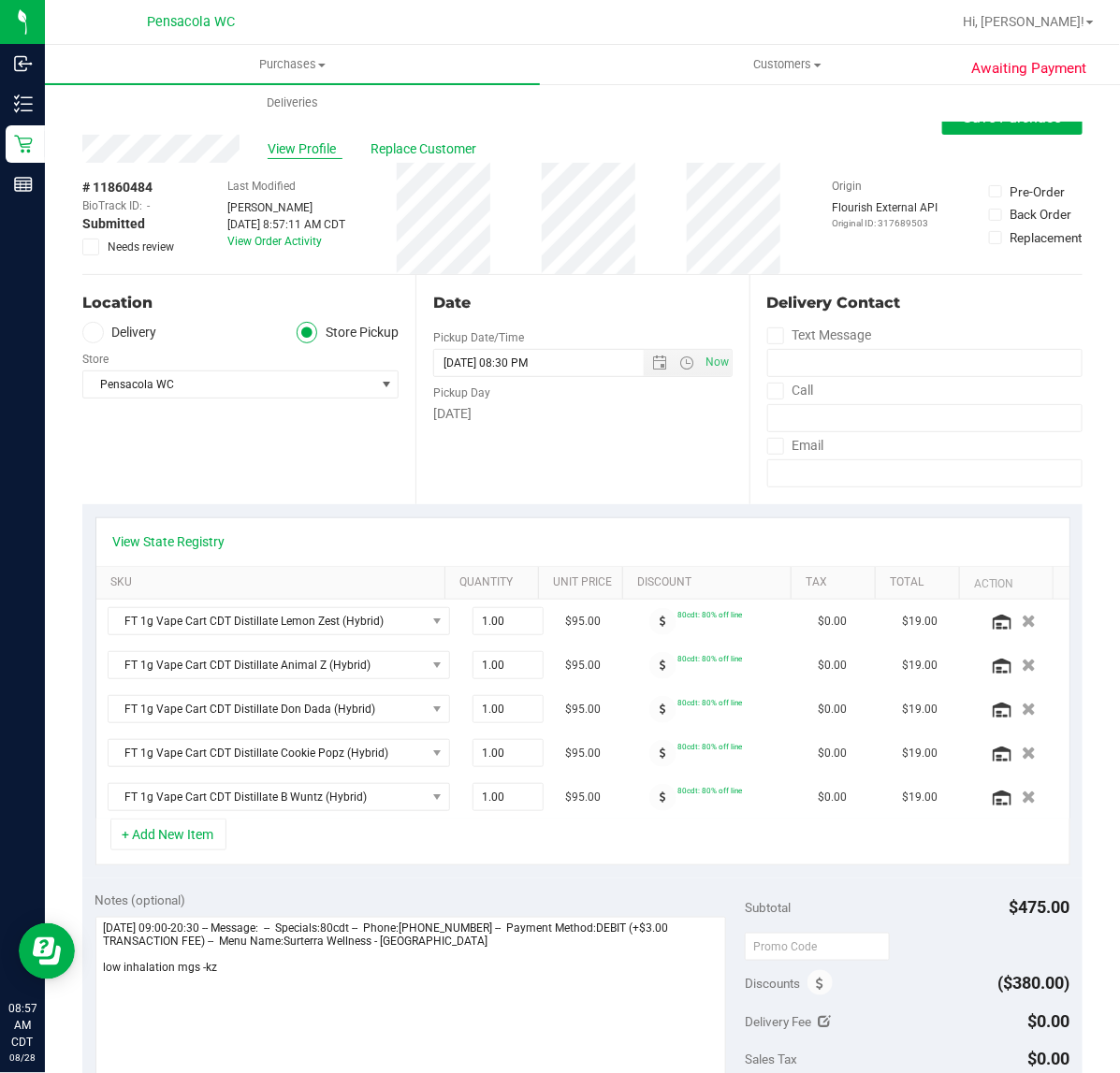
click at [294, 147] on span "View Profile" at bounding box center [305, 150] width 75 height 20
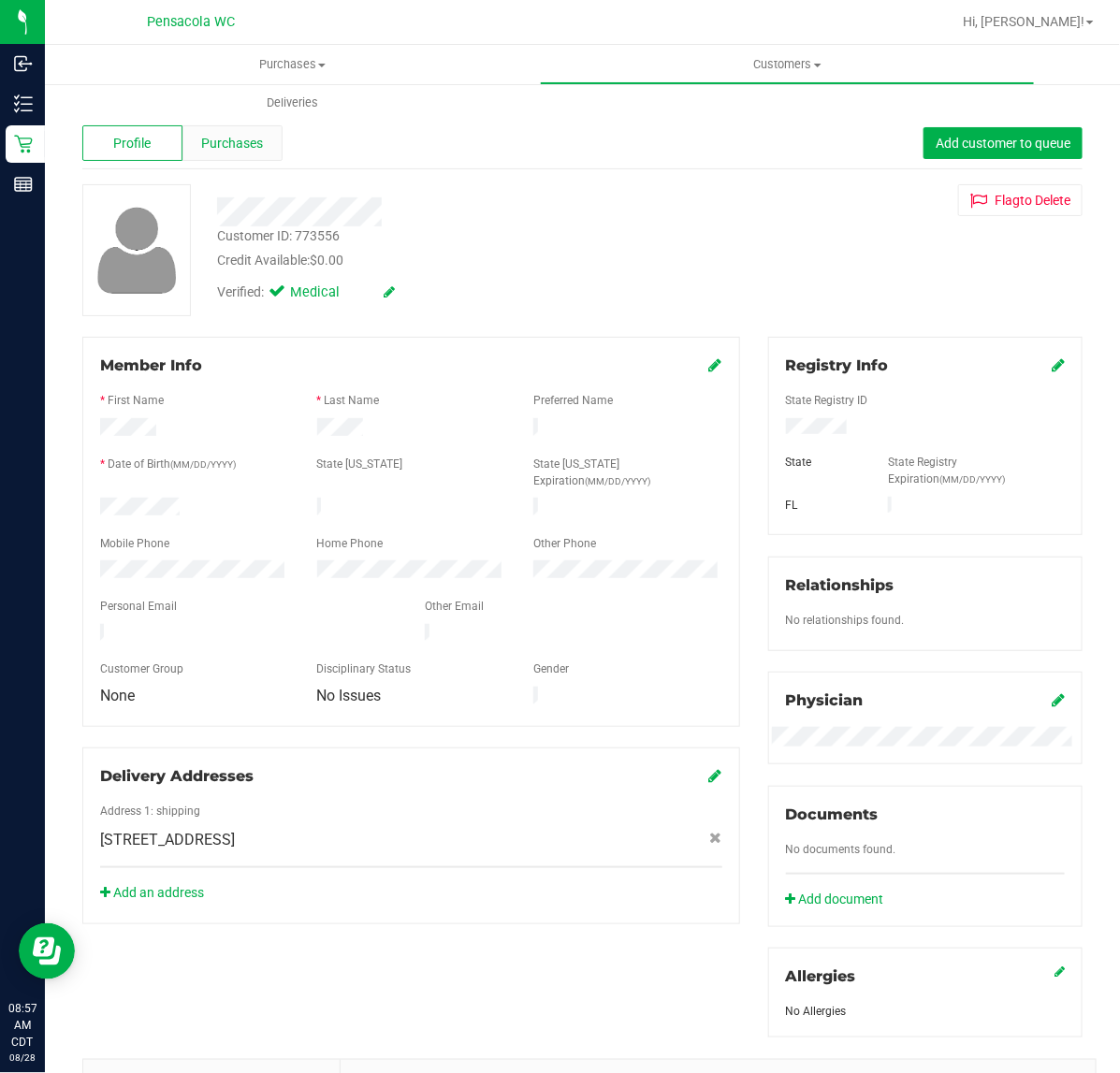
click at [244, 141] on span "Purchases" at bounding box center [232, 144] width 61 height 20
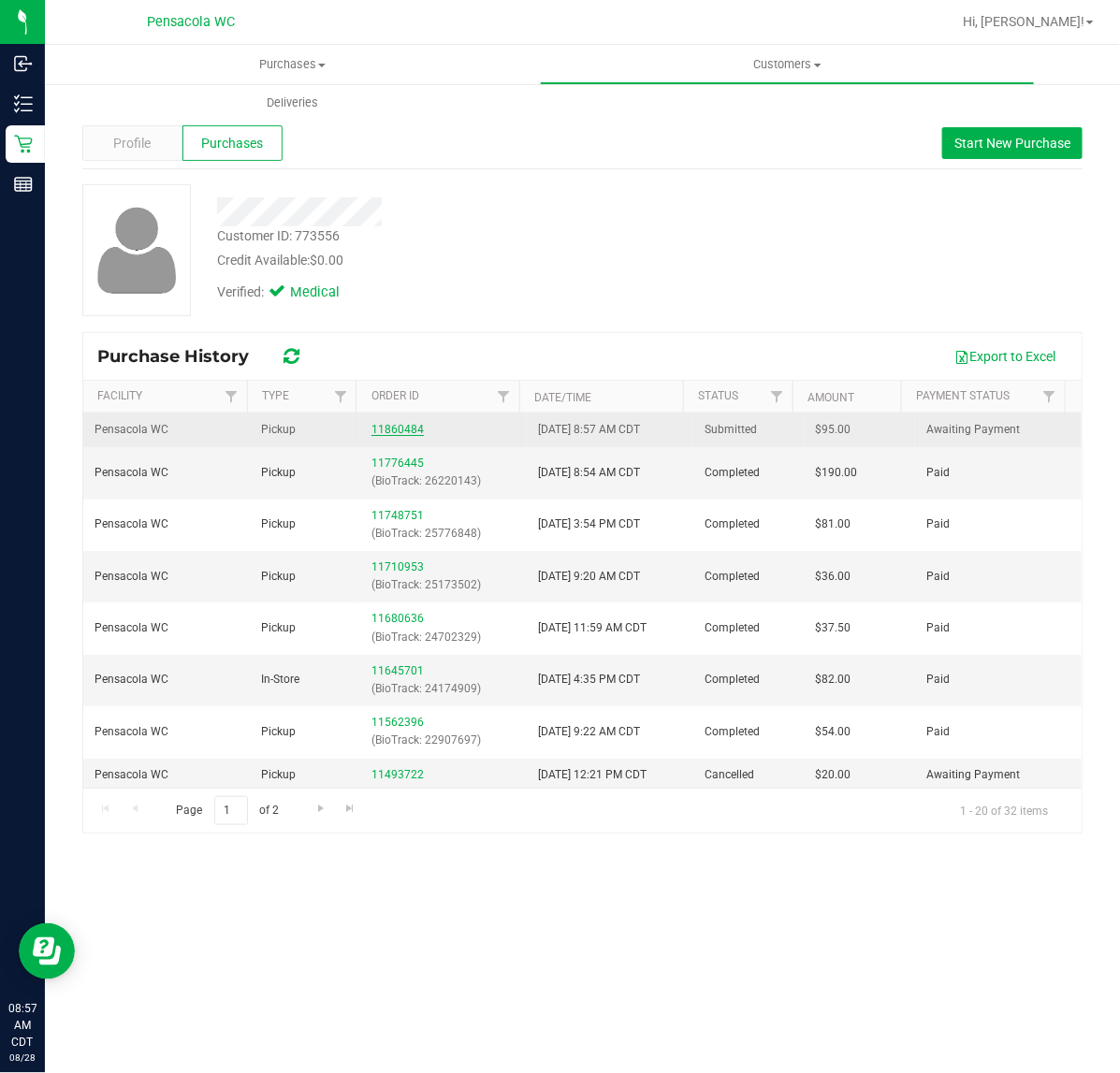
click at [402, 430] on link "11860484" at bounding box center [397, 429] width 53 height 13
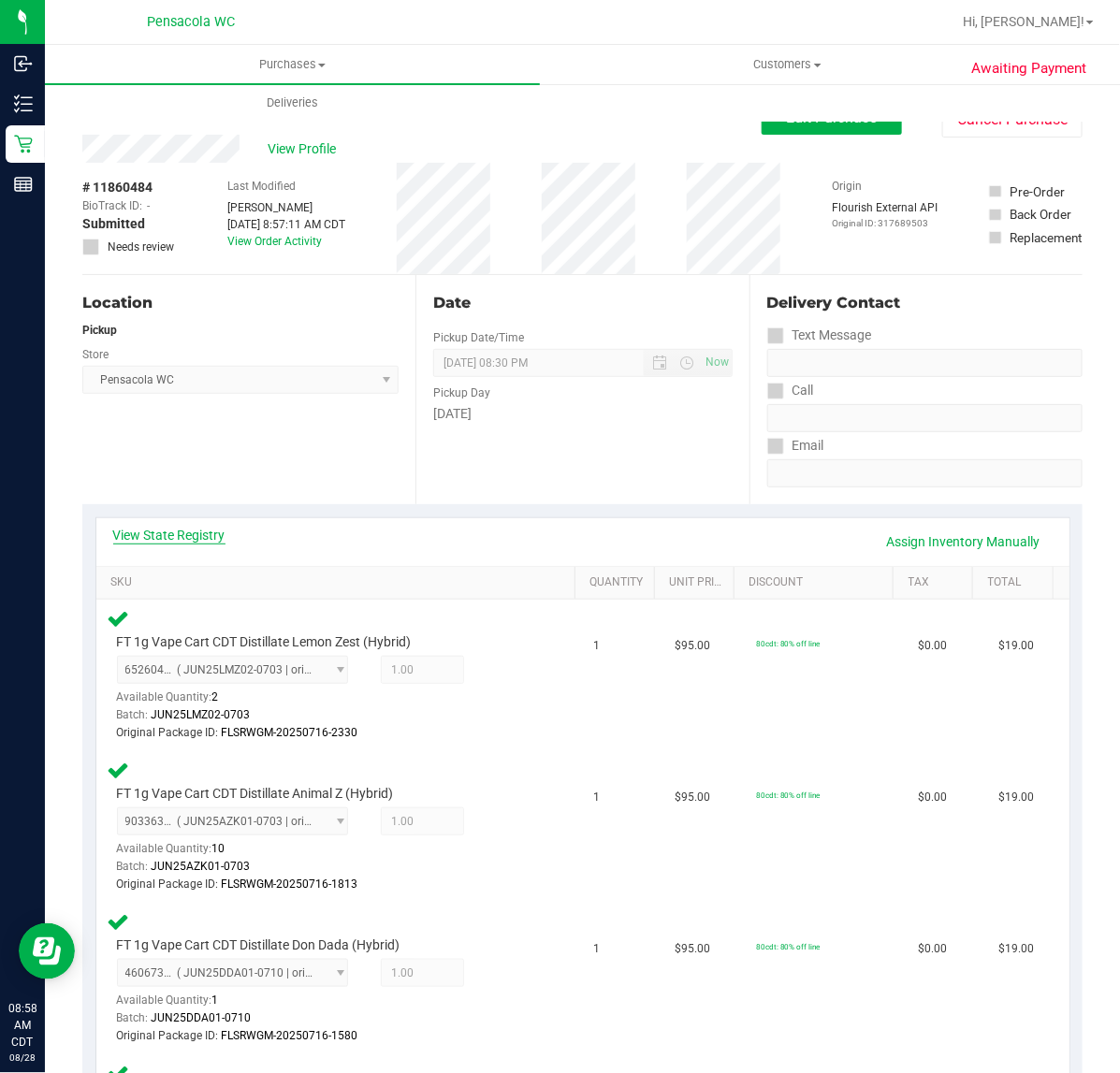
click at [169, 526] on link "View State Registry" at bounding box center [168, 535] width 112 height 19
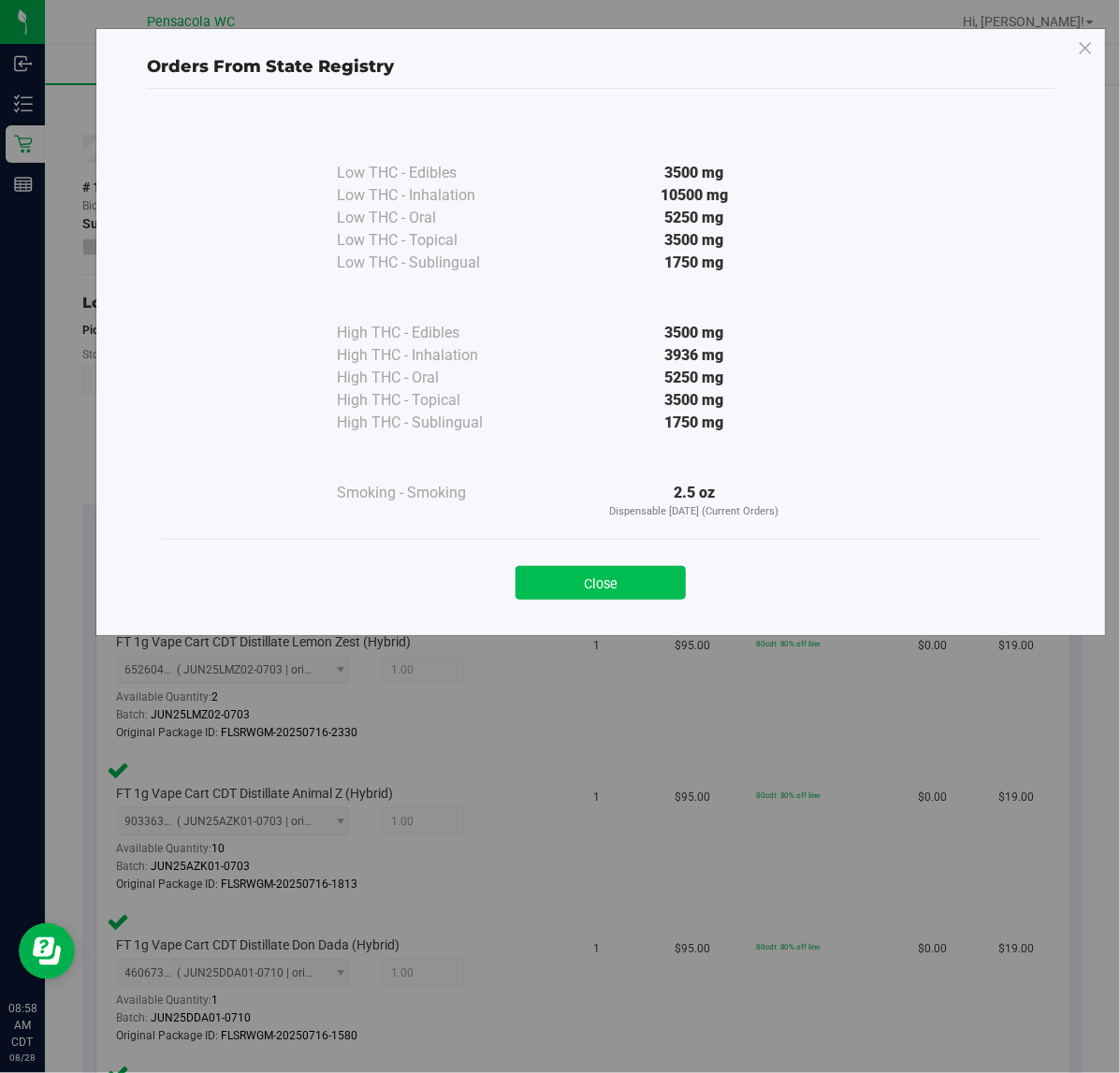
click at [554, 592] on button "Close" at bounding box center [601, 583] width 170 height 34
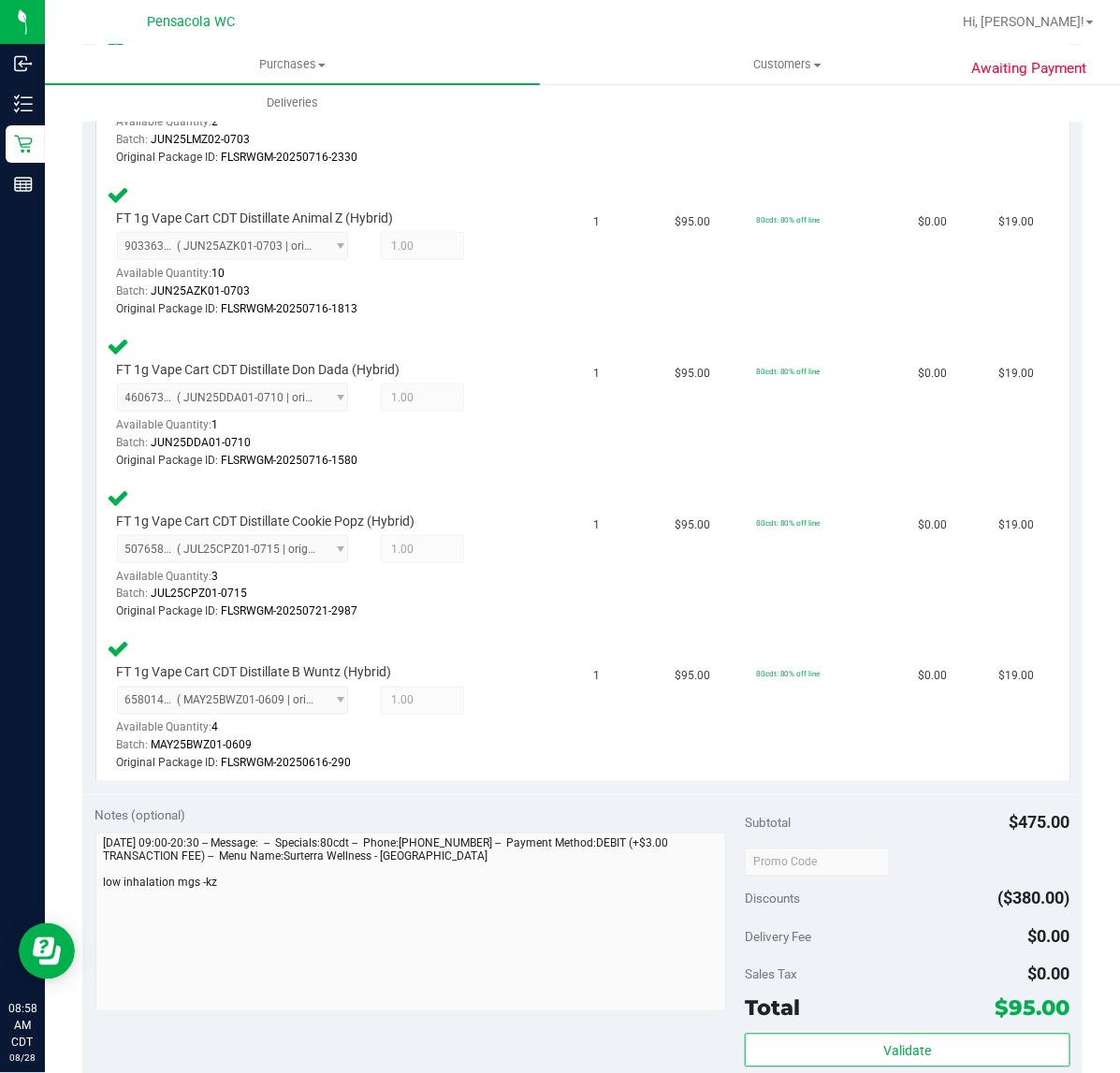
scroll to position [900, 0]
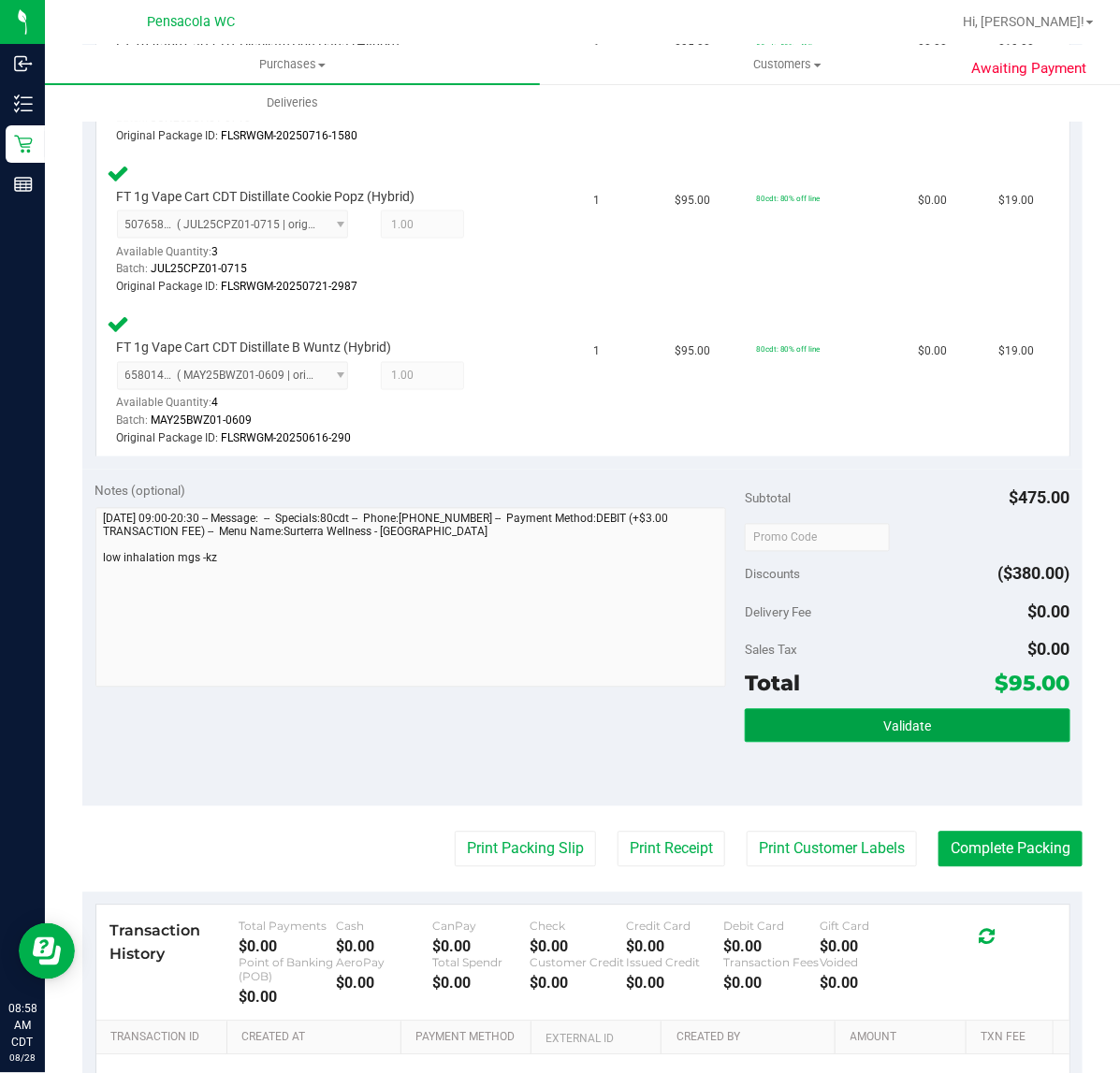
click at [760, 709] on button "Validate" at bounding box center [908, 726] width 325 height 34
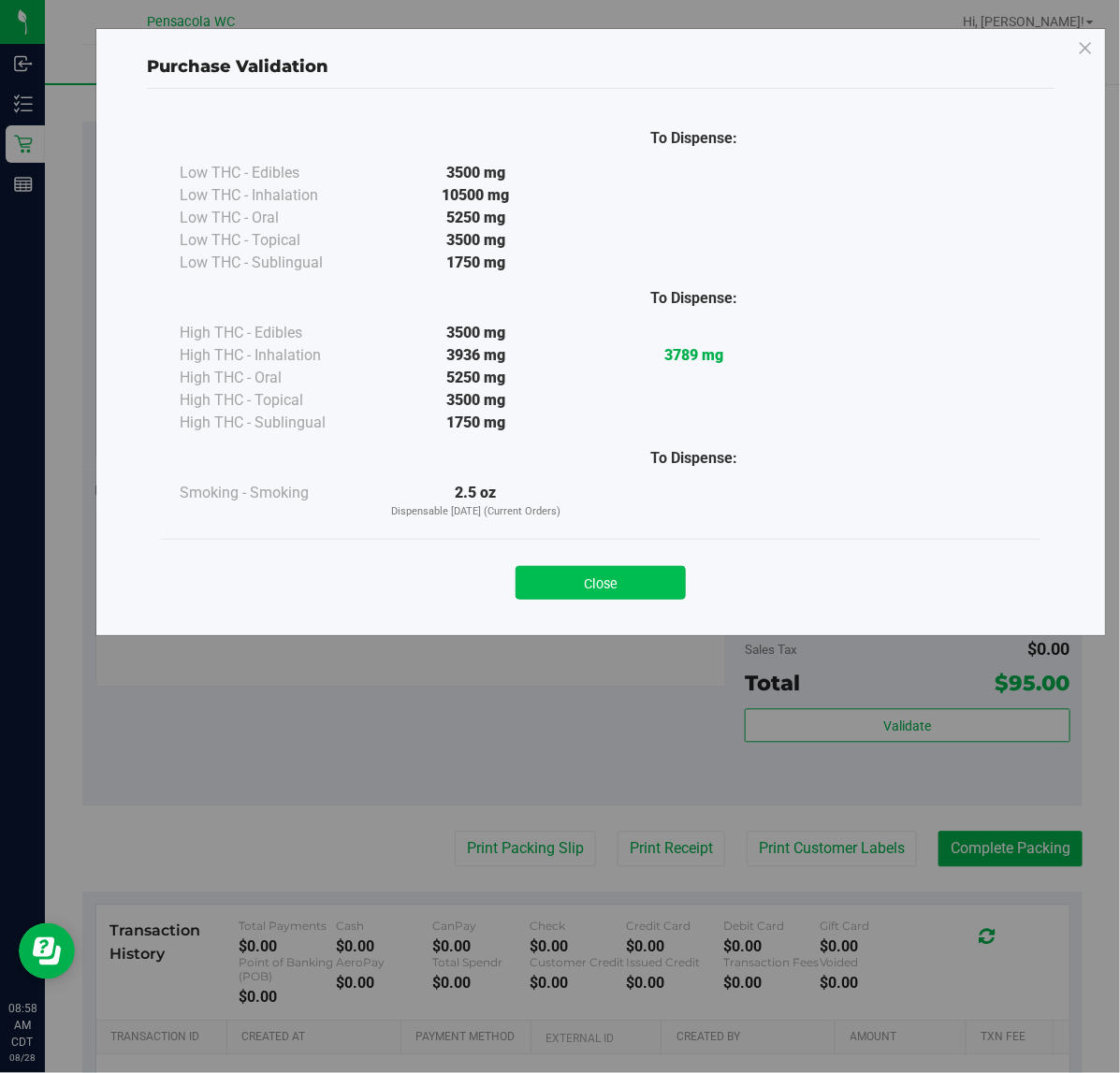
click at [662, 588] on button "Close" at bounding box center [601, 583] width 170 height 34
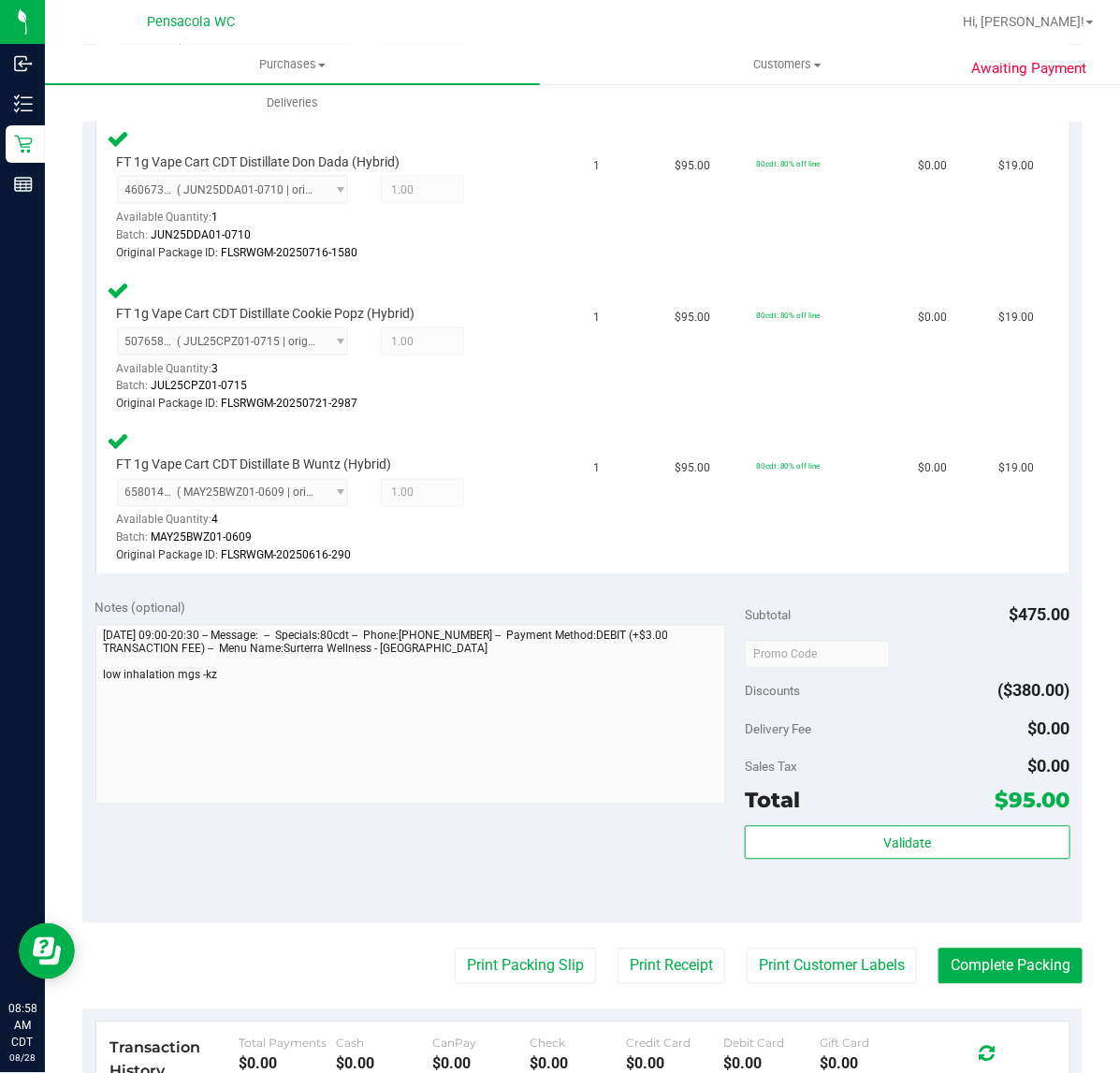
scroll to position [1114, 0]
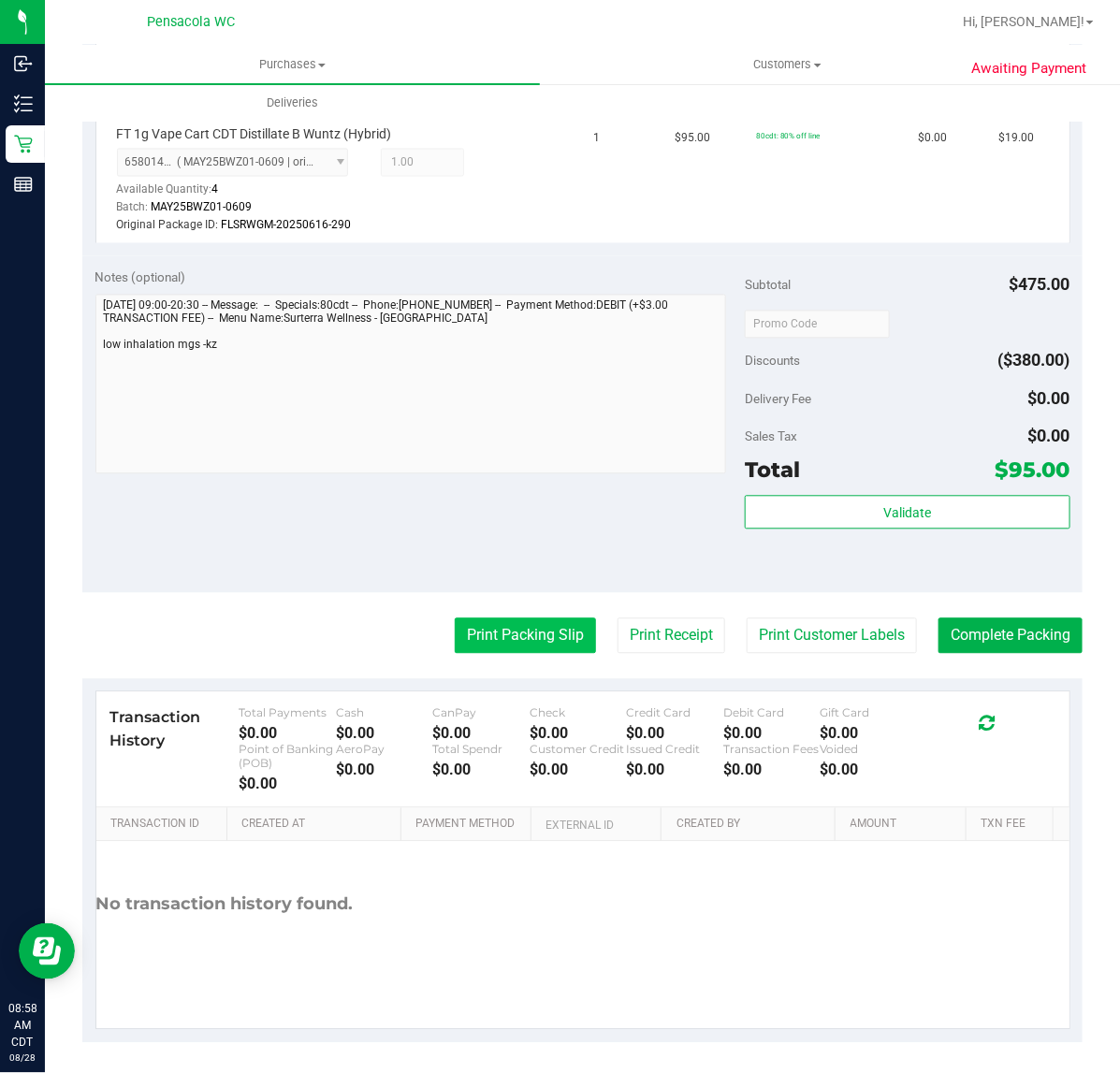
click at [475, 633] on button "Print Packing Slip" at bounding box center [525, 636] width 142 height 36
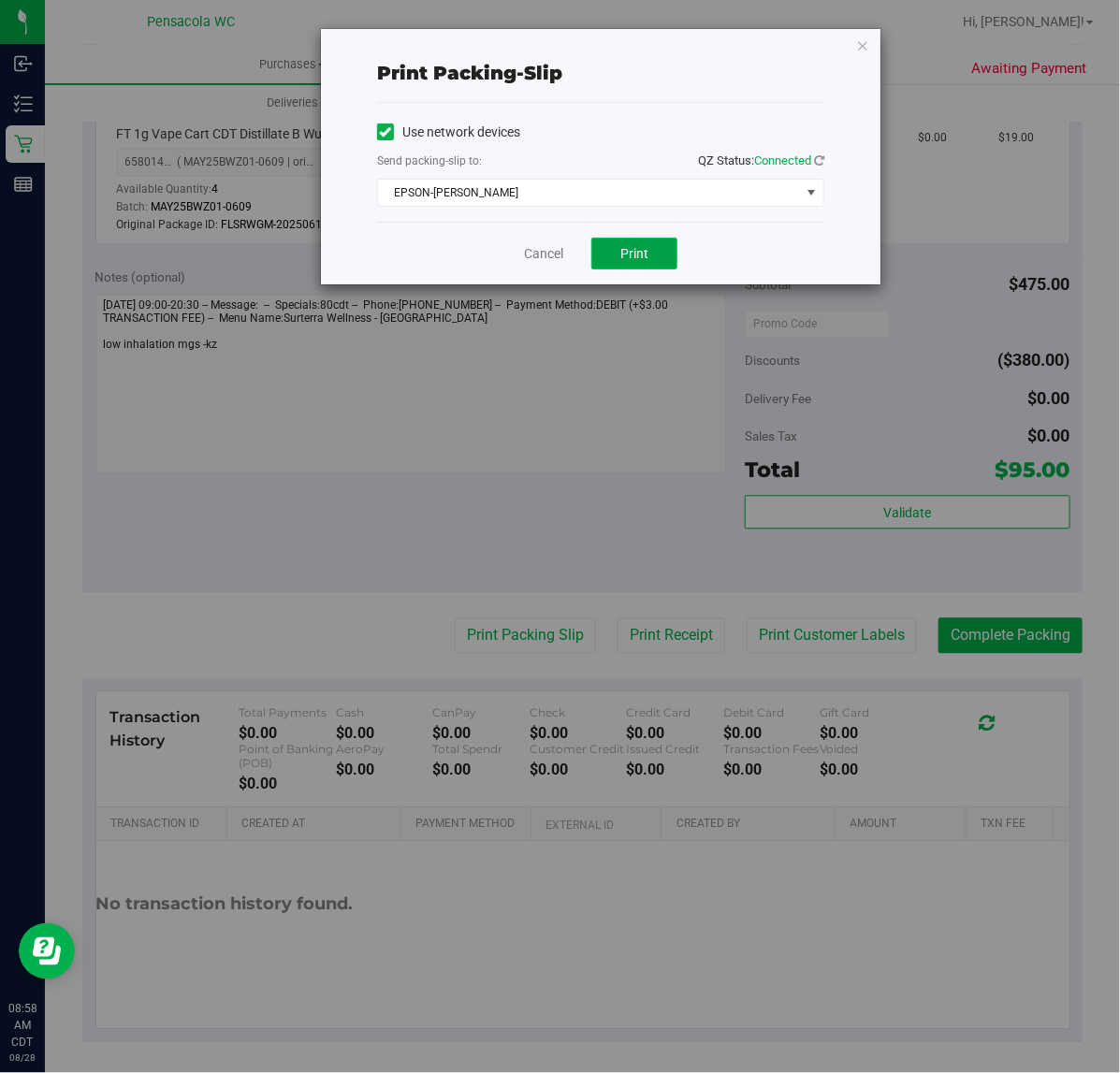
click at [616, 248] on button "Print" at bounding box center [634, 254] width 86 height 32
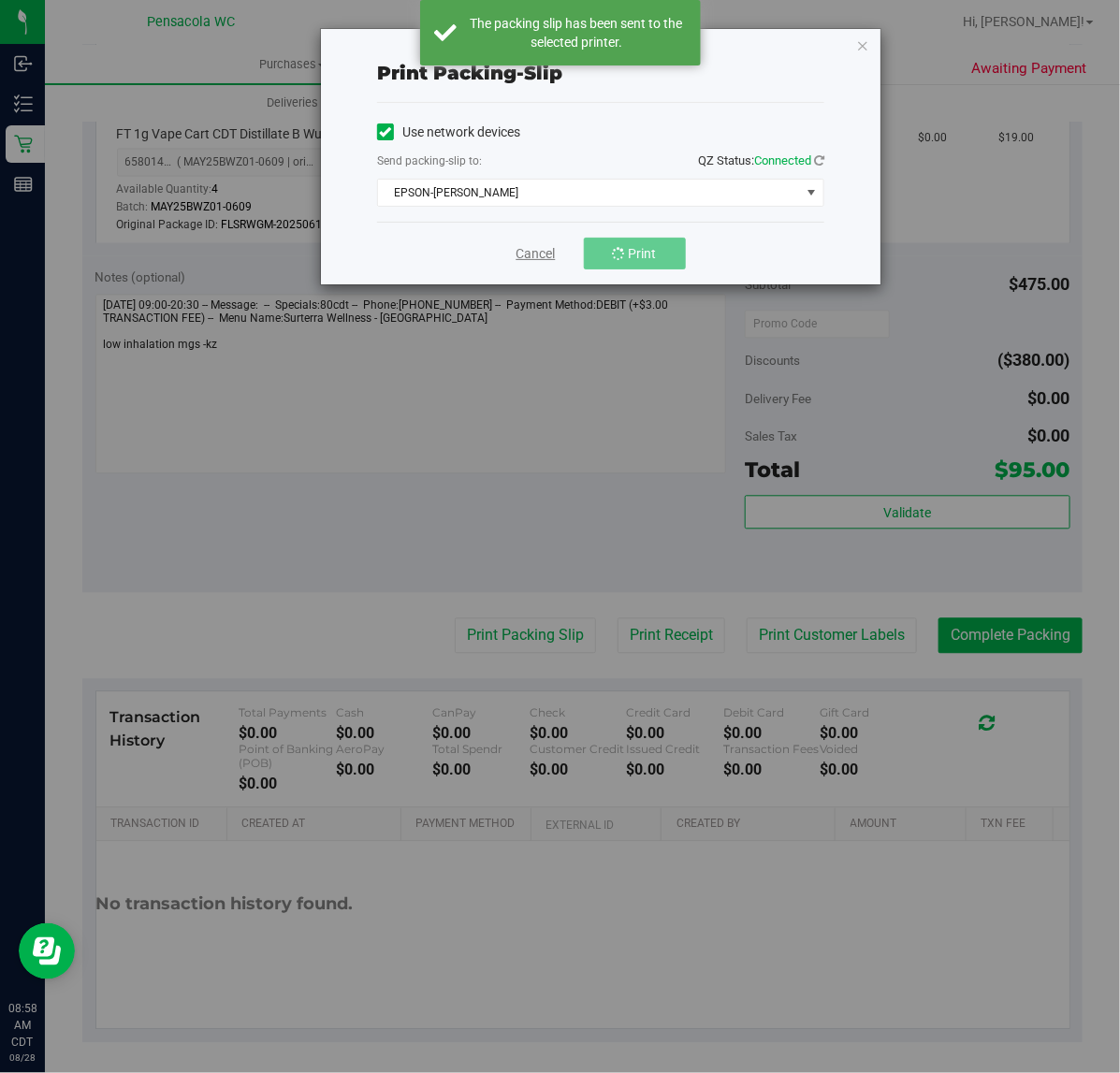
click at [533, 263] on link "Cancel" at bounding box center [536, 254] width 40 height 20
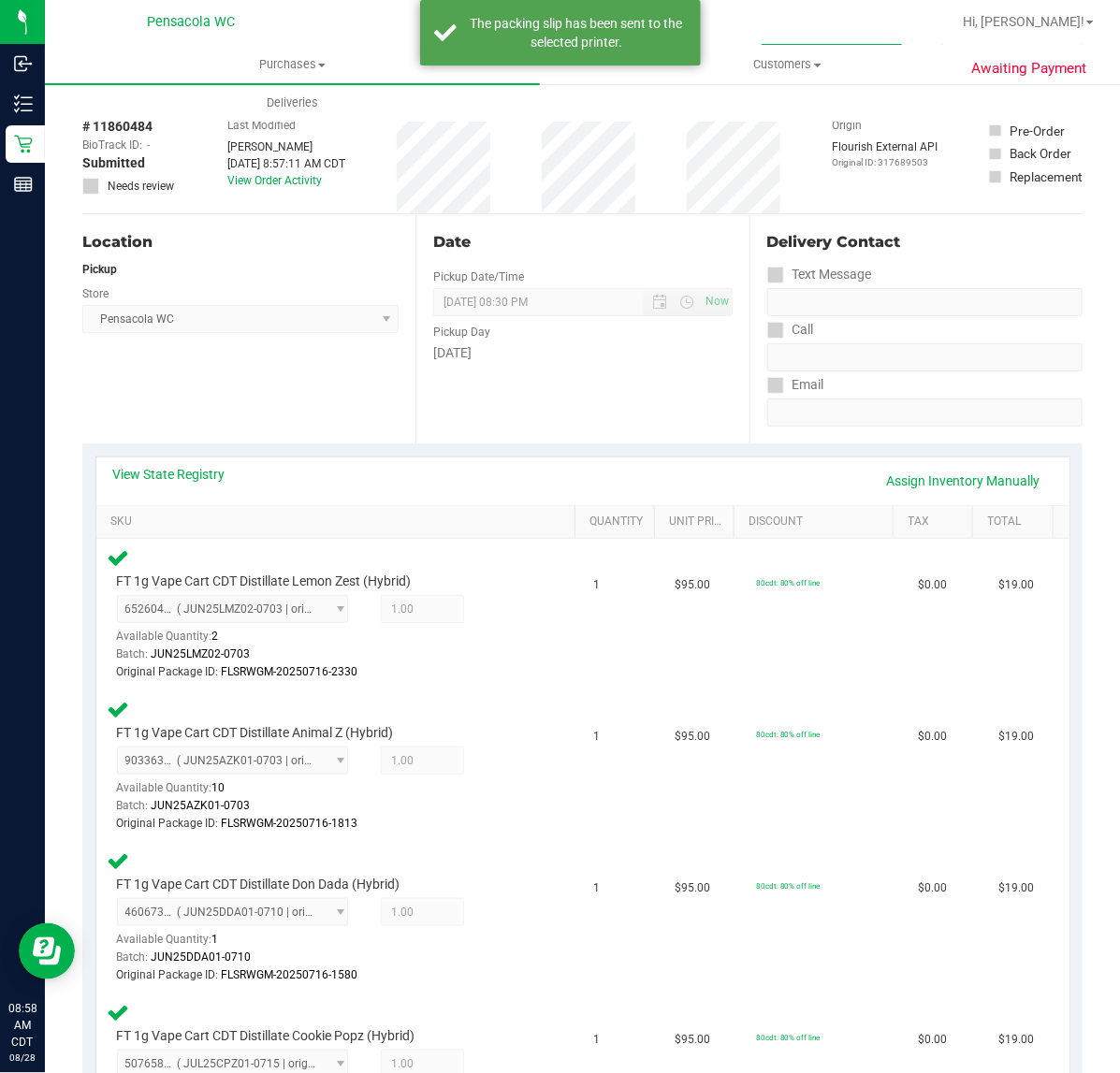
scroll to position [0, 0]
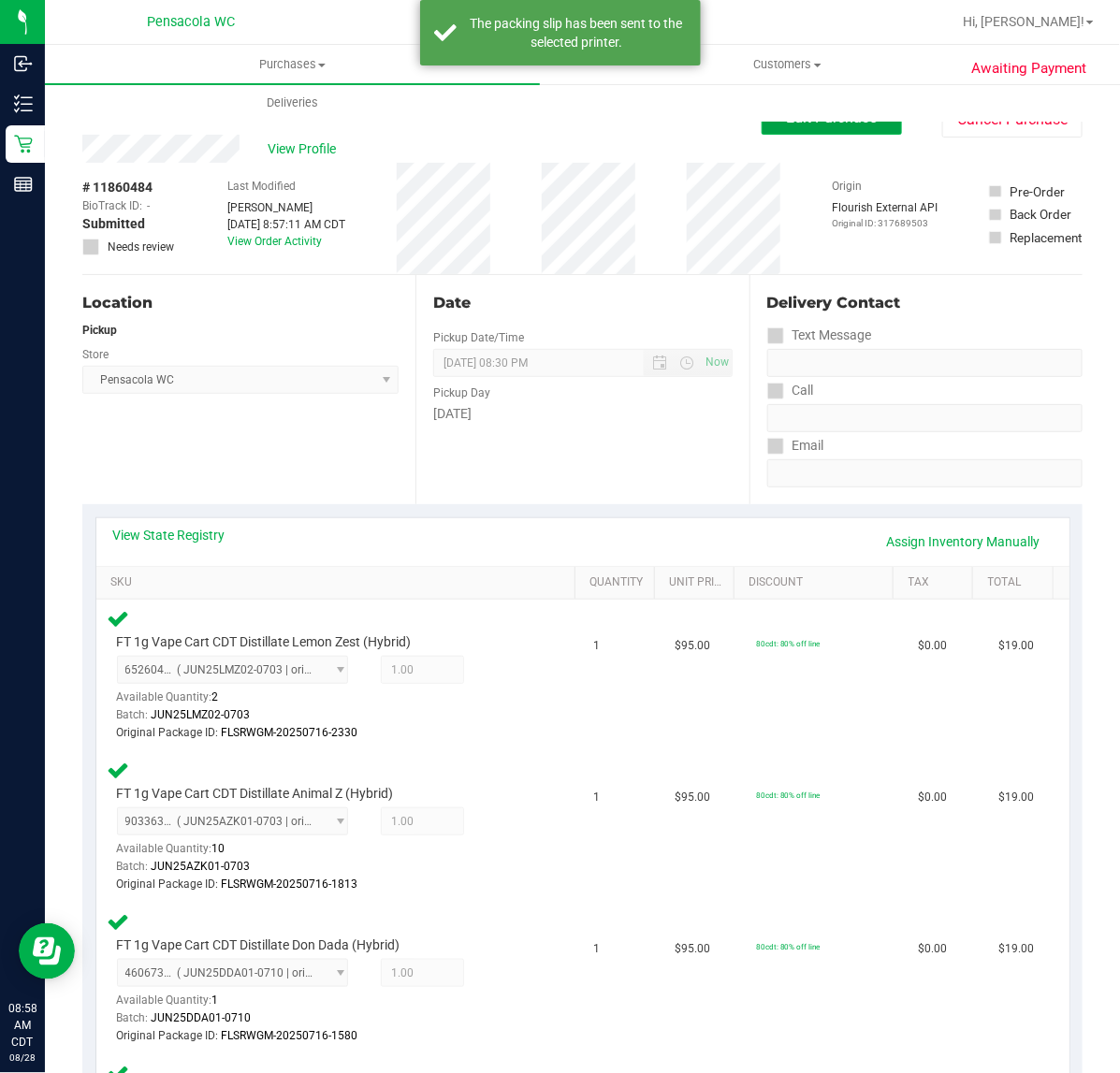
click at [806, 128] on button "Edit Purchase" at bounding box center [833, 118] width 141 height 34
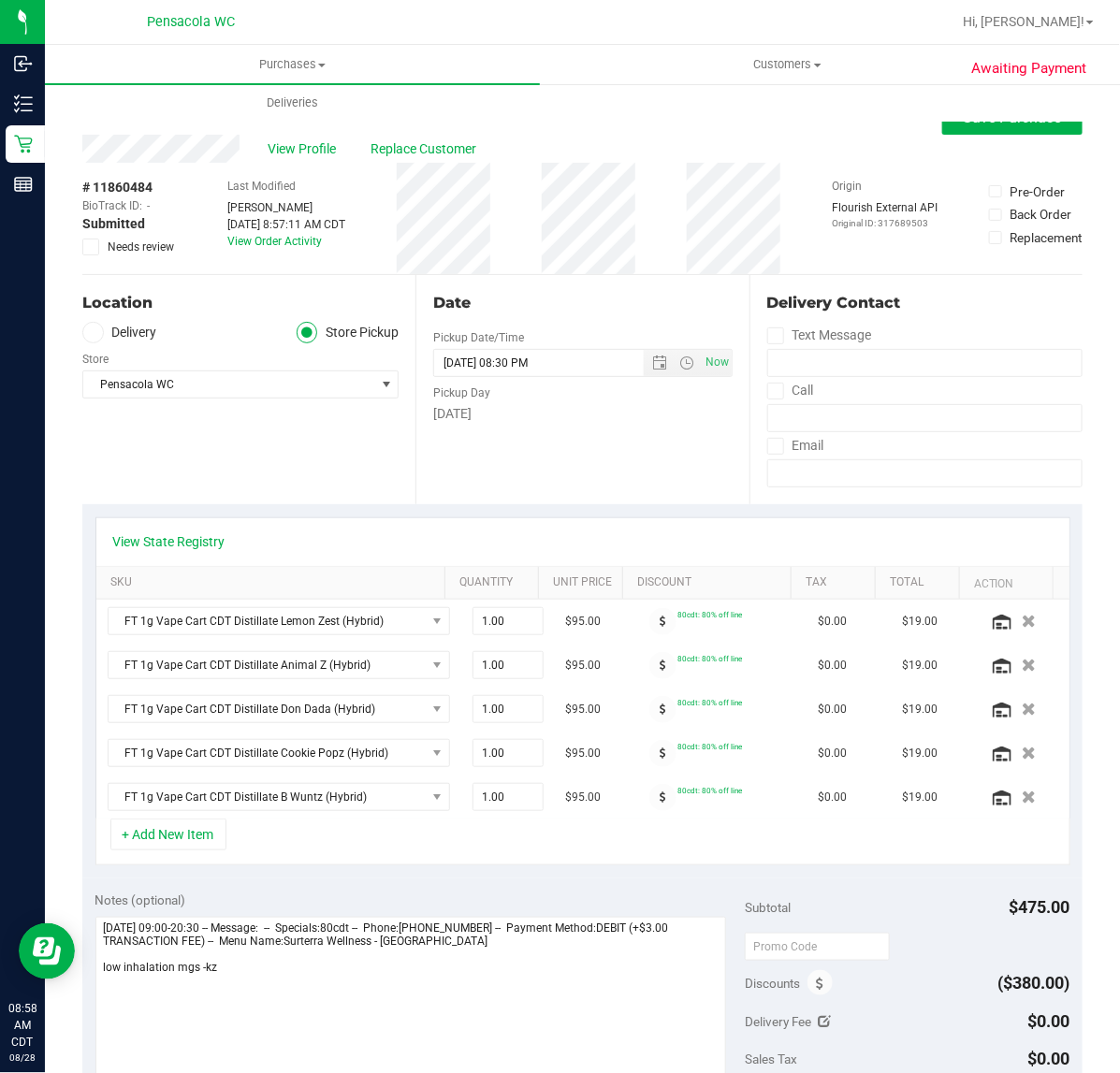
click at [103, 249] on label "Needs review" at bounding box center [129, 247] width 93 height 17
click at [0, 0] on input "Needs review" at bounding box center [0, 0] width 0 height 0
click at [966, 139] on div "View Profile Replace Customer" at bounding box center [583, 149] width 1001 height 28
click at [969, 119] on div "Purchases Summary of purchases Fulfillment All purchases Customers All customer…" at bounding box center [605, 82] width 1120 height 76
click at [978, 136] on div "View Profile Replace Customer" at bounding box center [583, 149] width 1001 height 28
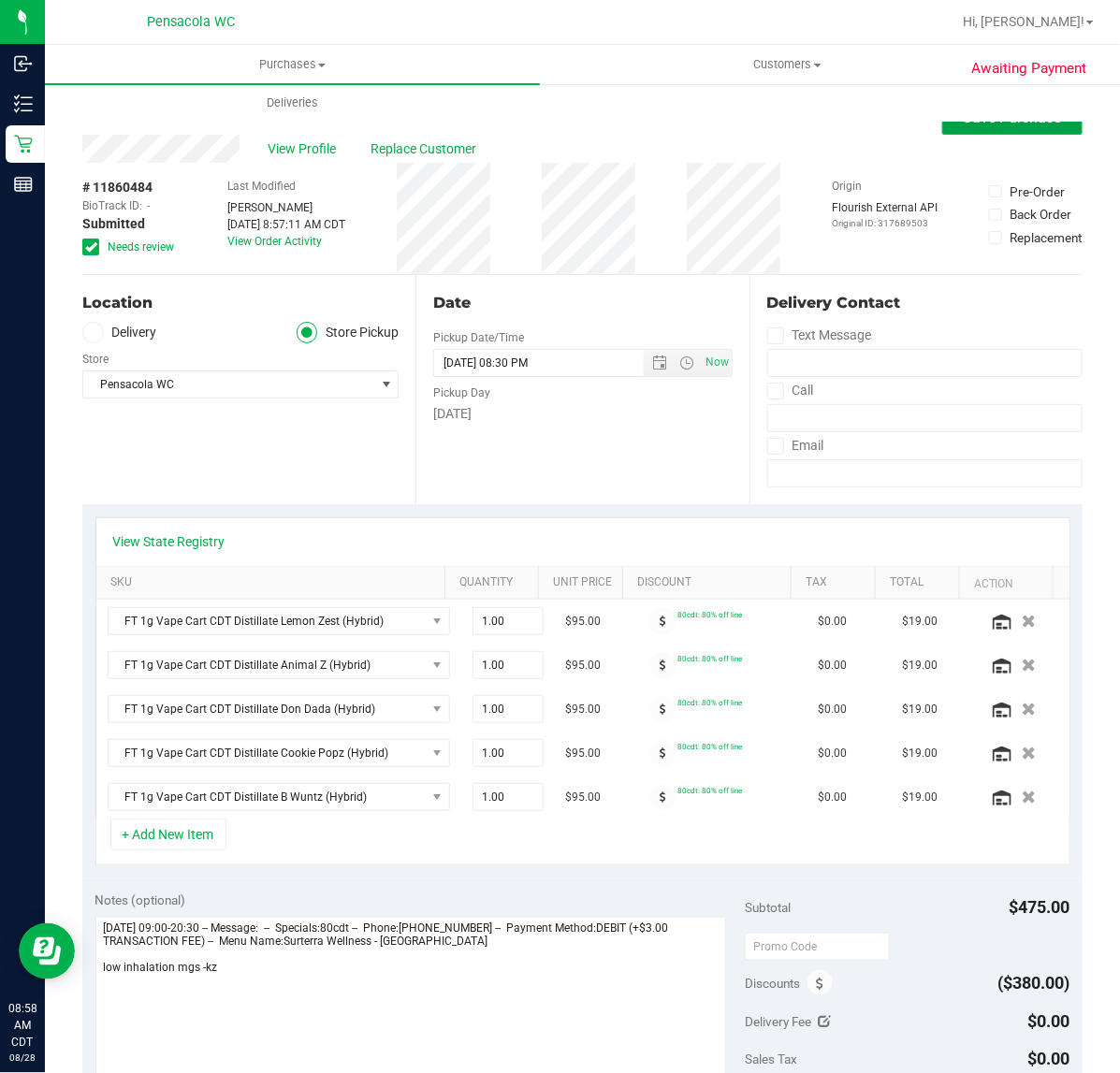
click at [978, 127] on button "Save Purchase" at bounding box center [1013, 118] width 141 height 34
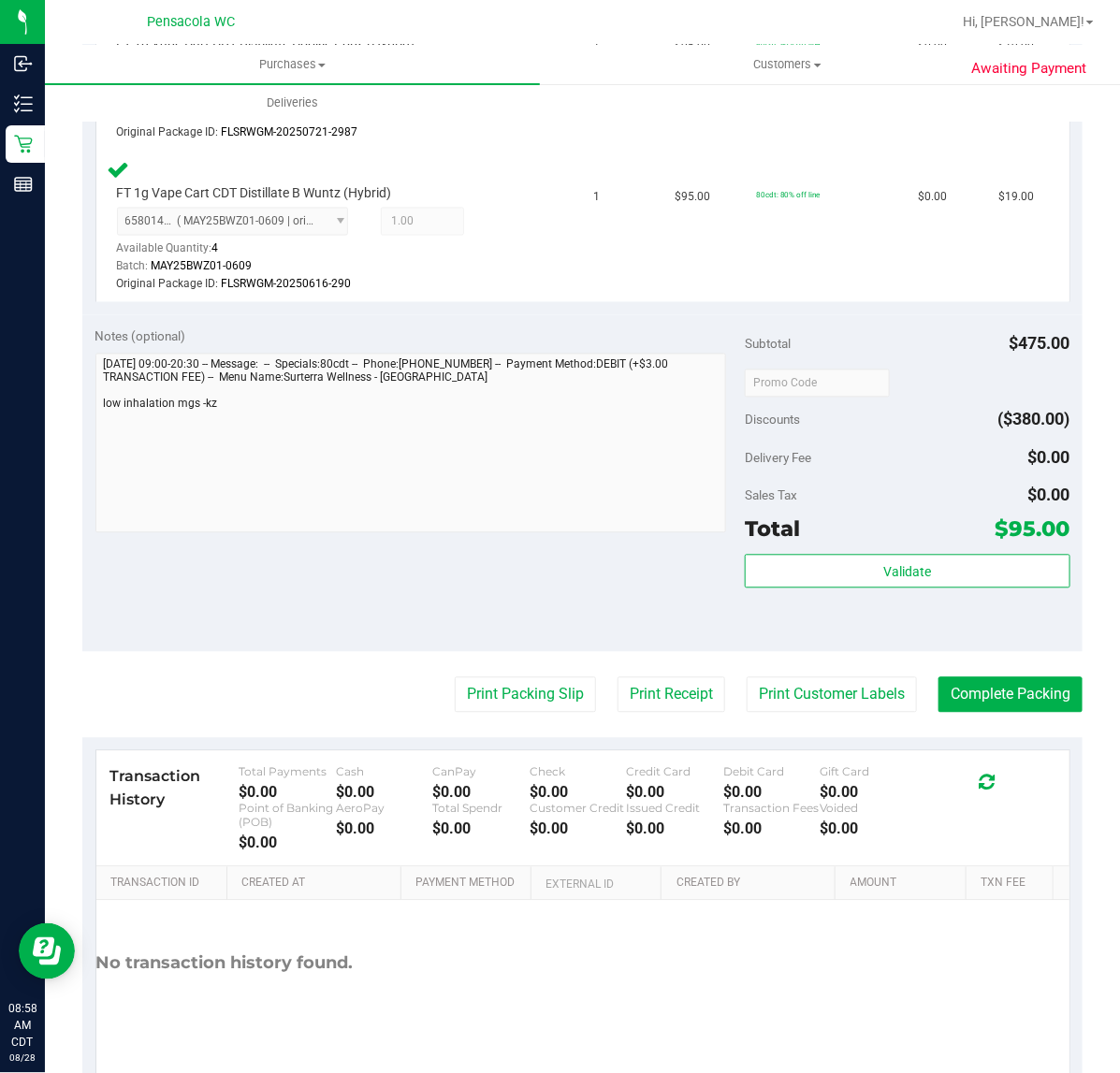
scroll to position [1114, 0]
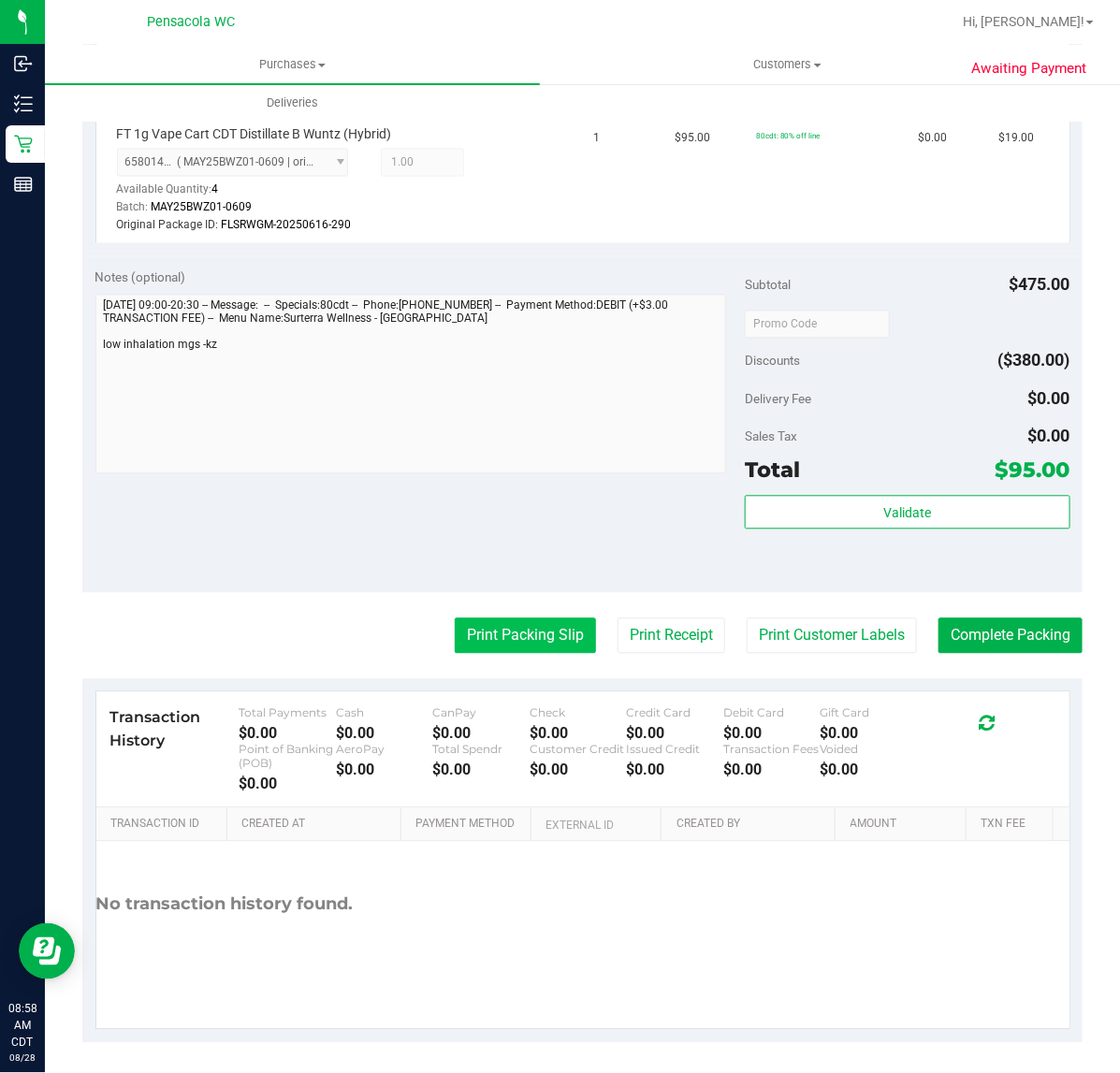
click at [555, 644] on button "Print Packing Slip" at bounding box center [525, 636] width 142 height 36
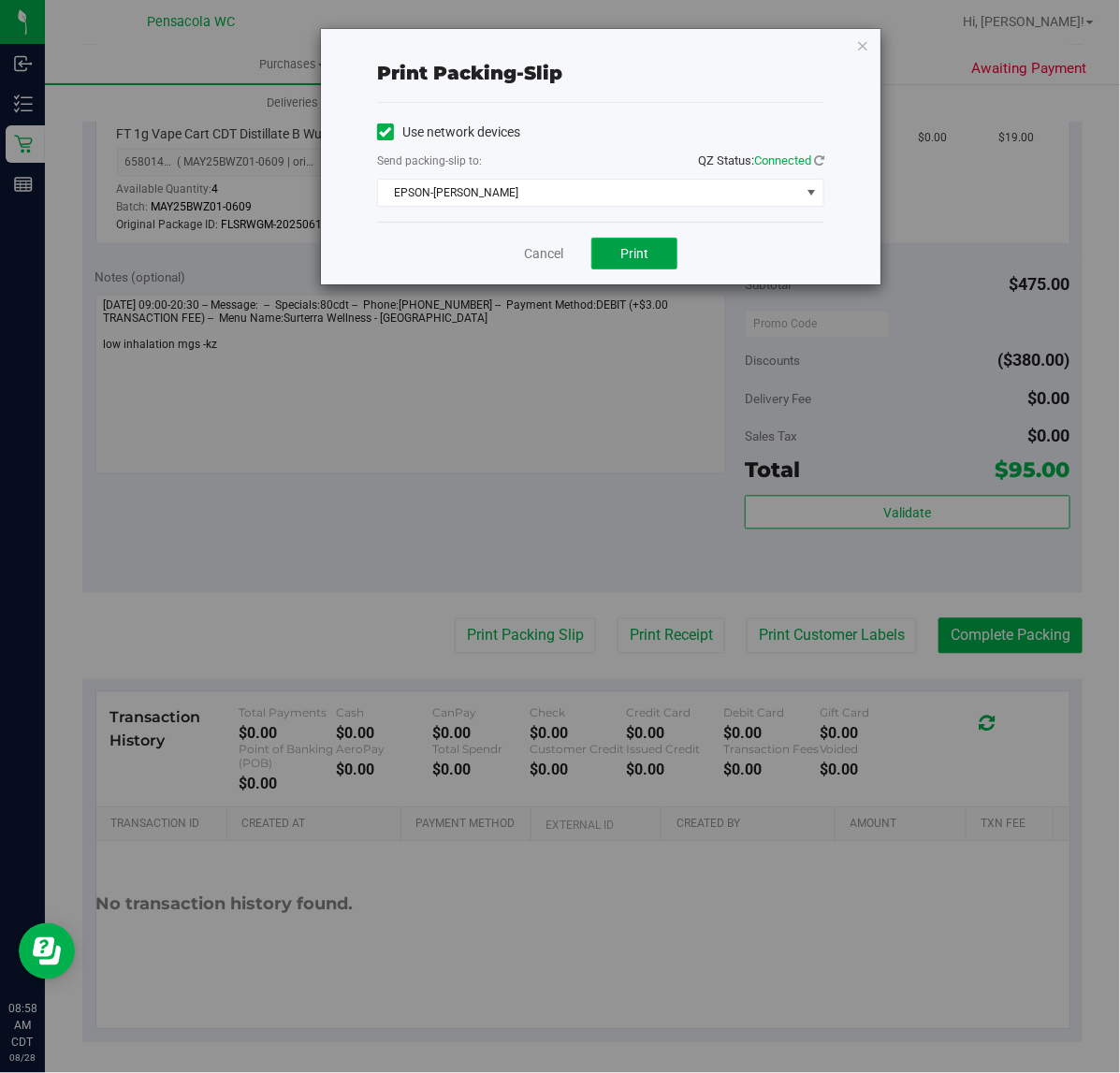
click at [647, 245] on button "Print" at bounding box center [634, 254] width 86 height 32
click at [552, 248] on link "Cancel" at bounding box center [544, 254] width 40 height 20
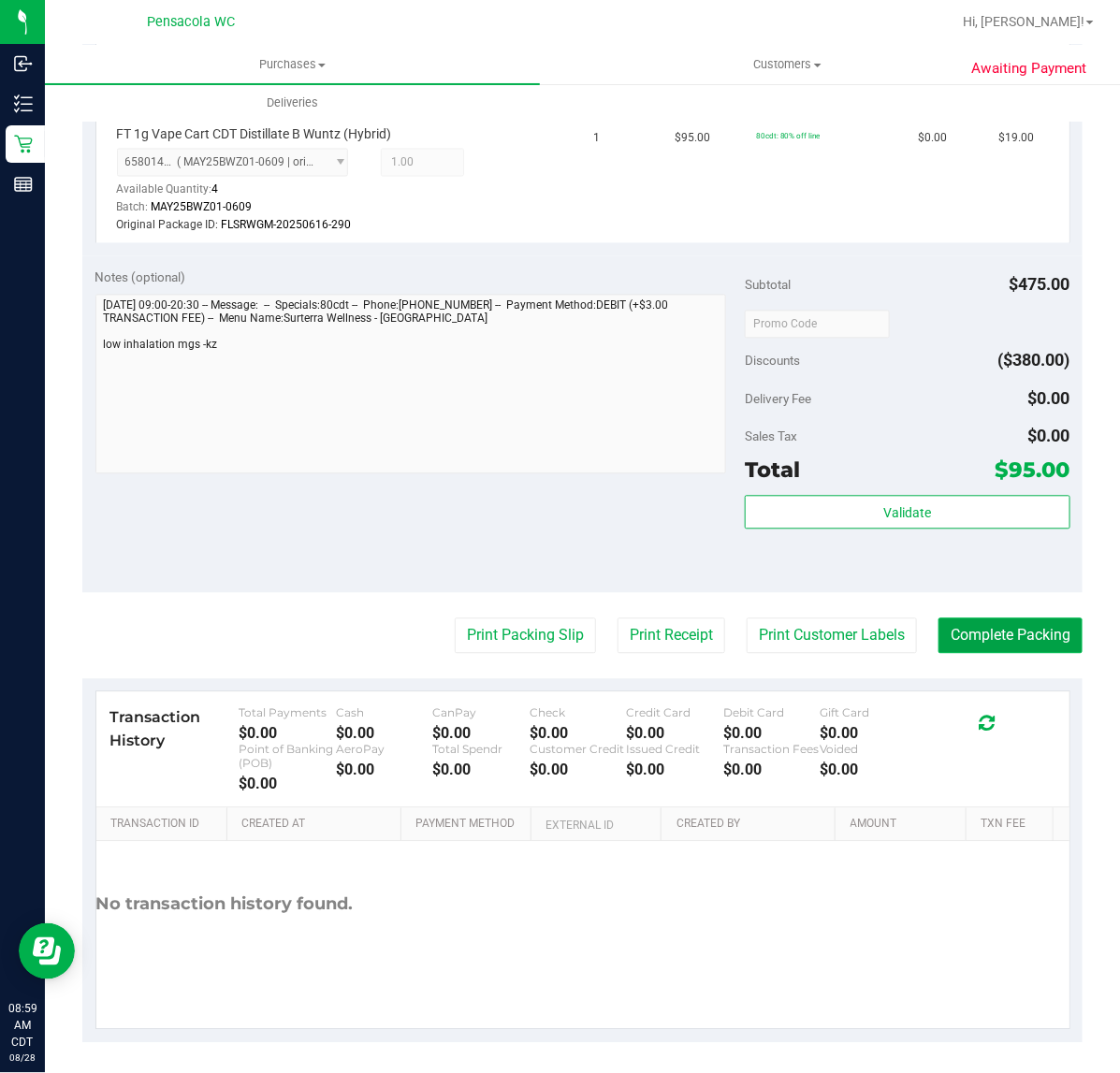
click at [1018, 628] on button "Complete Packing" at bounding box center [1010, 636] width 144 height 36
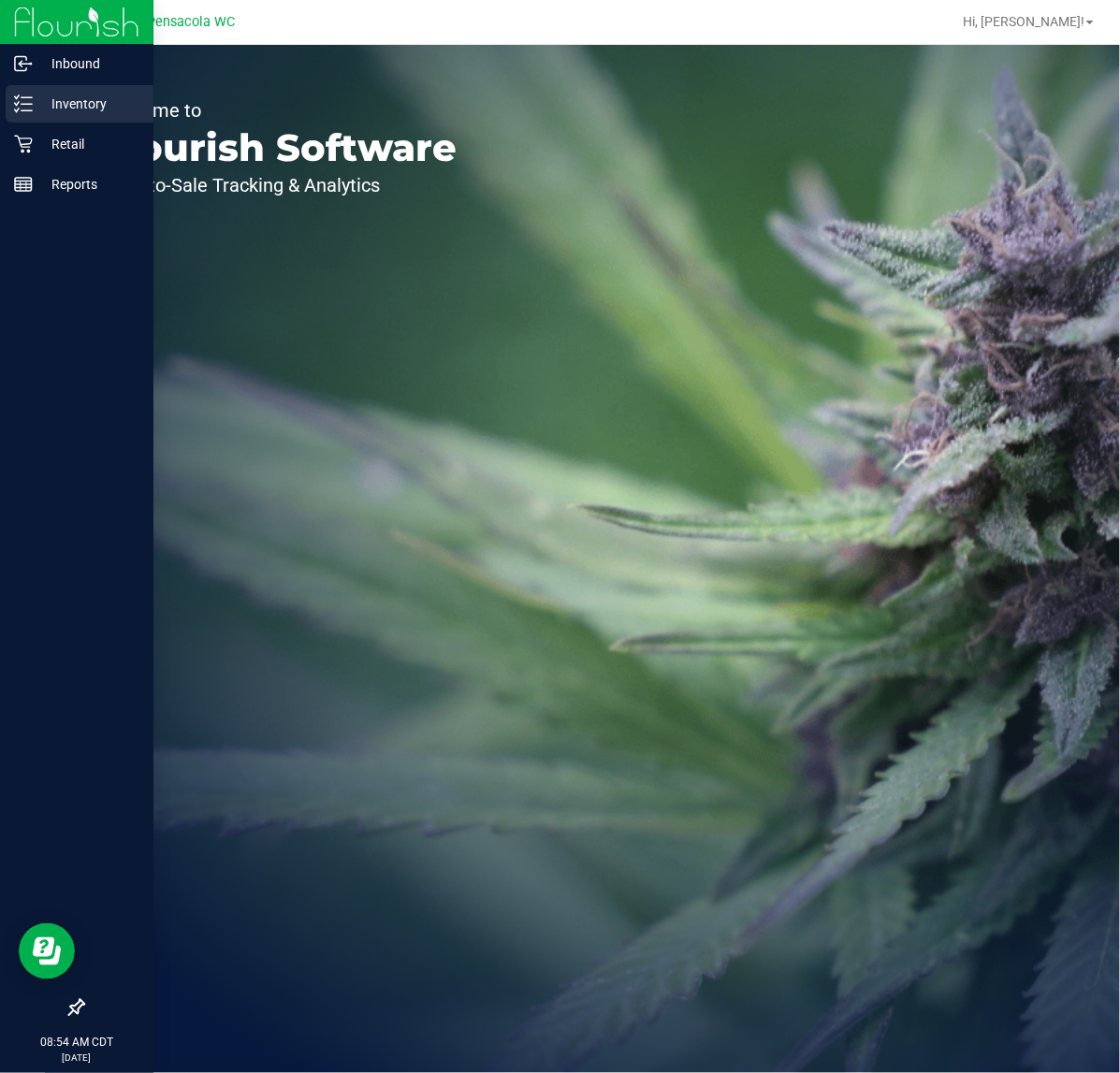
click at [68, 100] on p "Inventory" at bounding box center [88, 103] width 112 height 23
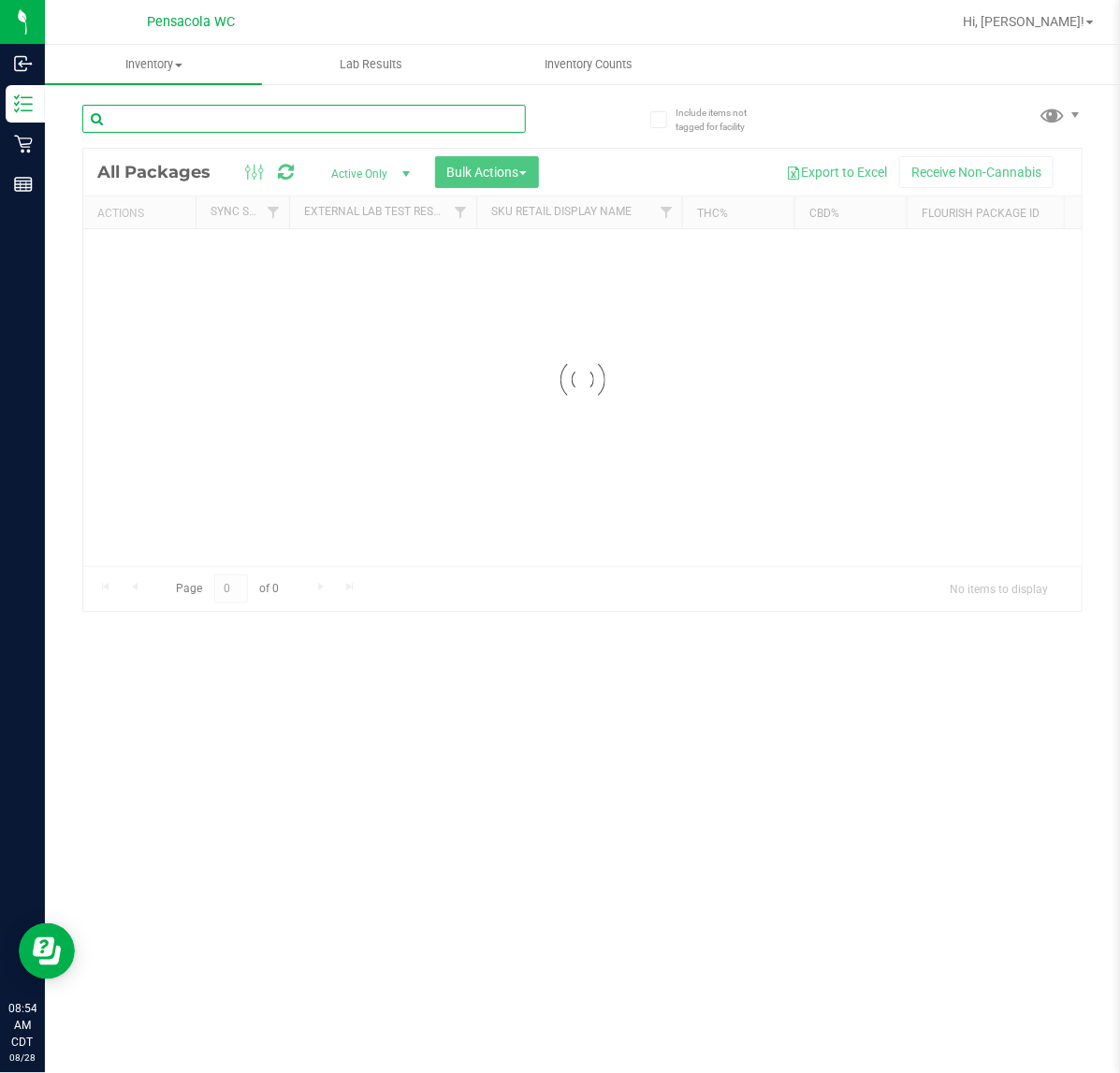
click at [299, 118] on div "Inventory All packages All inventory Waste log Create inventory Lab Results Inv…" at bounding box center [582, 559] width 1075 height 1028
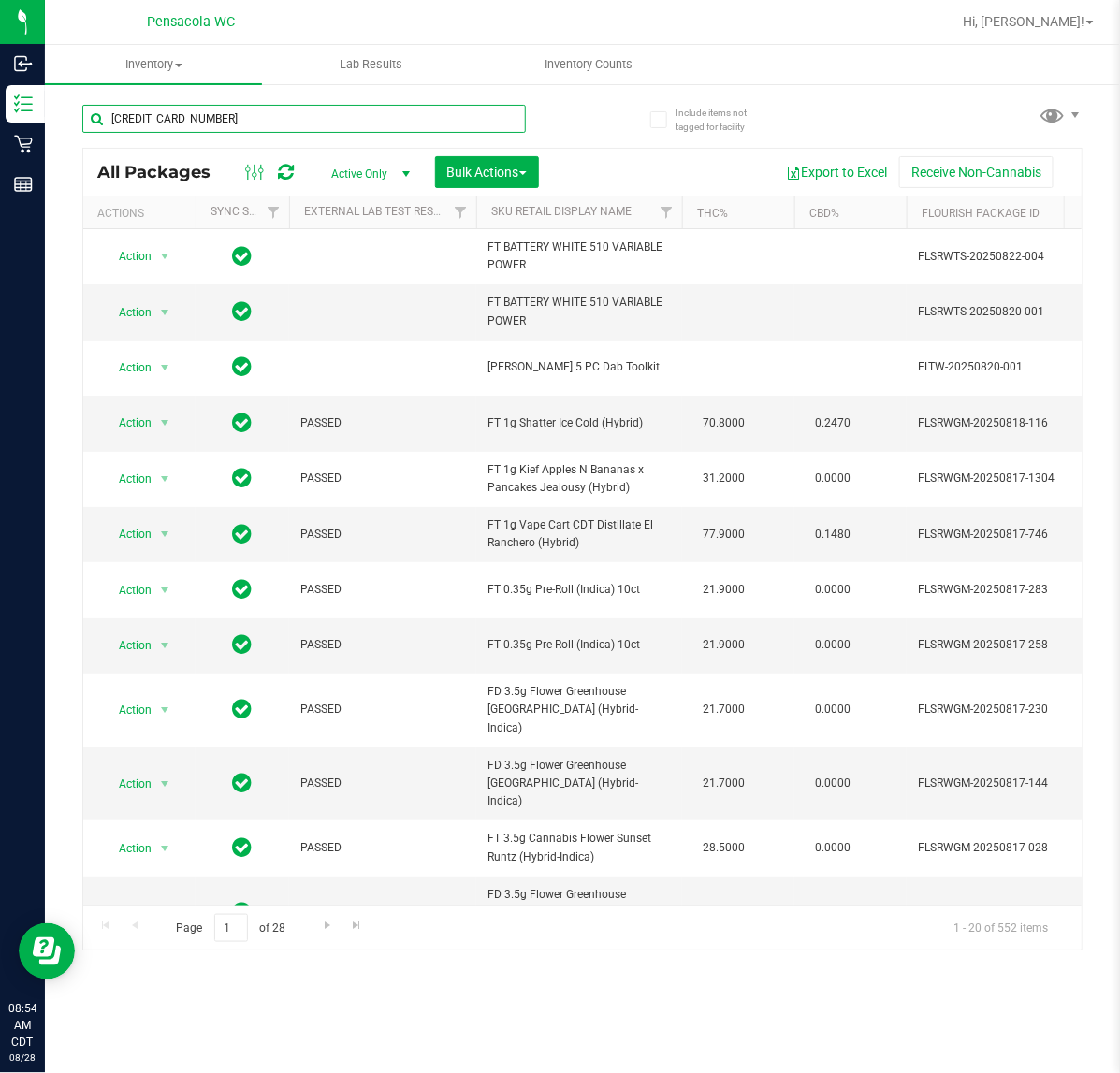
type input "6487713363651347"
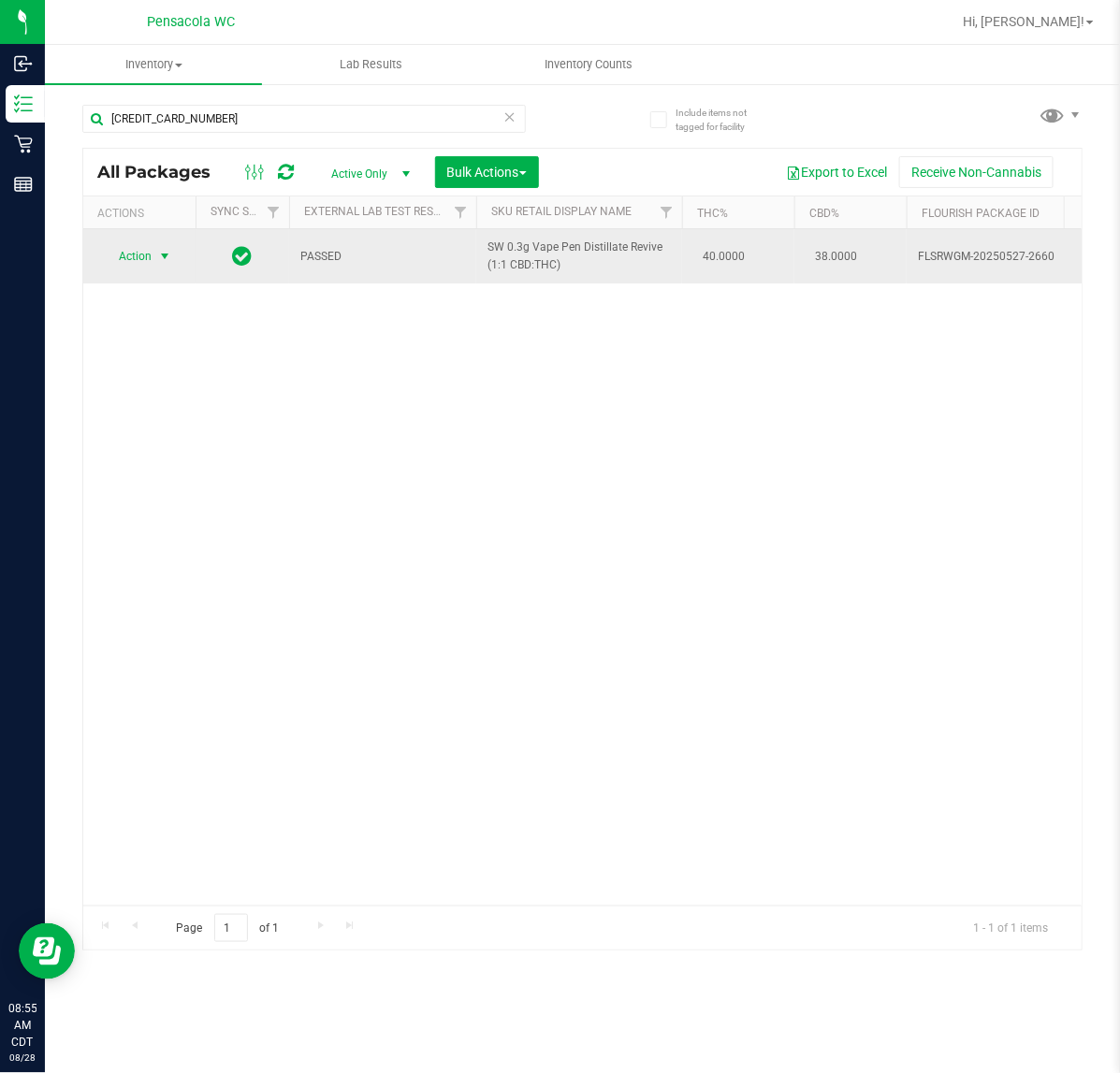
click at [164, 258] on span "select" at bounding box center [165, 256] width 15 height 15
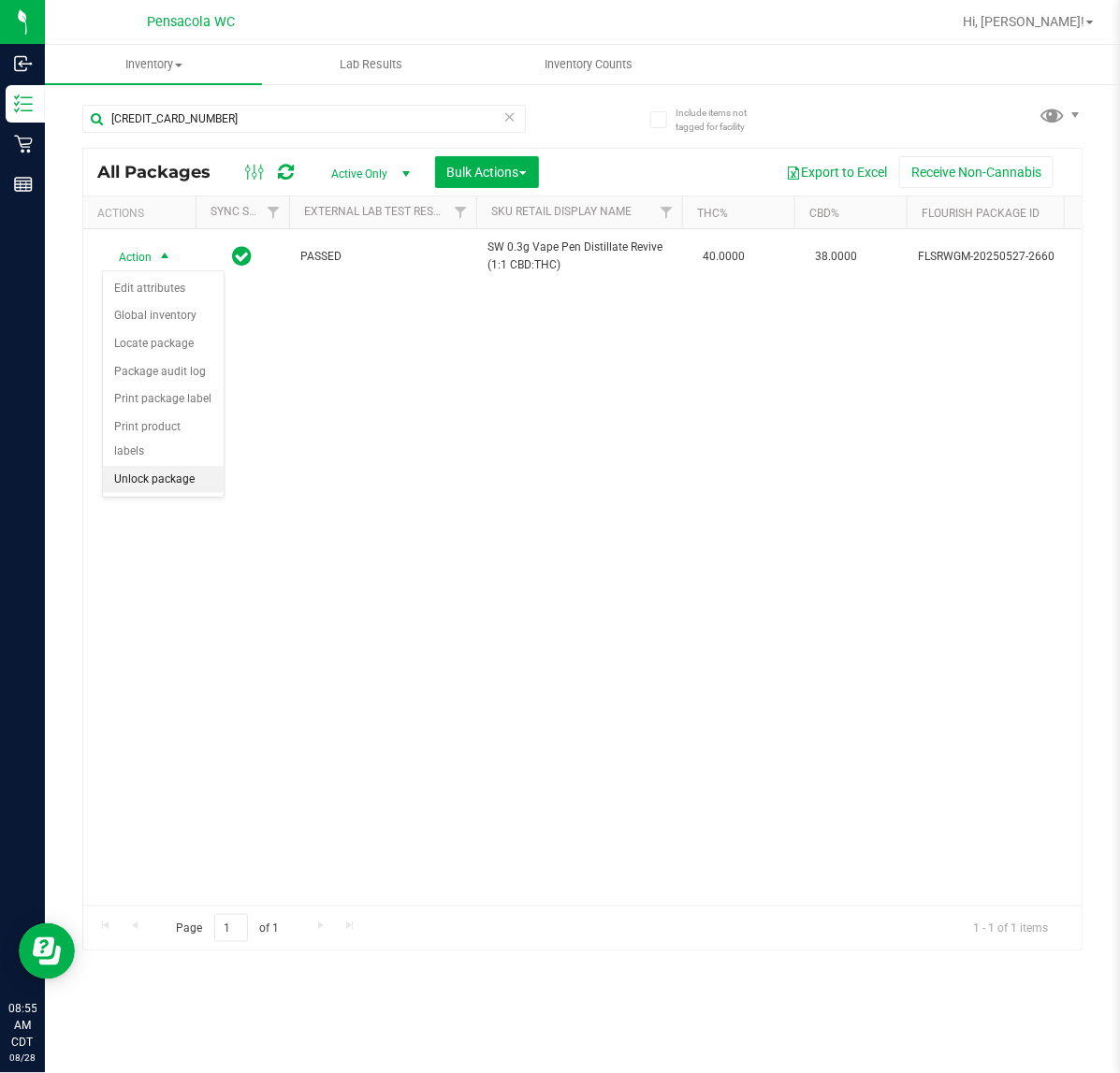
click at [168, 466] on li "Unlock package" at bounding box center [164, 480] width 121 height 28
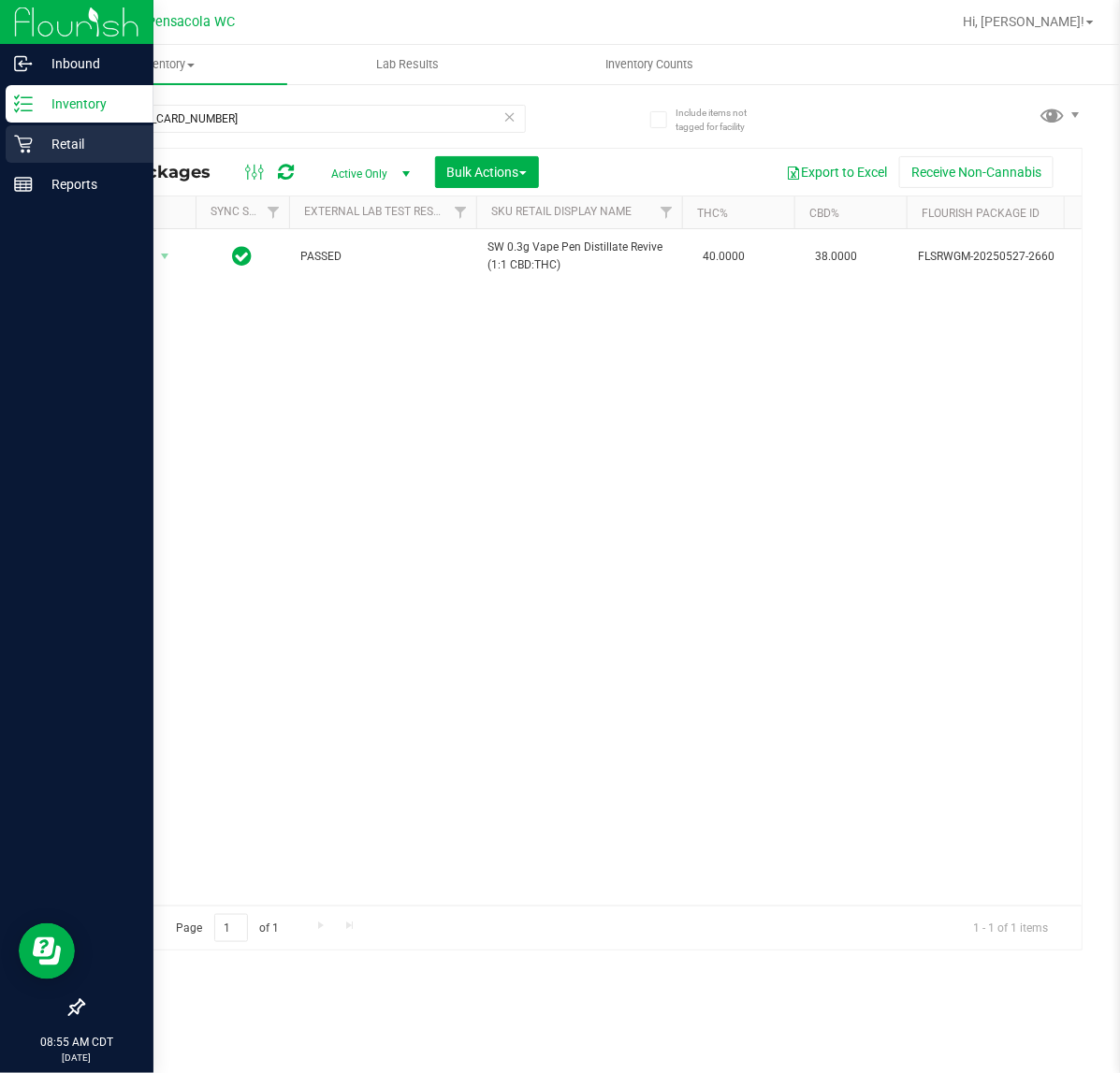
click at [26, 143] on icon at bounding box center [23, 144] width 19 height 19
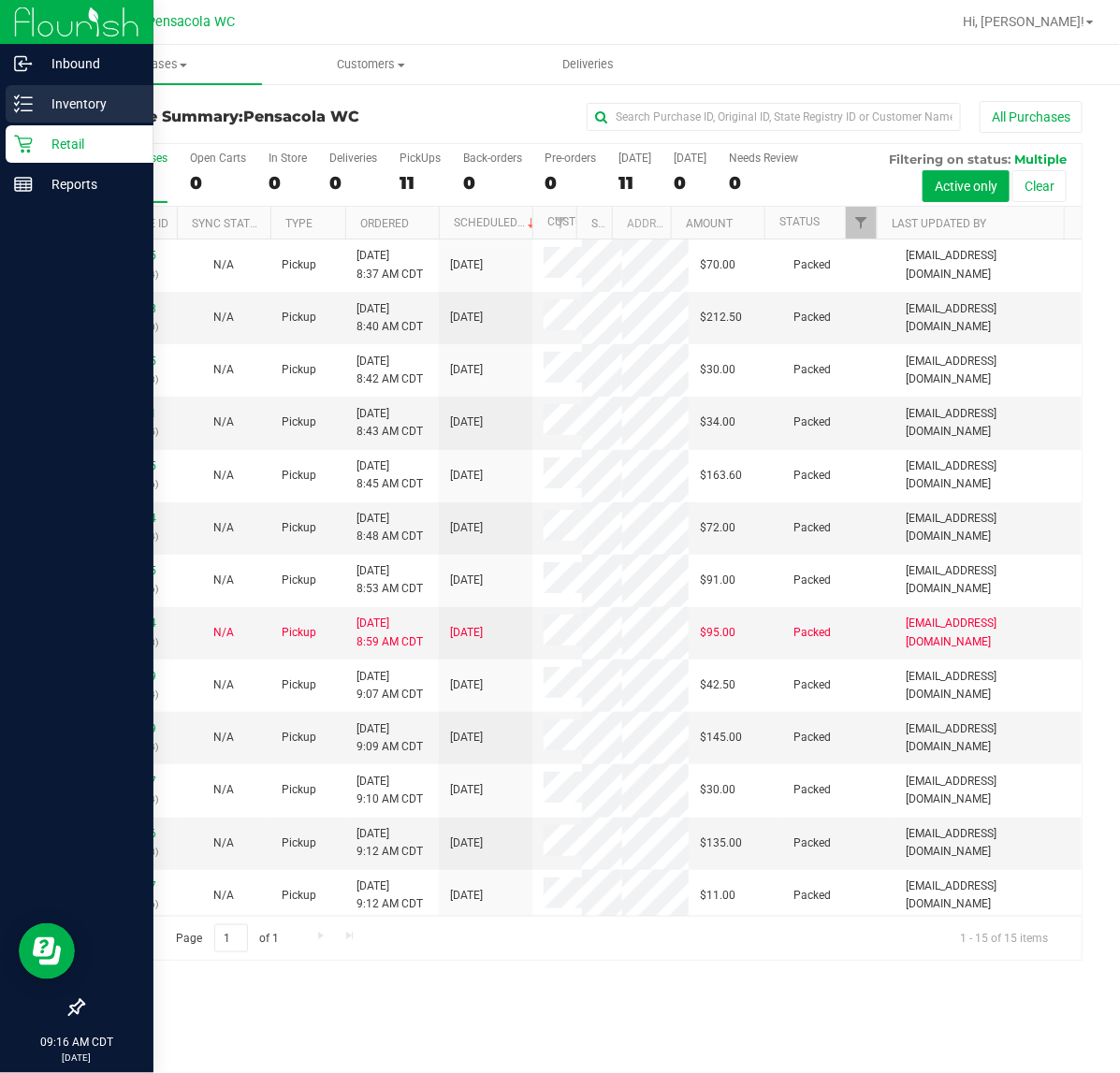
click at [16, 109] on icon at bounding box center [23, 103] width 19 height 19
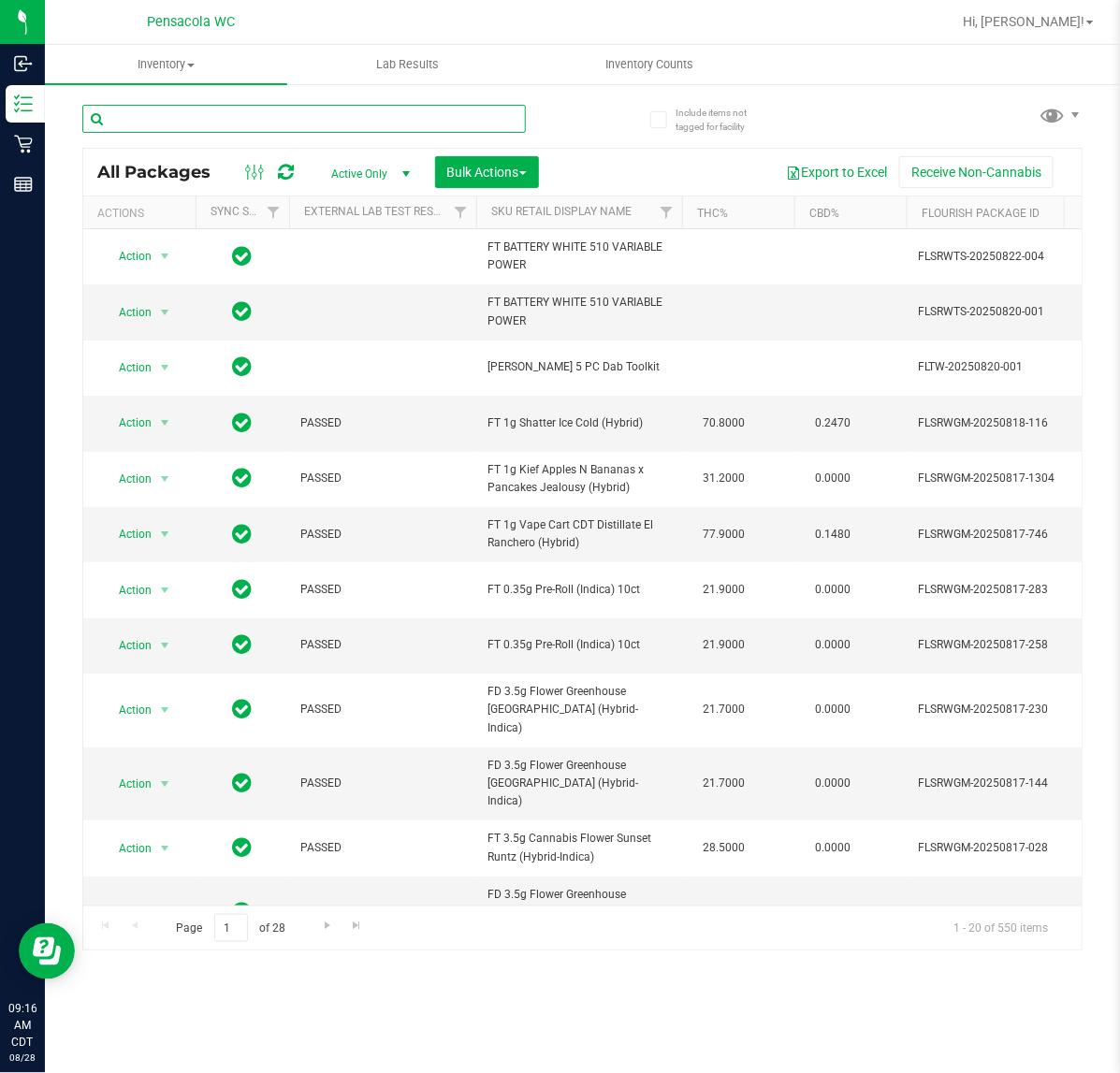
click at [230, 119] on input "text" at bounding box center [304, 119] width 444 height 28
type input "6796491689693038"
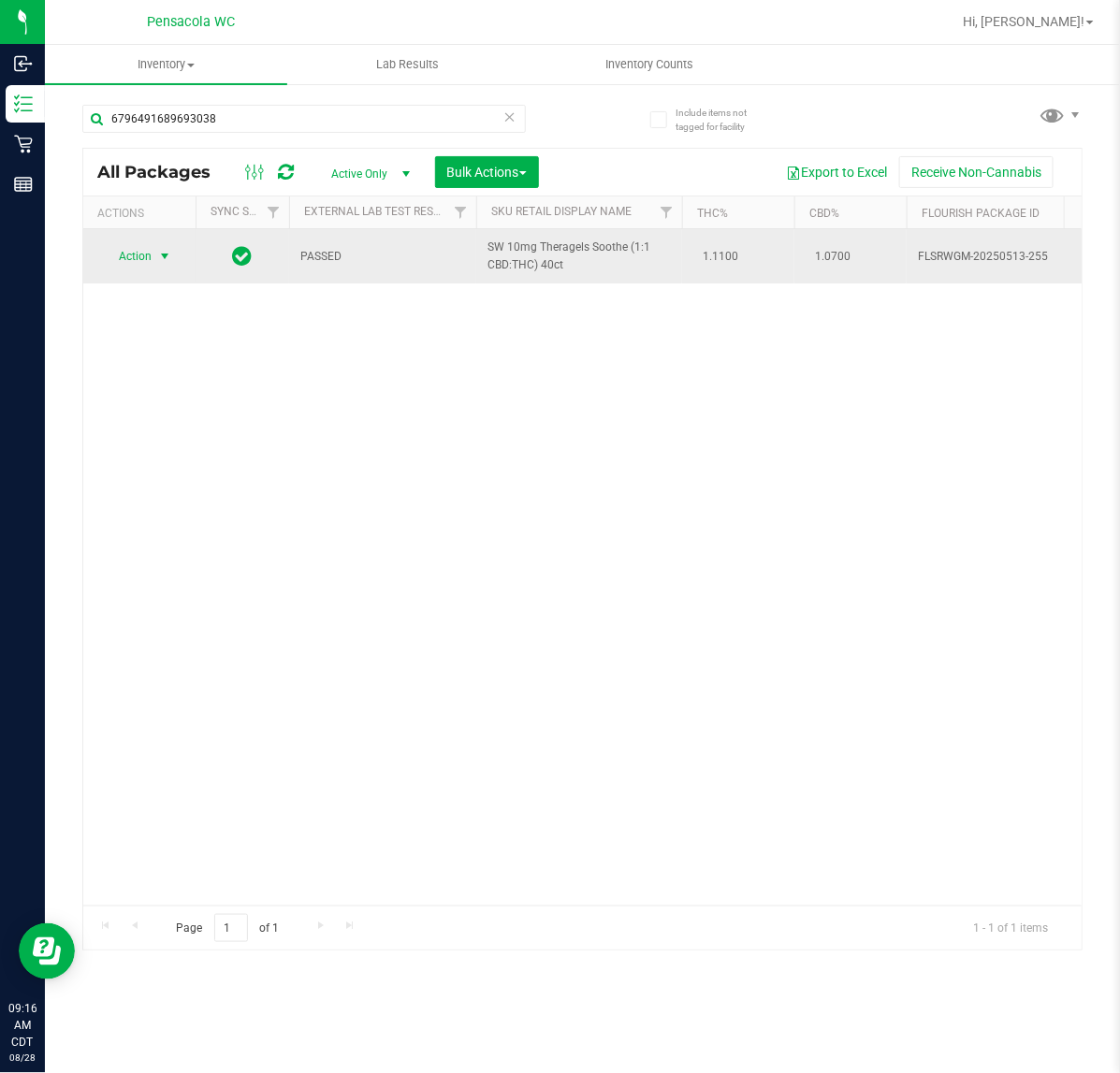
click at [167, 268] on span "select" at bounding box center [166, 257] width 24 height 26
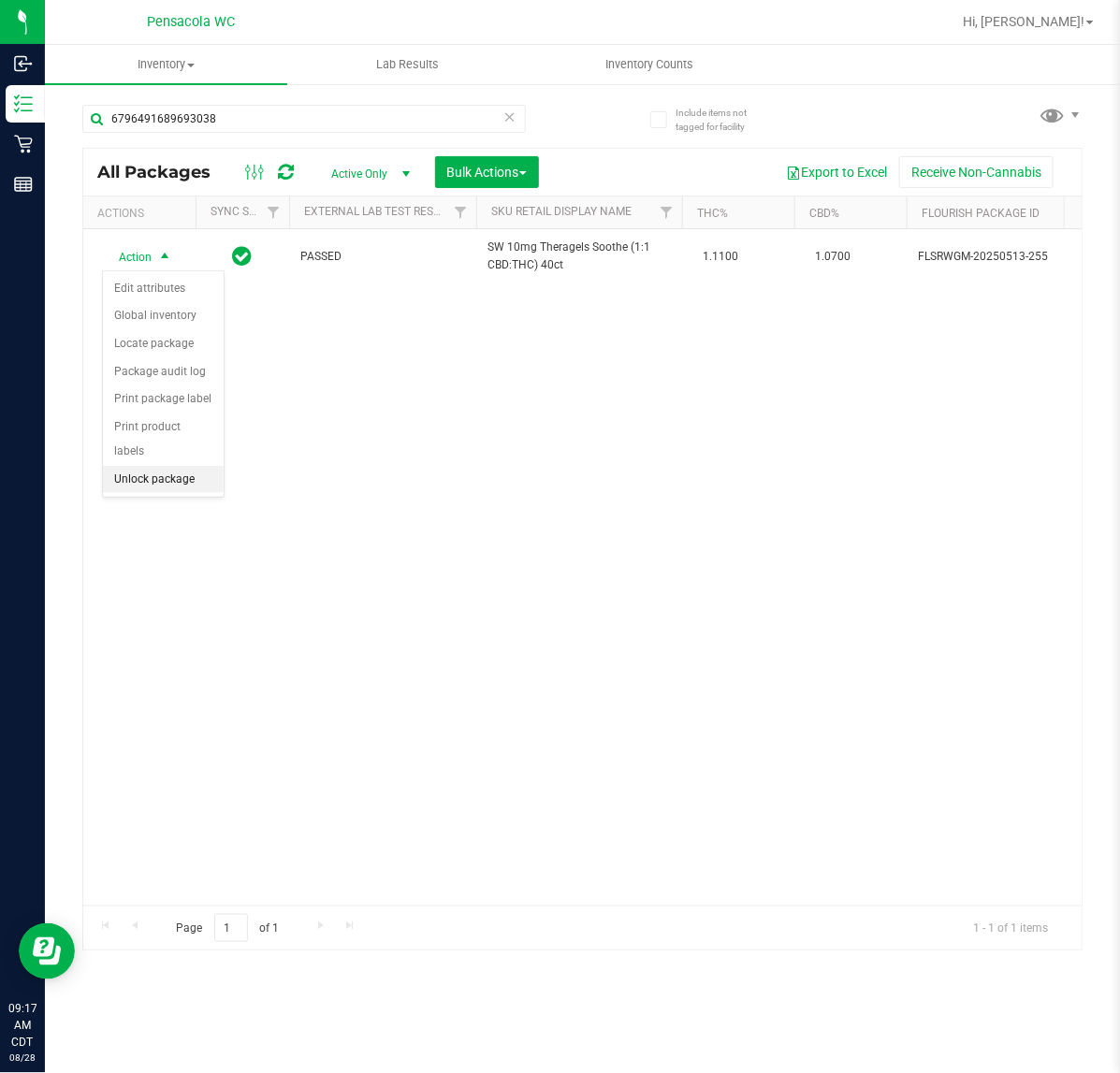
click at [188, 466] on li "Unlock package" at bounding box center [164, 480] width 121 height 28
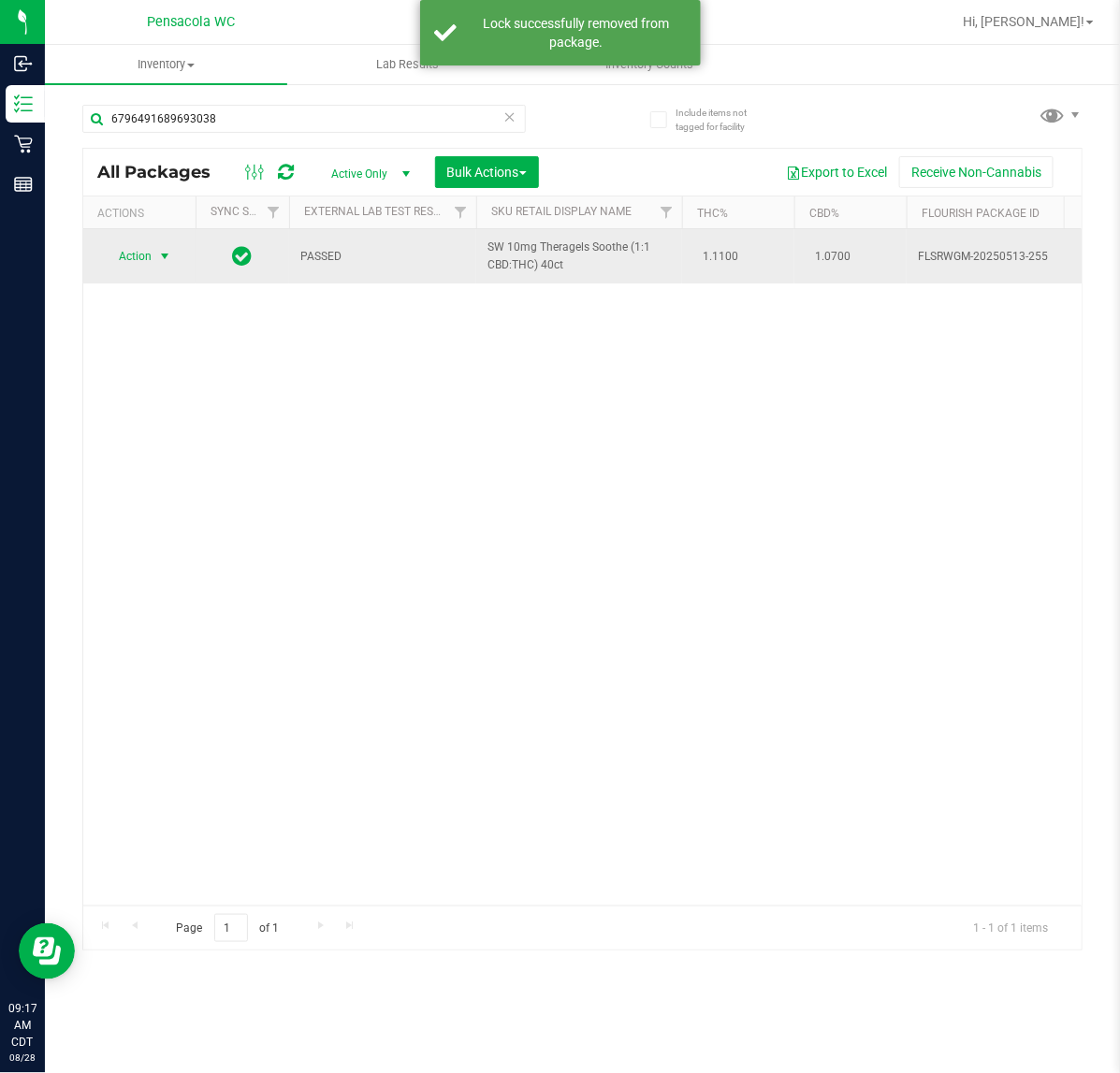
click at [143, 256] on span "Action" at bounding box center [127, 257] width 51 height 26
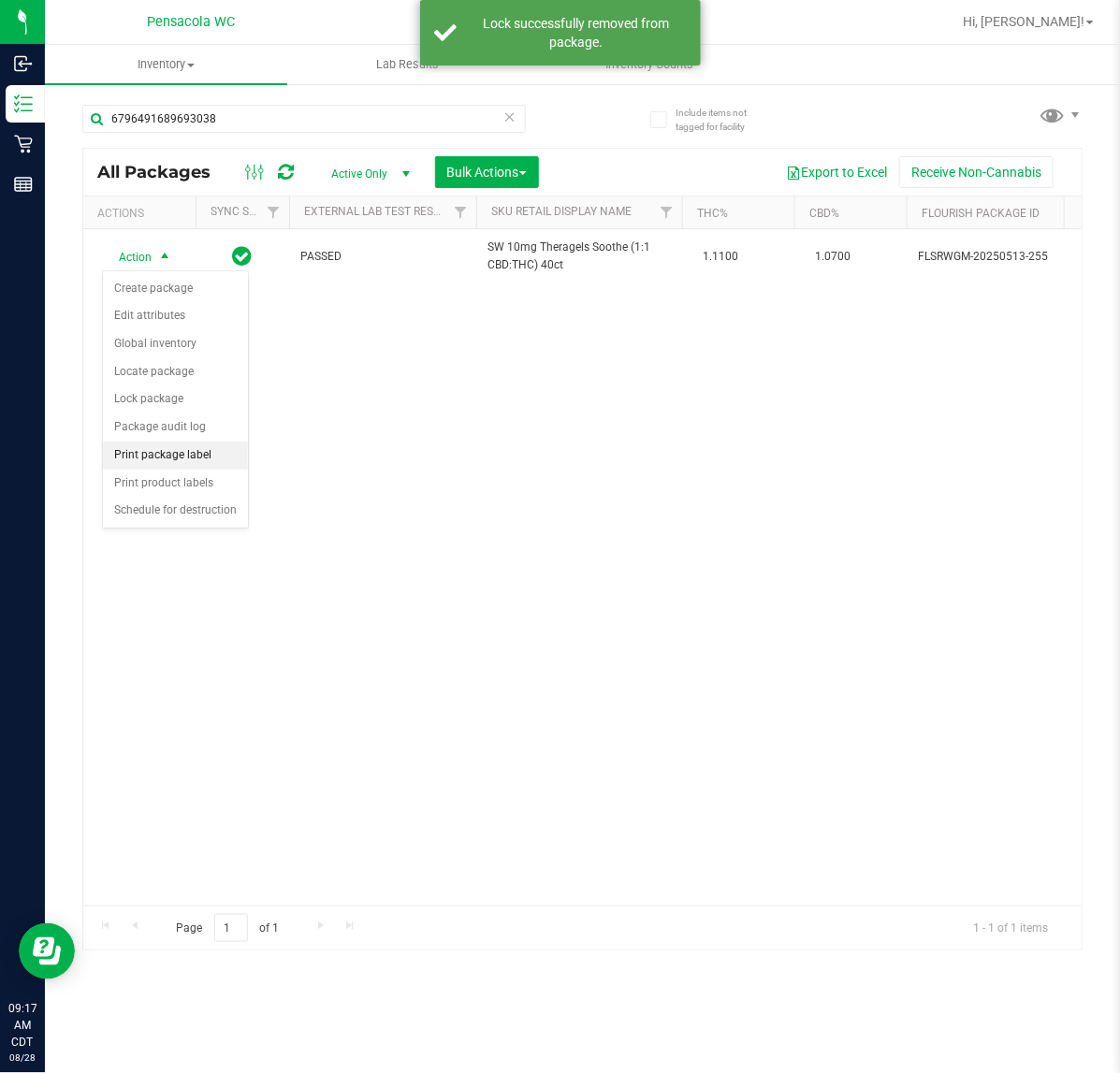
click at [173, 469] on li "Print package label" at bounding box center [175, 456] width 145 height 28
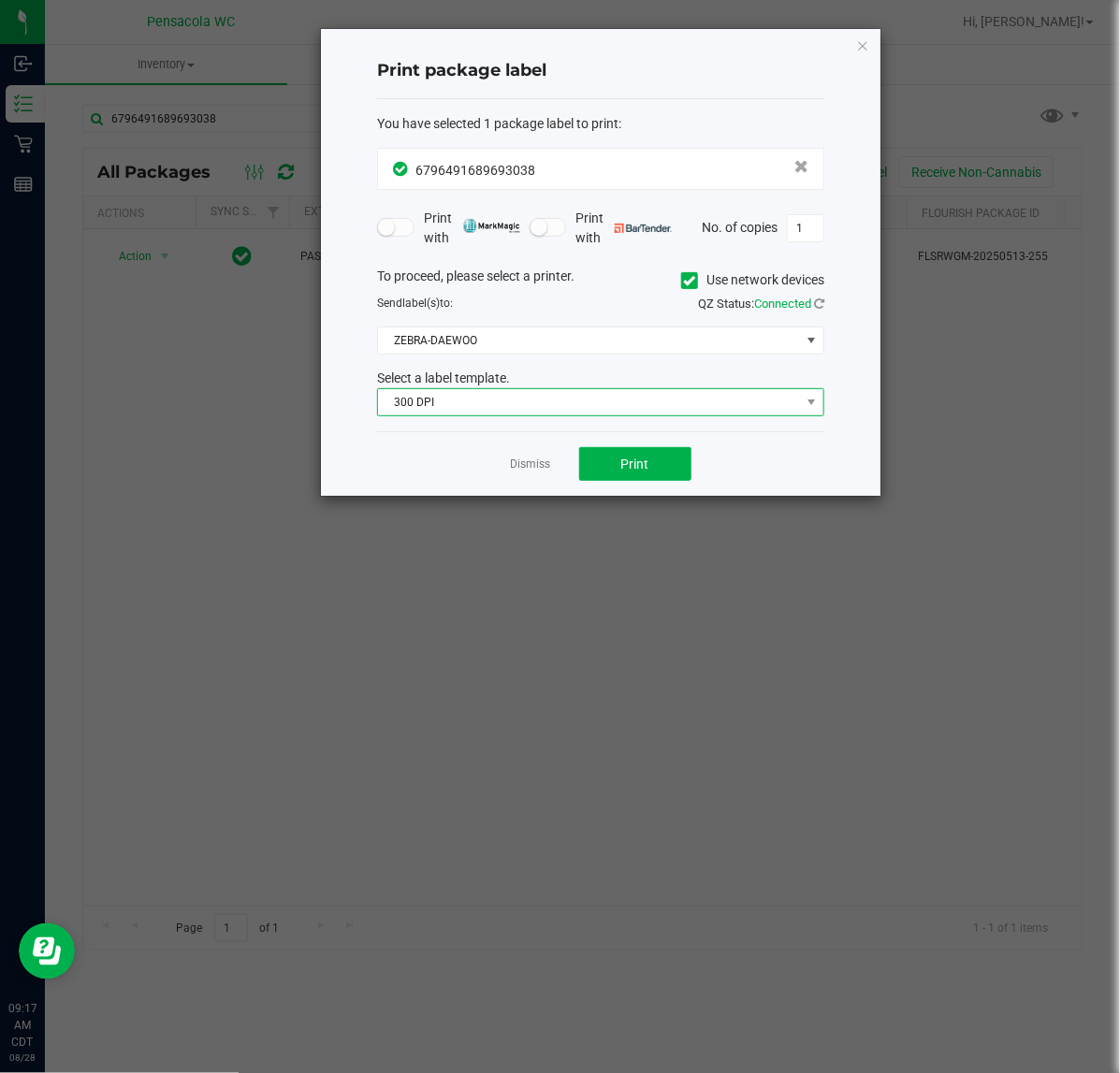
click at [480, 398] on span "300 DPI" at bounding box center [590, 402] width 422 height 26
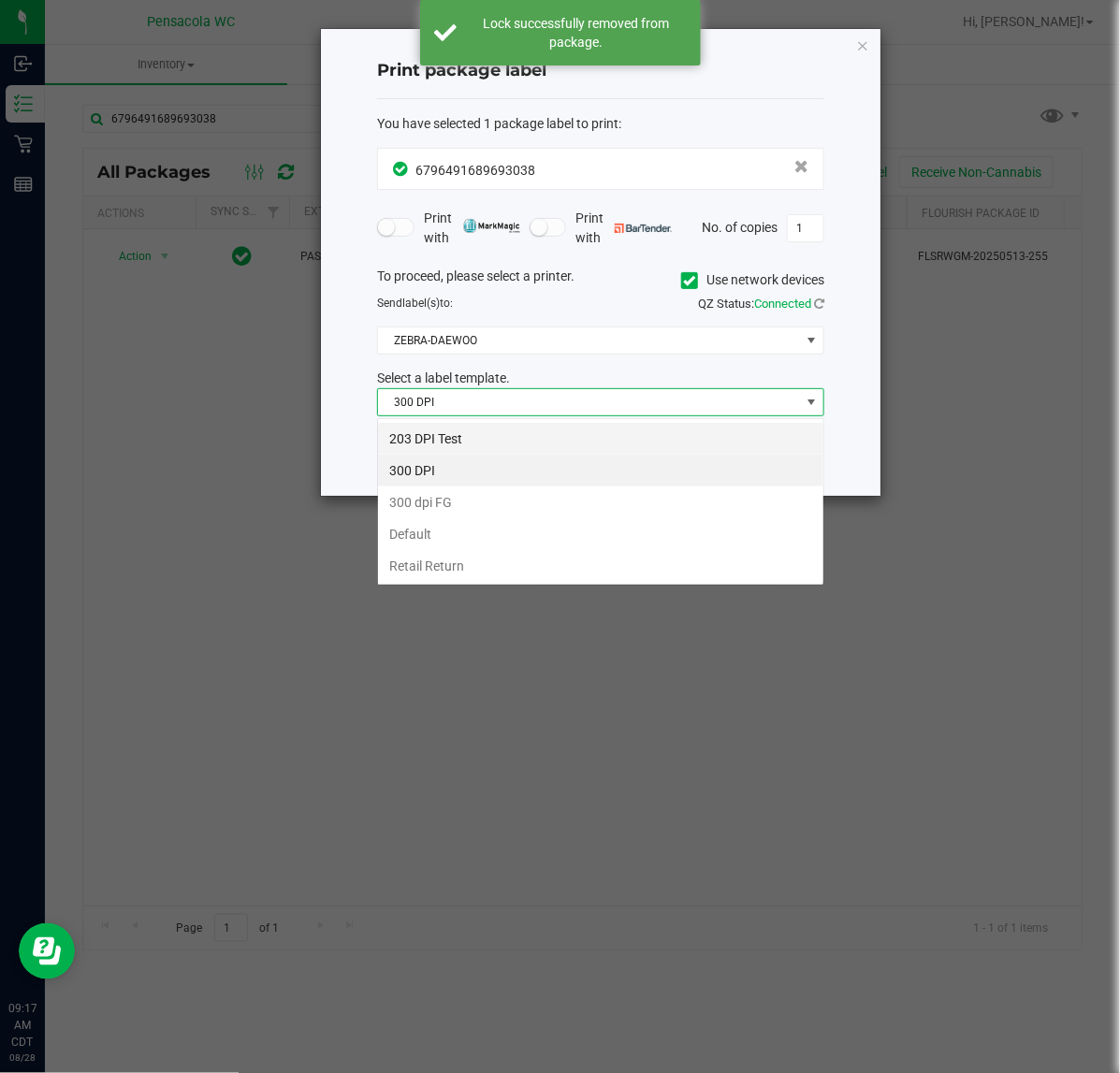
scroll to position [29, 446]
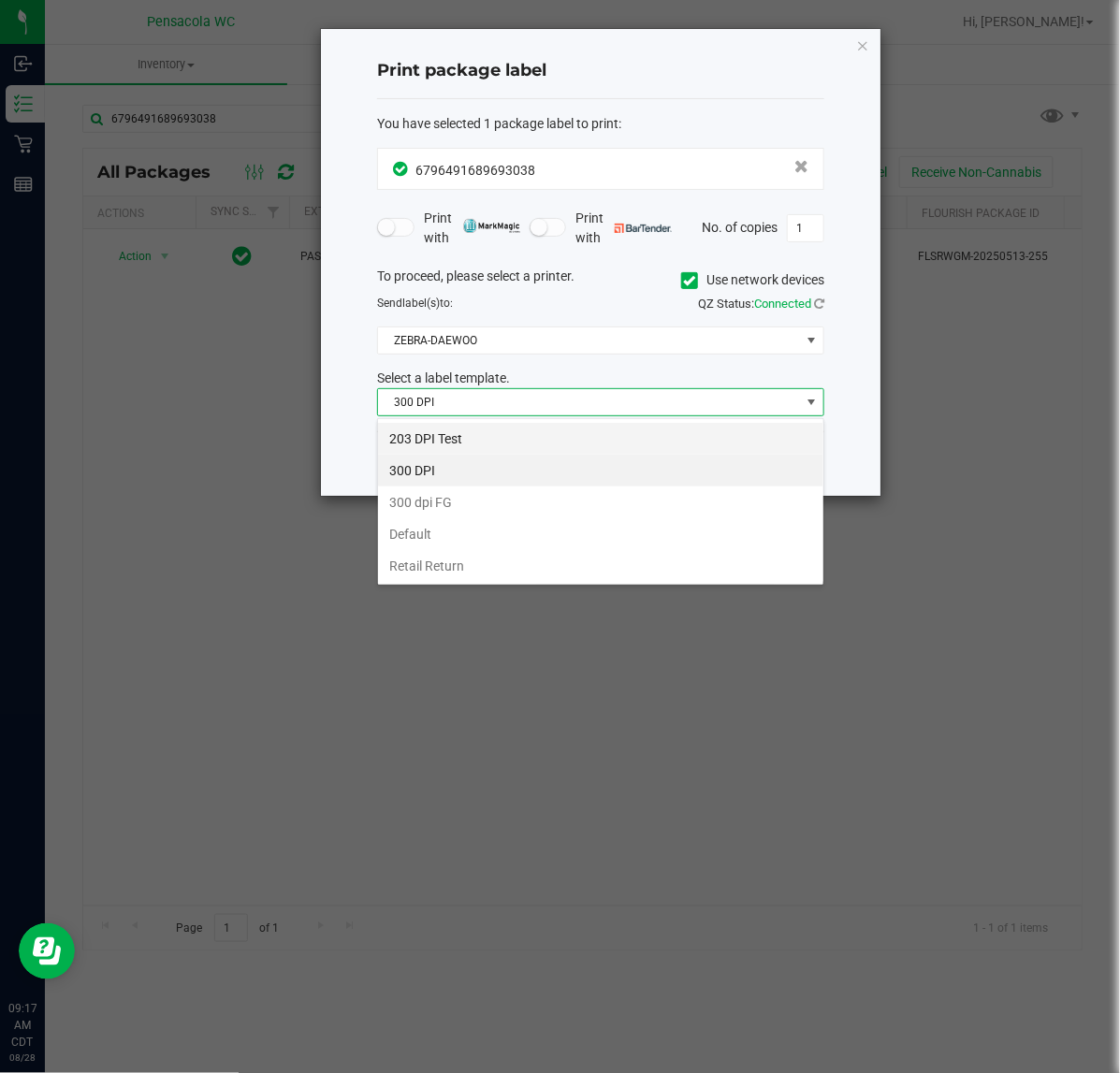
click at [480, 431] on li "203 DPI Test" at bounding box center [602, 439] width 446 height 32
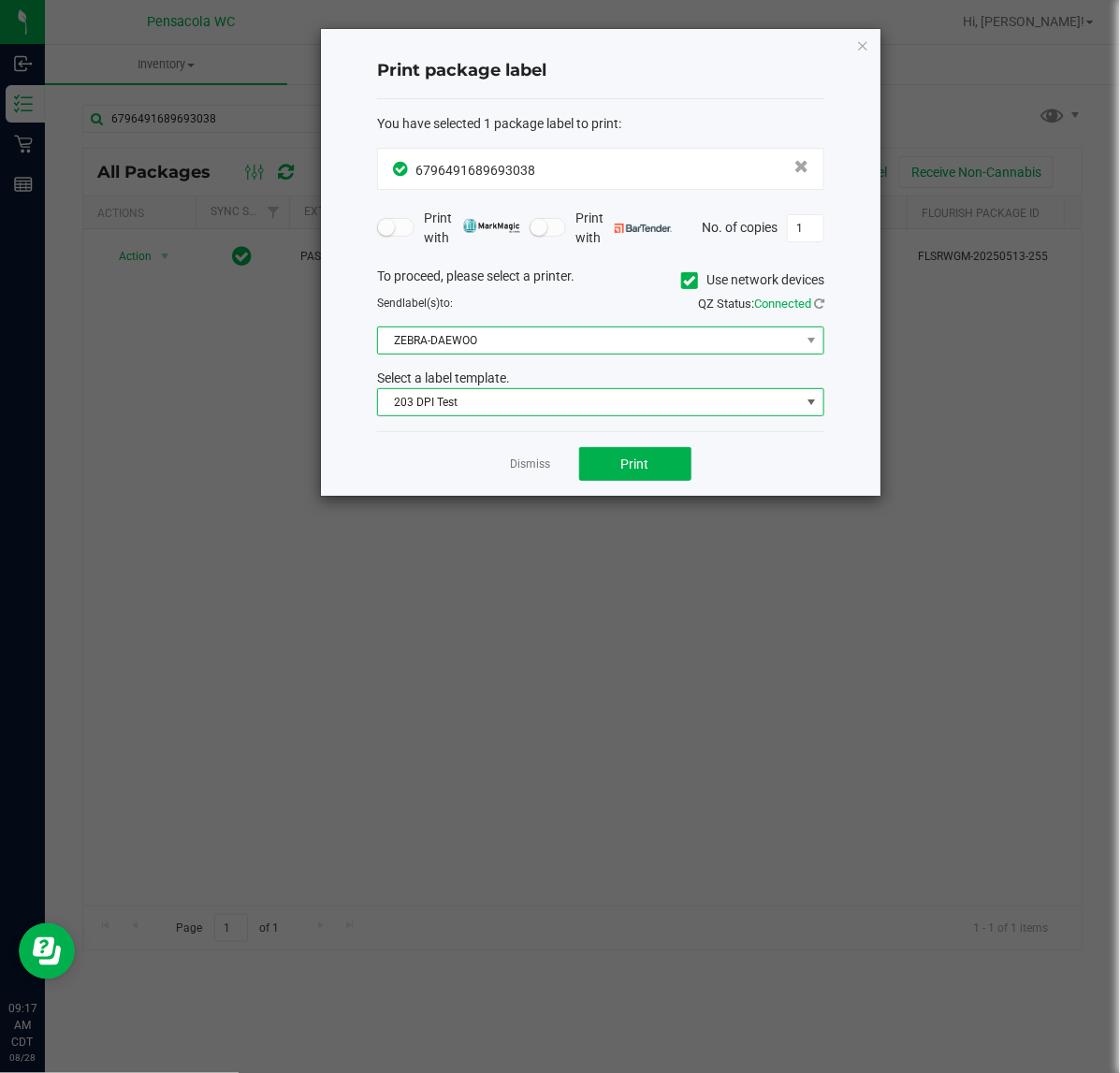
click at [493, 335] on span "ZEBRA-DAEWOO" at bounding box center [590, 341] width 422 height 26
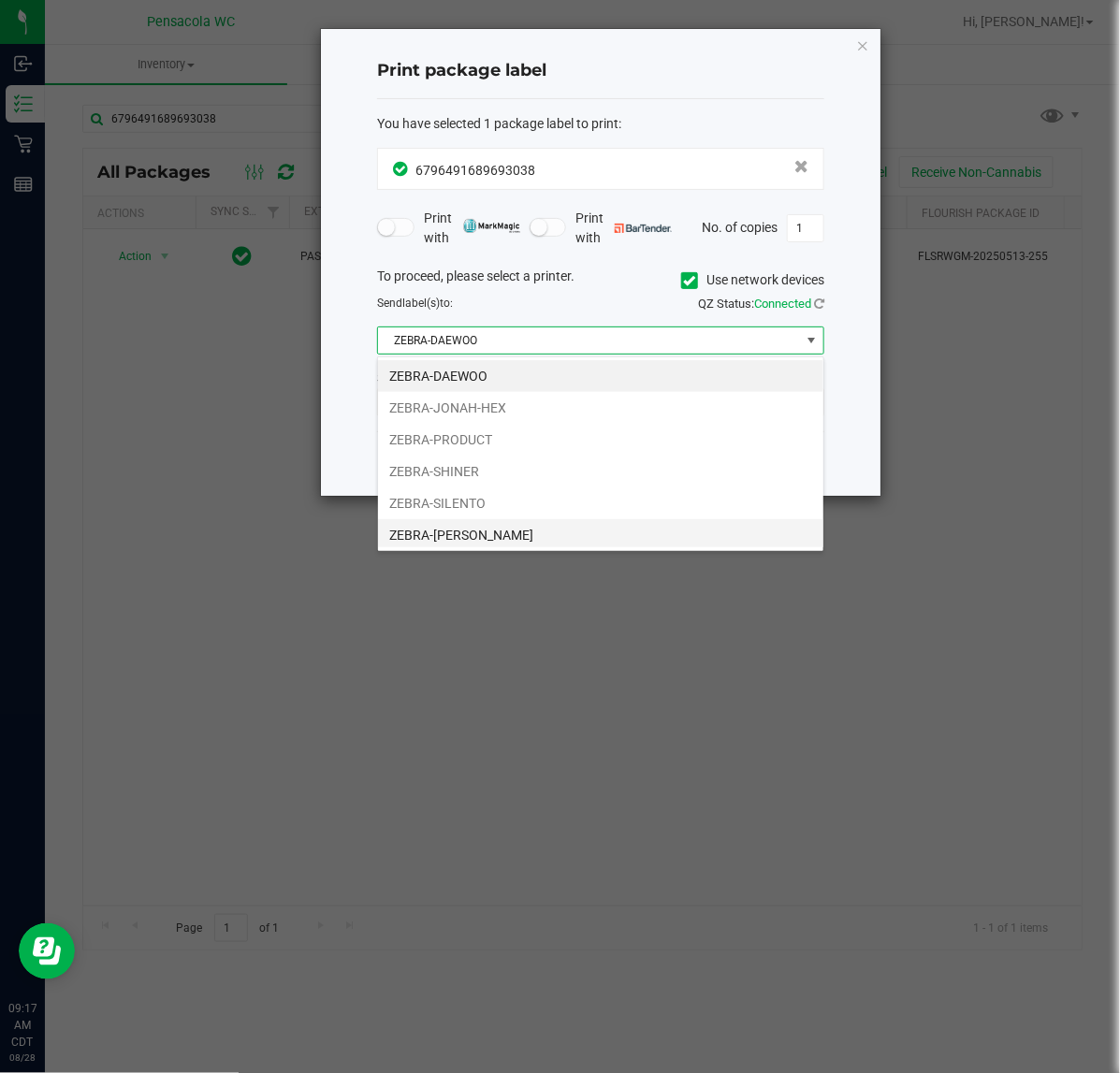
click at [506, 533] on li "ZEBRA-TERRY-MACALMON" at bounding box center [602, 535] width 446 height 32
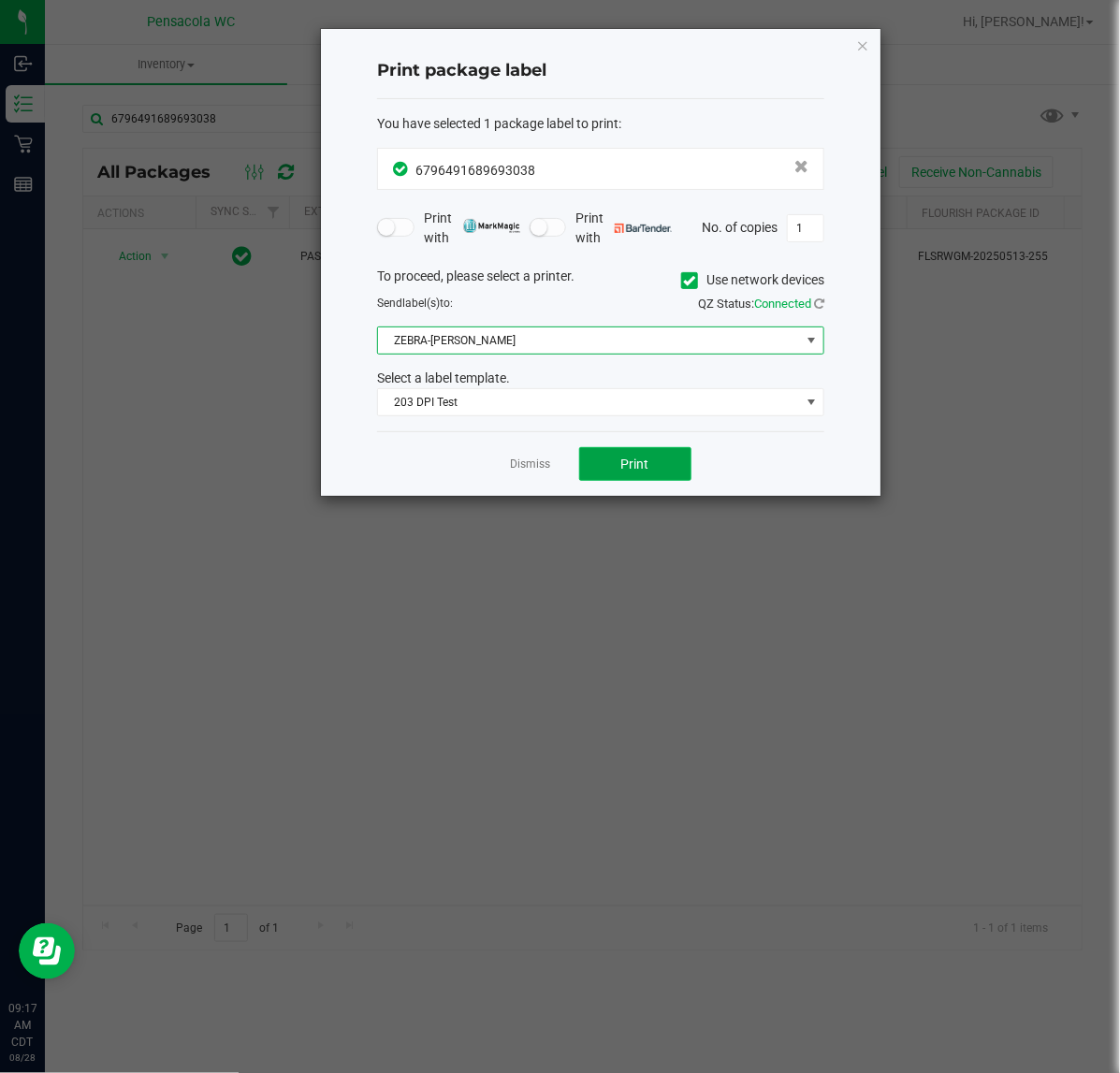
click at [604, 468] on button "Print" at bounding box center [635, 464] width 112 height 34
click at [519, 460] on link "Dismiss" at bounding box center [531, 465] width 41 height 16
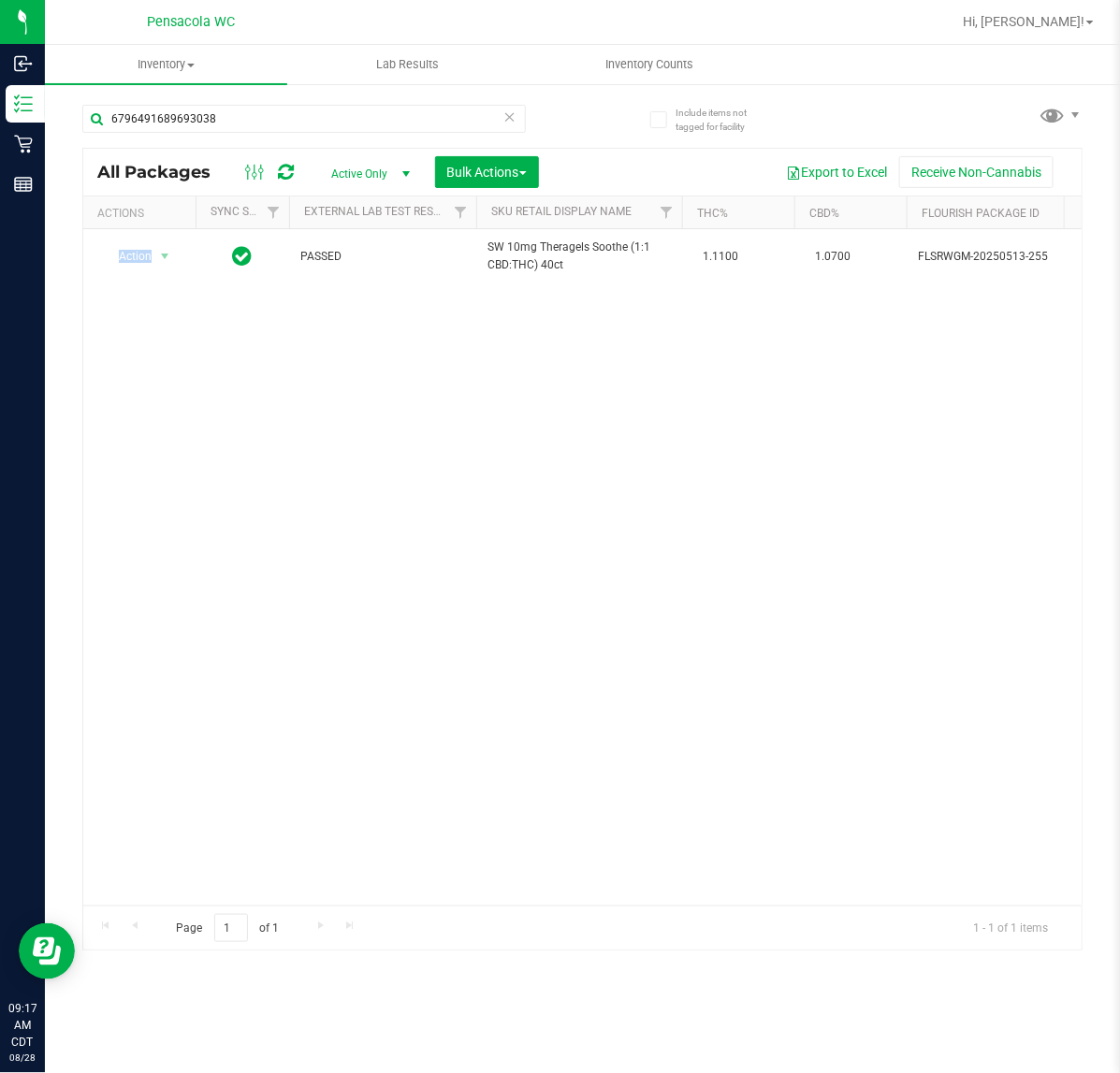
click at [519, 461] on div "Action Action Create package Edit attributes Global inventory Locate package Lo…" at bounding box center [583, 567] width 999 height 677
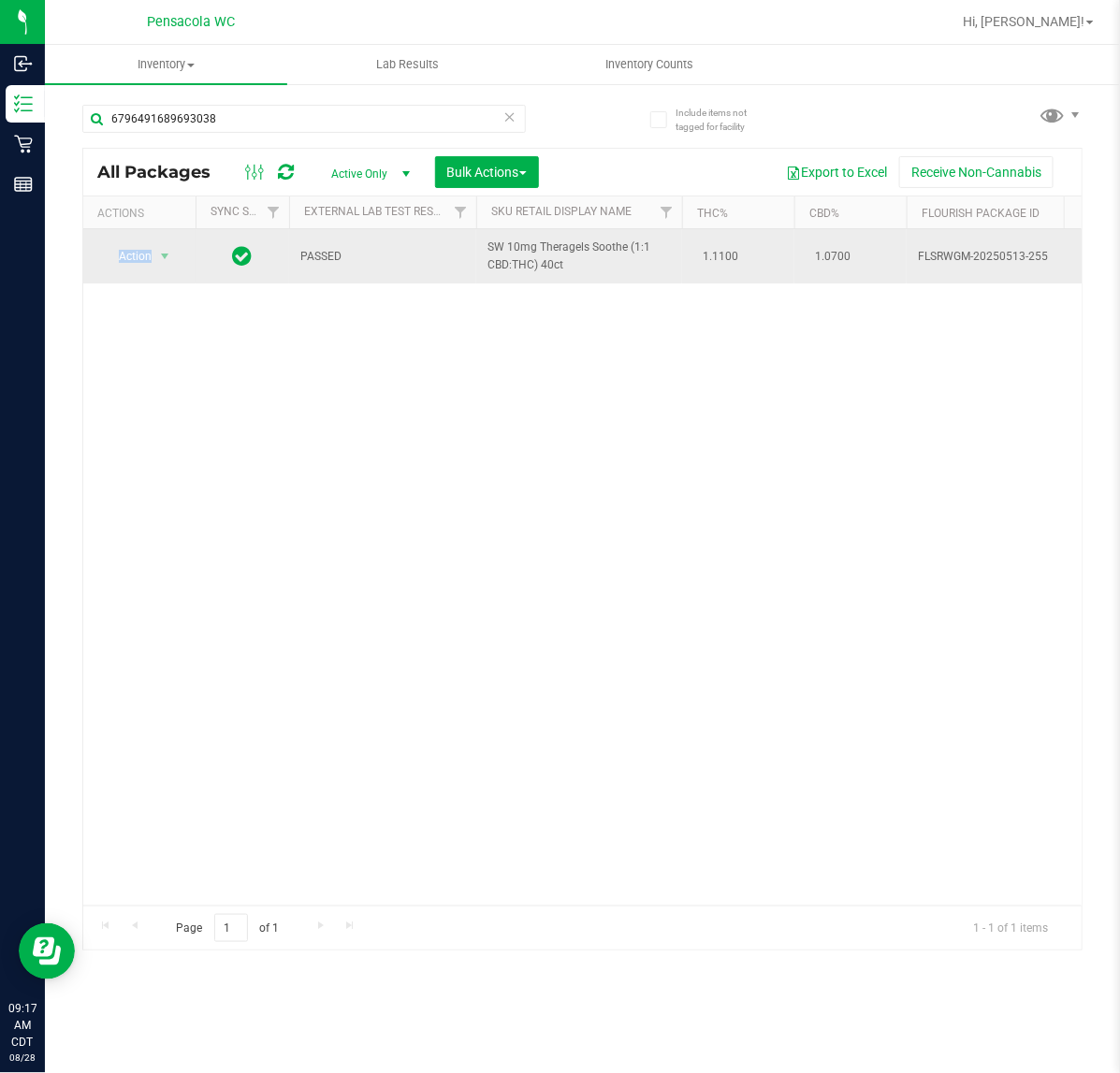
click at [136, 256] on span "Action" at bounding box center [127, 257] width 51 height 26
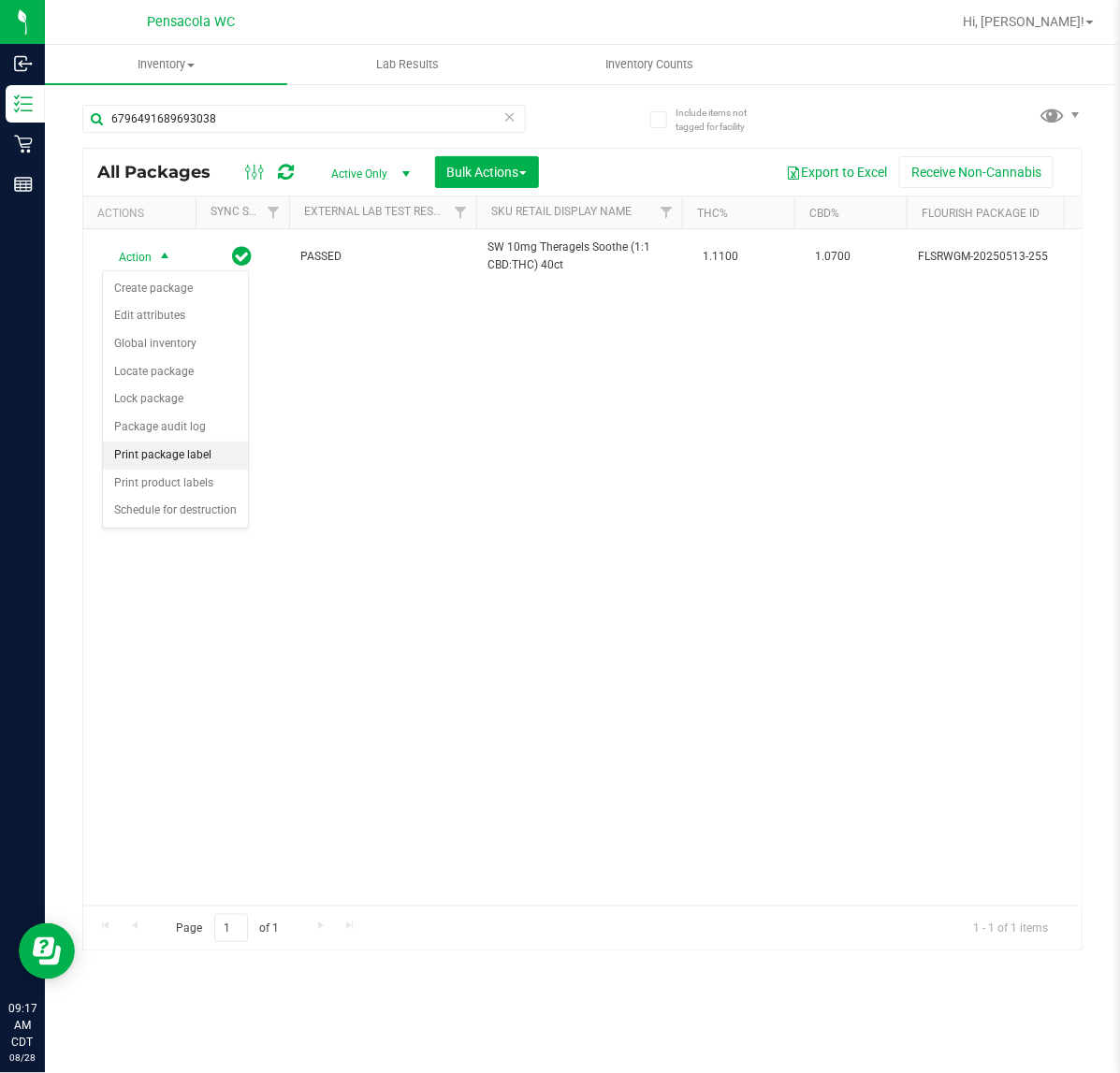
click at [196, 463] on li "Print package label" at bounding box center [175, 456] width 145 height 28
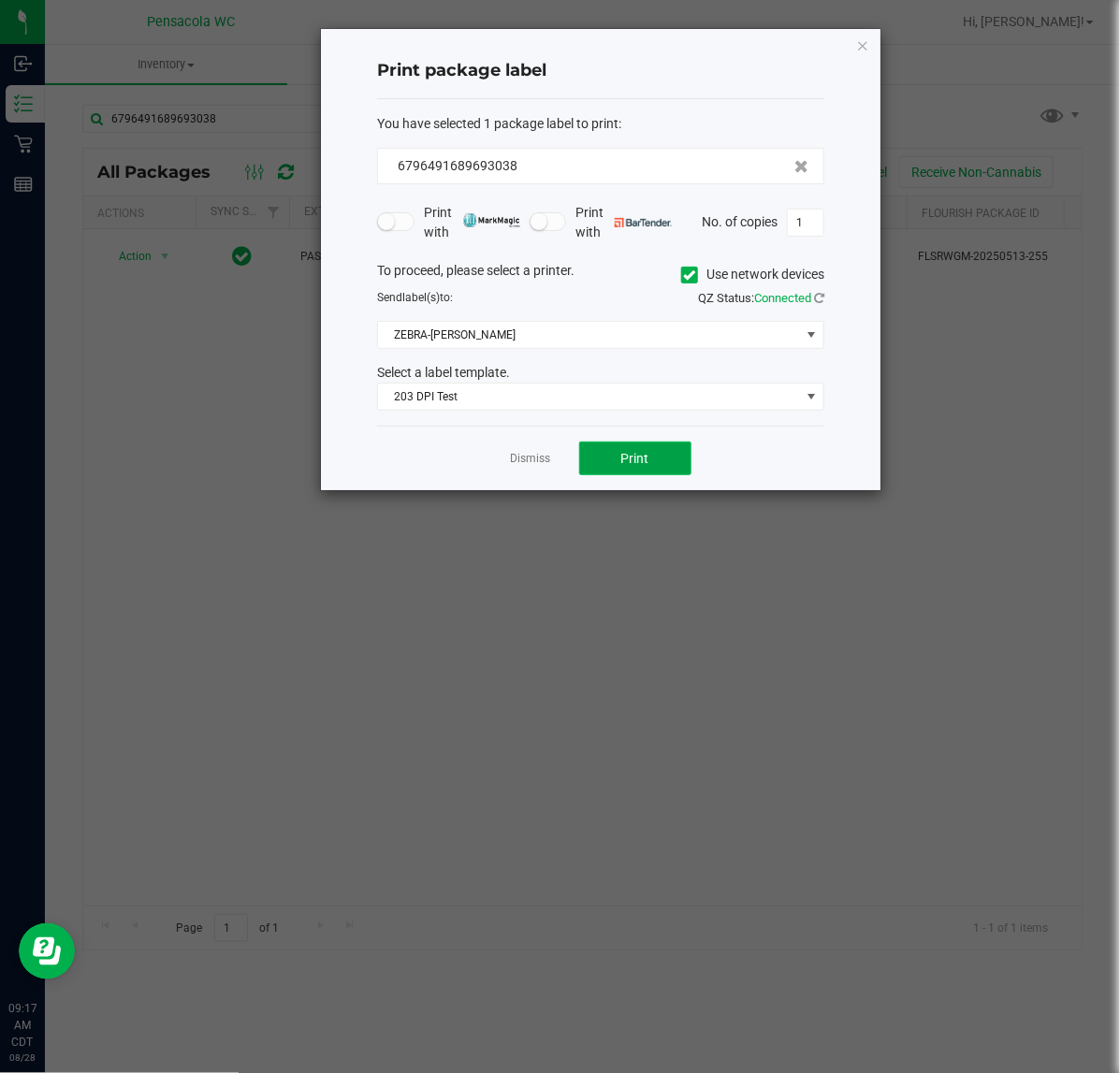
click at [651, 460] on button "Print" at bounding box center [635, 459] width 112 height 34
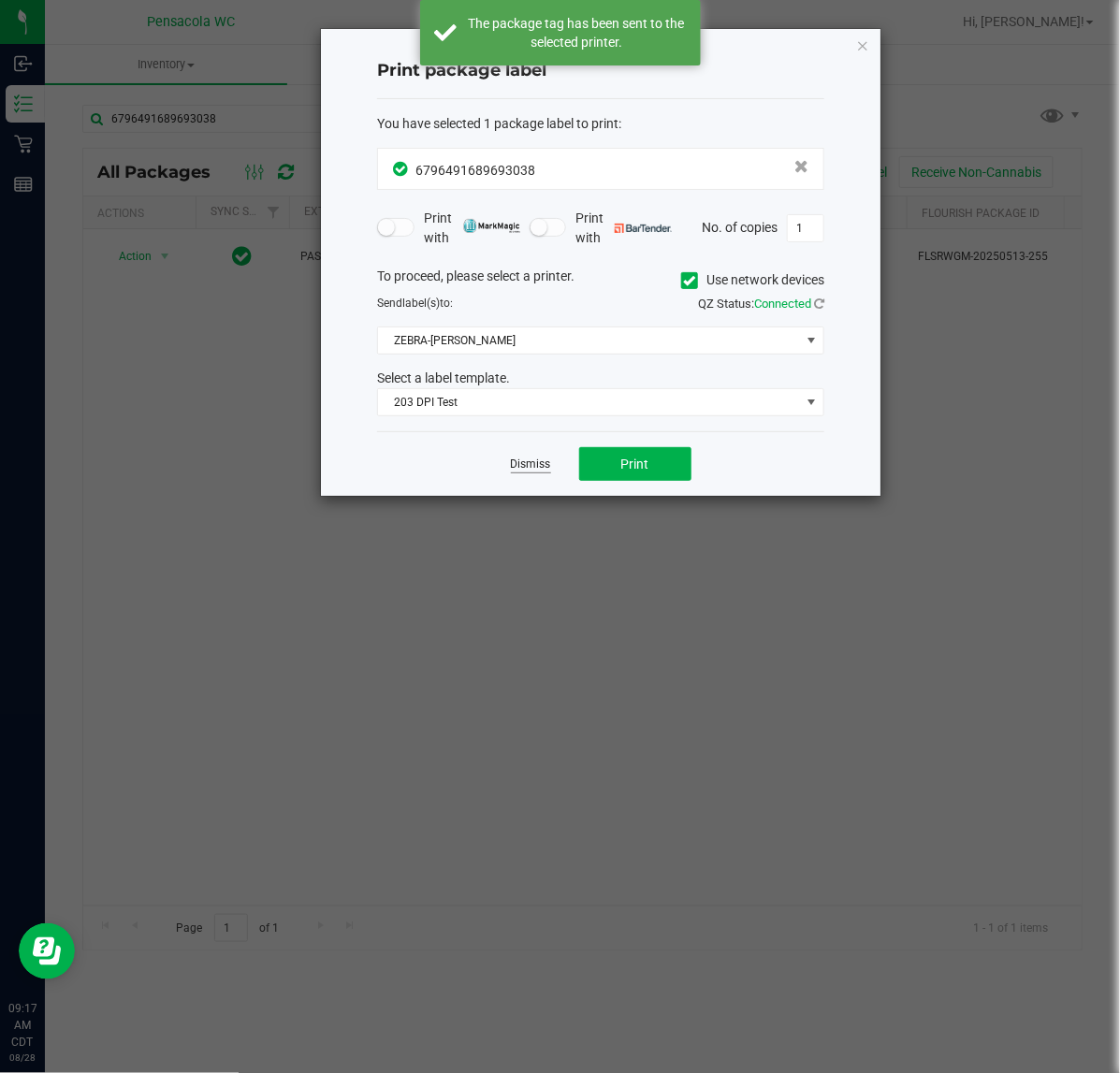
click at [525, 469] on link "Dismiss" at bounding box center [531, 465] width 41 height 16
